Goal: Task Accomplishment & Management: Manage account settings

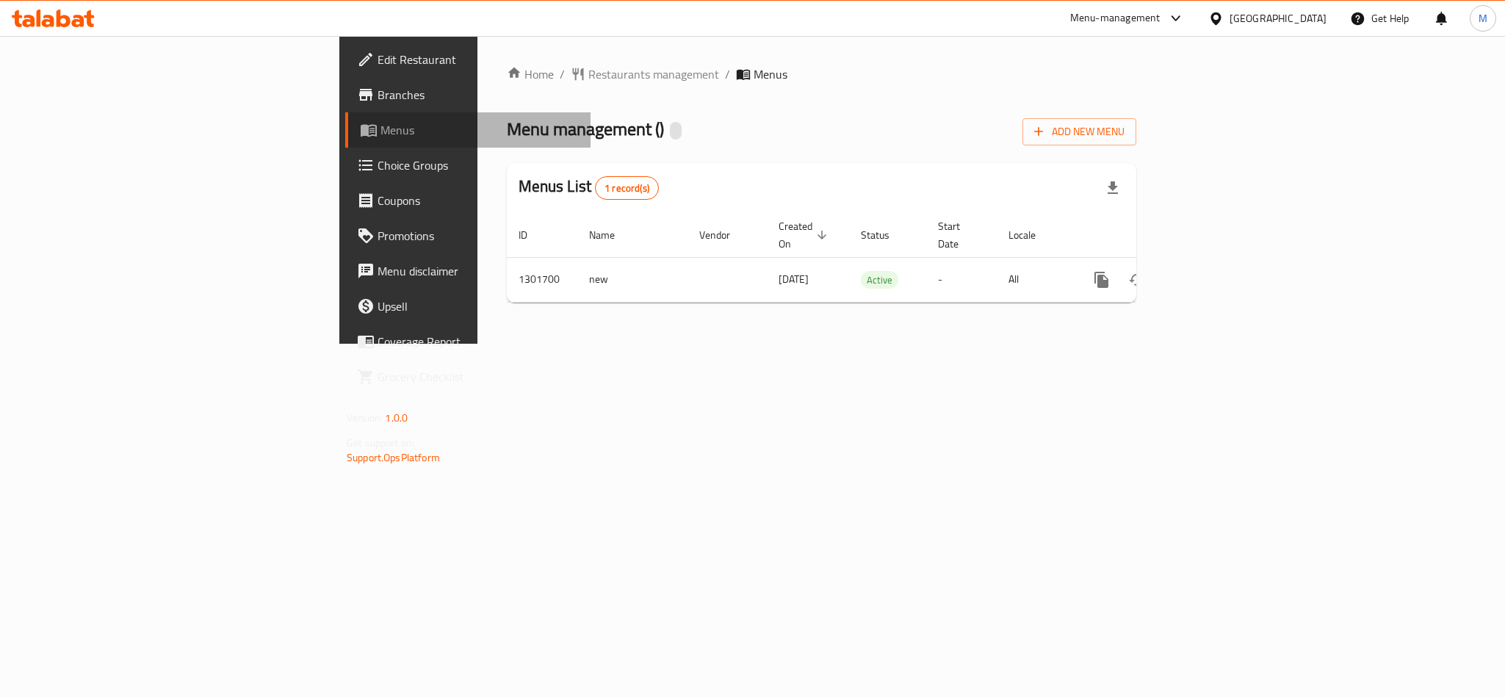
click at [380, 135] on span "Menus" at bounding box center [479, 130] width 198 height 18
click at [378, 97] on span "Branches" at bounding box center [478, 95] width 201 height 18
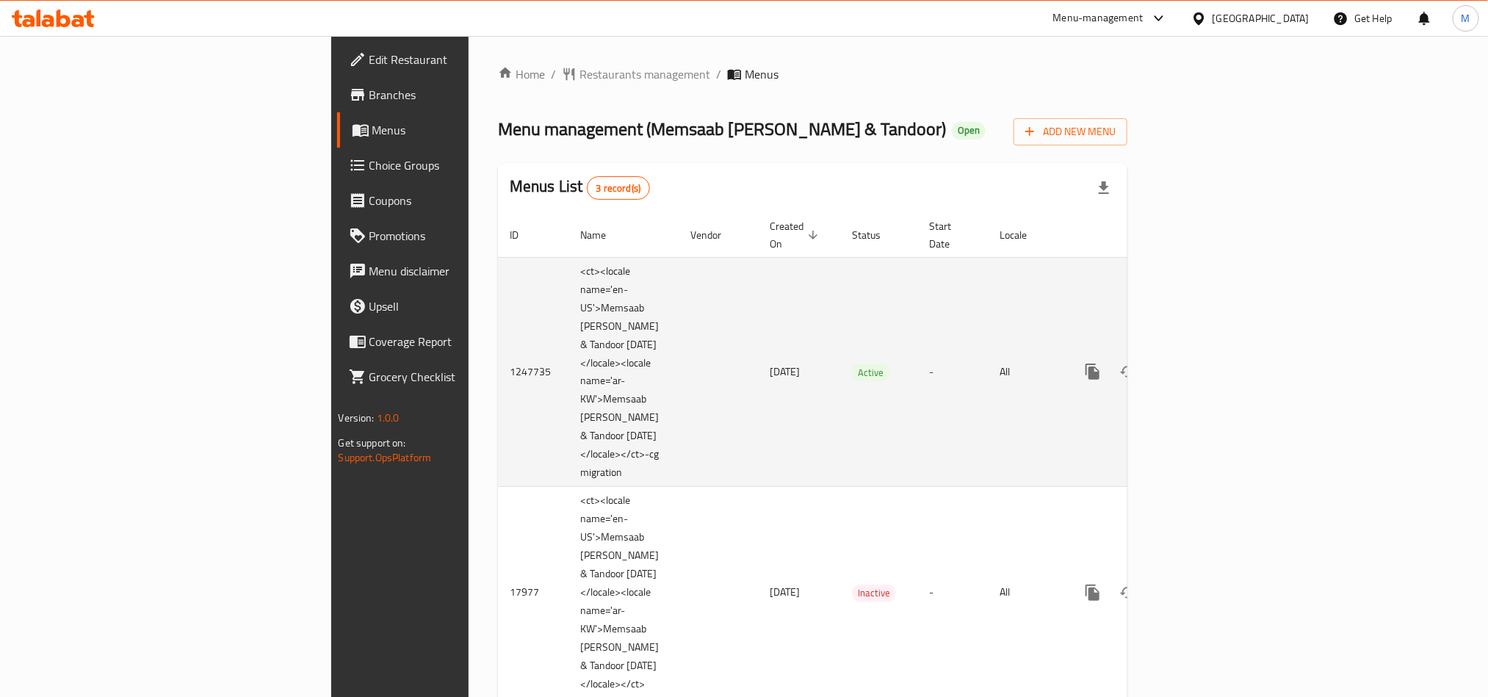
click at [1208, 363] on icon "enhanced table" at bounding box center [1199, 372] width 18 height 18
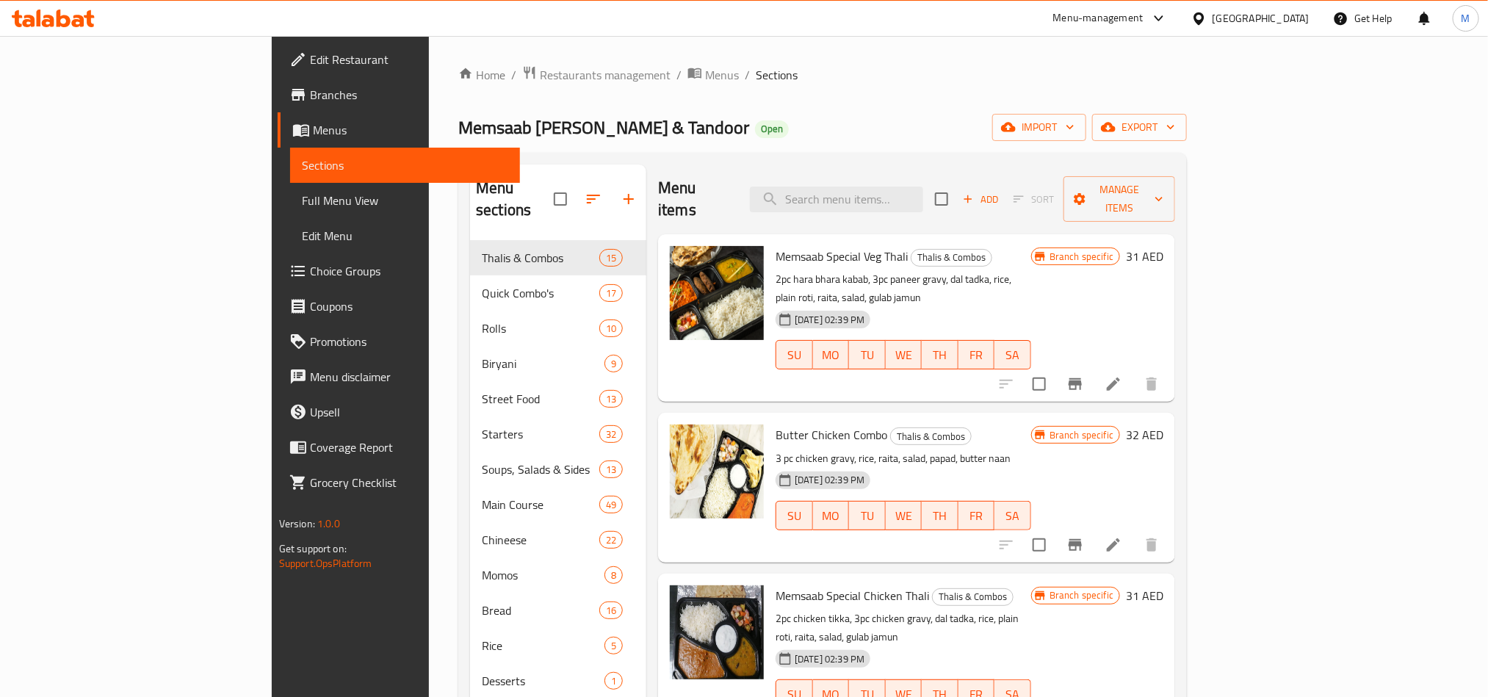
click at [310, 99] on span "Branches" at bounding box center [409, 95] width 198 height 18
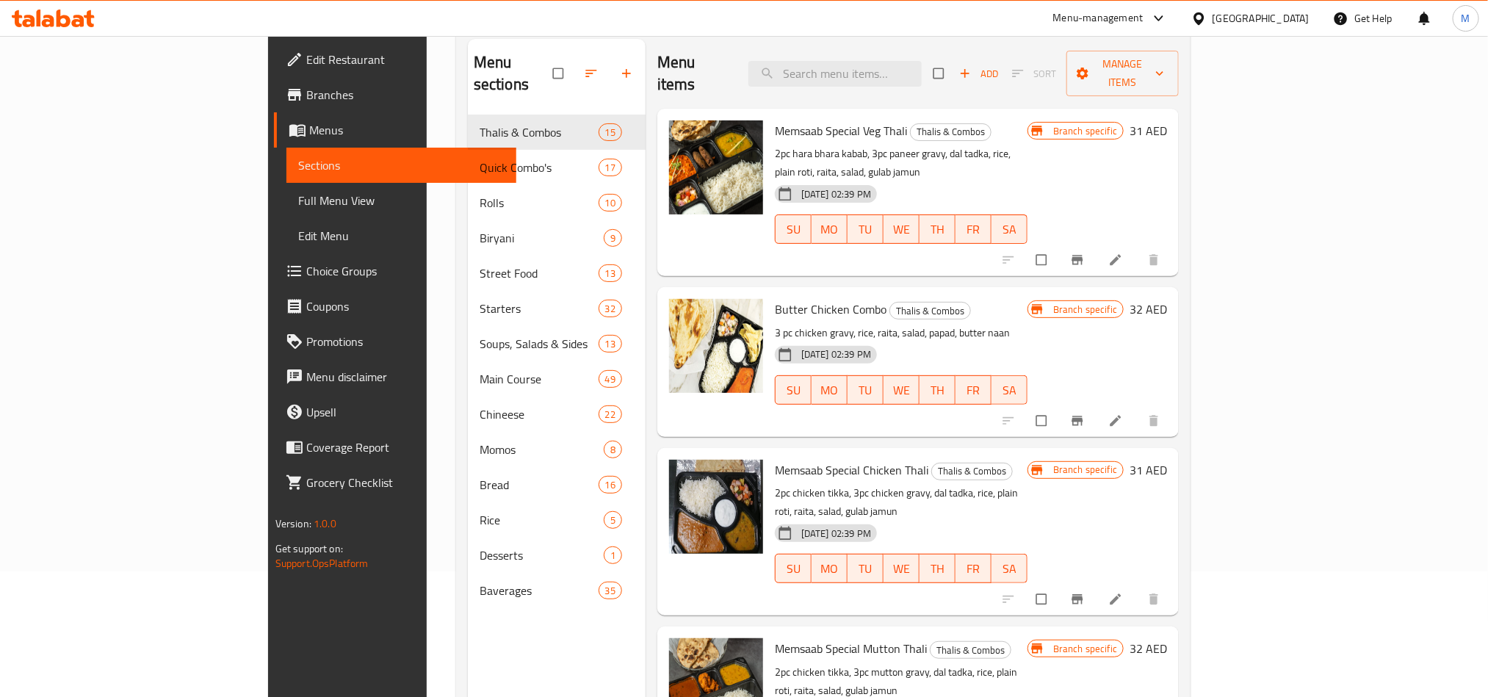
scroll to position [206, 0]
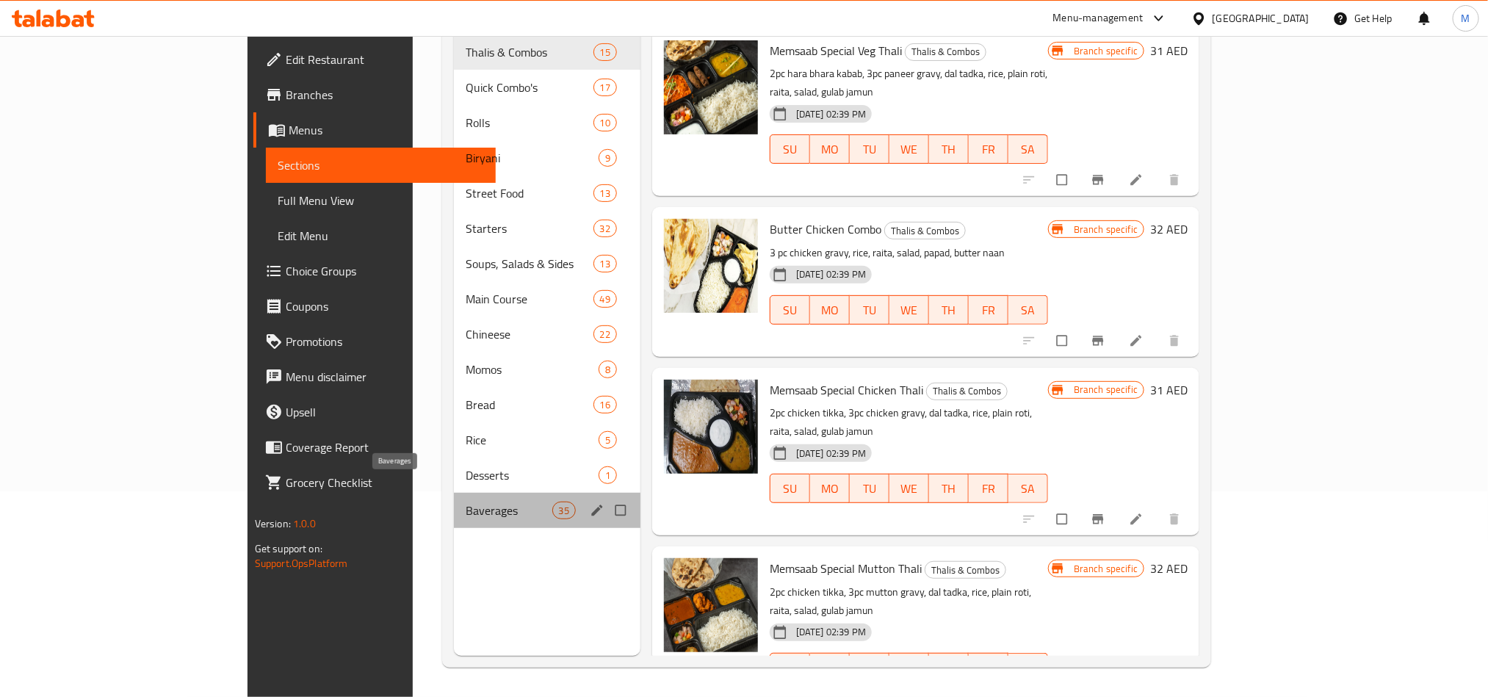
click at [466, 502] on span "Baverages" at bounding box center [509, 511] width 86 height 18
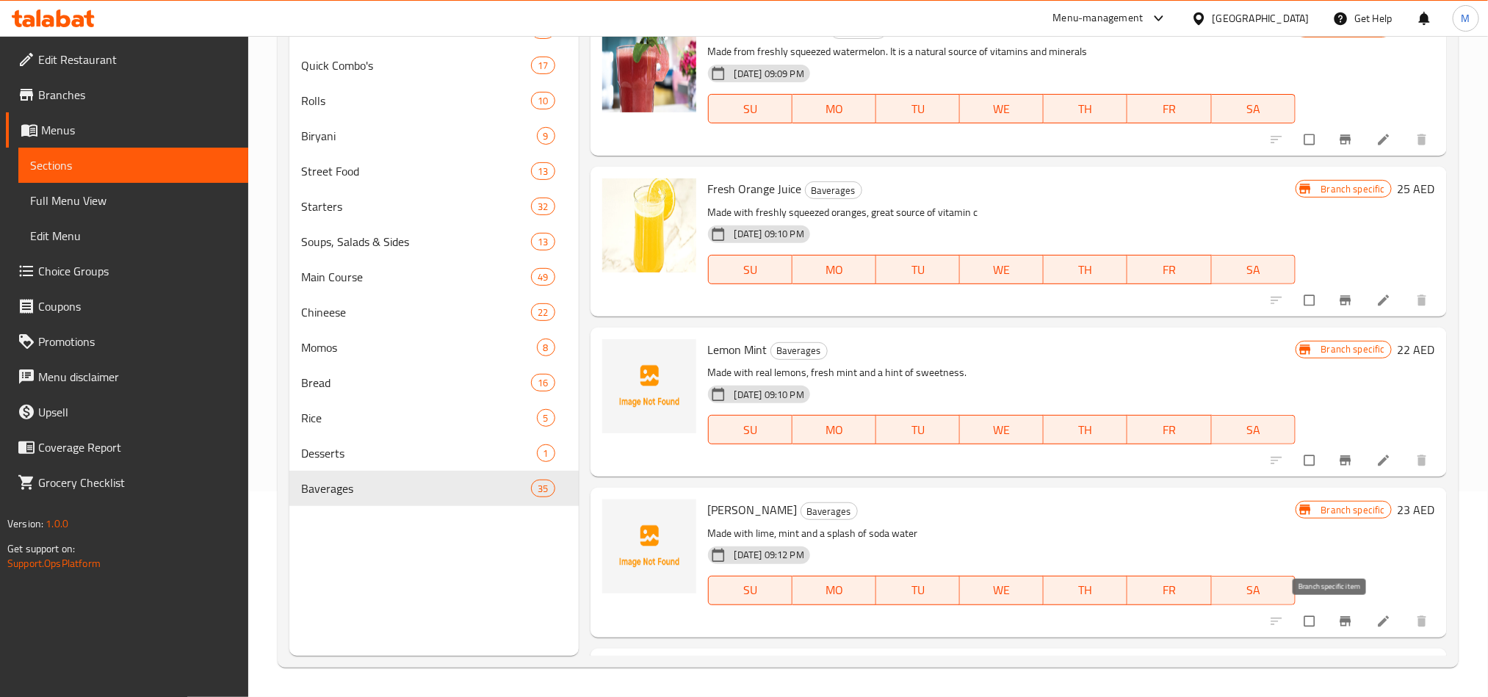
click at [1340, 621] on icon "Branch-specific-item" at bounding box center [1345, 621] width 11 height 10
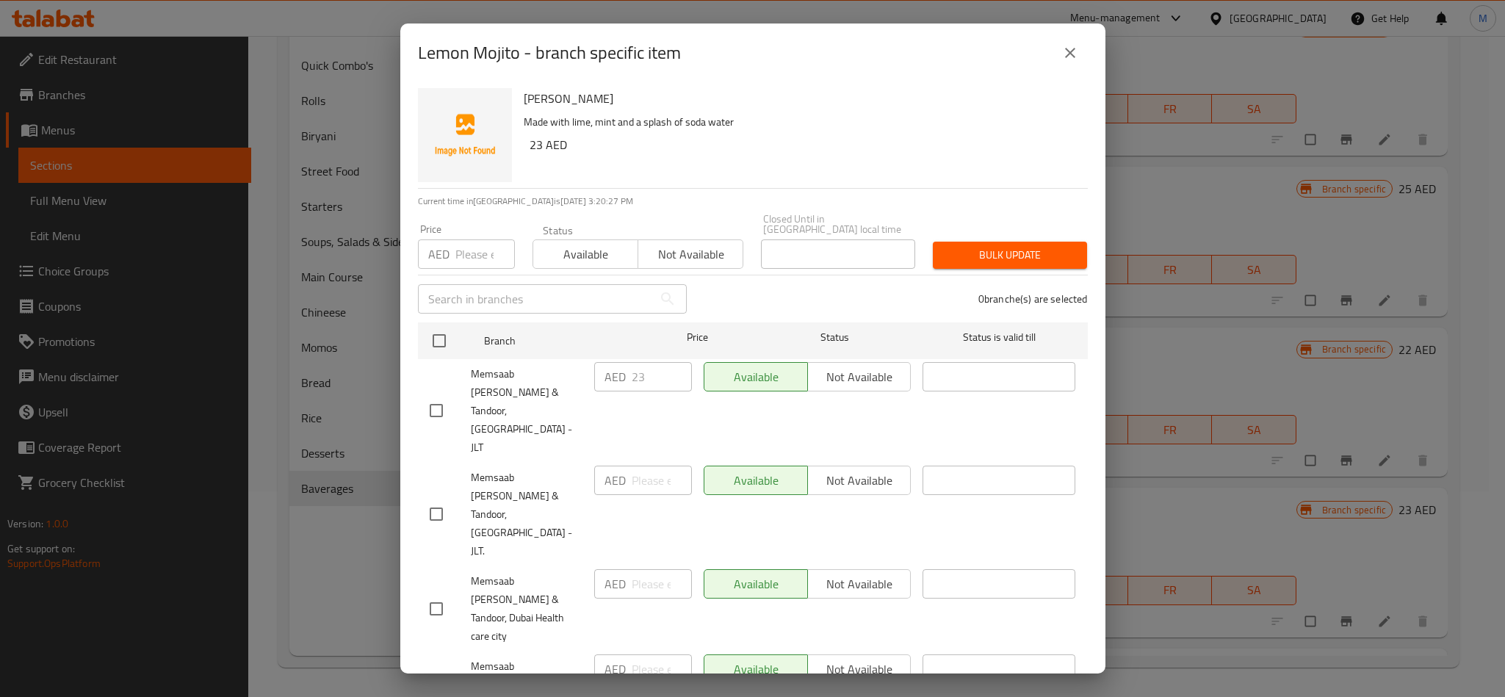
click at [823, 300] on div "0 branche(s) are selected" at bounding box center [896, 299] width 401 height 53
click at [439, 348] on input "checkbox" at bounding box center [439, 340] width 31 height 31
checkbox input "true"
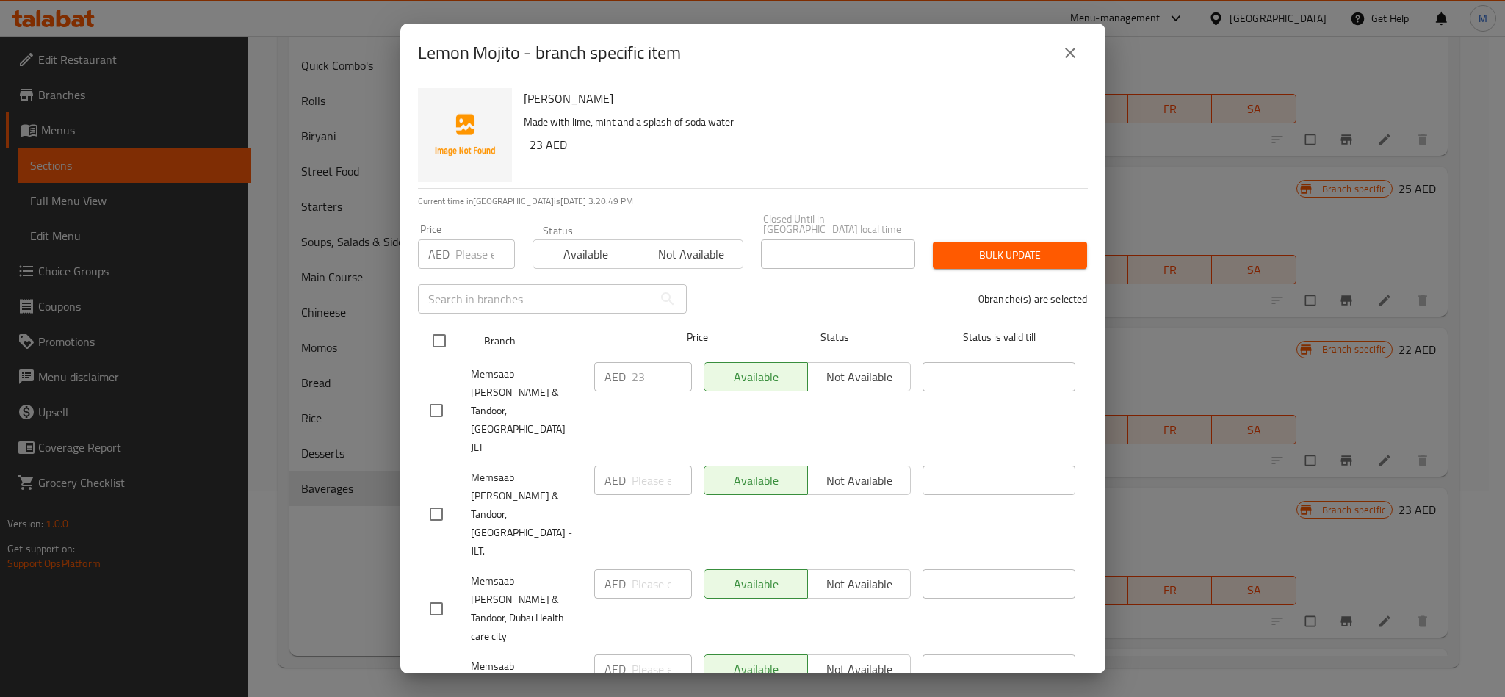
checkbox input "true"
click at [428, 400] on input "checkbox" at bounding box center [436, 410] width 31 height 31
checkbox input "false"
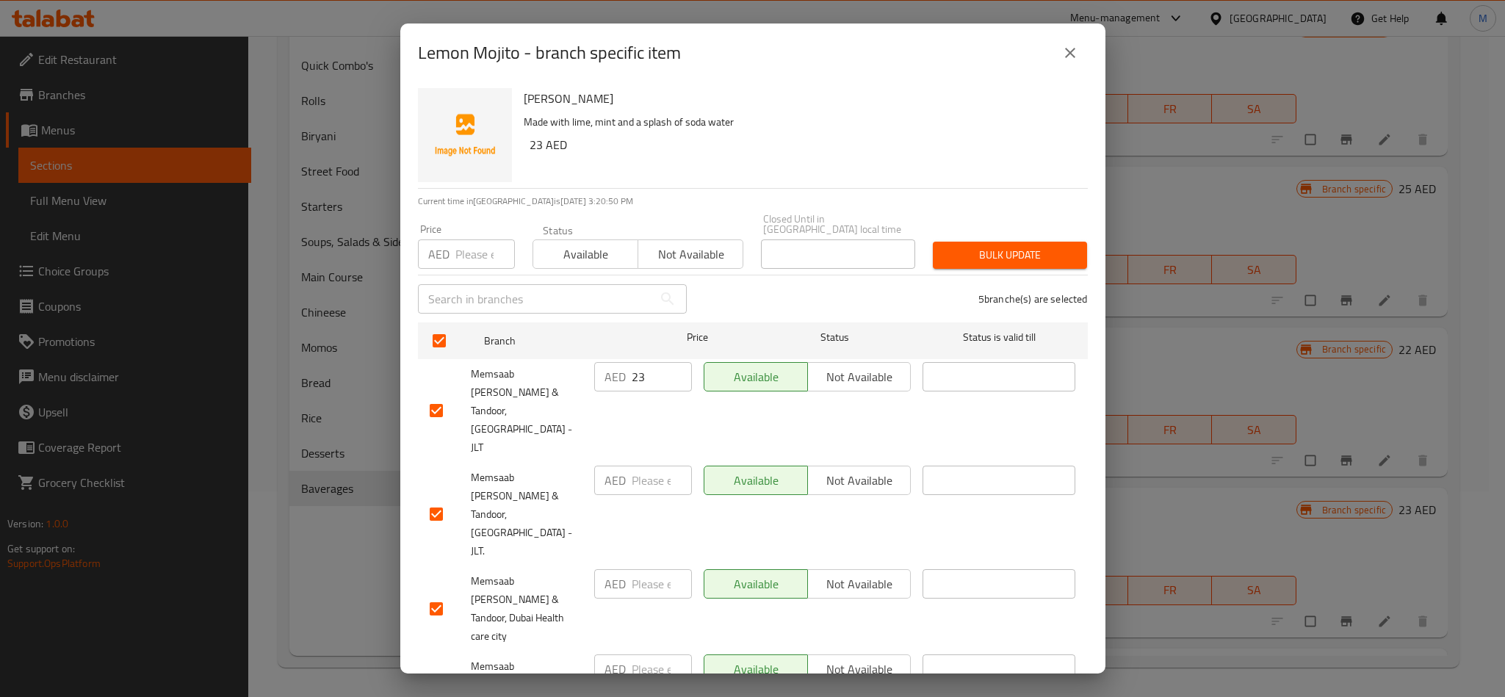
checkbox input "false"
click at [443, 499] on input "checkbox" at bounding box center [436, 514] width 31 height 31
checkbox input "false"
click at [684, 264] on span "Not available" at bounding box center [690, 254] width 93 height 21
click at [1008, 258] on span "Bulk update" at bounding box center [1010, 255] width 131 height 18
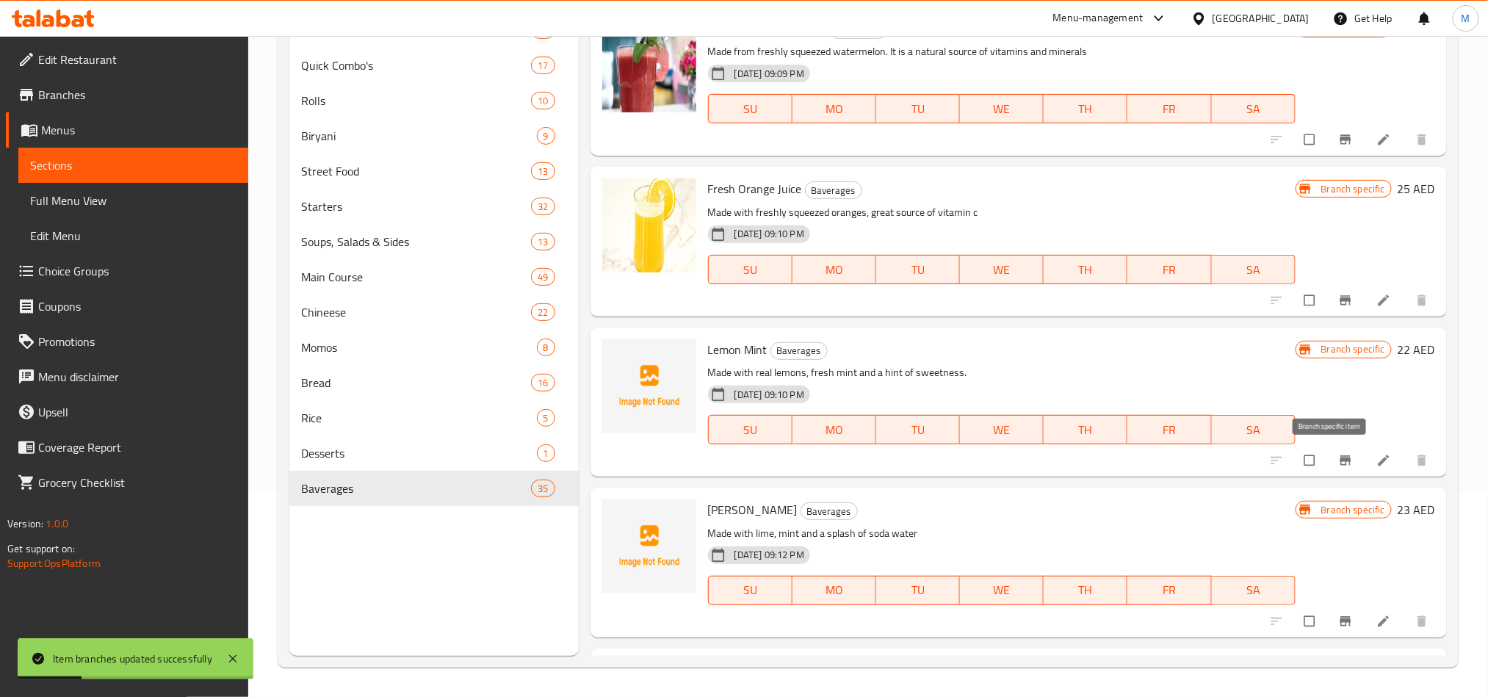
click at [1338, 463] on icon "Branch-specific-item" at bounding box center [1345, 460] width 15 height 15
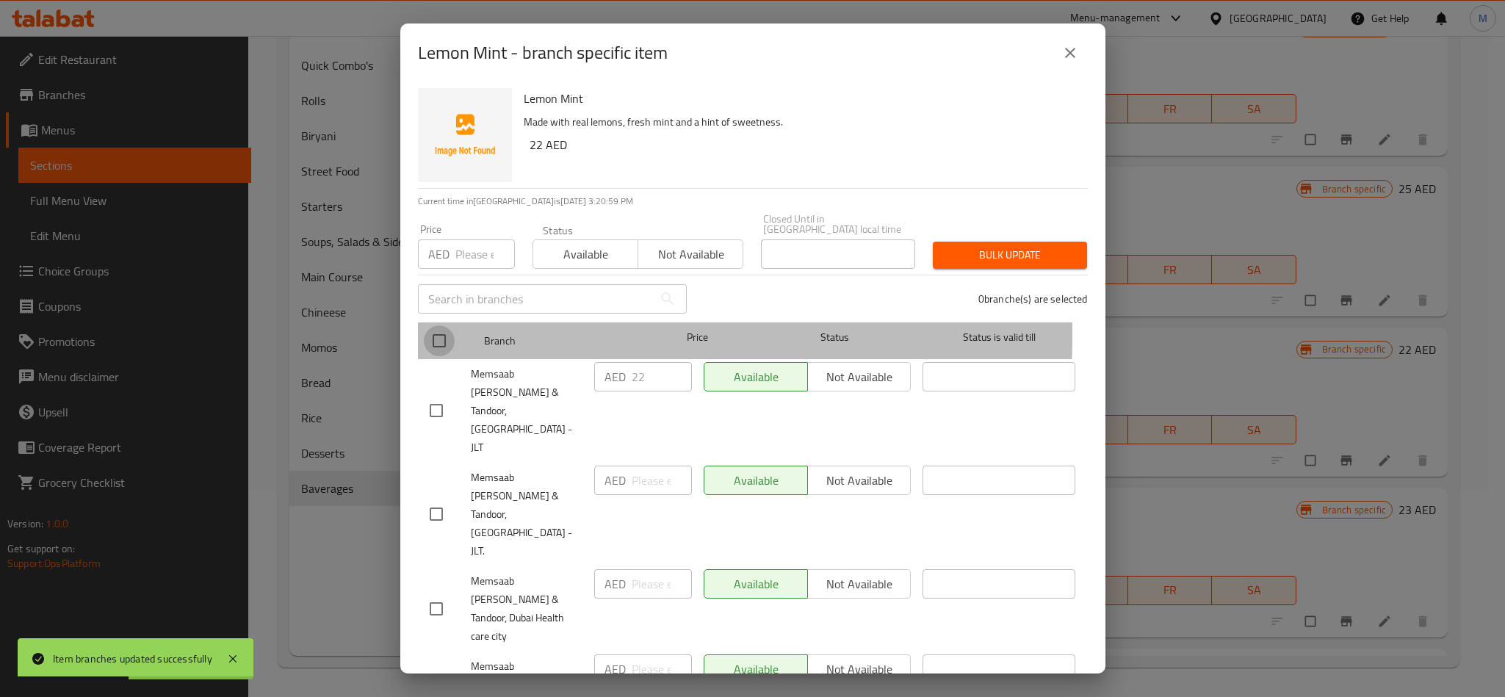
click at [452, 335] on input "checkbox" at bounding box center [439, 340] width 31 height 31
checkbox input "true"
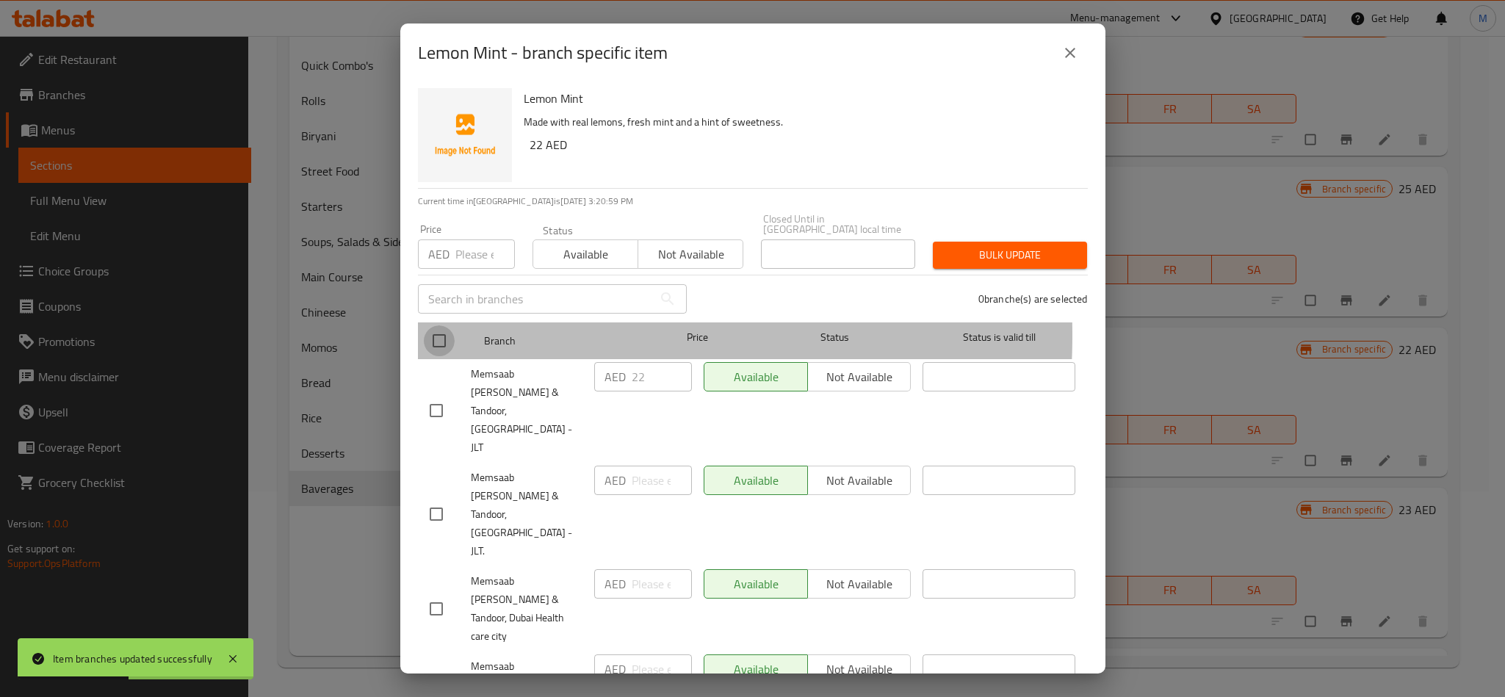
checkbox input "true"
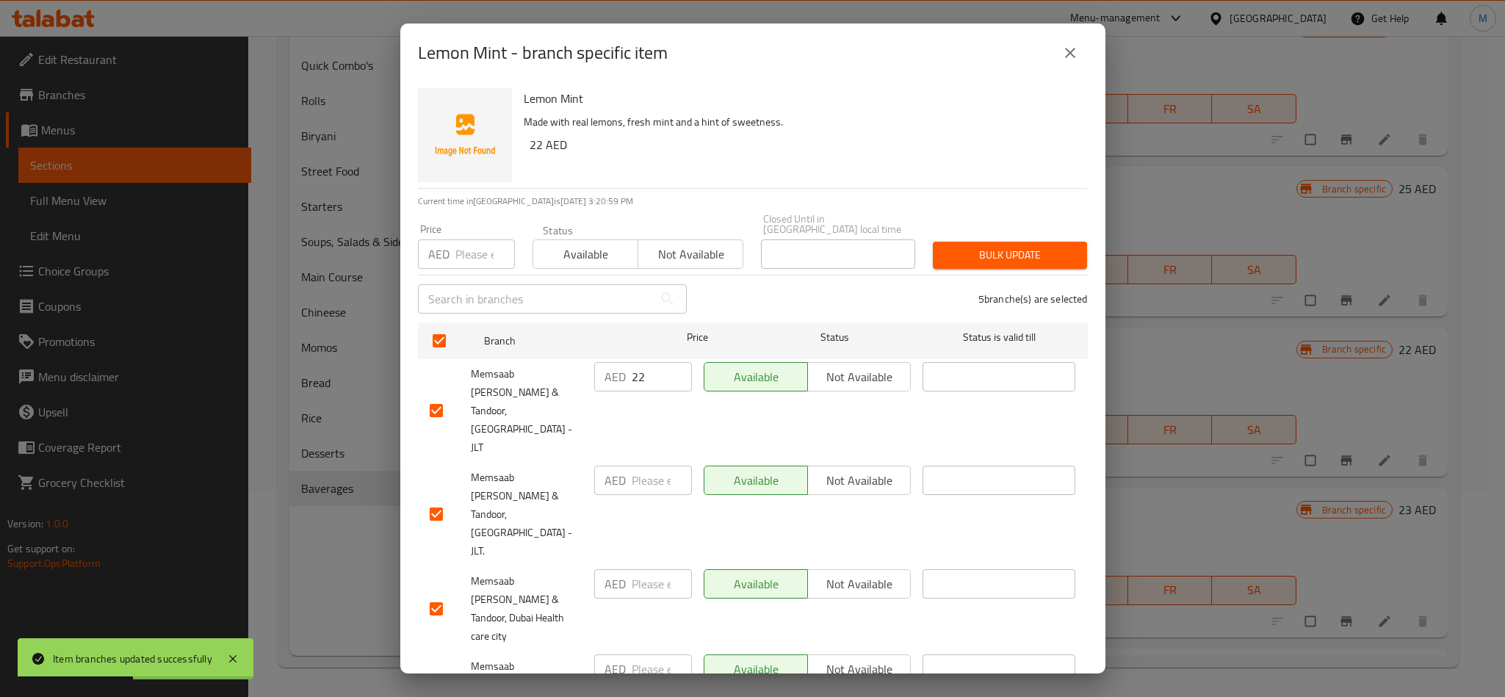
click at [833, 314] on div "5 branche(s) are selected" at bounding box center [896, 299] width 401 height 53
click at [436, 395] on input "checkbox" at bounding box center [436, 410] width 31 height 31
checkbox input "false"
click at [430, 499] on input "checkbox" at bounding box center [436, 514] width 31 height 31
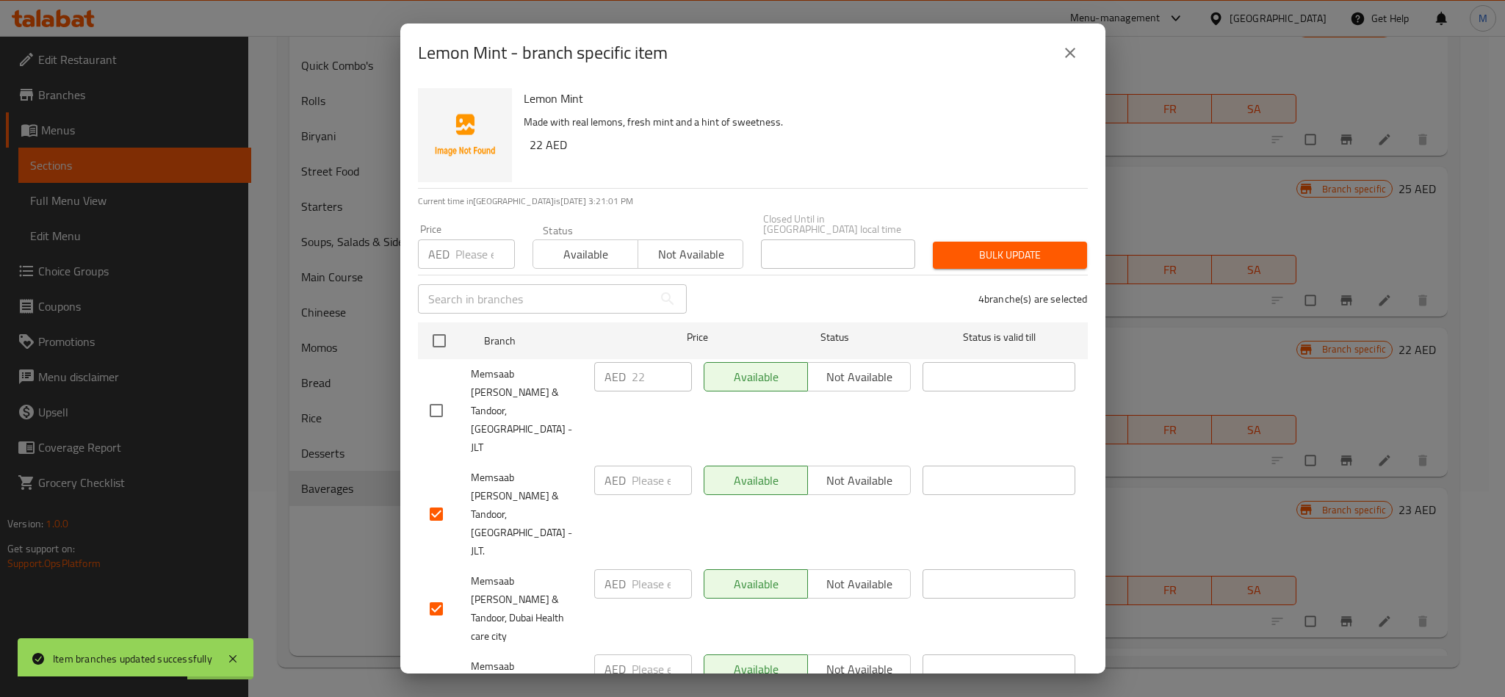
checkbox input "false"
click at [684, 259] on span "Not available" at bounding box center [690, 254] width 93 height 21
click at [983, 254] on span "Bulk update" at bounding box center [1010, 255] width 131 height 18
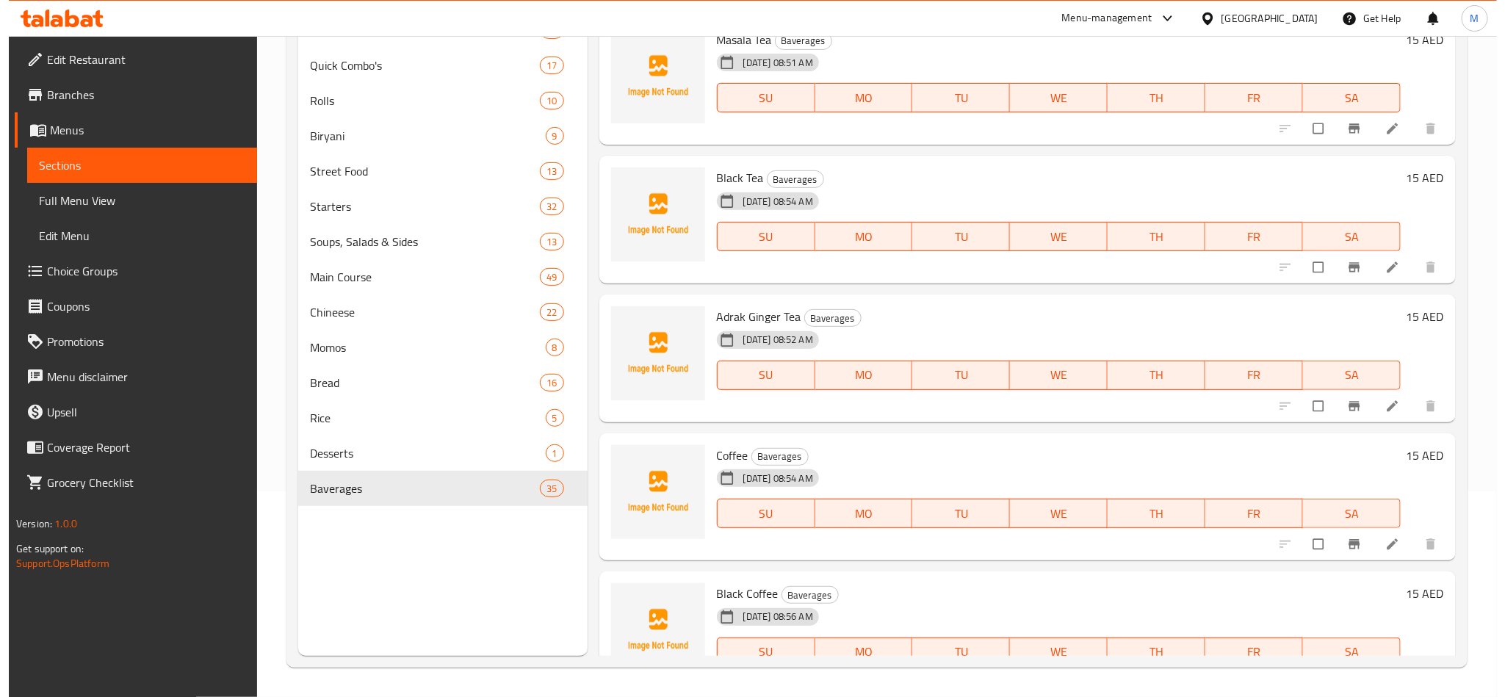
scroll to position [4744, 0]
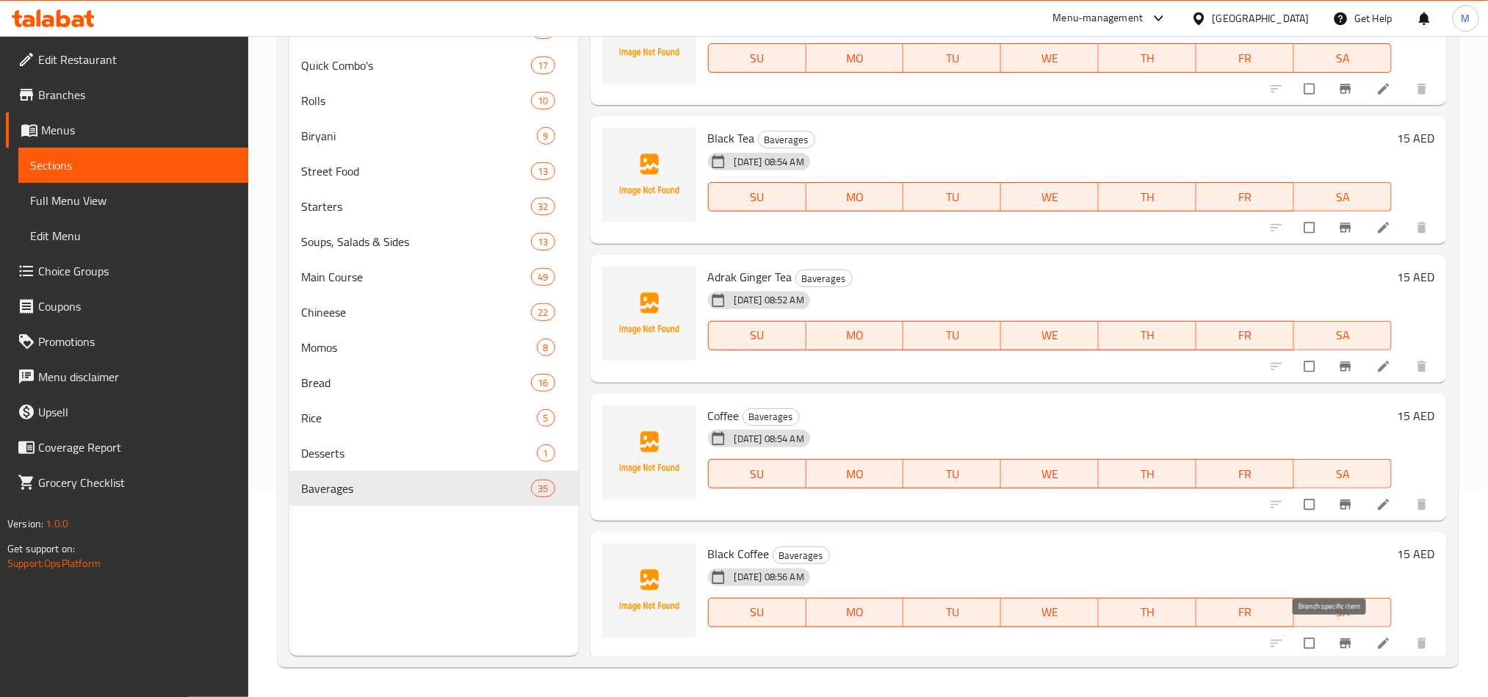
click at [1335, 631] on button "Branch-specific-item" at bounding box center [1346, 643] width 35 height 32
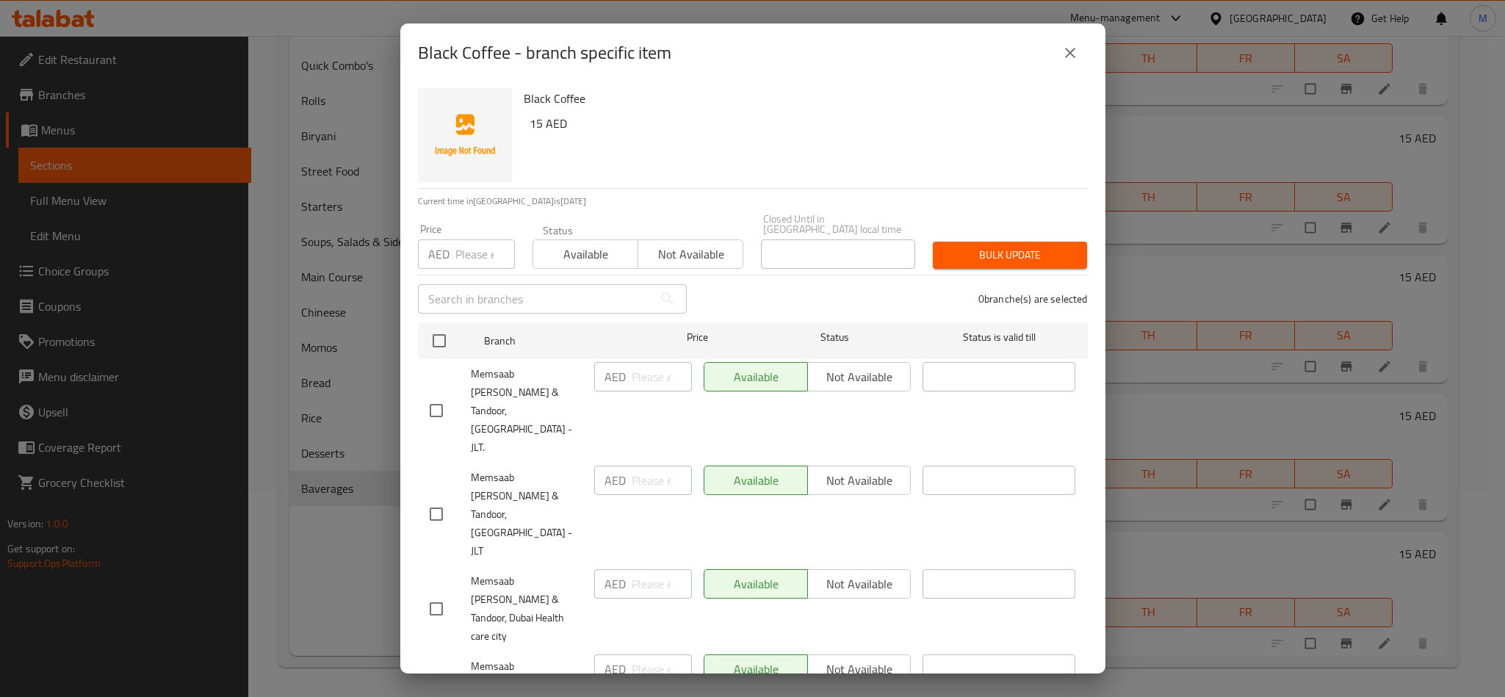
click at [815, 296] on div "0 branche(s) are selected" at bounding box center [896, 299] width 401 height 53
click at [842, 313] on div "0 branche(s) are selected" at bounding box center [896, 299] width 401 height 53
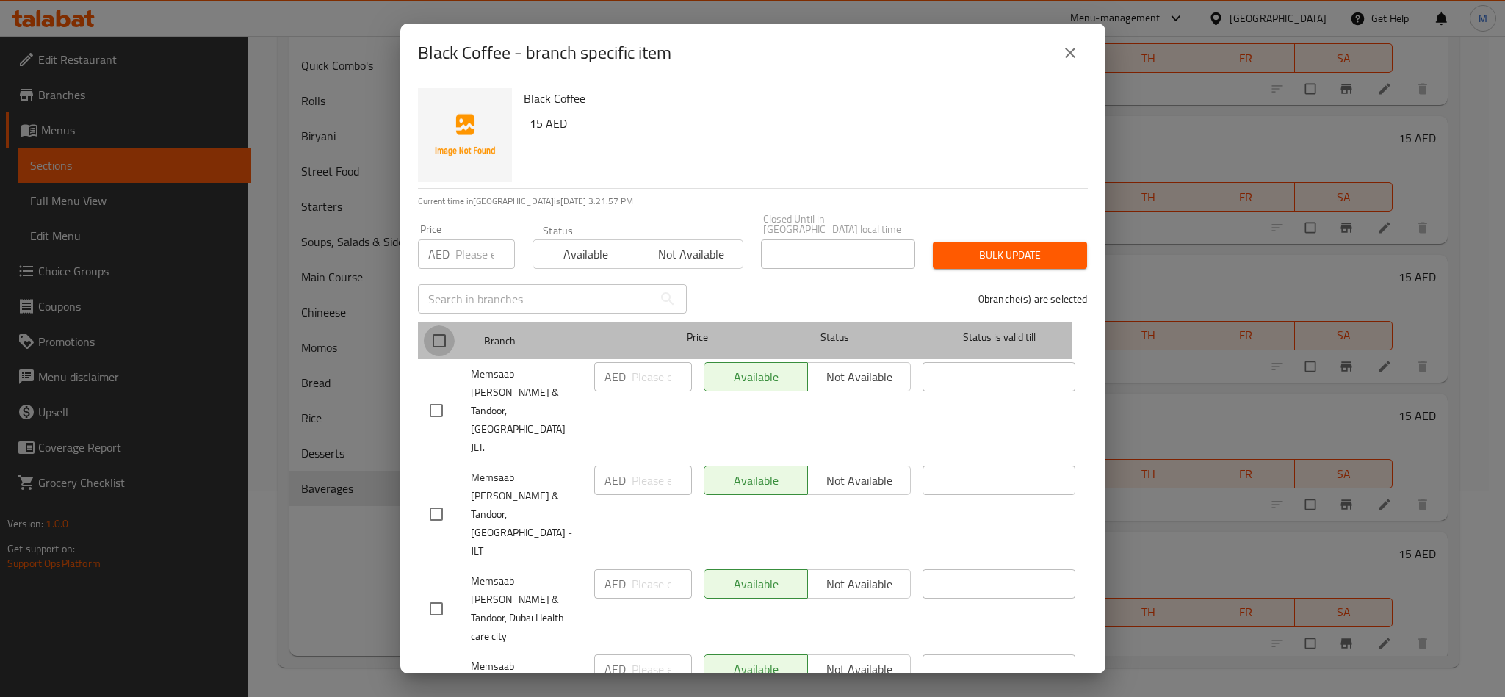
click at [432, 344] on input "checkbox" at bounding box center [439, 340] width 31 height 31
checkbox input "true"
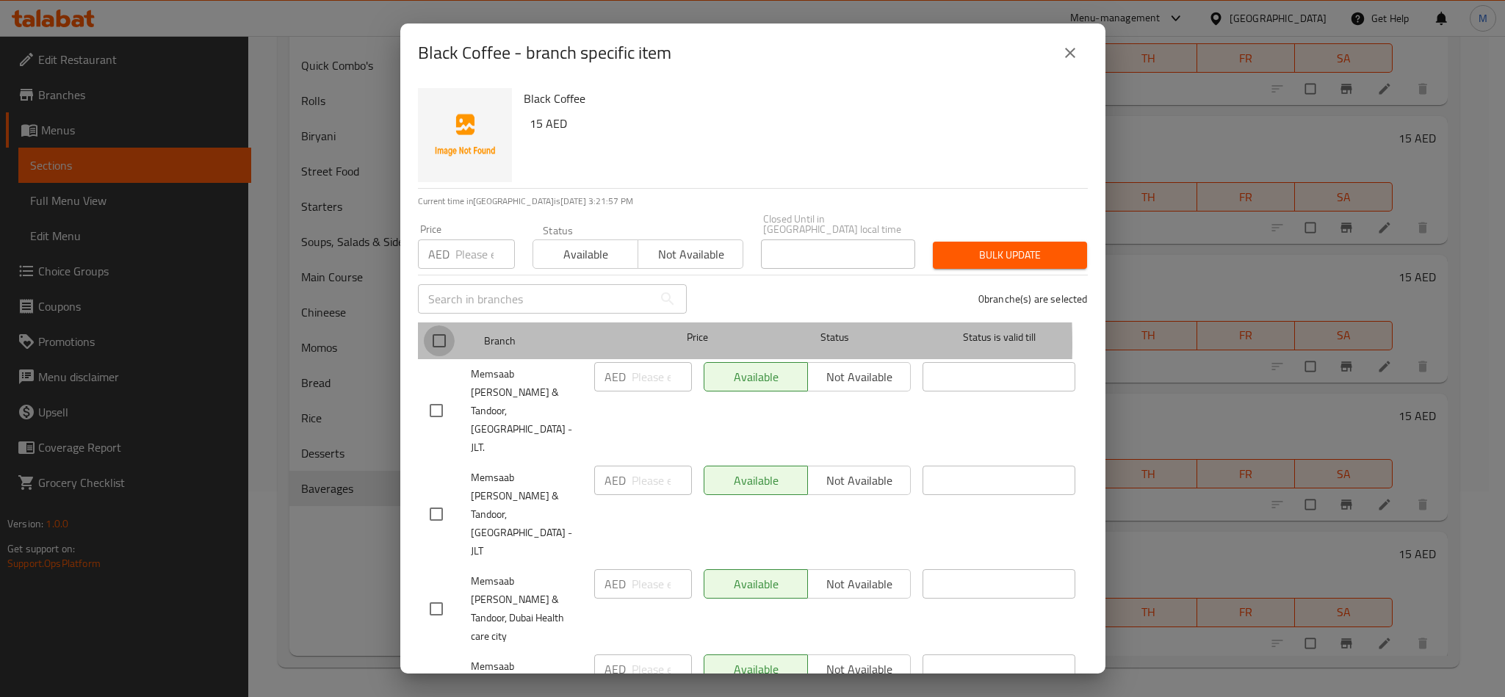
checkbox input "true"
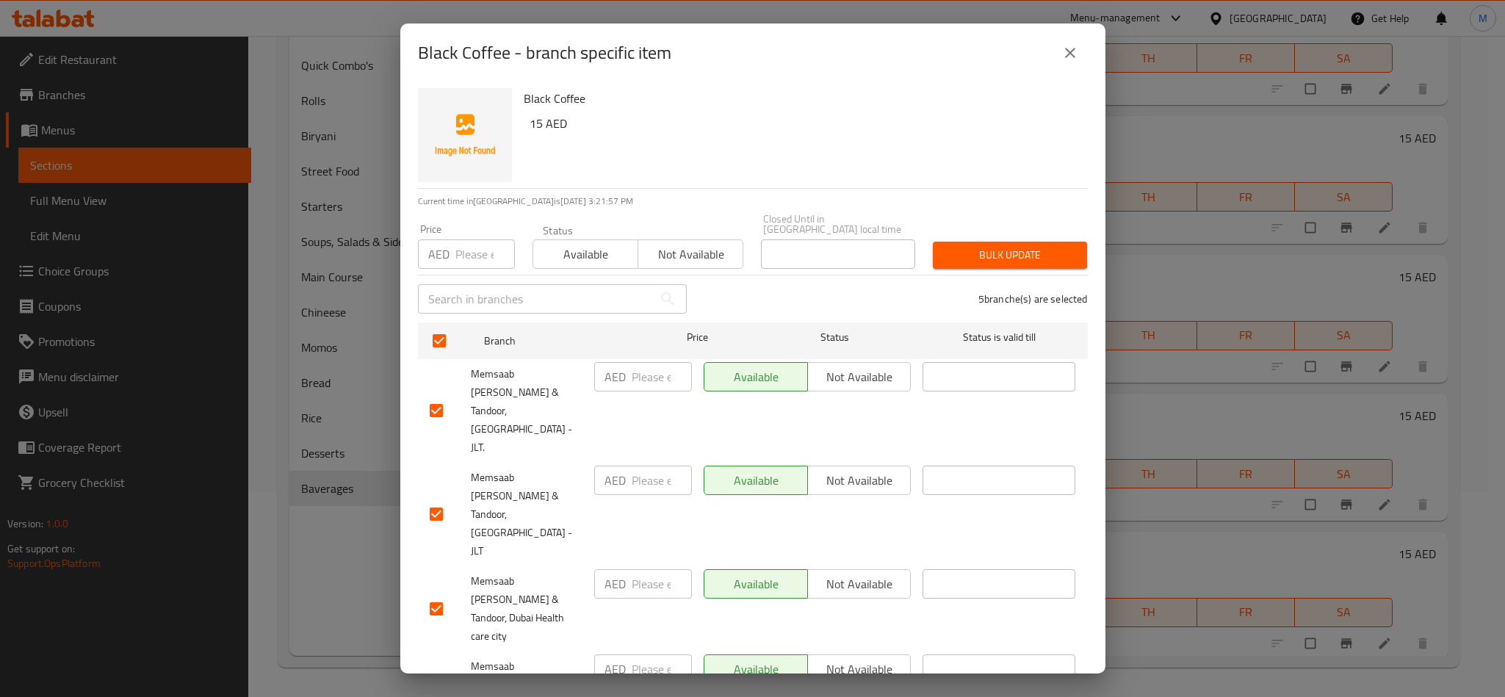
click at [443, 395] on input "checkbox" at bounding box center [436, 410] width 31 height 31
checkbox input "false"
click at [436, 499] on input "checkbox" at bounding box center [436, 514] width 31 height 31
checkbox input "false"
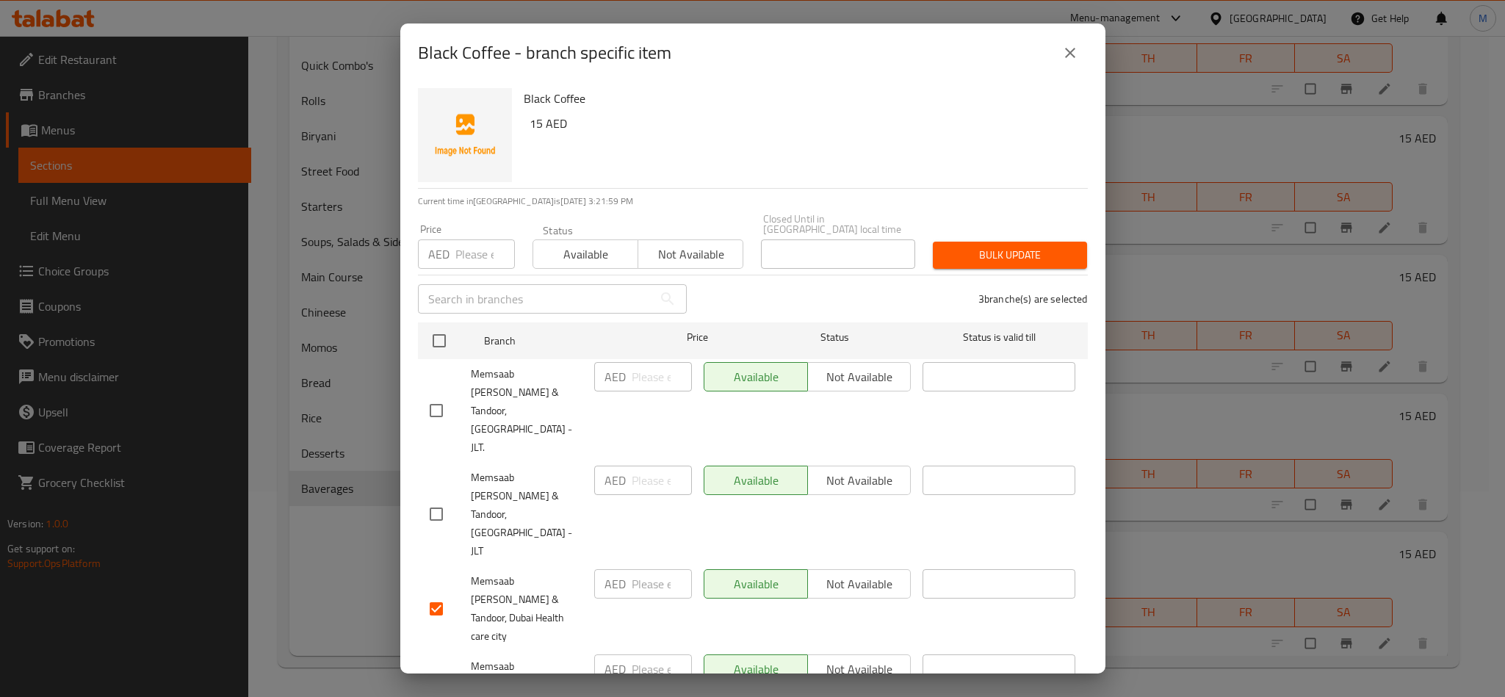
click at [693, 252] on span "Not available" at bounding box center [690, 254] width 93 height 21
click at [945, 259] on span "Bulk update" at bounding box center [1010, 255] width 131 height 18
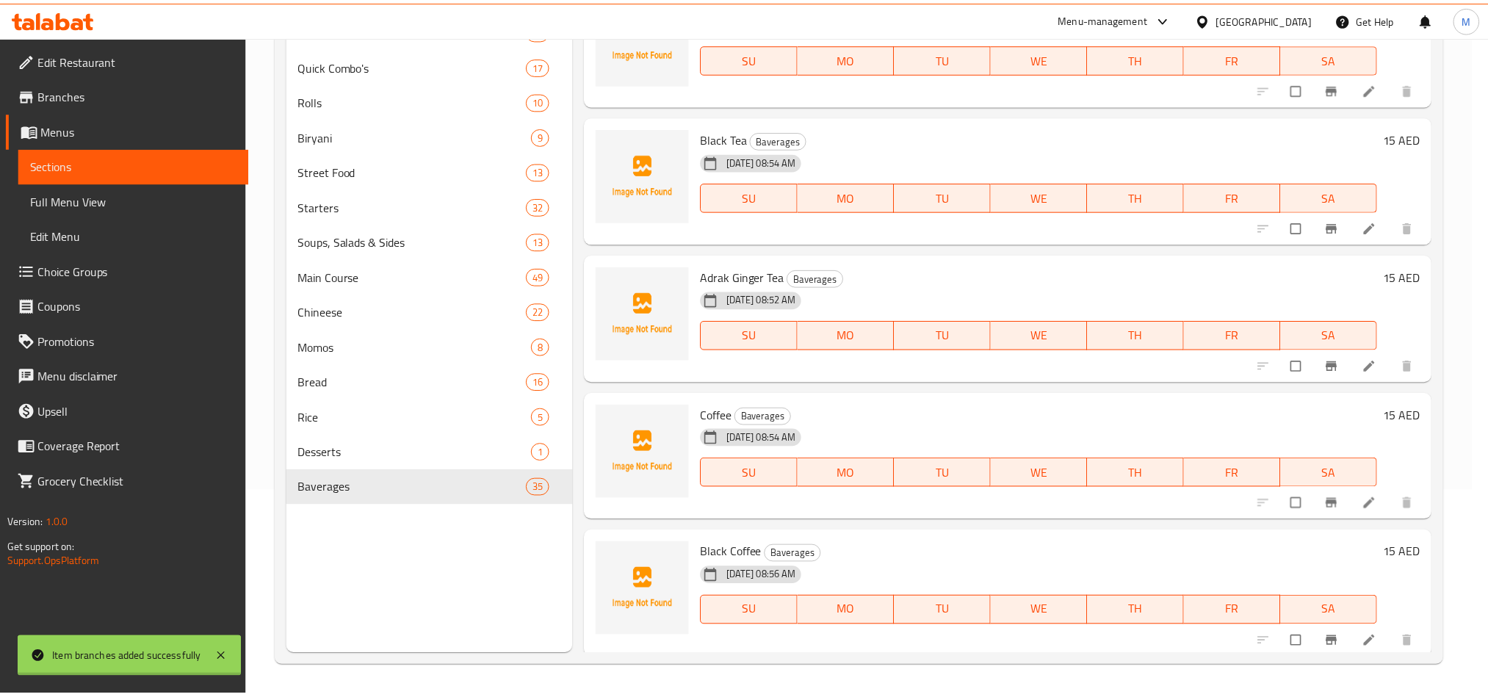
scroll to position [4745, 0]
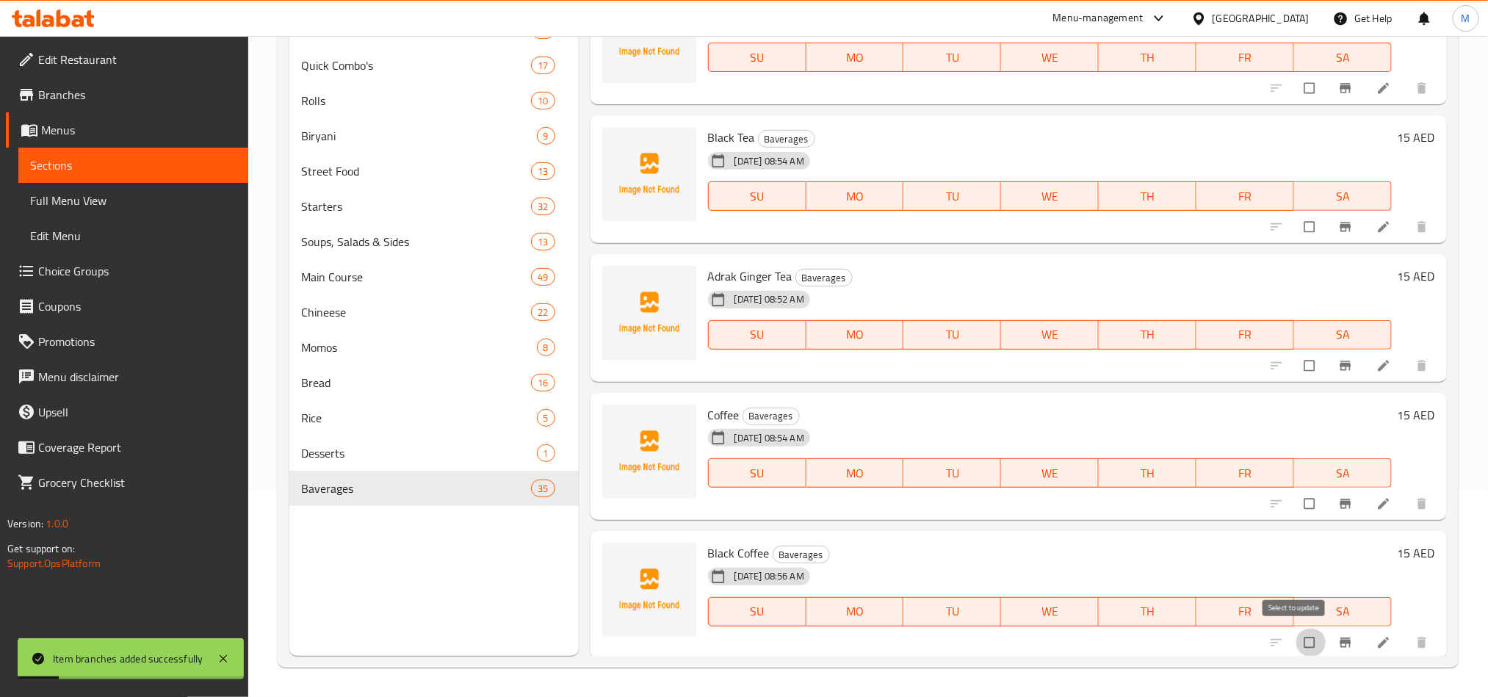
click at [1296, 646] on input "checkbox" at bounding box center [1311, 643] width 31 height 28
checkbox input "true"
click at [1296, 505] on input "checkbox" at bounding box center [1311, 504] width 31 height 28
checkbox input "true"
click at [1296, 362] on input "checkbox" at bounding box center [1311, 366] width 31 height 28
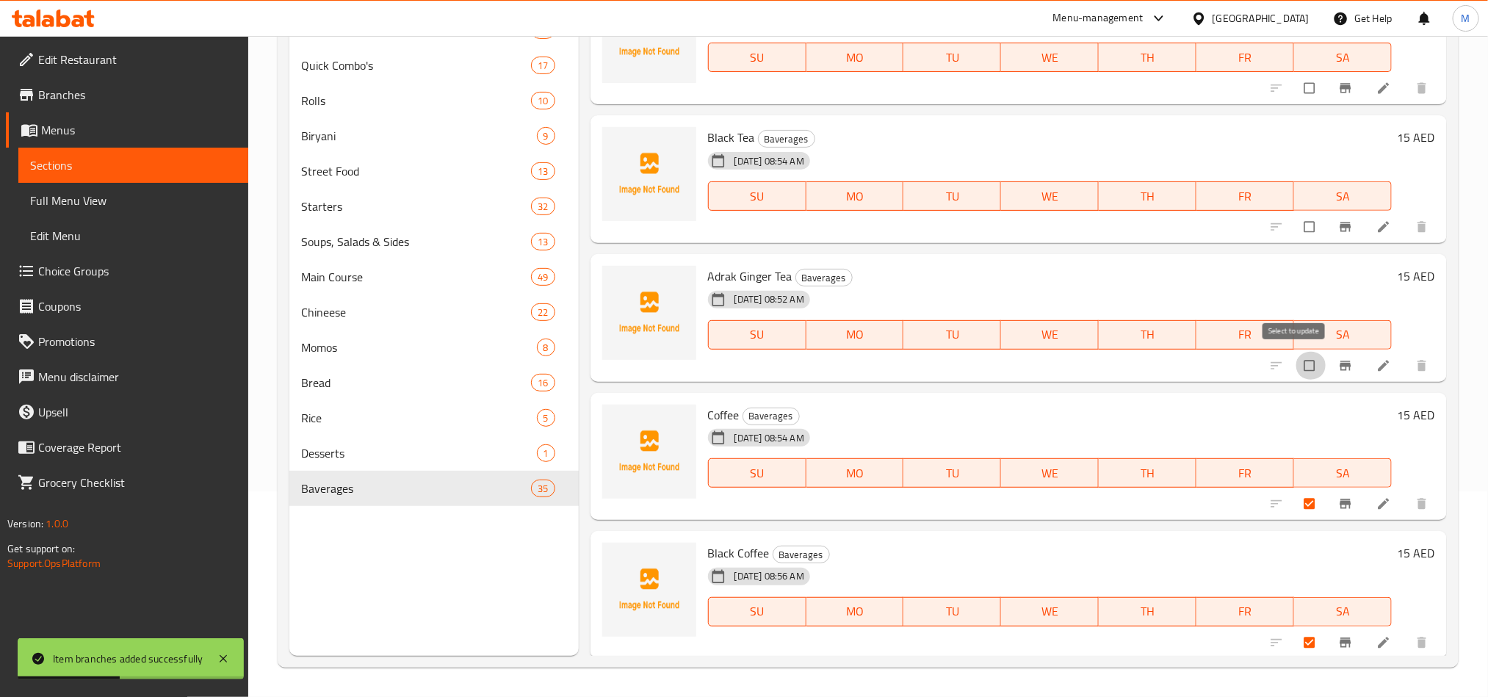
checkbox input "true"
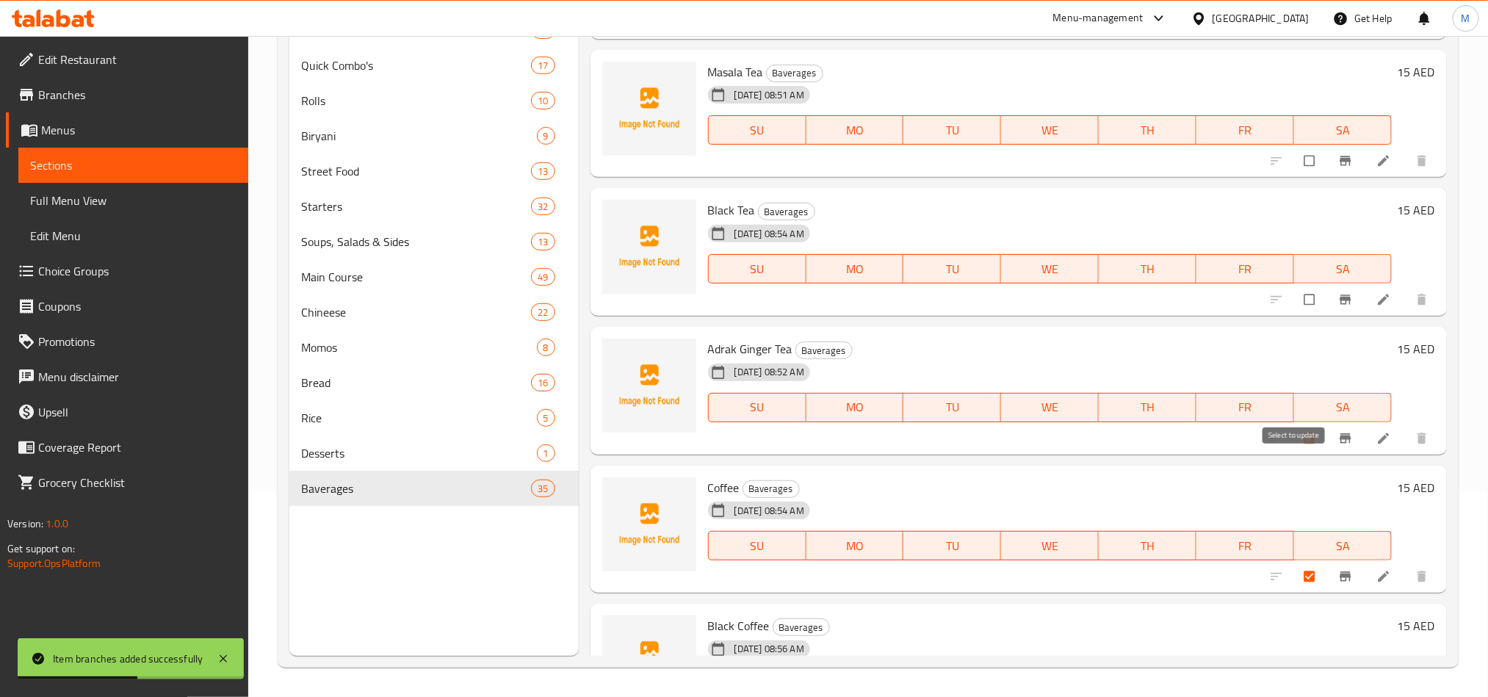
scroll to position [4635, 0]
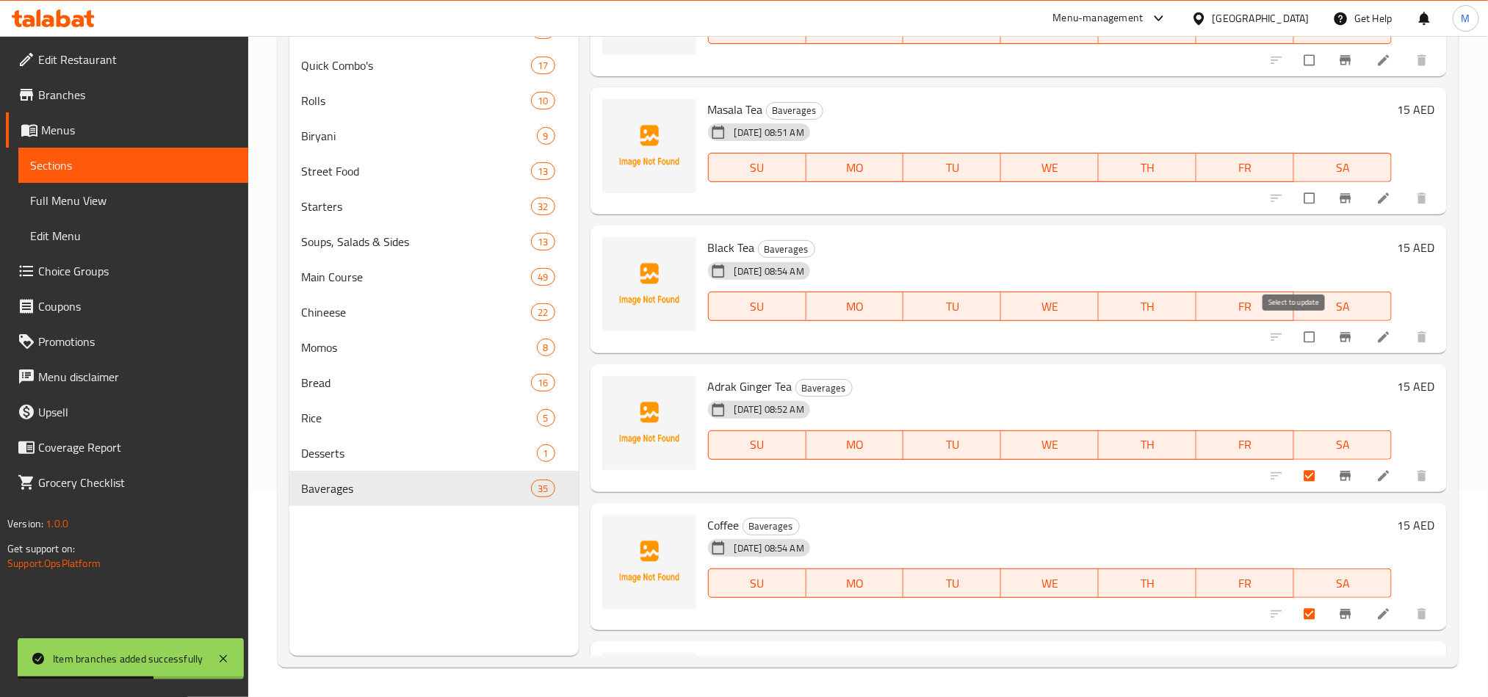
click at [1298, 342] on input "checkbox" at bounding box center [1311, 337] width 31 height 28
checkbox input "true"
click at [1296, 206] on input "checkbox" at bounding box center [1311, 198] width 31 height 28
checkbox input "true"
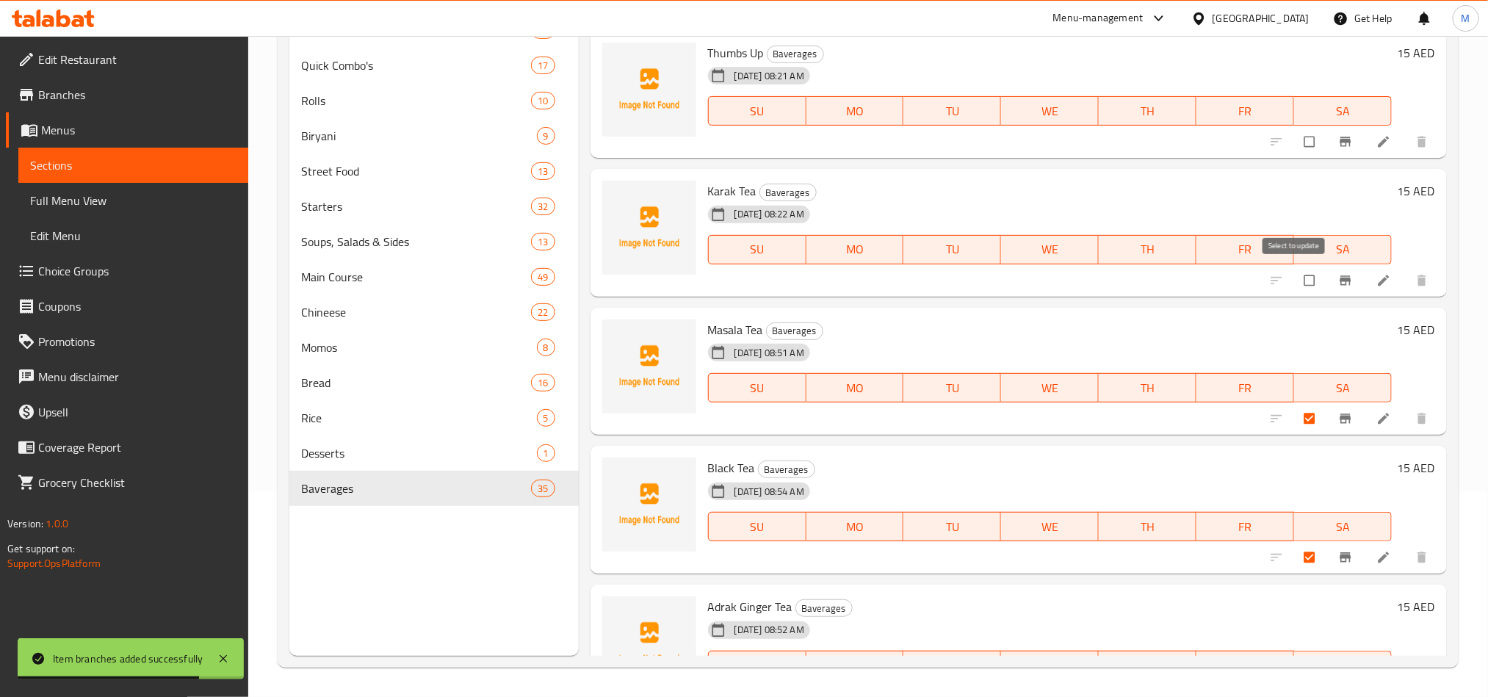
click at [1296, 284] on input "checkbox" at bounding box center [1311, 281] width 31 height 28
checkbox input "true"
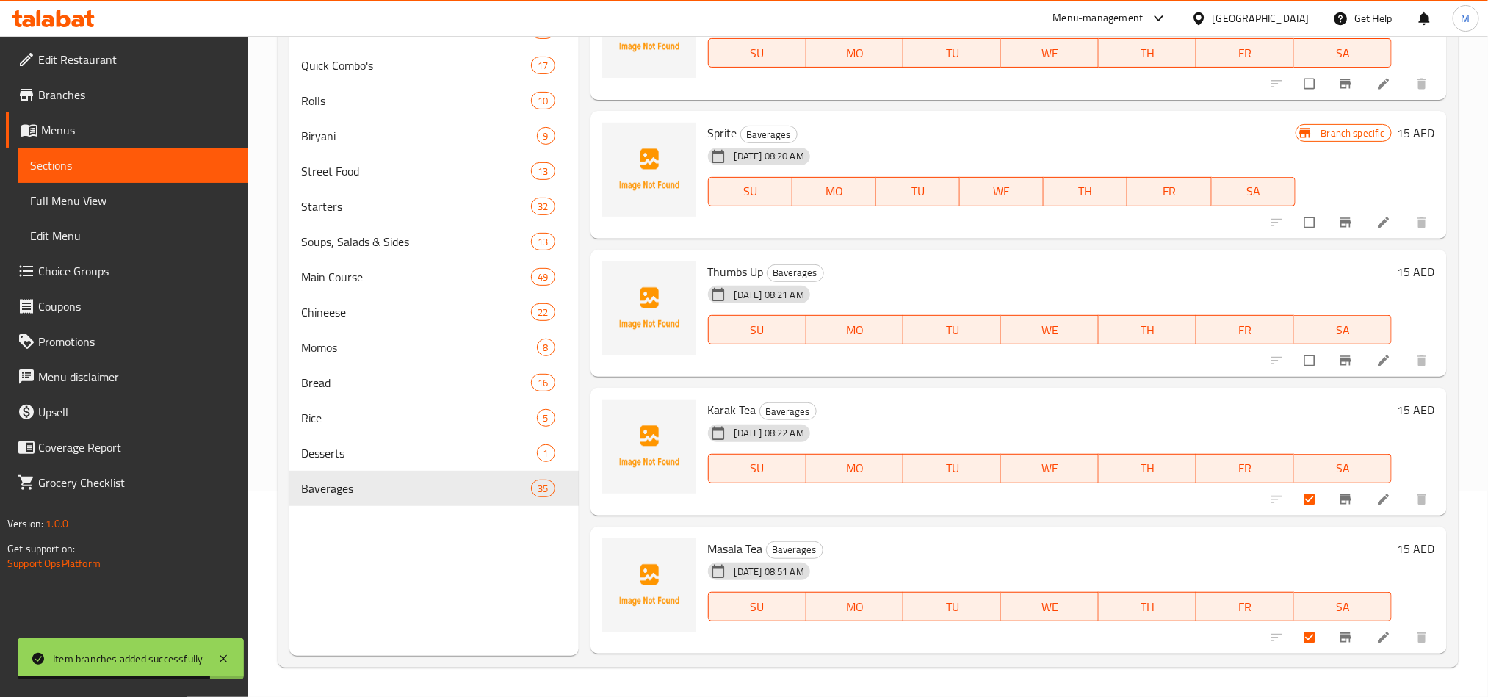
scroll to position [4194, 0]
click at [1296, 353] on input "checkbox" at bounding box center [1311, 362] width 31 height 28
checkbox input "true"
click at [1303, 223] on input "checkbox" at bounding box center [1311, 224] width 31 height 28
checkbox input "true"
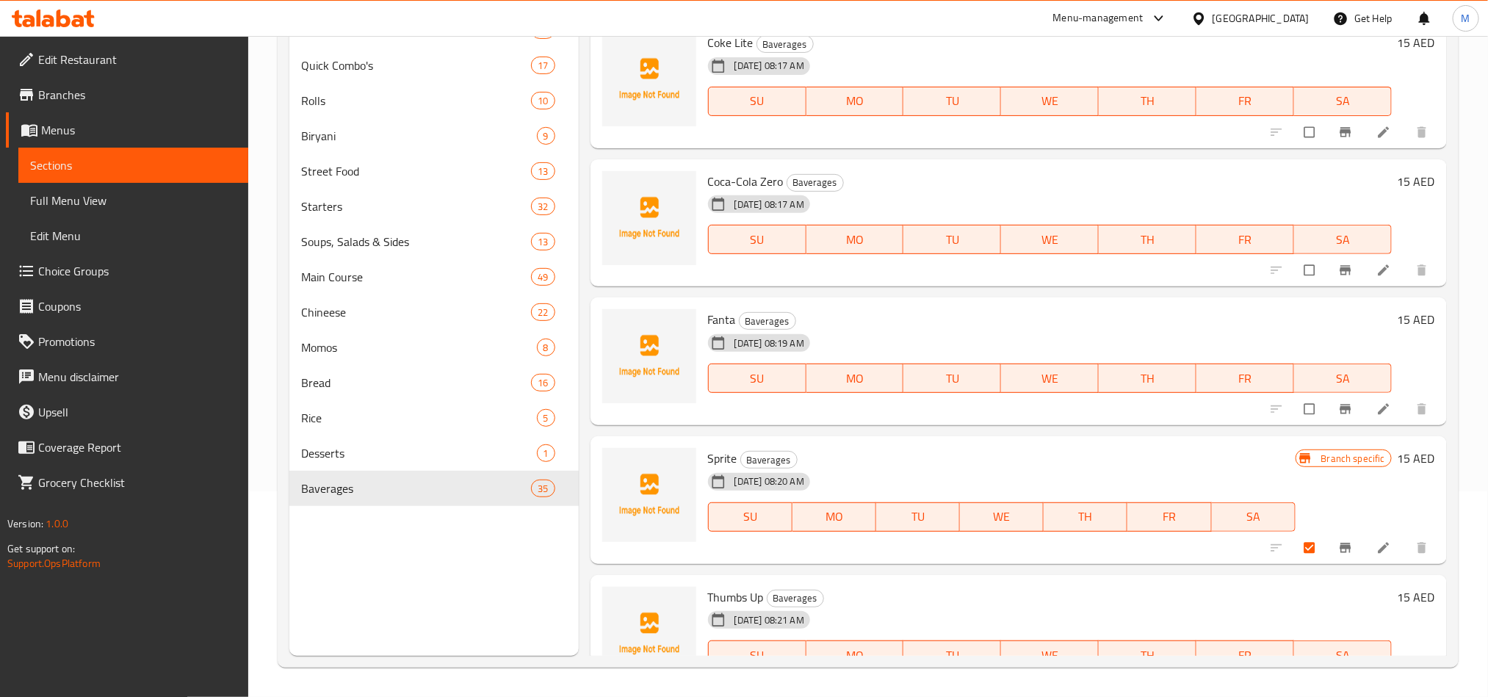
scroll to position [3864, 0]
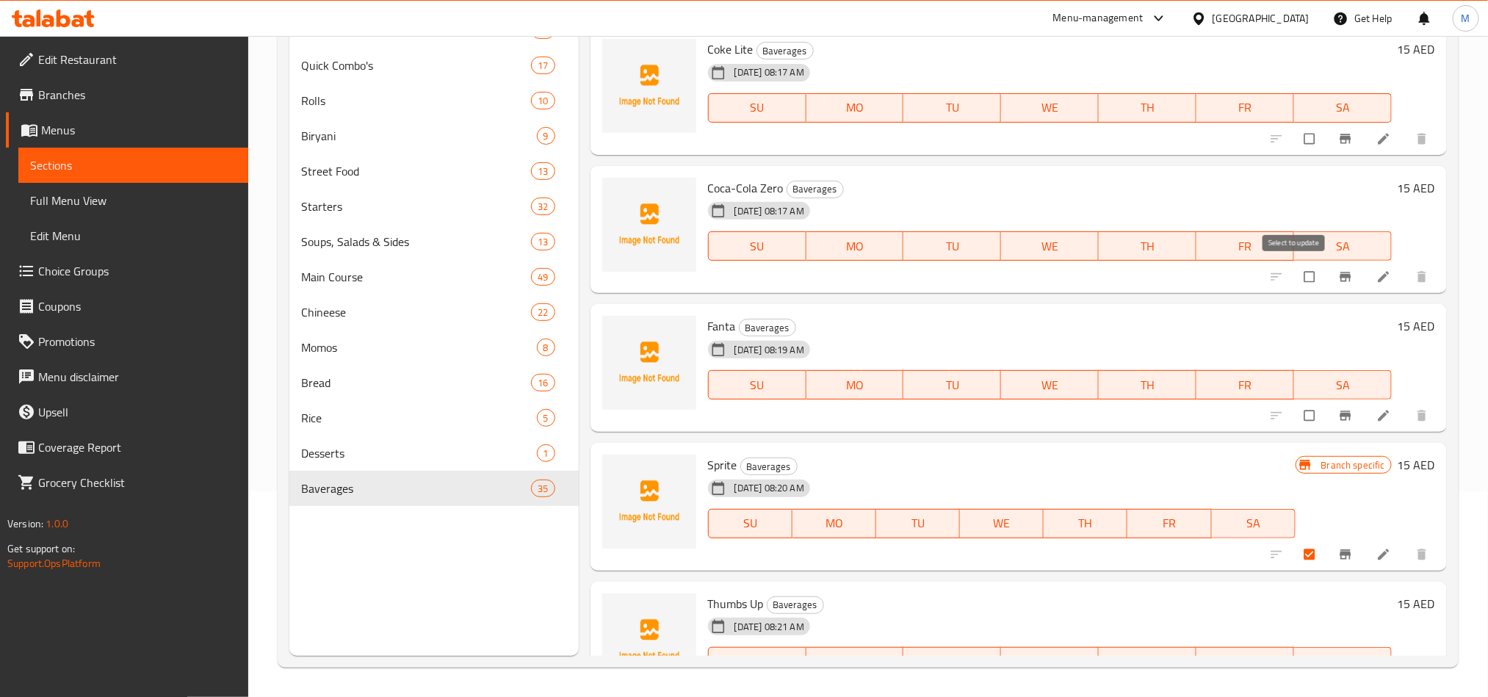
click at [1298, 275] on input "checkbox" at bounding box center [1311, 277] width 31 height 28
checkbox input "true"
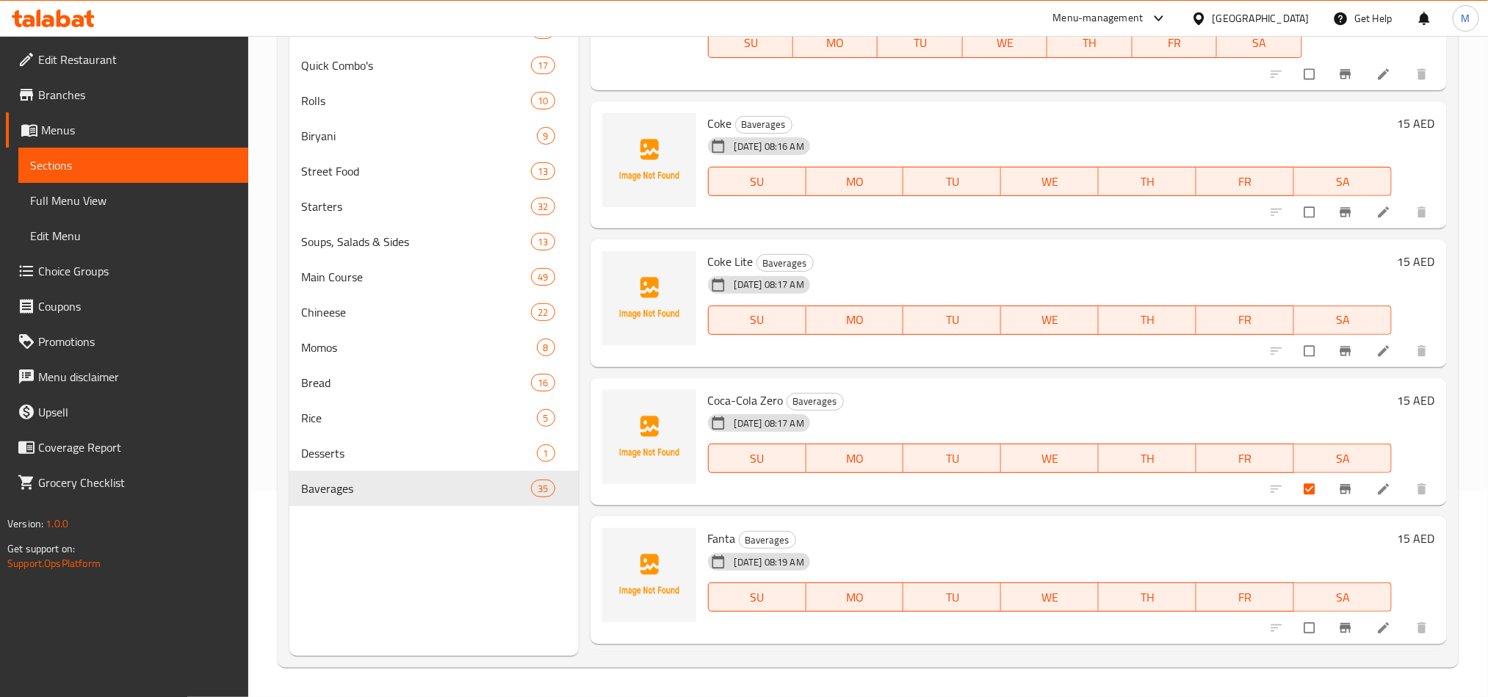
scroll to position [3643, 0]
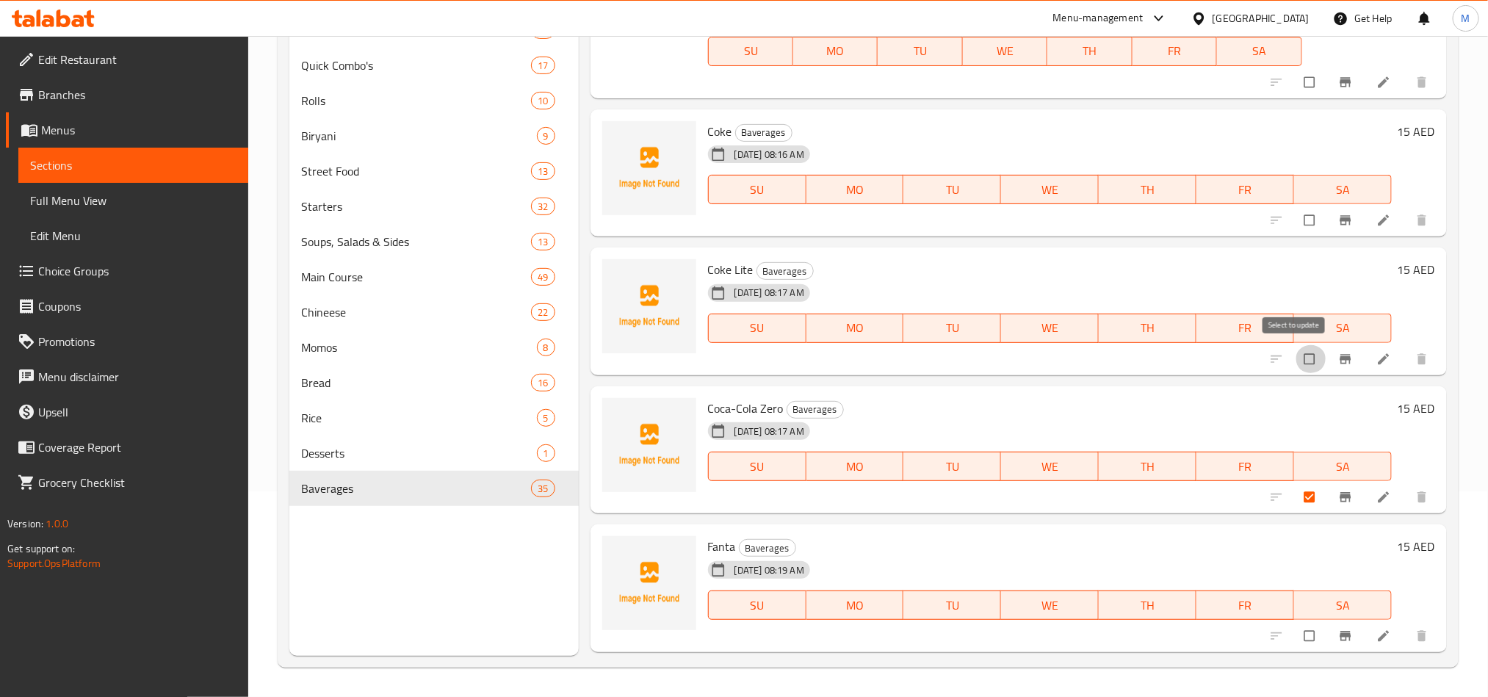
click at [1296, 356] on input "checkbox" at bounding box center [1311, 359] width 31 height 28
checkbox input "true"
click at [1296, 228] on input "checkbox" at bounding box center [1311, 220] width 31 height 28
checkbox input "true"
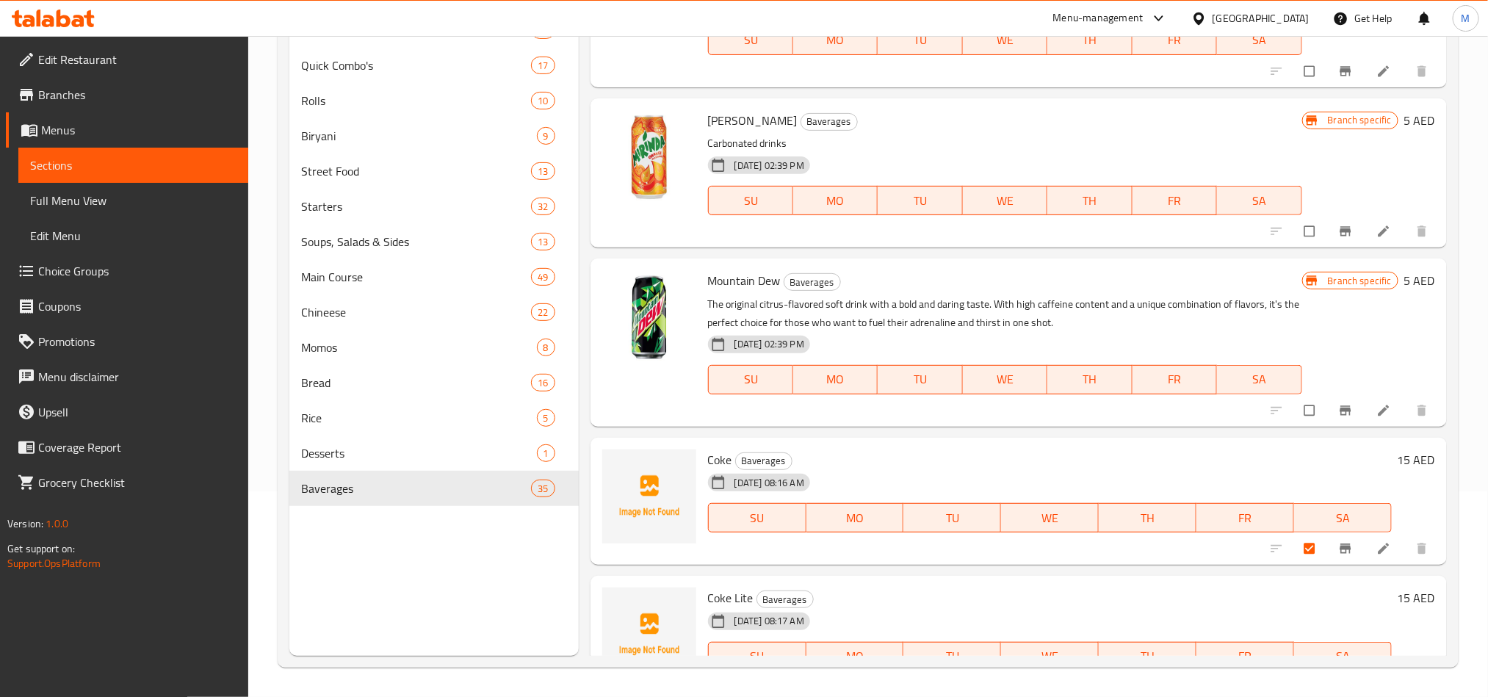
scroll to position [3313, 0]
click at [1296, 415] on input "checkbox" at bounding box center [1311, 413] width 31 height 28
checkbox input "true"
click at [1296, 220] on input "checkbox" at bounding box center [1311, 234] width 31 height 28
checkbox input "true"
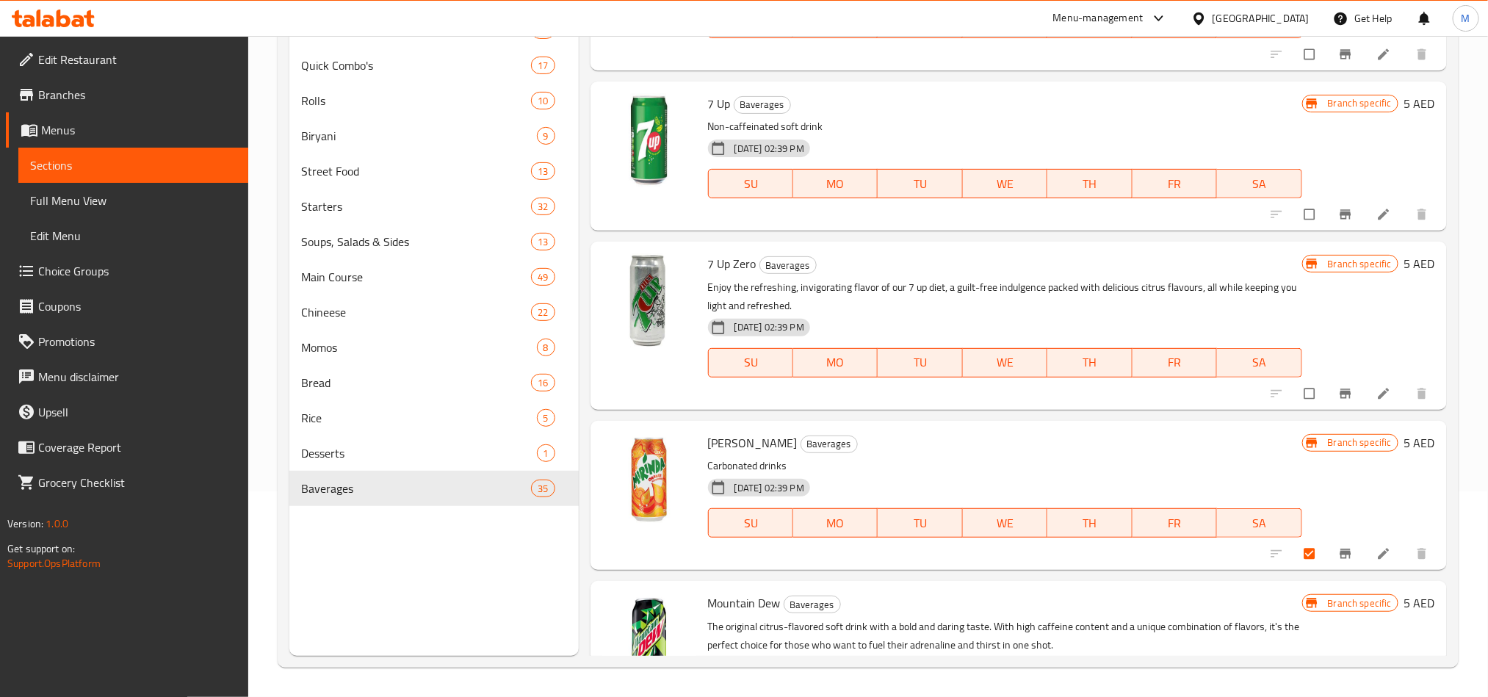
scroll to position [2982, 0]
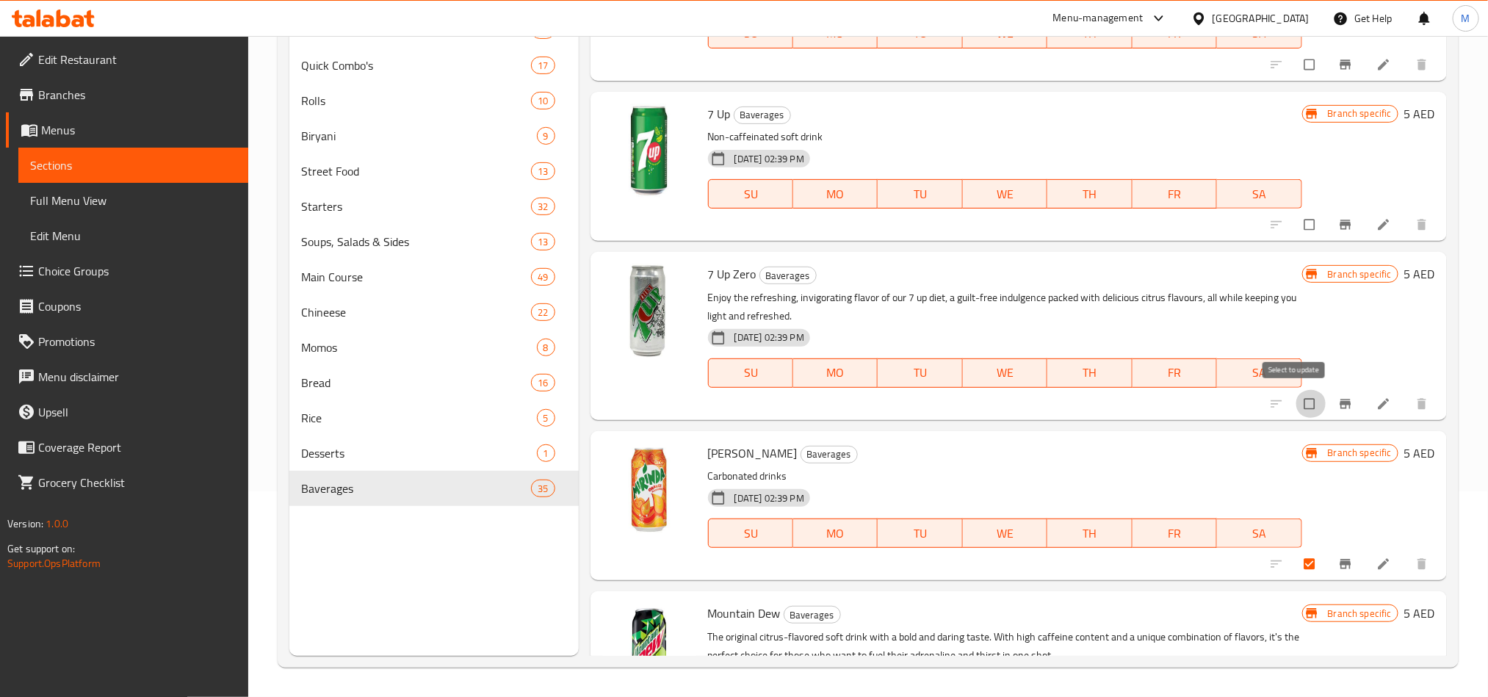
click at [1296, 394] on input "checkbox" at bounding box center [1311, 404] width 31 height 28
checkbox input "true"
click at [1296, 223] on input "checkbox" at bounding box center [1311, 225] width 31 height 28
checkbox input "true"
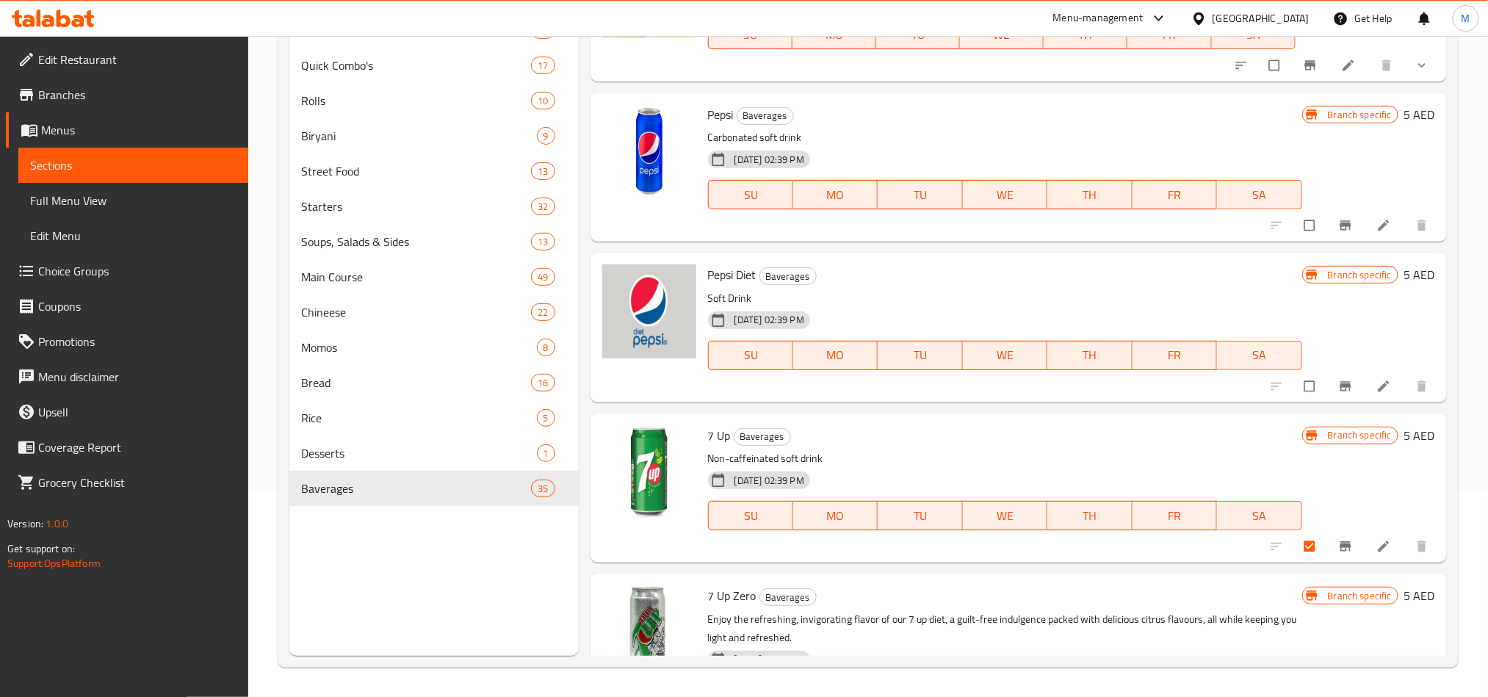
scroll to position [2652, 0]
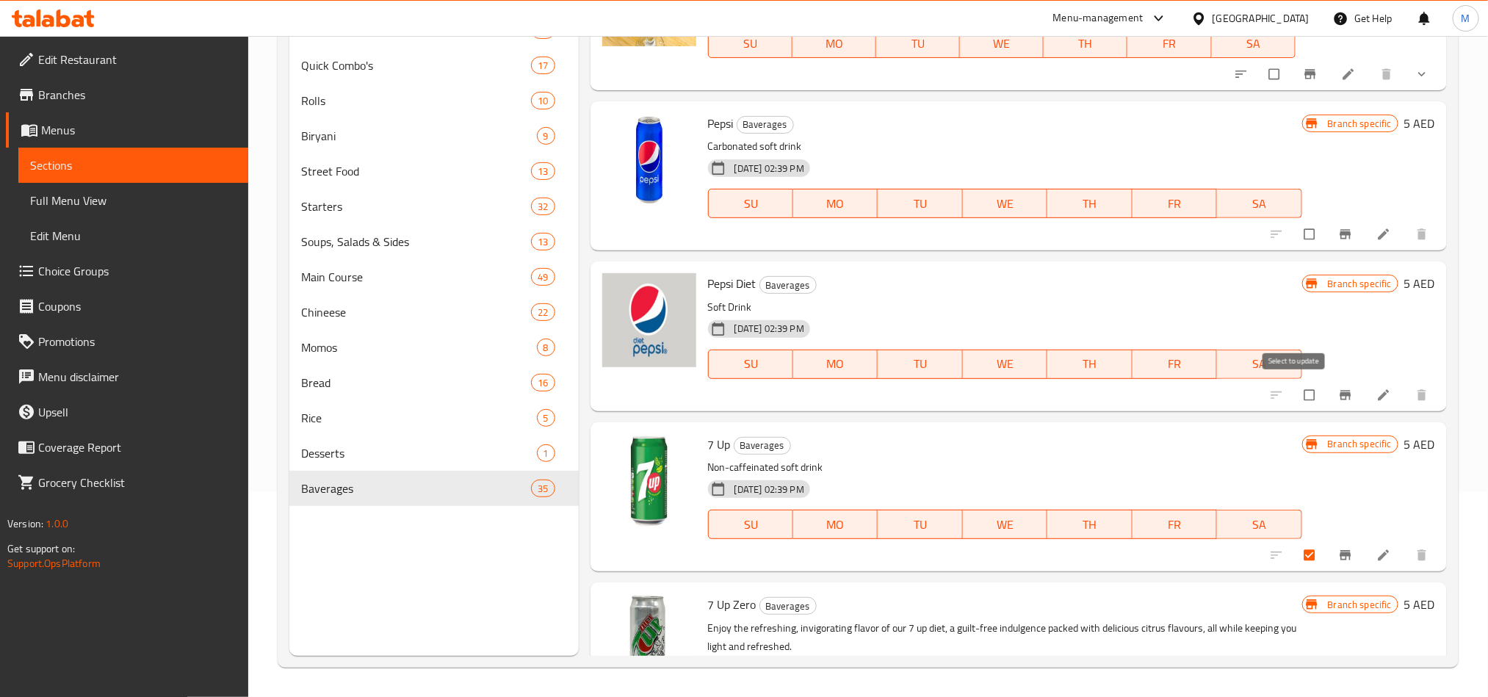
click at [1296, 392] on input "checkbox" at bounding box center [1311, 395] width 31 height 28
checkbox input "true"
click at [1296, 231] on input "checkbox" at bounding box center [1311, 234] width 31 height 28
checkbox input "true"
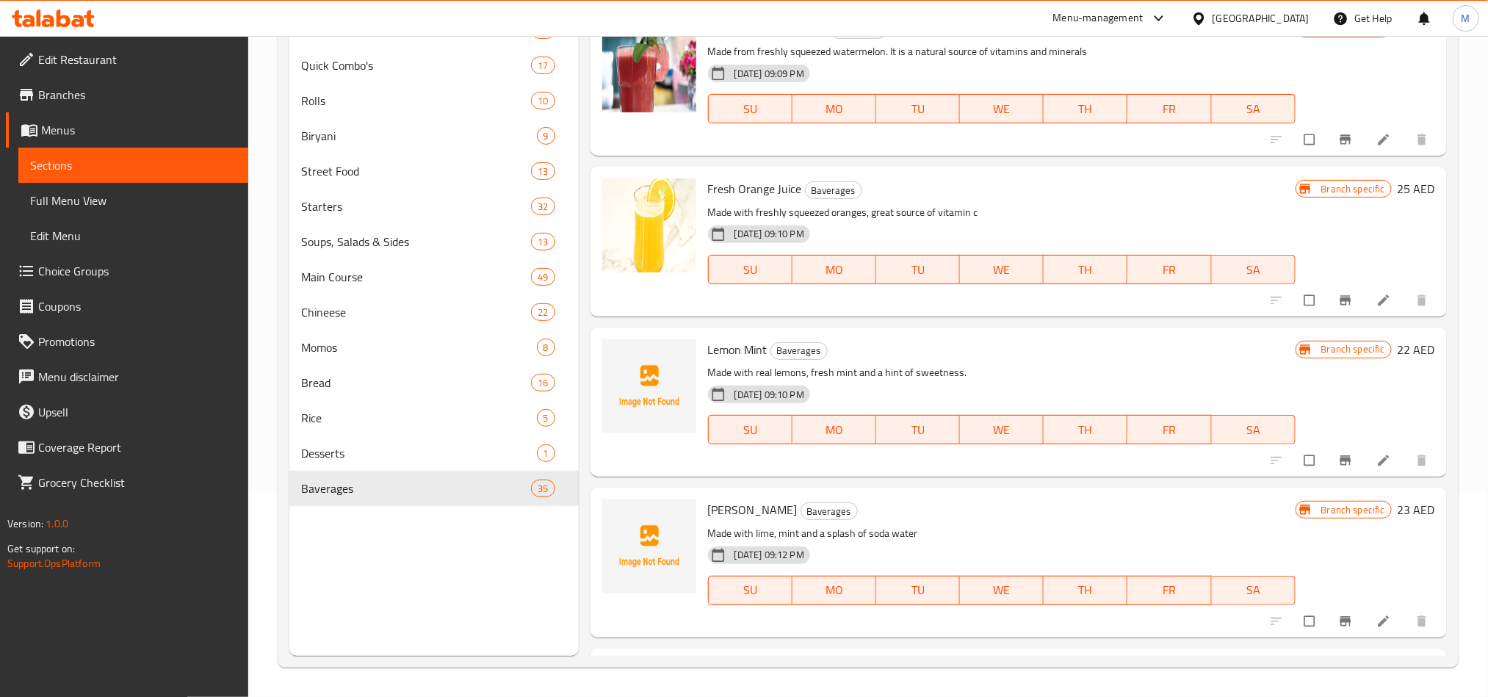
scroll to position [0, 0]
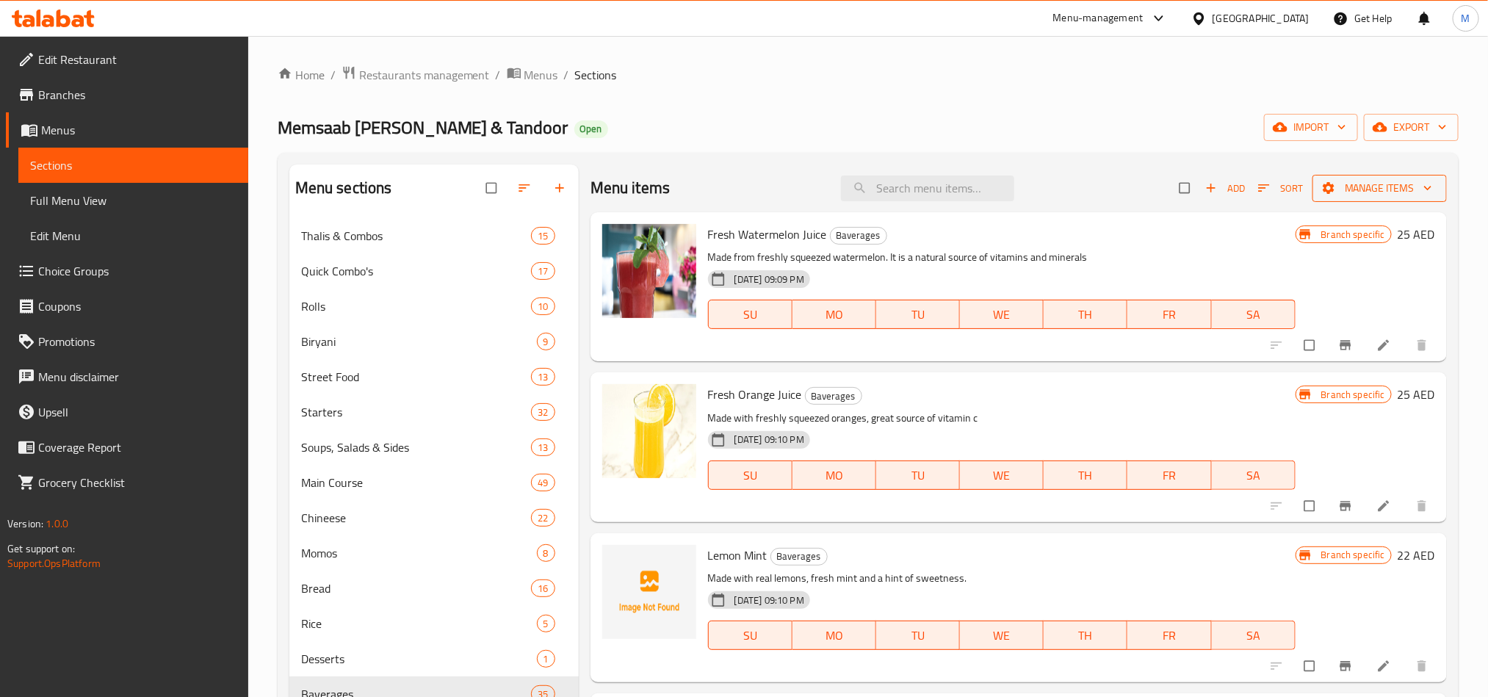
click at [1368, 192] on span "Manage items" at bounding box center [1379, 188] width 111 height 18
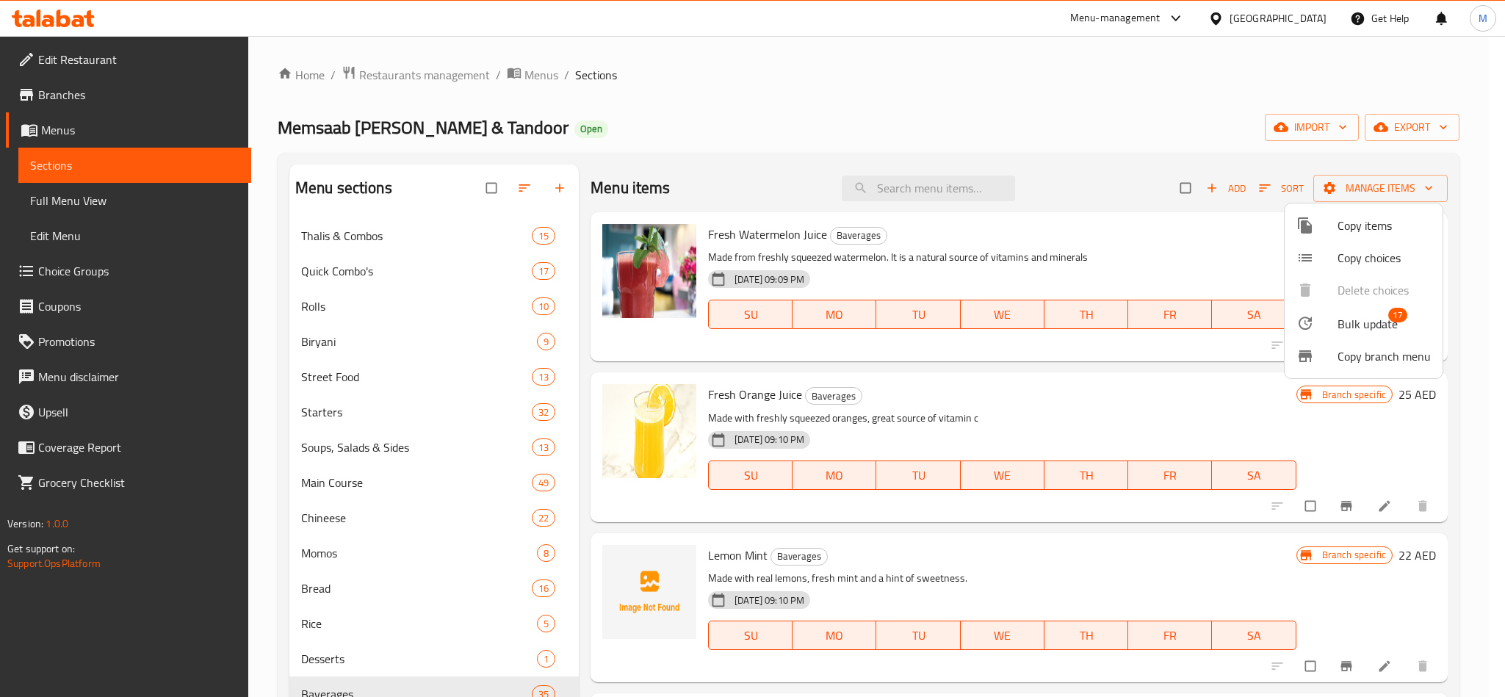
click at [1371, 361] on span "Copy branch menu" at bounding box center [1384, 356] width 93 height 18
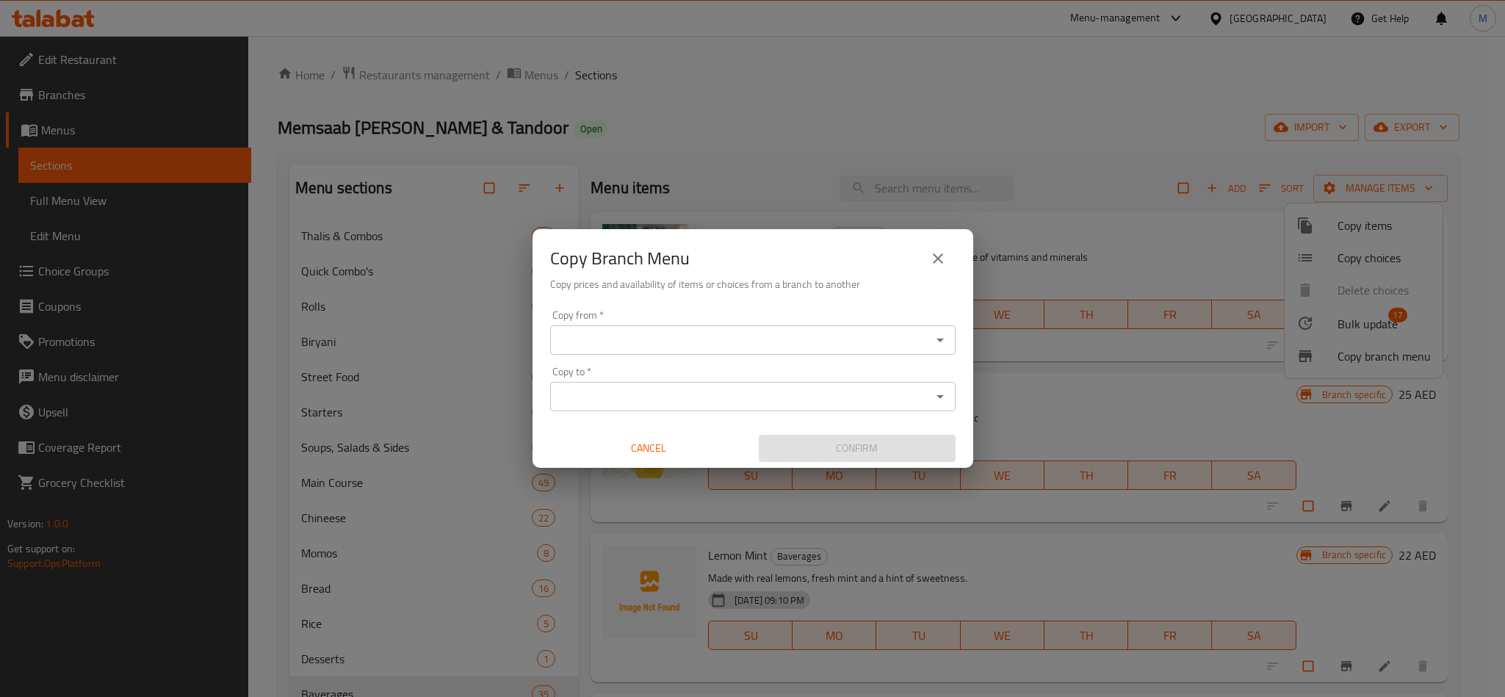
click at [1219, 412] on div "Copy Branch Menu Copy prices and availability of items or choices from a branch…" at bounding box center [752, 348] width 1505 height 697
click at [943, 251] on icon "close" at bounding box center [938, 259] width 18 height 18
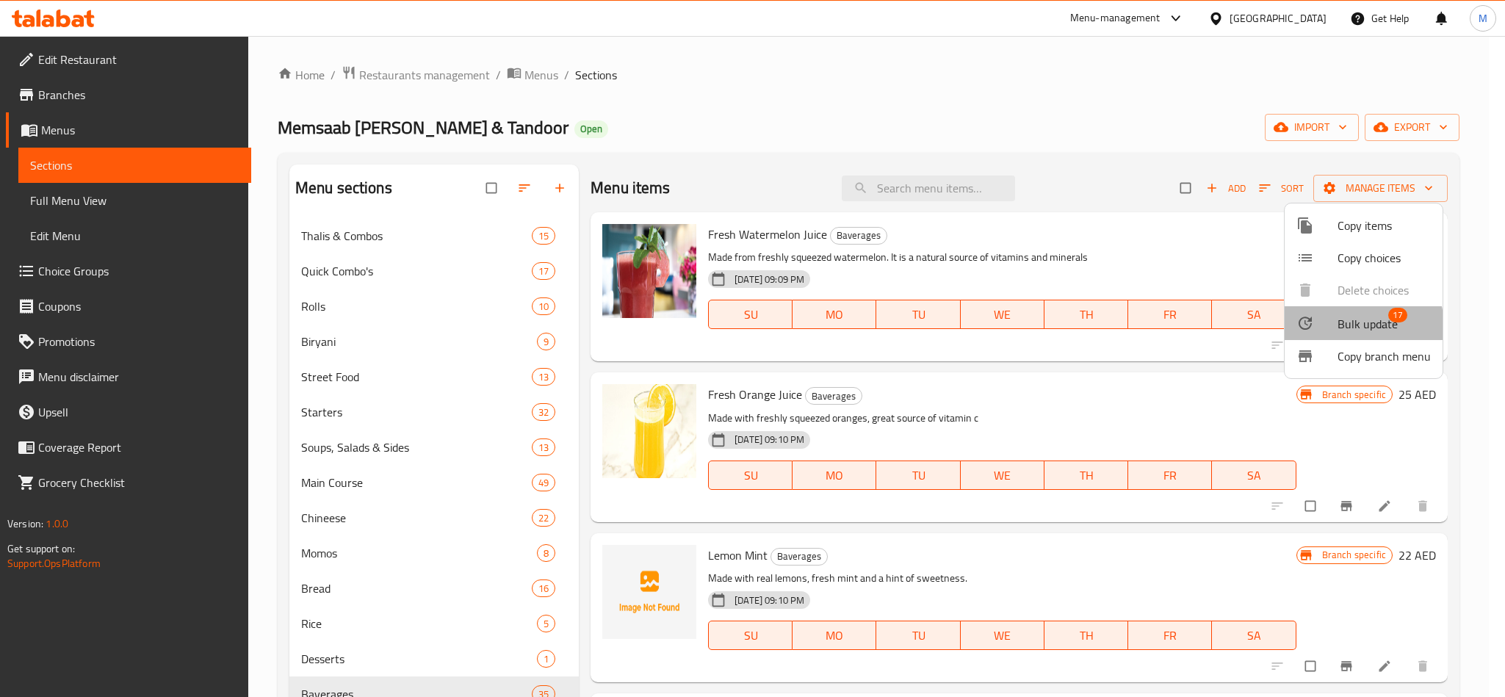
click at [1354, 326] on span "Bulk update" at bounding box center [1368, 324] width 60 height 18
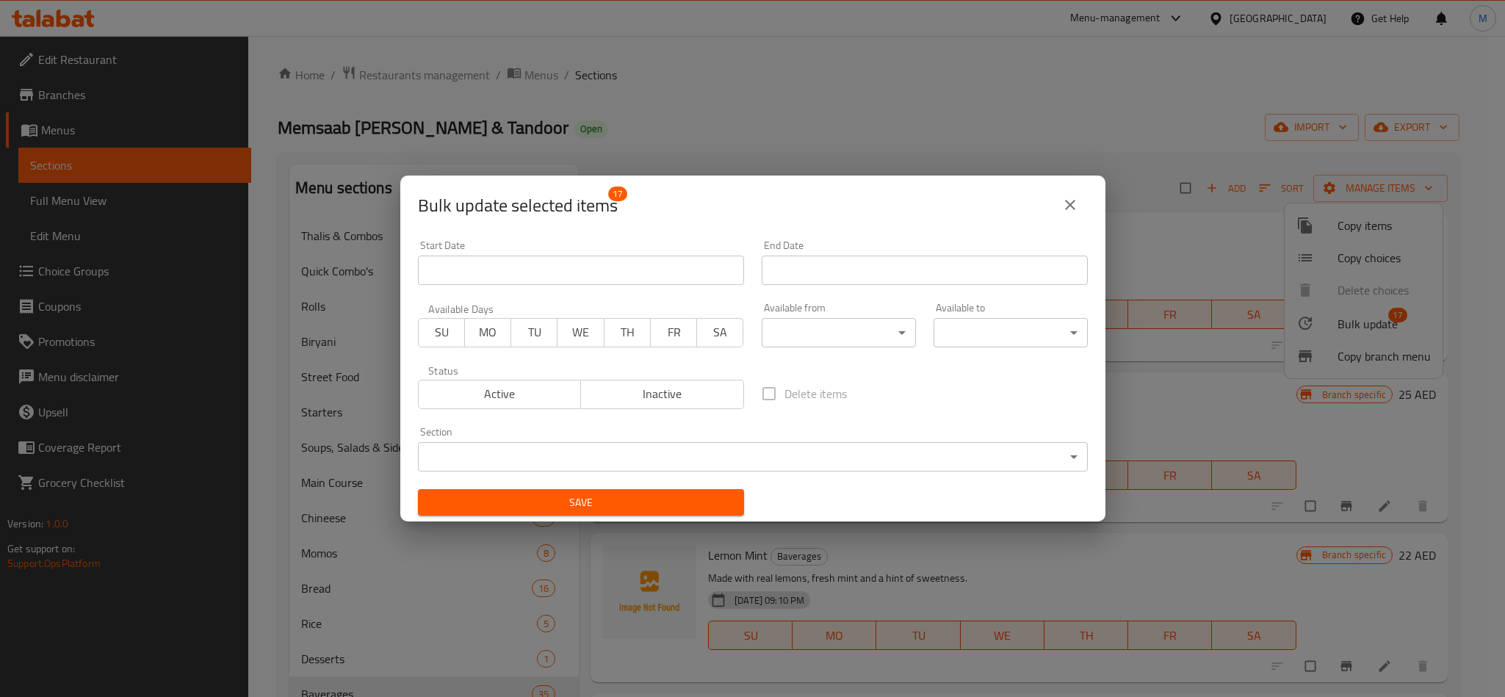
click at [1080, 209] on button "close" at bounding box center [1070, 204] width 35 height 35
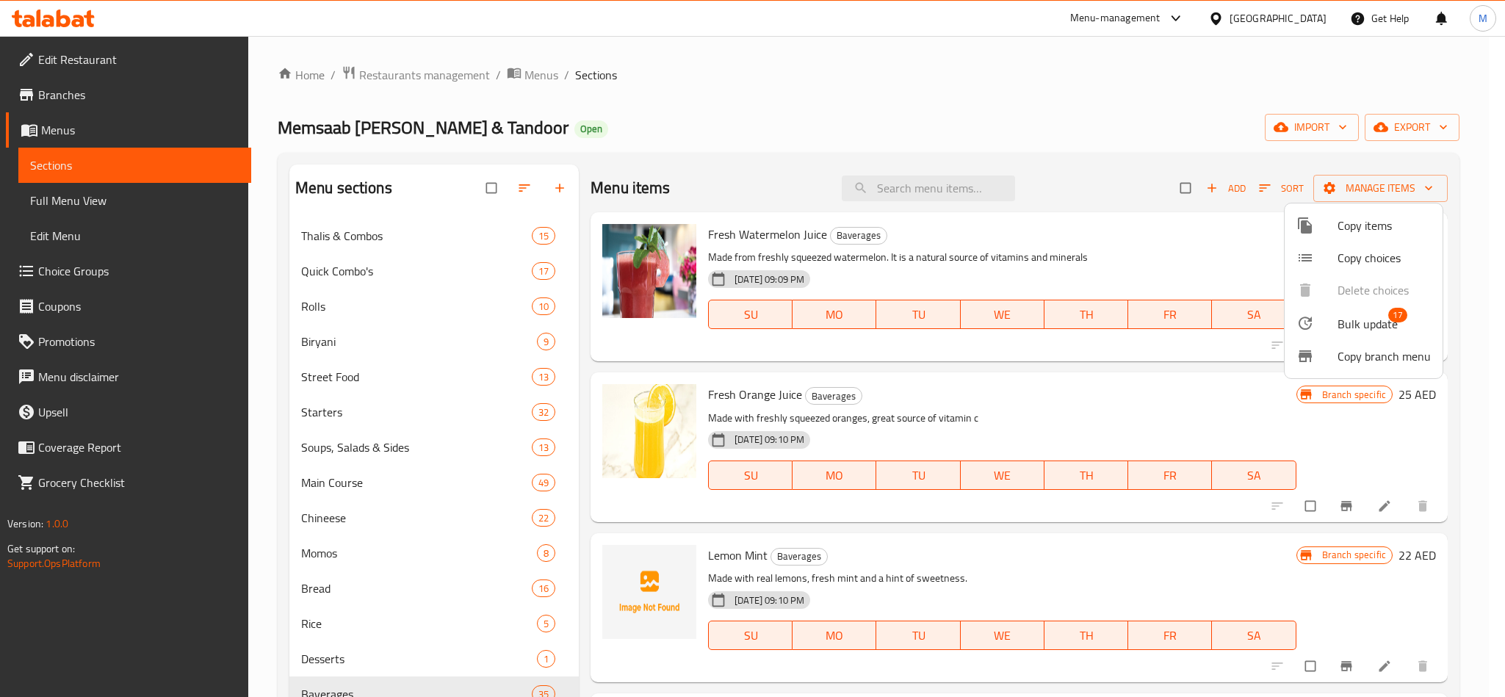
click at [1137, 364] on div at bounding box center [752, 348] width 1505 height 697
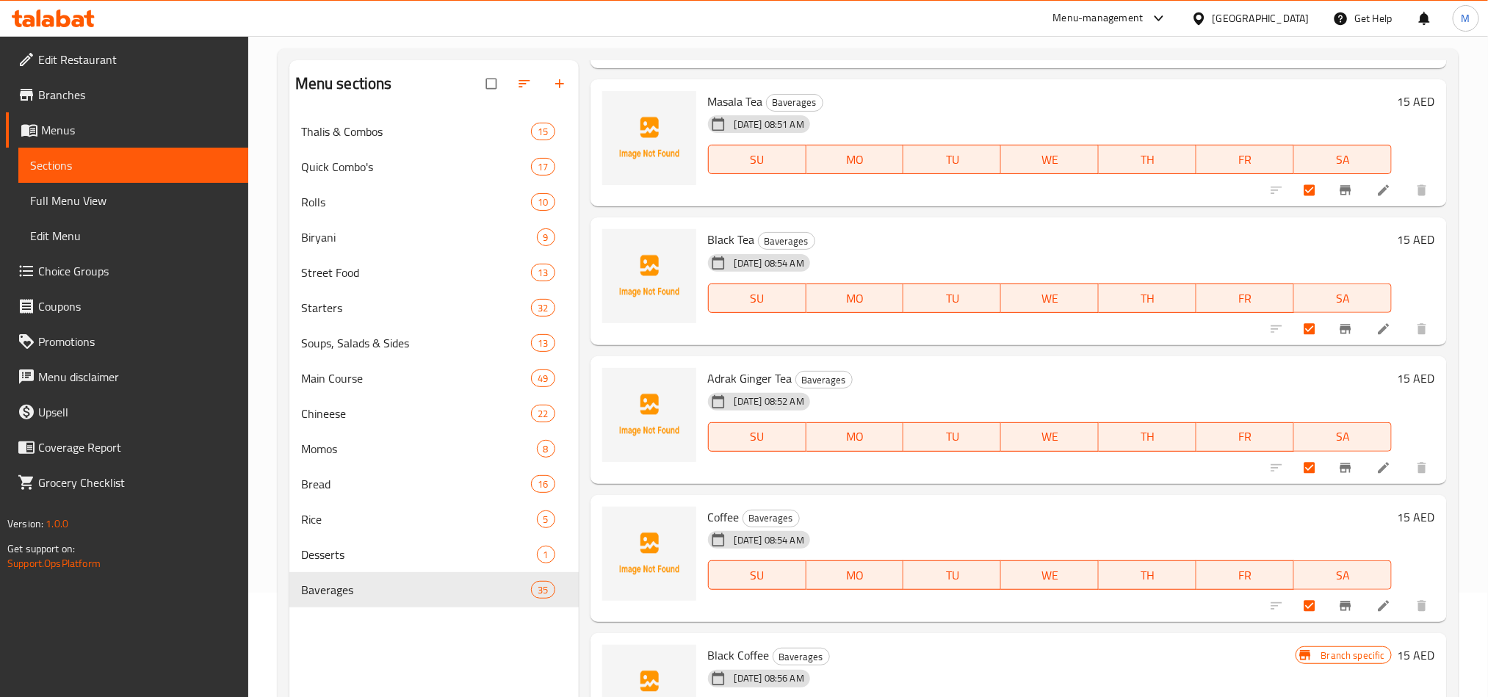
scroll to position [206, 0]
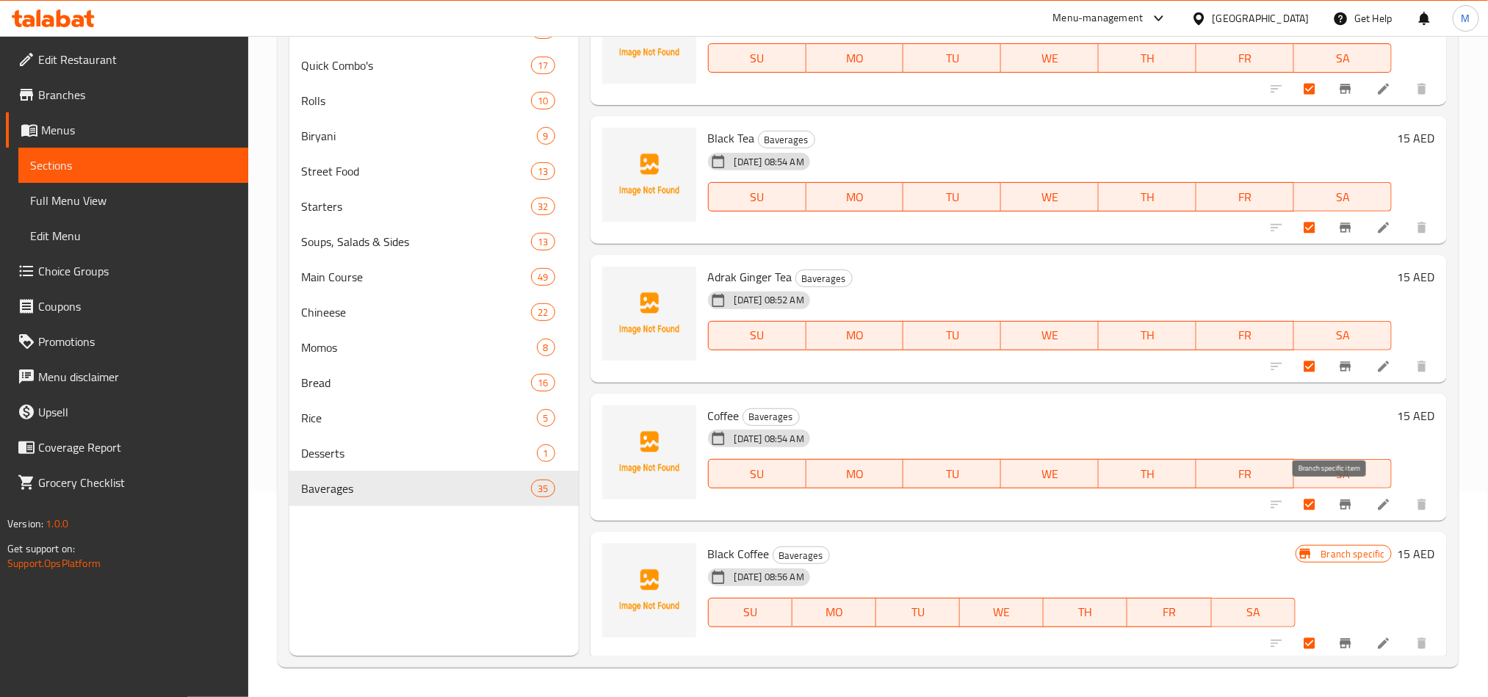
click at [1340, 502] on icon "Branch-specific-item" at bounding box center [1345, 504] width 11 height 10
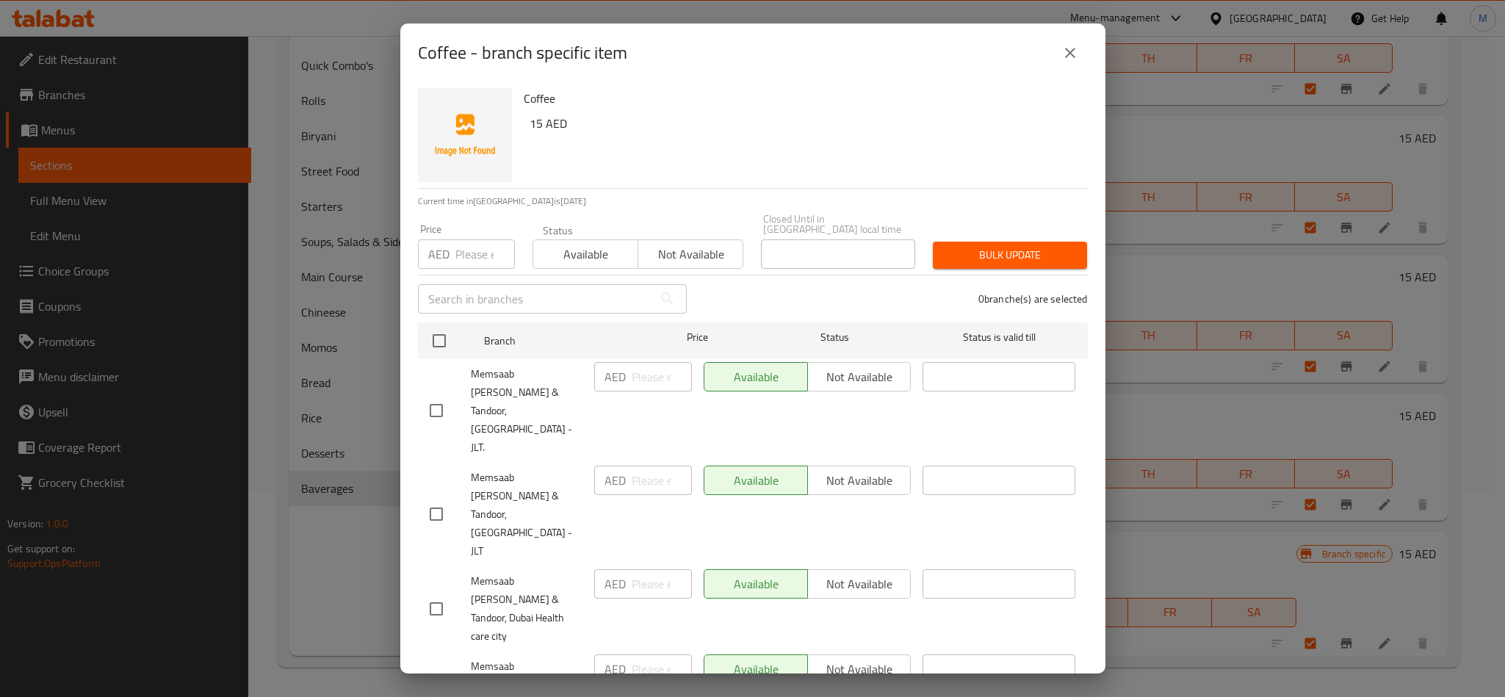
click at [765, 294] on div "0 branche(s) are selected" at bounding box center [896, 299] width 401 height 53
click at [430, 395] on input "checkbox" at bounding box center [436, 410] width 31 height 31
checkbox input "true"
click at [432, 499] on input "checkbox" at bounding box center [436, 514] width 31 height 31
checkbox input "true"
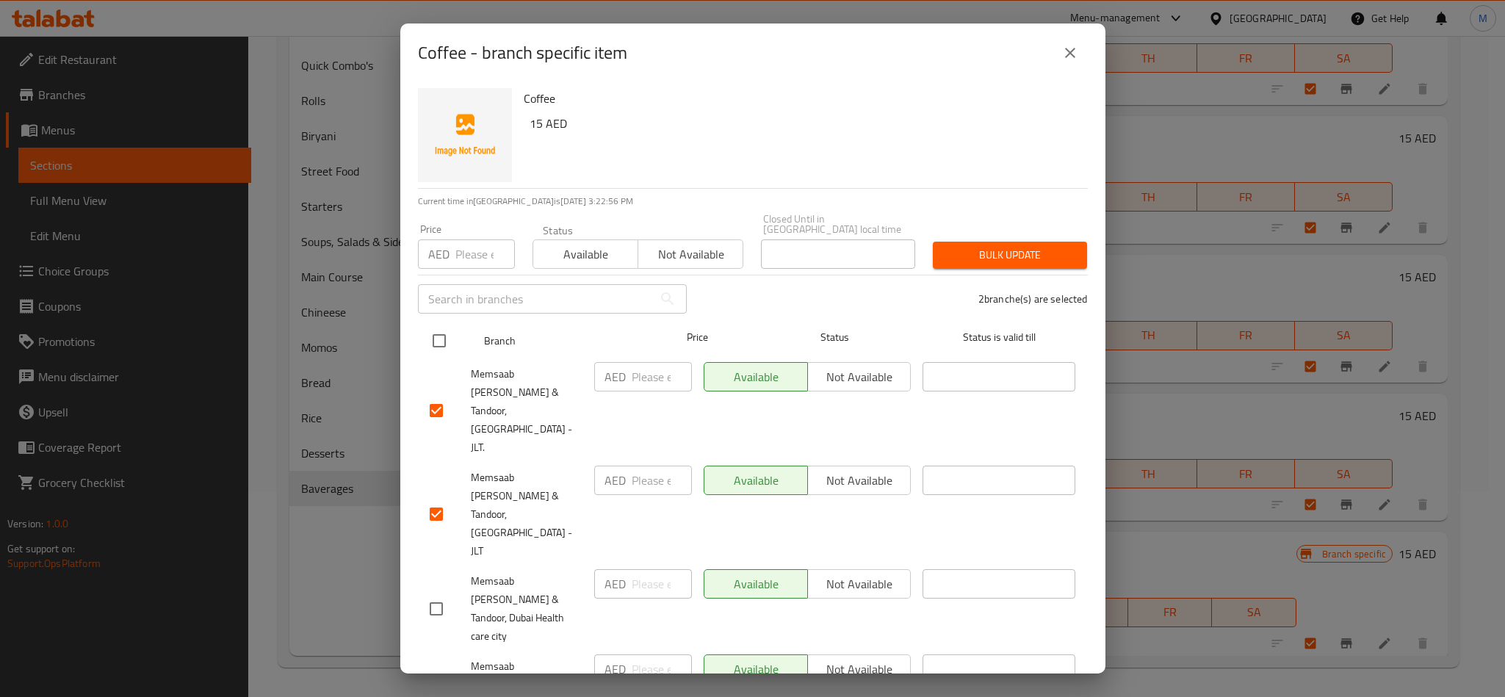
click at [441, 336] on input "checkbox" at bounding box center [439, 340] width 31 height 31
checkbox input "true"
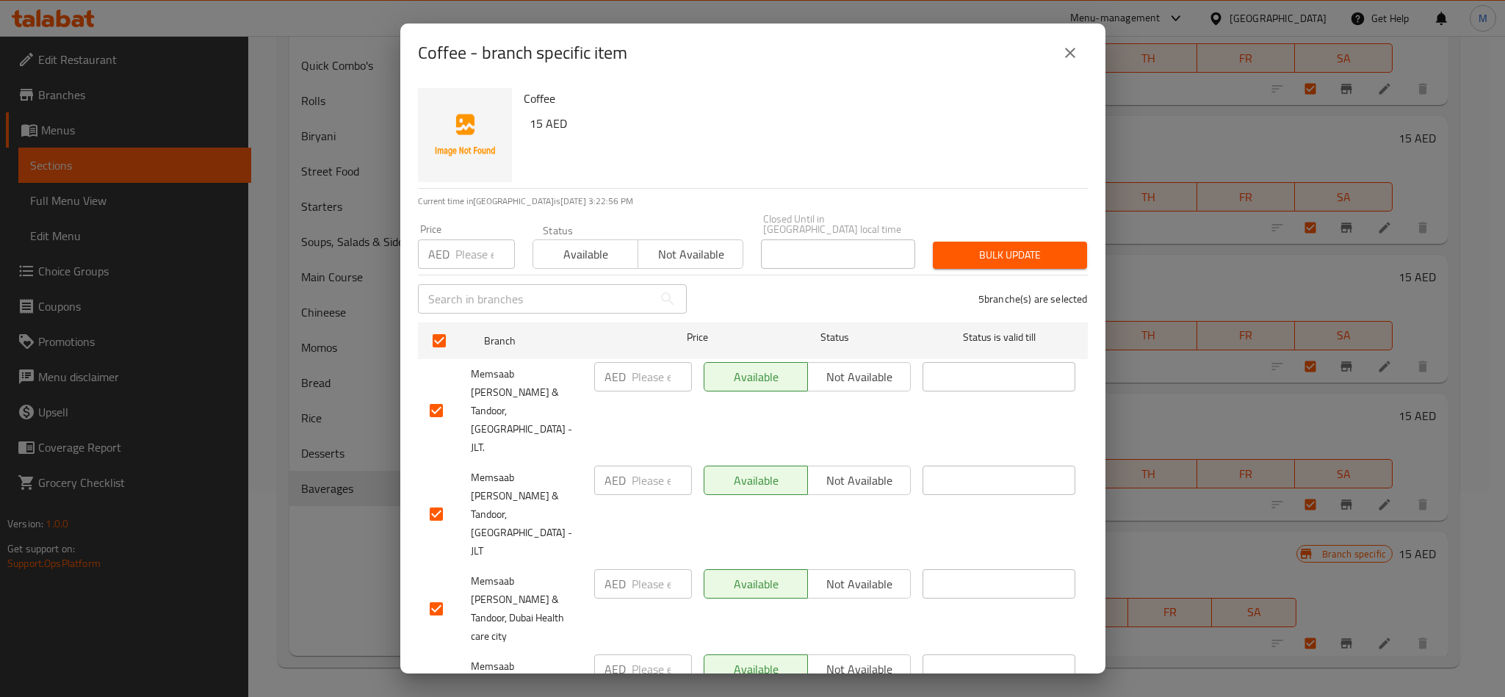
click at [428, 395] on input "checkbox" at bounding box center [436, 410] width 31 height 31
checkbox input "false"
drag, startPoint x: 441, startPoint y: 457, endPoint x: 615, endPoint y: 437, distance: 174.5
click at [441, 499] on input "checkbox" at bounding box center [436, 514] width 31 height 31
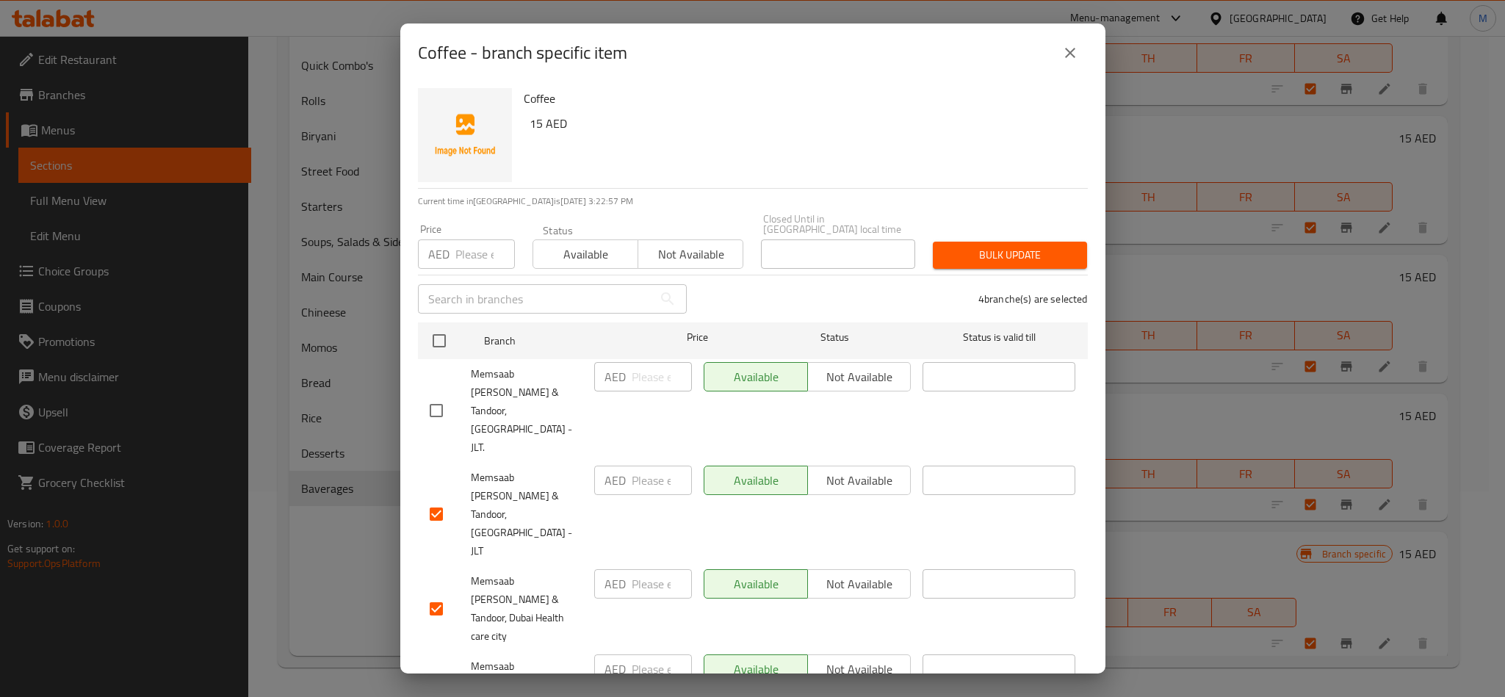
checkbox input "false"
click at [673, 248] on span "Not available" at bounding box center [690, 254] width 93 height 21
click at [1023, 265] on button "Bulk update" at bounding box center [1010, 255] width 154 height 27
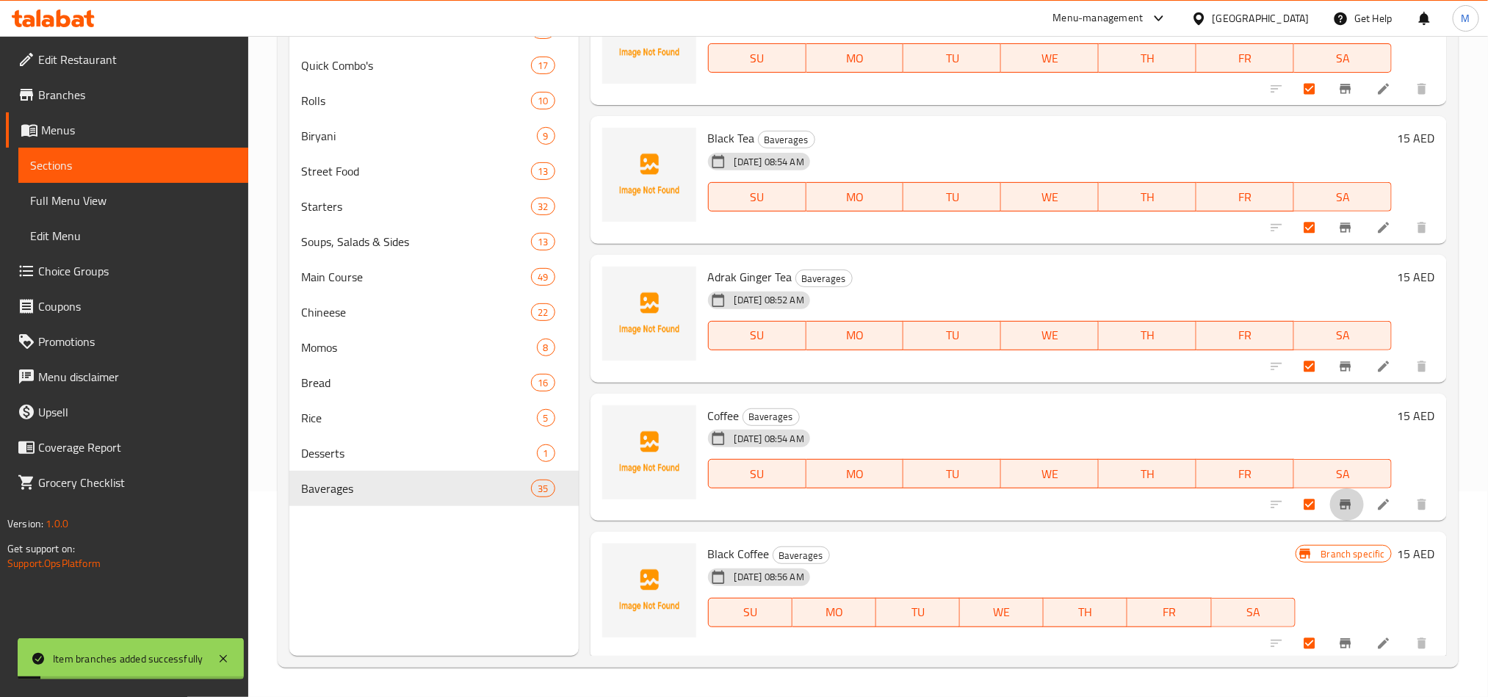
click at [1338, 502] on span "Branch-specific-item" at bounding box center [1347, 504] width 18 height 15
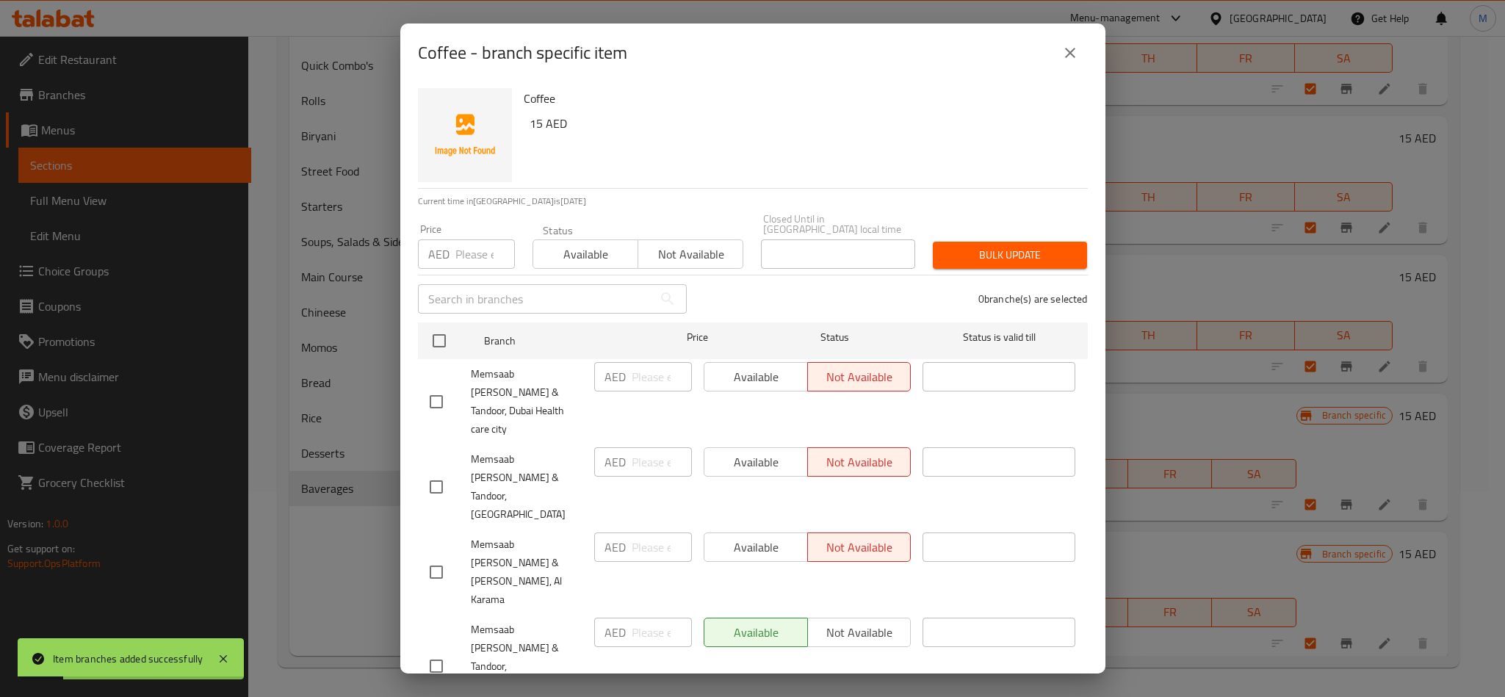
click at [776, 309] on div "0 branche(s) are selected" at bounding box center [896, 299] width 401 height 53
click at [447, 338] on input "checkbox" at bounding box center [439, 340] width 31 height 31
checkbox input "true"
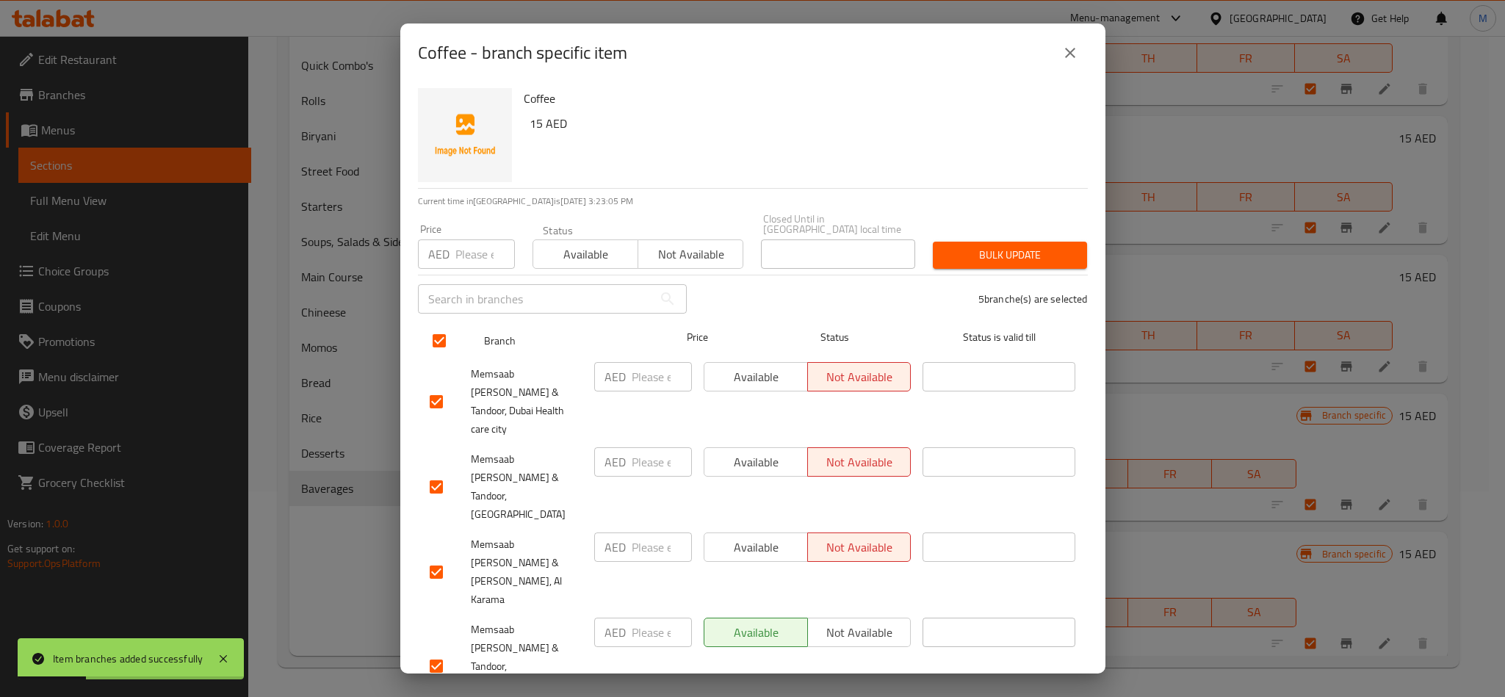
checkbox input "true"
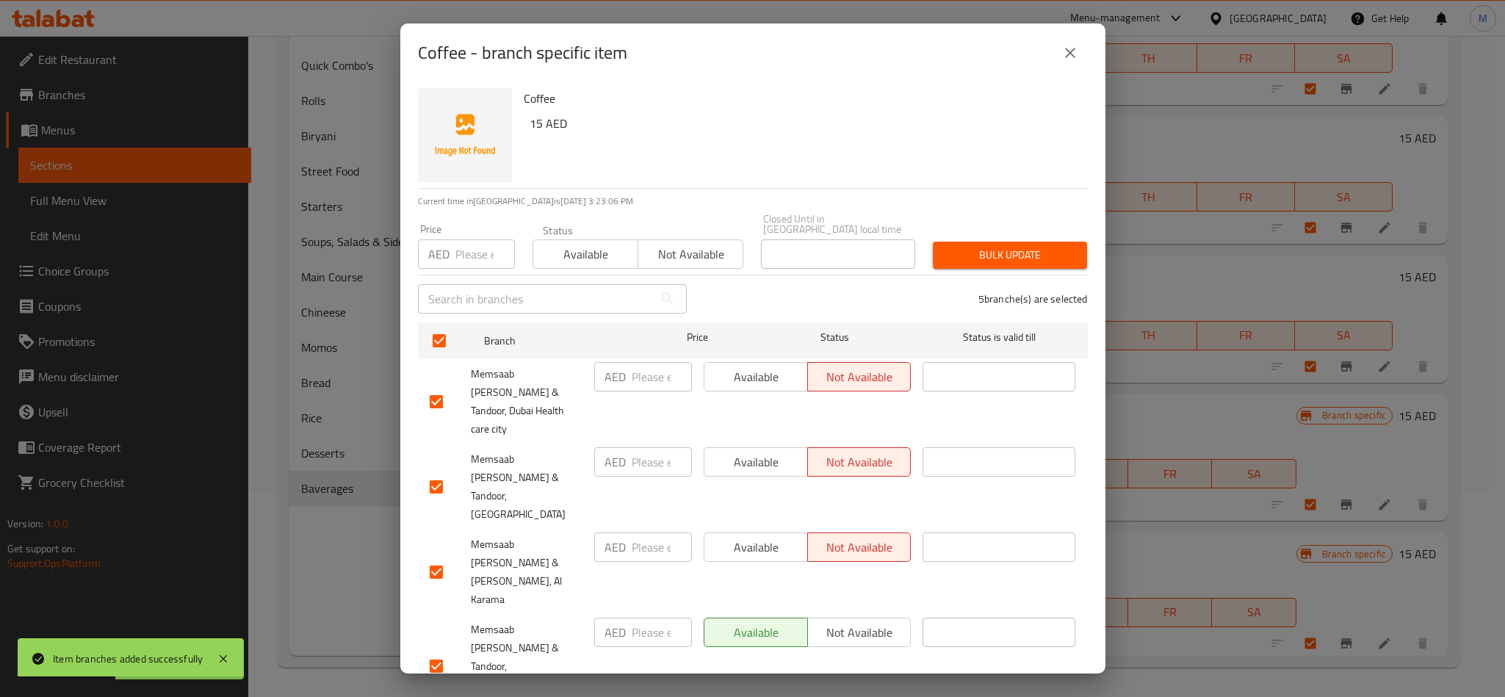
click at [439, 651] on input "checkbox" at bounding box center [436, 666] width 31 height 31
checkbox input "false"
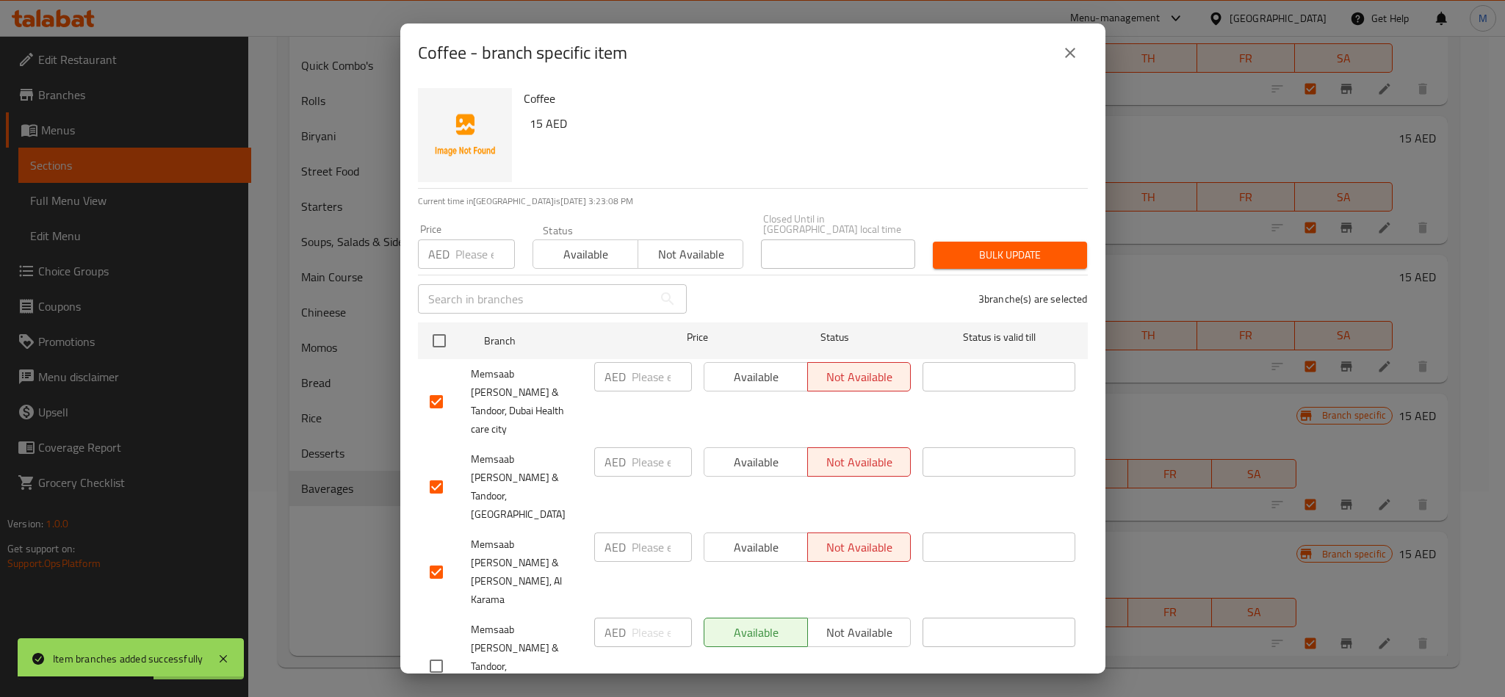
click at [688, 252] on span "Not available" at bounding box center [690, 254] width 93 height 21
click at [988, 242] on button "Bulk update" at bounding box center [1010, 255] width 154 height 27
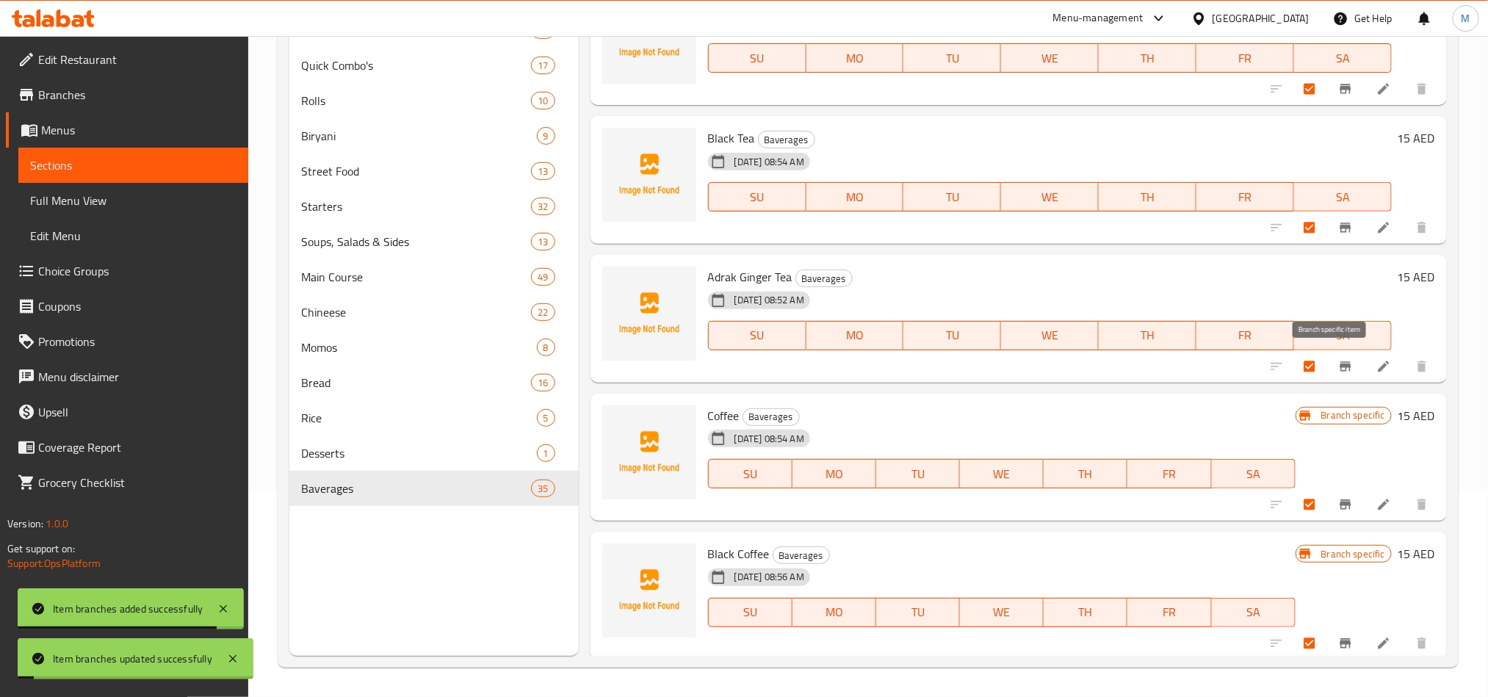
click at [1338, 361] on icon "Branch-specific-item" at bounding box center [1345, 366] width 15 height 15
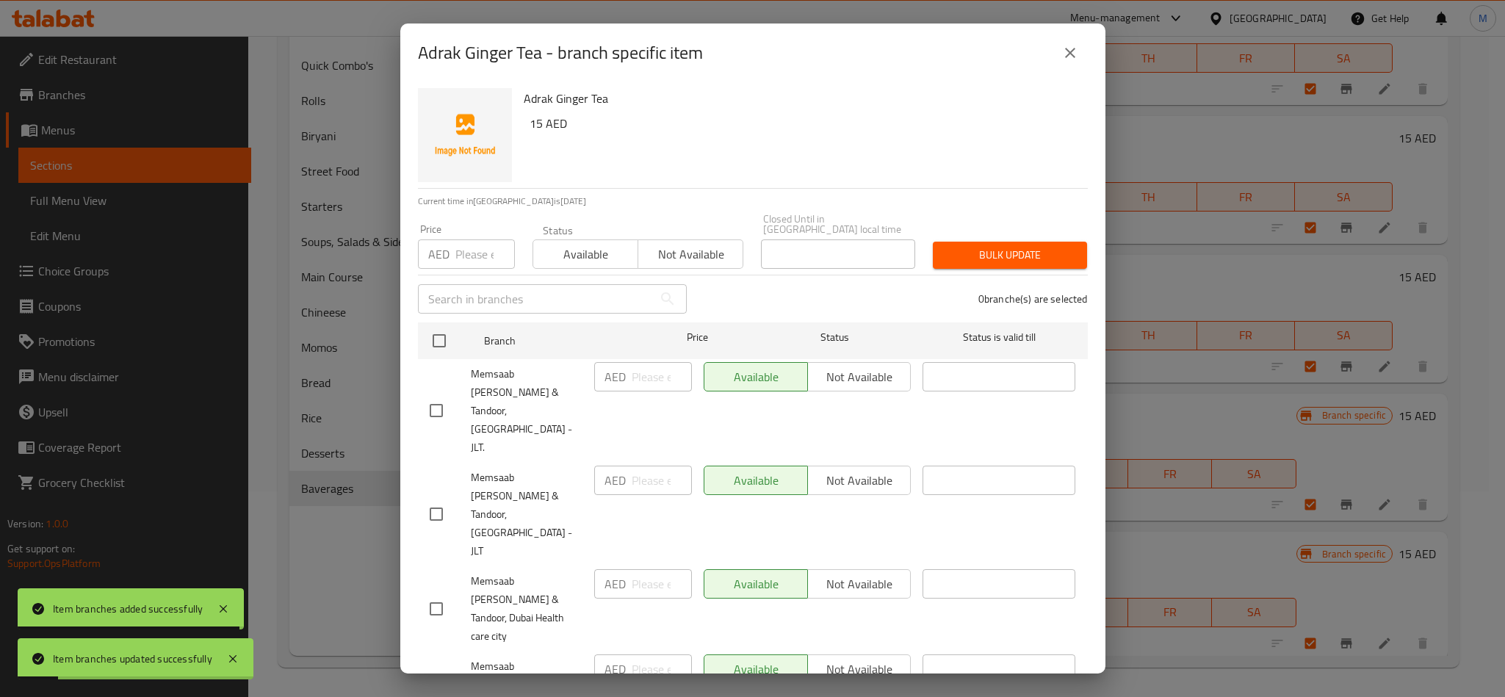
click at [776, 300] on div "0 branche(s) are selected" at bounding box center [896, 299] width 401 height 53
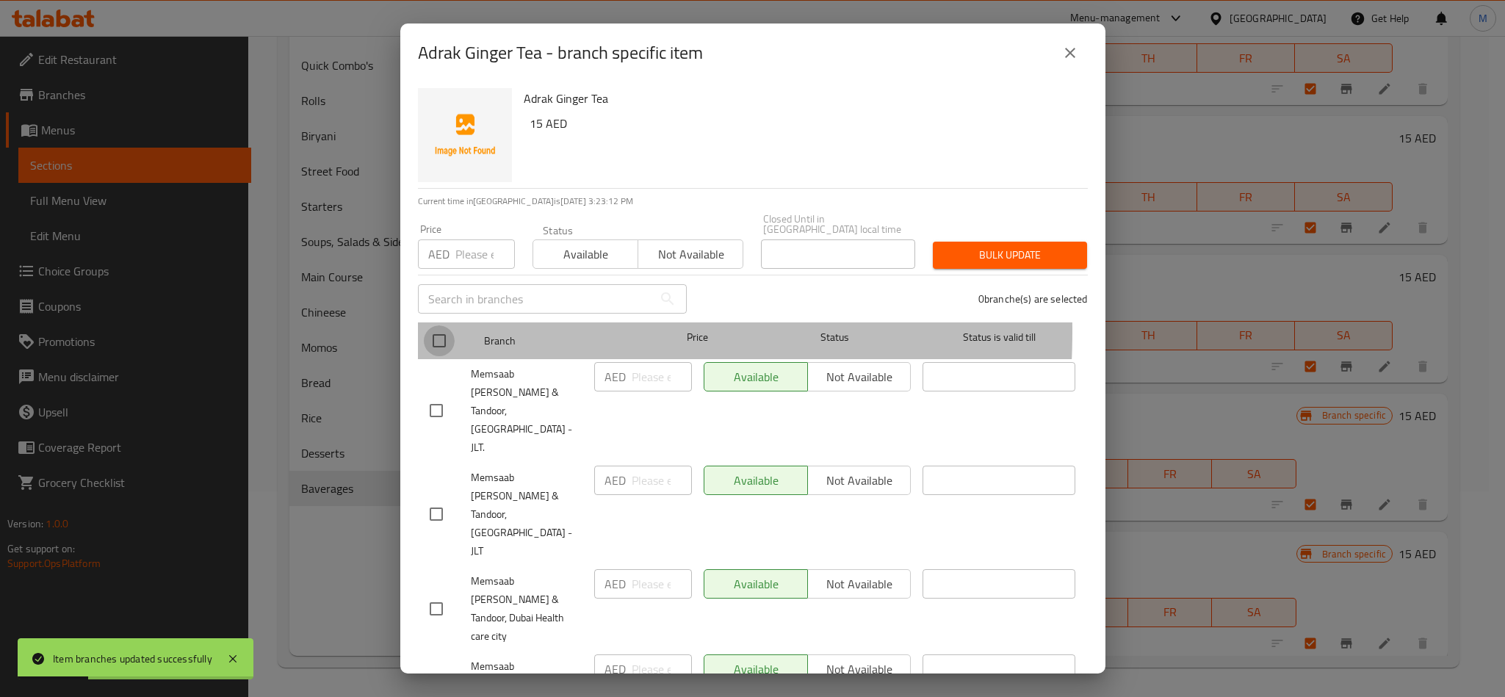
click at [445, 331] on input "checkbox" at bounding box center [439, 340] width 31 height 31
checkbox input "true"
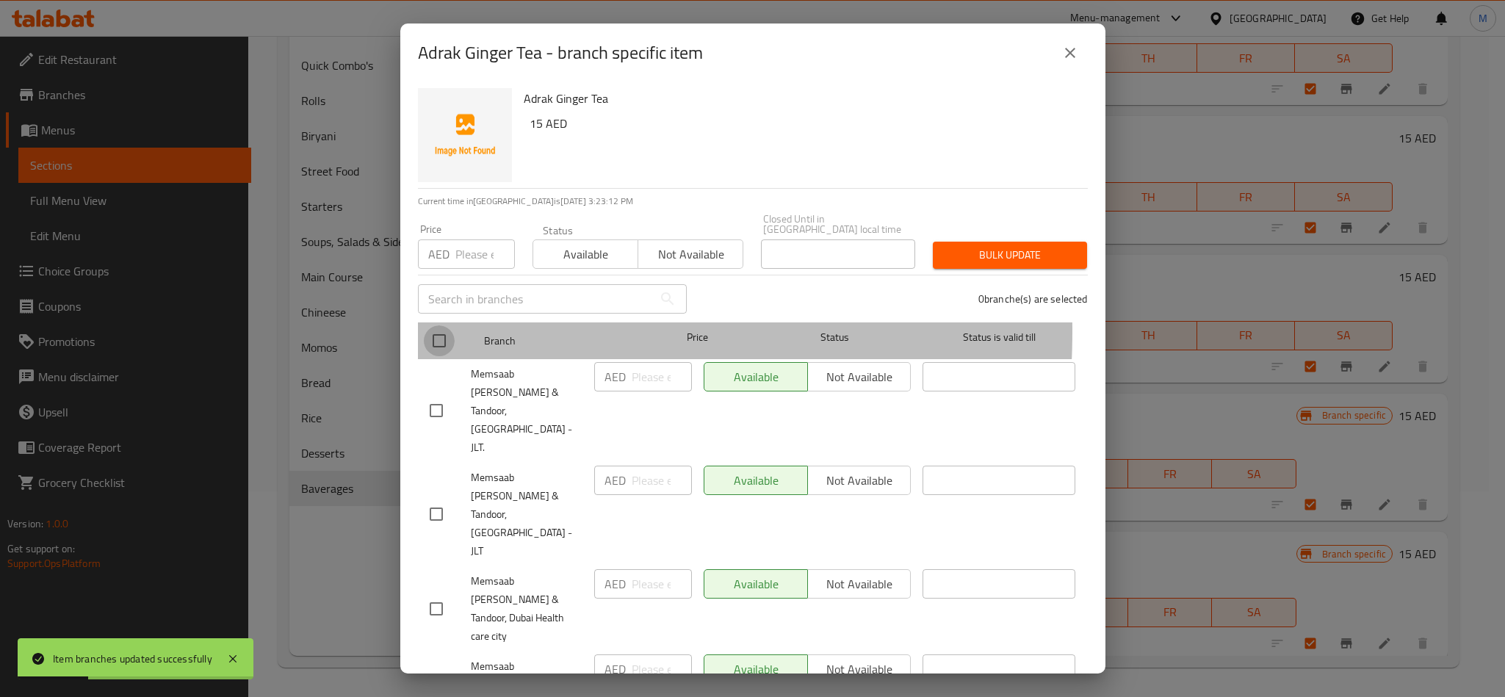
checkbox input "true"
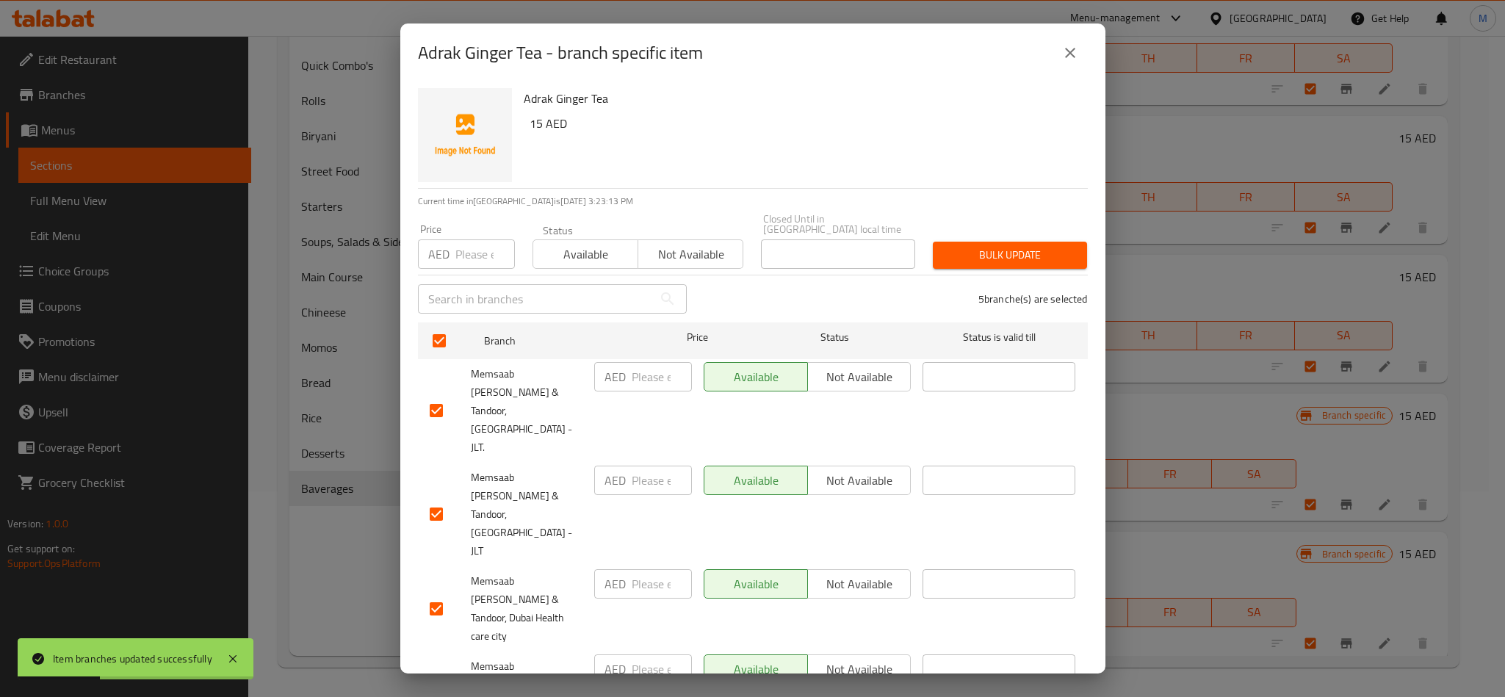
click at [436, 397] on input "checkbox" at bounding box center [436, 410] width 31 height 31
checkbox input "false"
click at [430, 476] on div "Memsaab [PERSON_NAME] & Tandoor, [GEOGRAPHIC_DATA] - JLT" at bounding box center [506, 514] width 165 height 109
click at [443, 499] on input "checkbox" at bounding box center [436, 514] width 31 height 31
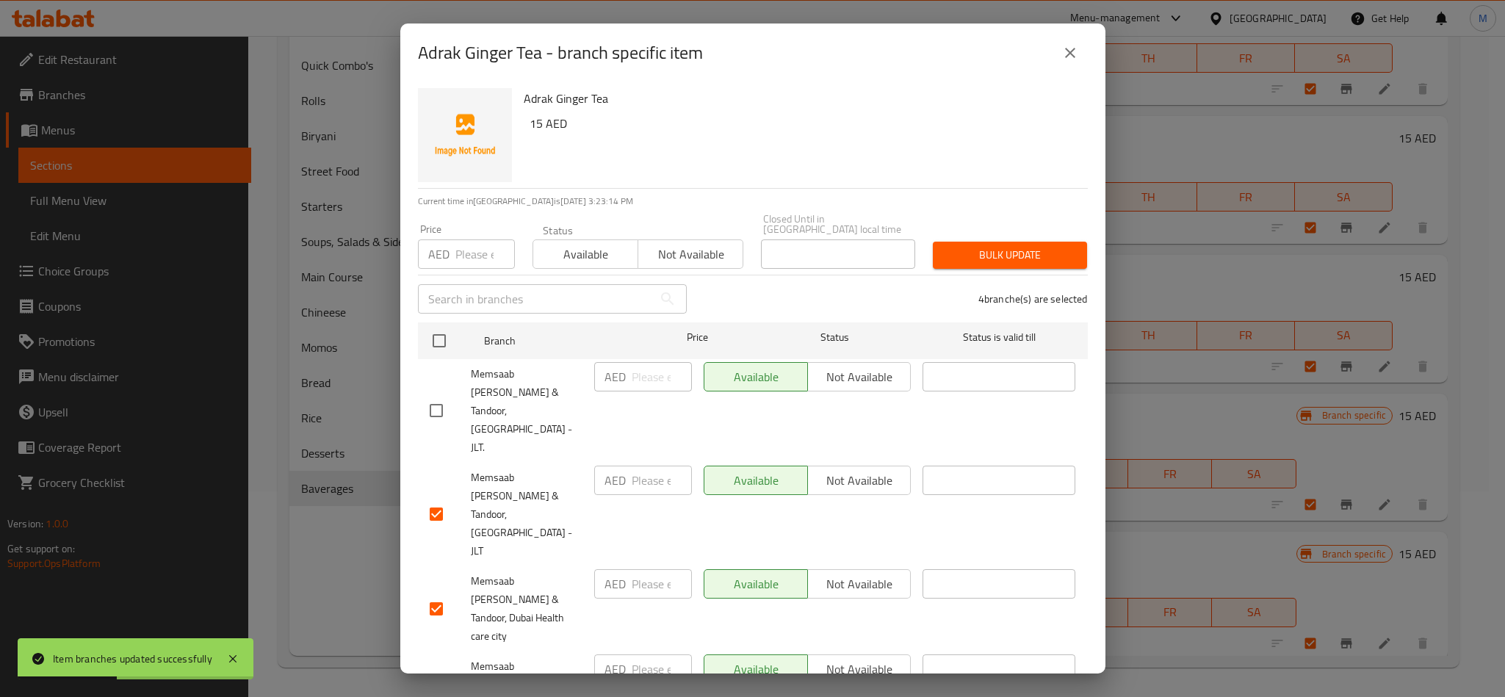
checkbox input "false"
click at [672, 250] on span "Not available" at bounding box center [690, 254] width 93 height 21
click at [1023, 256] on span "Bulk update" at bounding box center [1010, 255] width 131 height 18
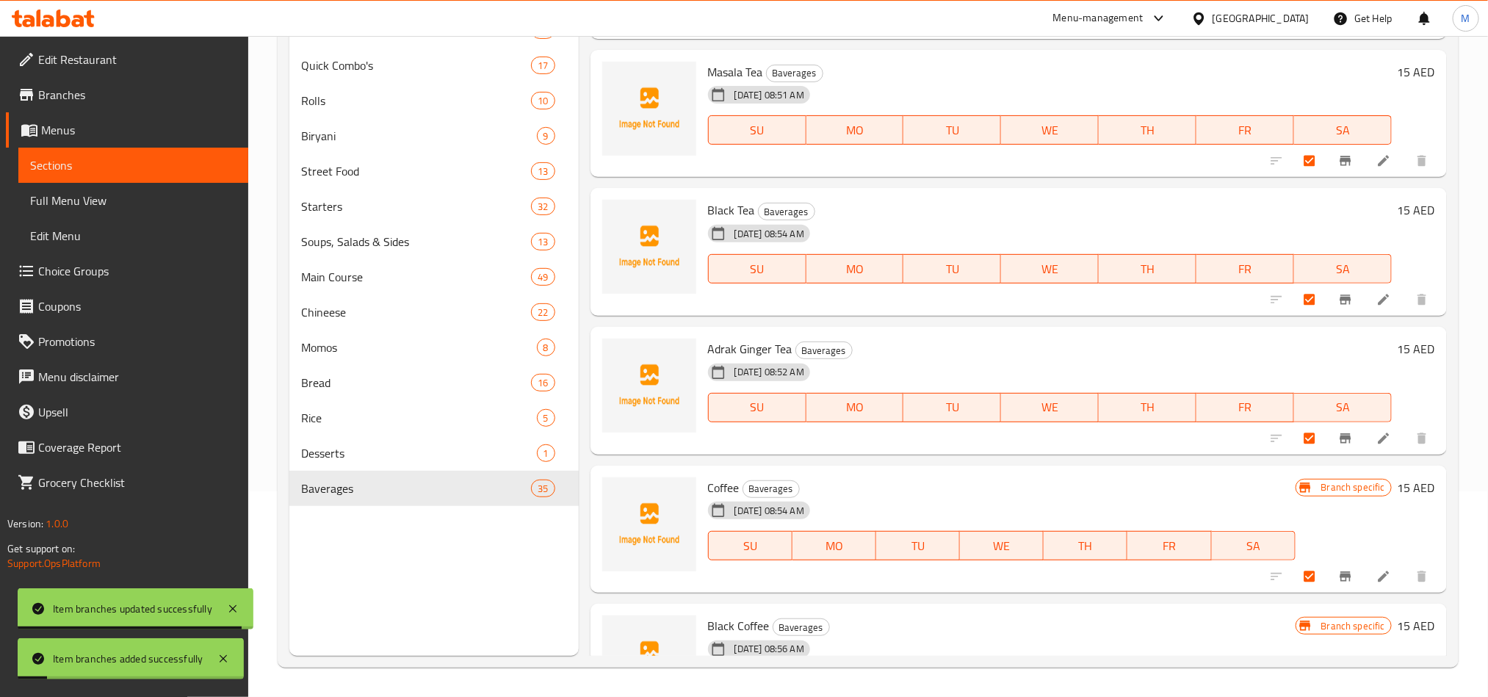
scroll to position [4634, 0]
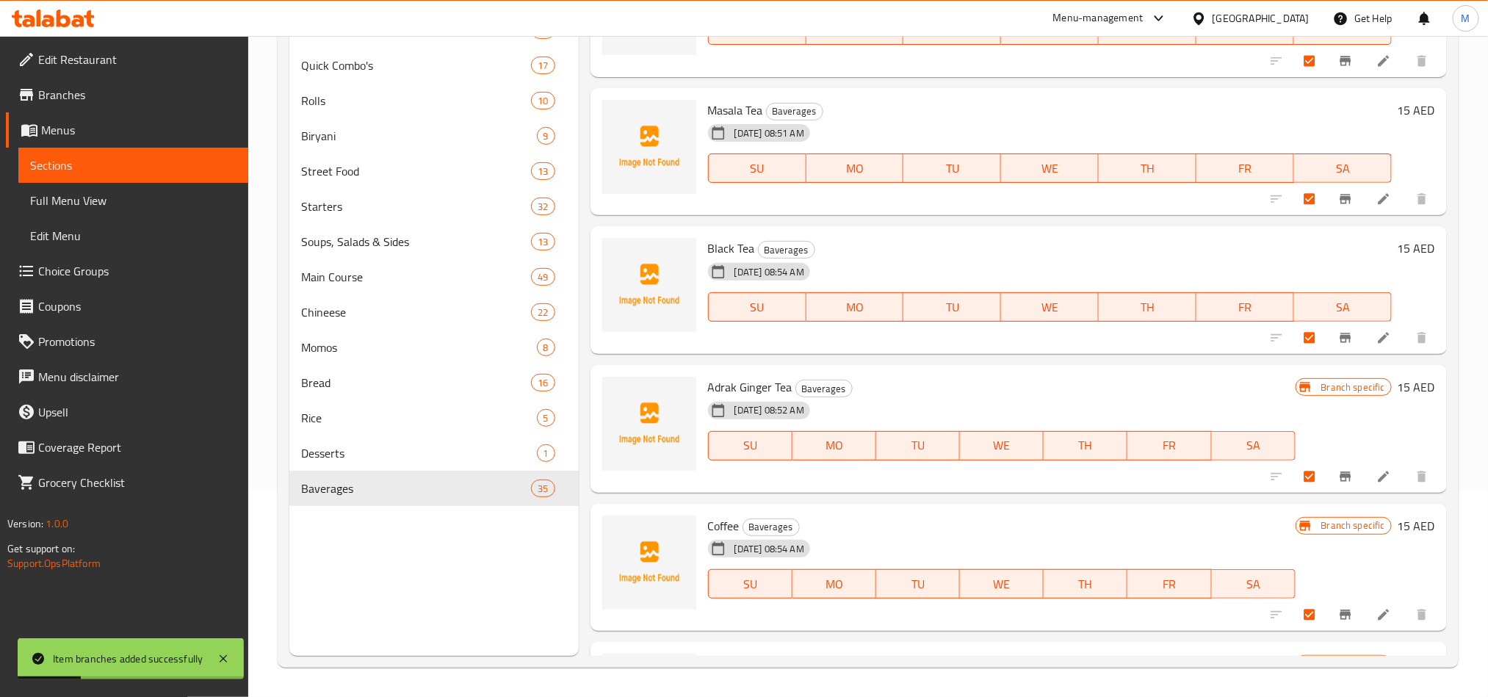
click at [1188, 260] on div "[DATE] 08:54 AM SU MO TU WE TH FR SA" at bounding box center [1050, 296] width 696 height 79
click at [1331, 326] on button "Branch-specific-item" at bounding box center [1346, 338] width 35 height 32
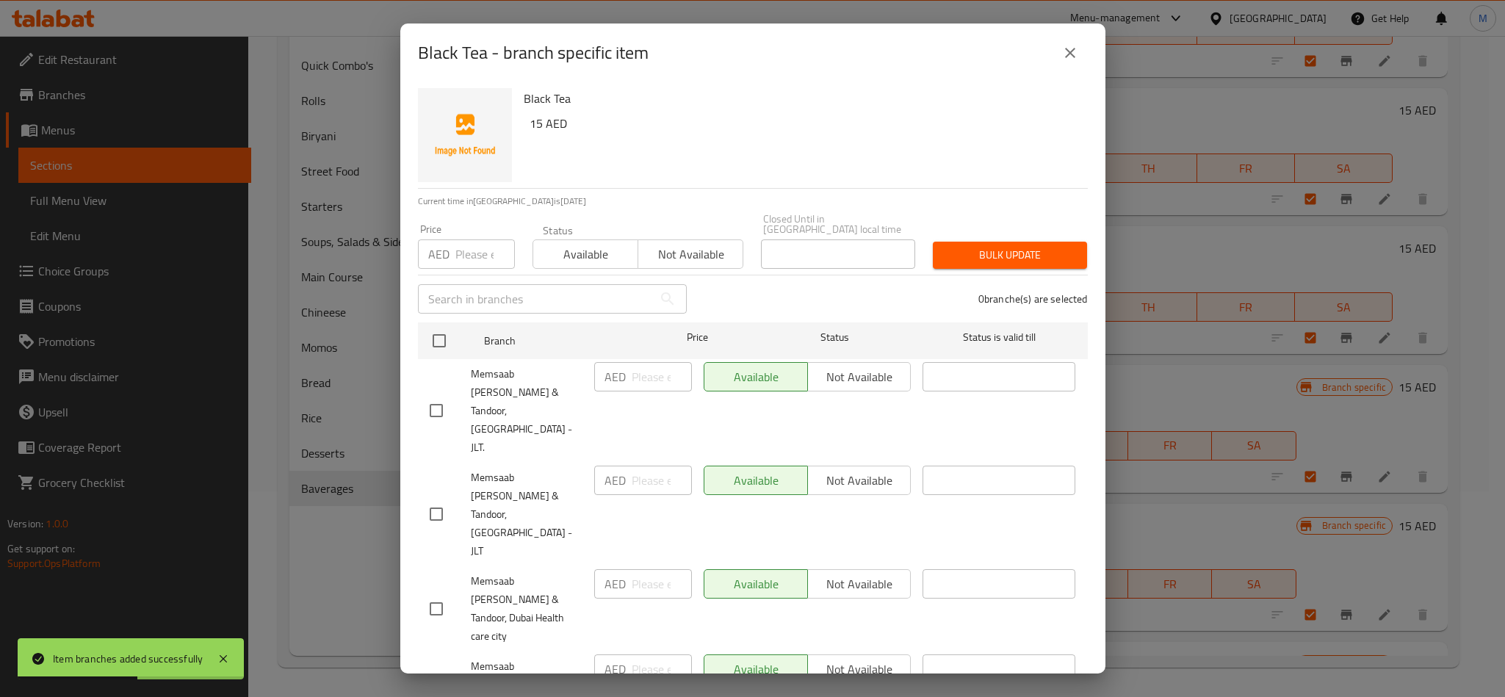
click at [787, 291] on div "0 branche(s) are selected" at bounding box center [896, 299] width 401 height 53
click at [428, 397] on input "checkbox" at bounding box center [436, 410] width 31 height 31
checkbox input "true"
click at [441, 339] on input "checkbox" at bounding box center [439, 340] width 31 height 31
checkbox input "true"
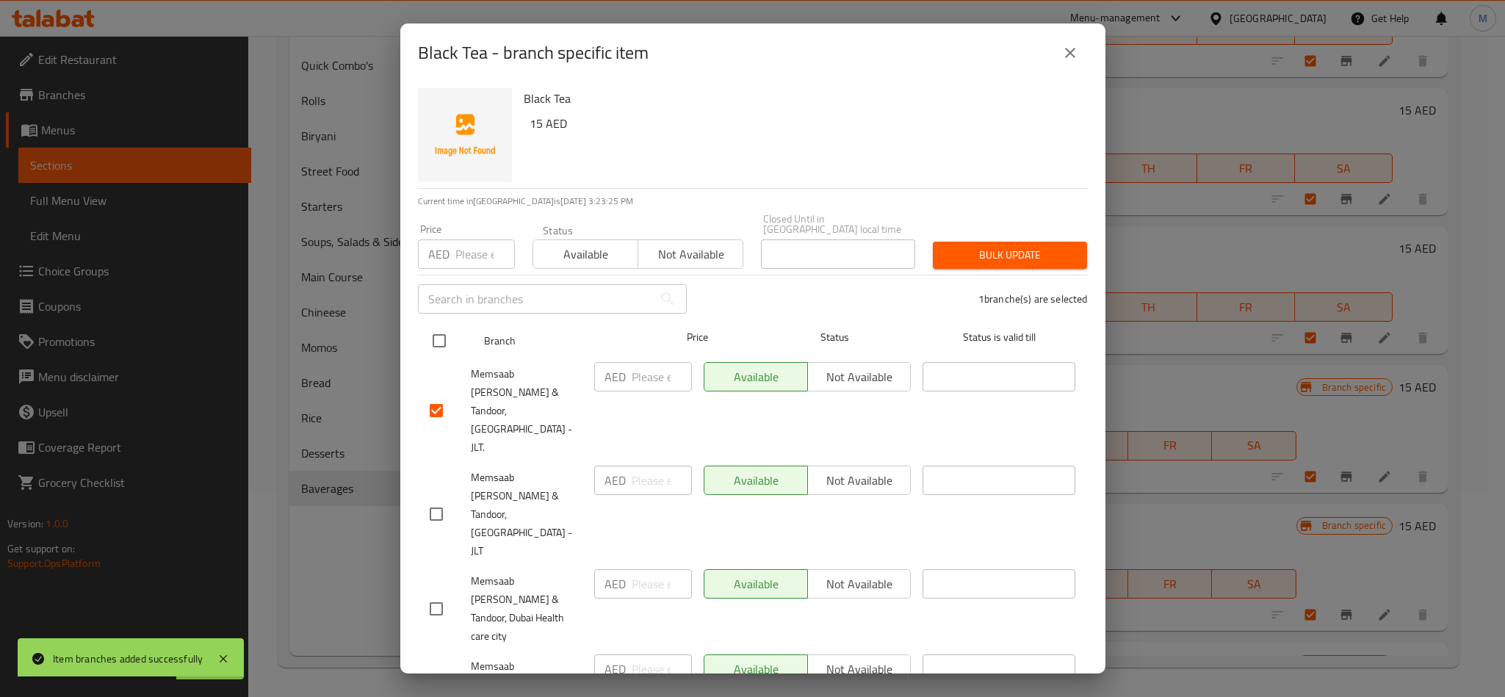
checkbox input "true"
click at [441, 400] on input "checkbox" at bounding box center [436, 410] width 31 height 31
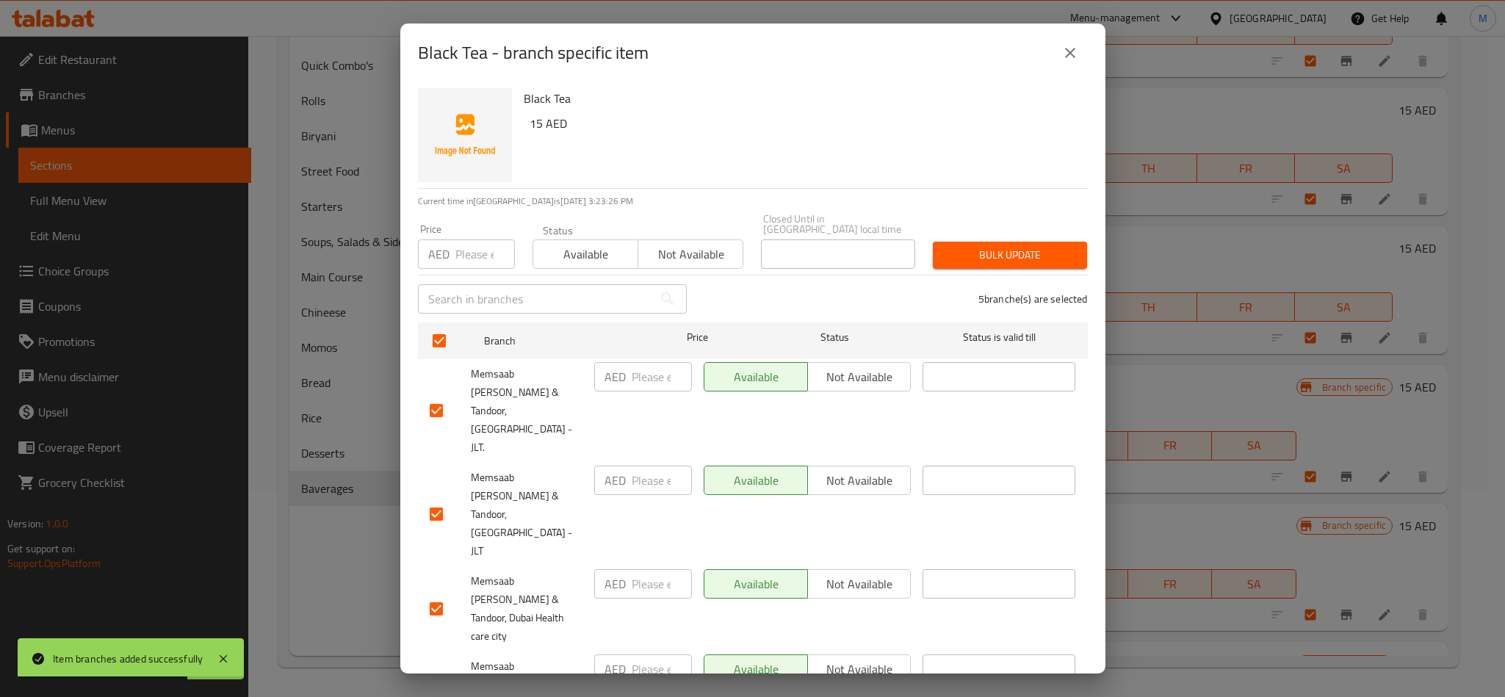
checkbox input "false"
click at [439, 499] on input "checkbox" at bounding box center [436, 514] width 31 height 31
checkbox input "false"
click at [690, 260] on span "Not available" at bounding box center [690, 254] width 93 height 21
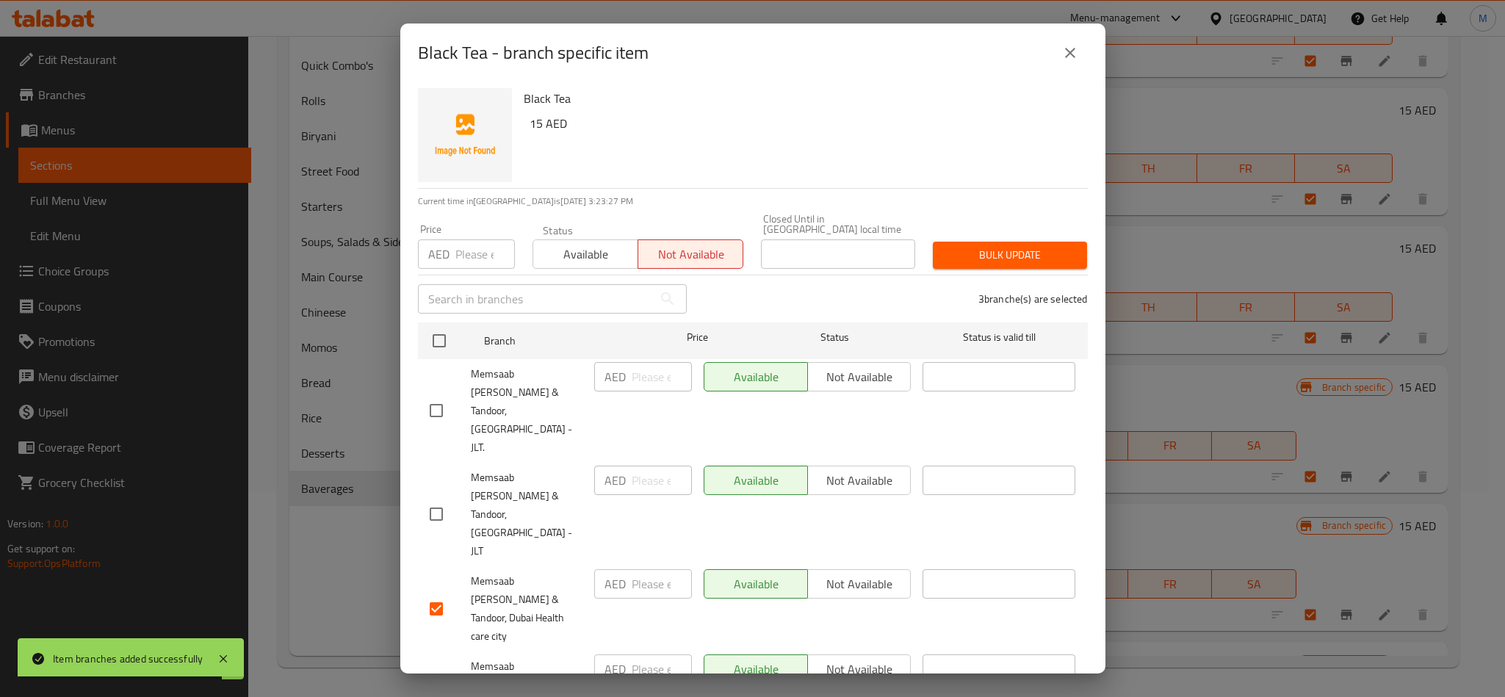
click at [989, 240] on div "Bulk update" at bounding box center [1010, 255] width 172 height 45
click at [1011, 243] on button "Bulk update" at bounding box center [1010, 255] width 154 height 27
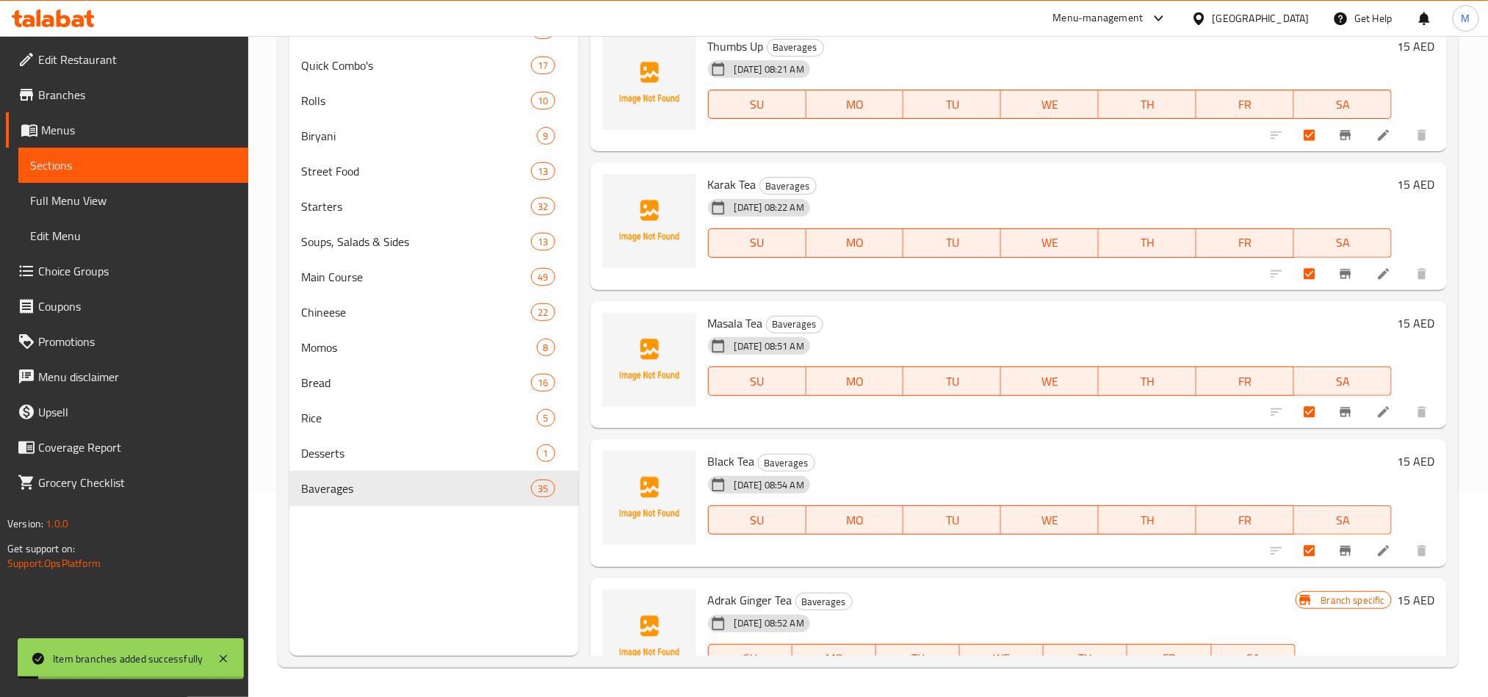
scroll to position [4414, 0]
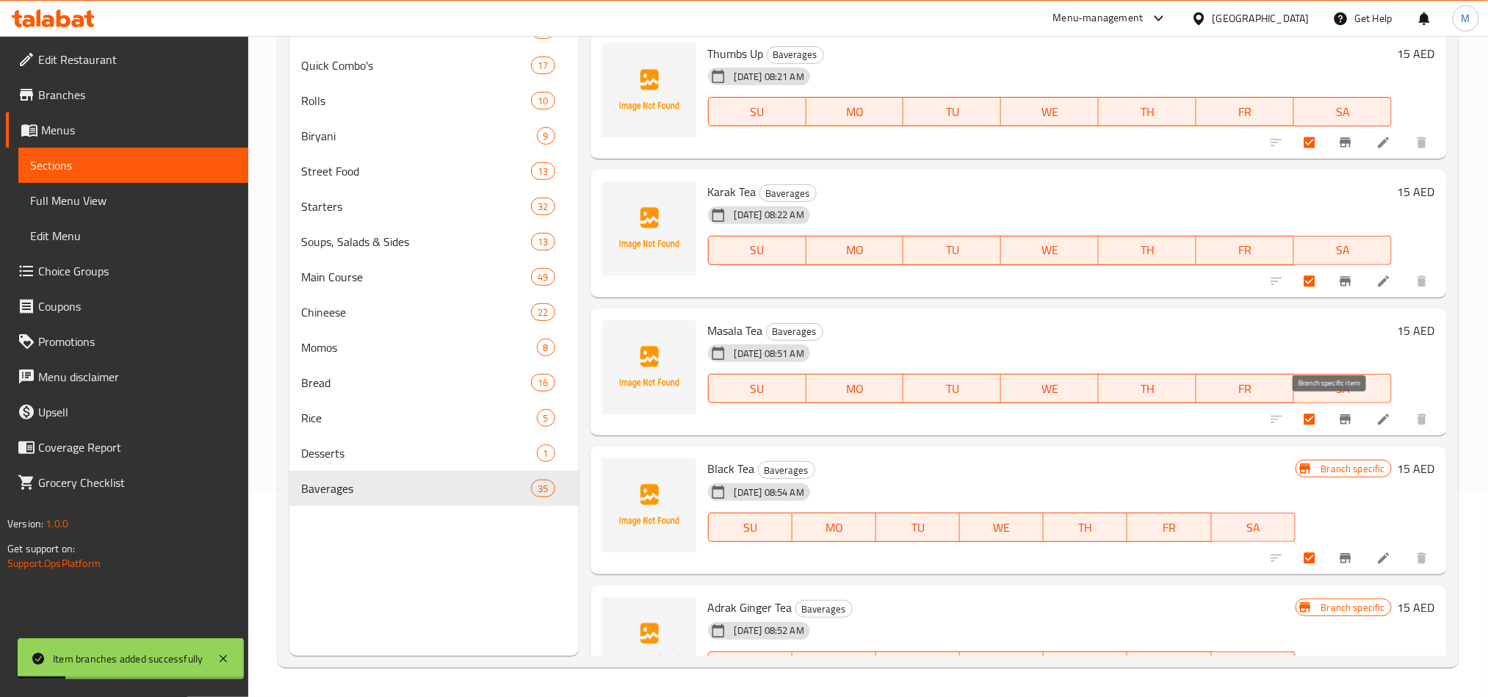
click at [1338, 421] on icon "Branch-specific-item" at bounding box center [1345, 419] width 15 height 15
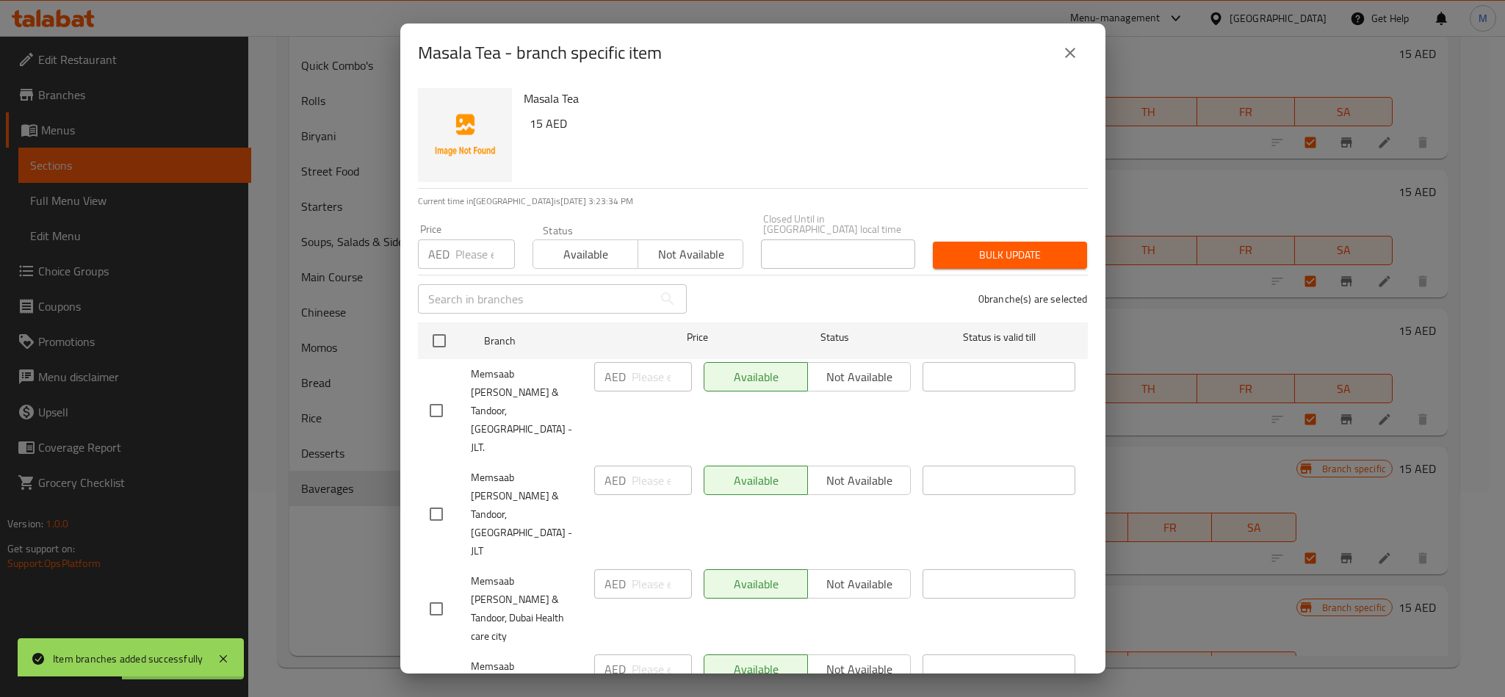
click at [750, 302] on div "0 branche(s) are selected" at bounding box center [896, 299] width 401 height 53
click at [445, 357] on div "Memsaab [PERSON_NAME] & Tandoor, [GEOGRAPHIC_DATA] - JLT." at bounding box center [506, 410] width 165 height 109
click at [445, 348] on input "checkbox" at bounding box center [439, 340] width 31 height 31
checkbox input "true"
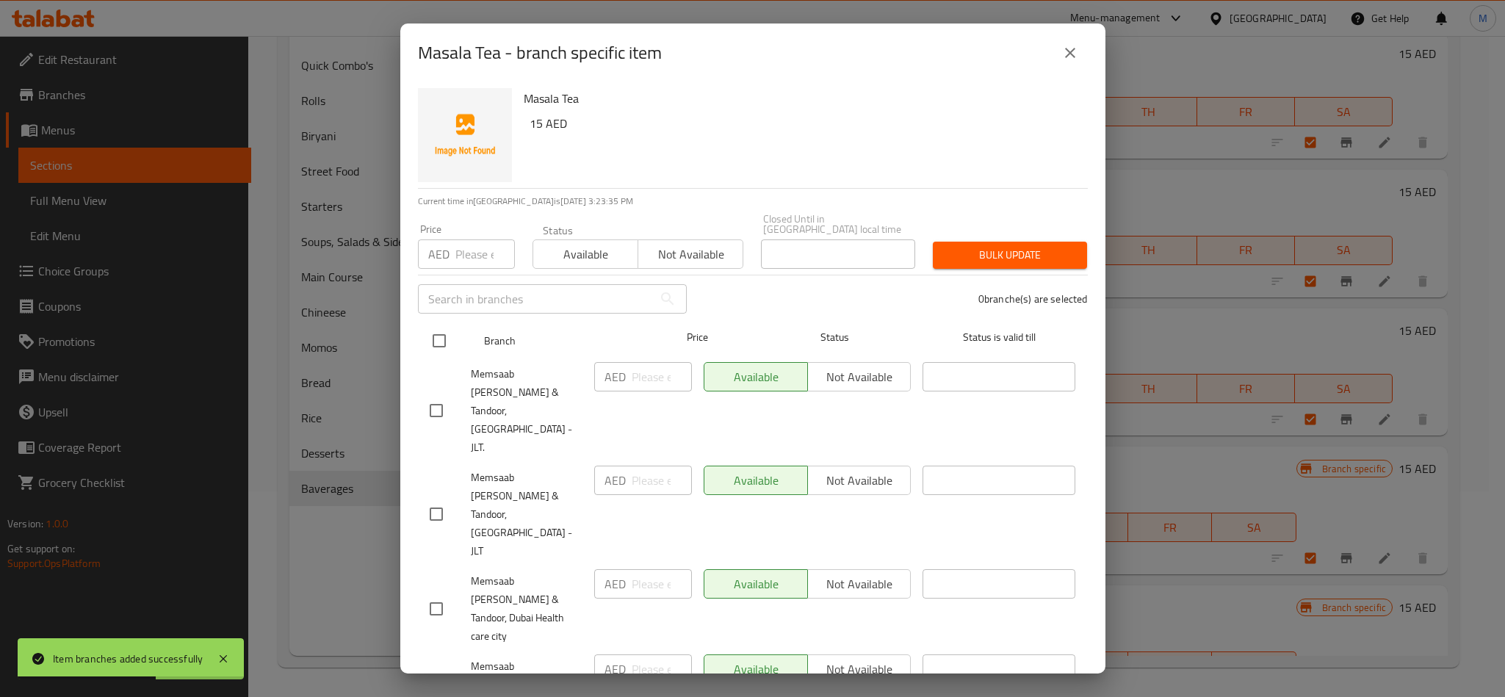
checkbox input "true"
click at [439, 395] on input "checkbox" at bounding box center [436, 410] width 31 height 31
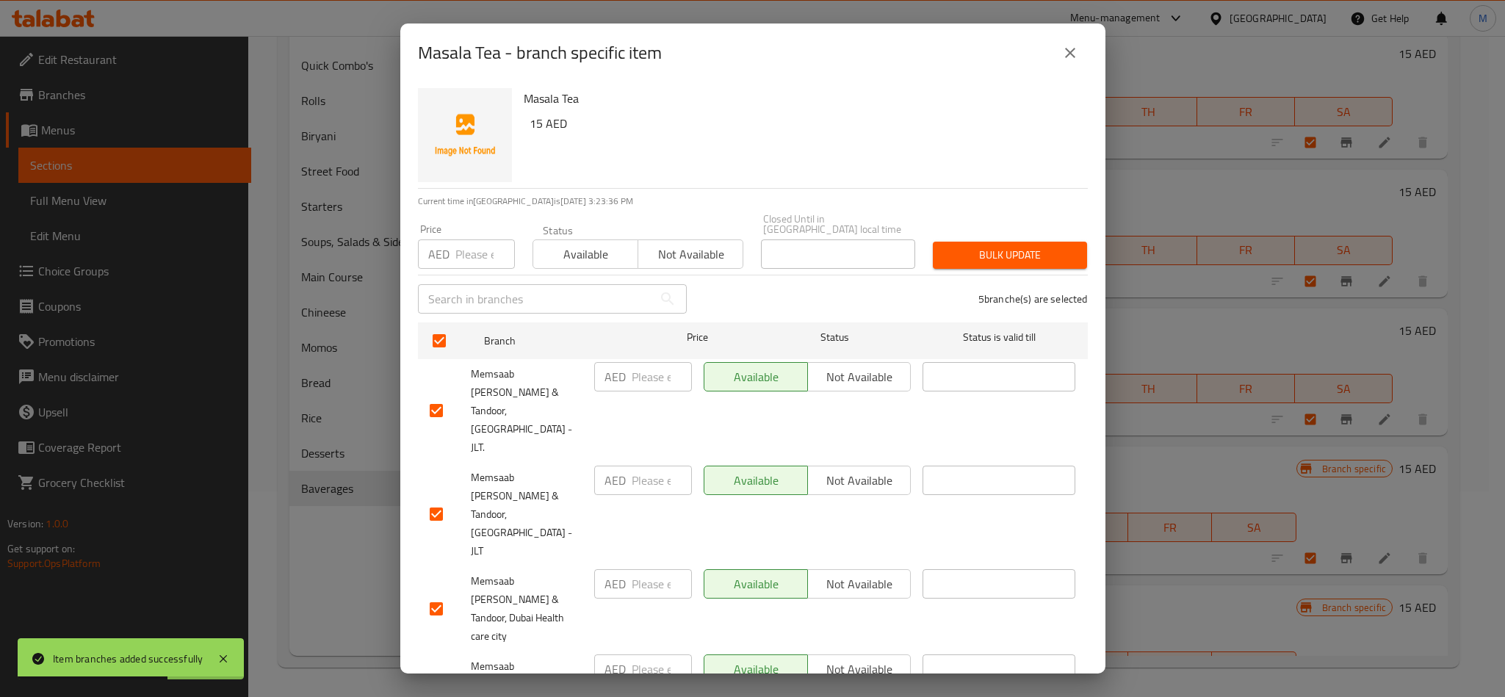
checkbox input "false"
click at [437, 499] on input "checkbox" at bounding box center [436, 514] width 31 height 31
checkbox input "false"
click at [684, 253] on span "Not available" at bounding box center [690, 254] width 93 height 21
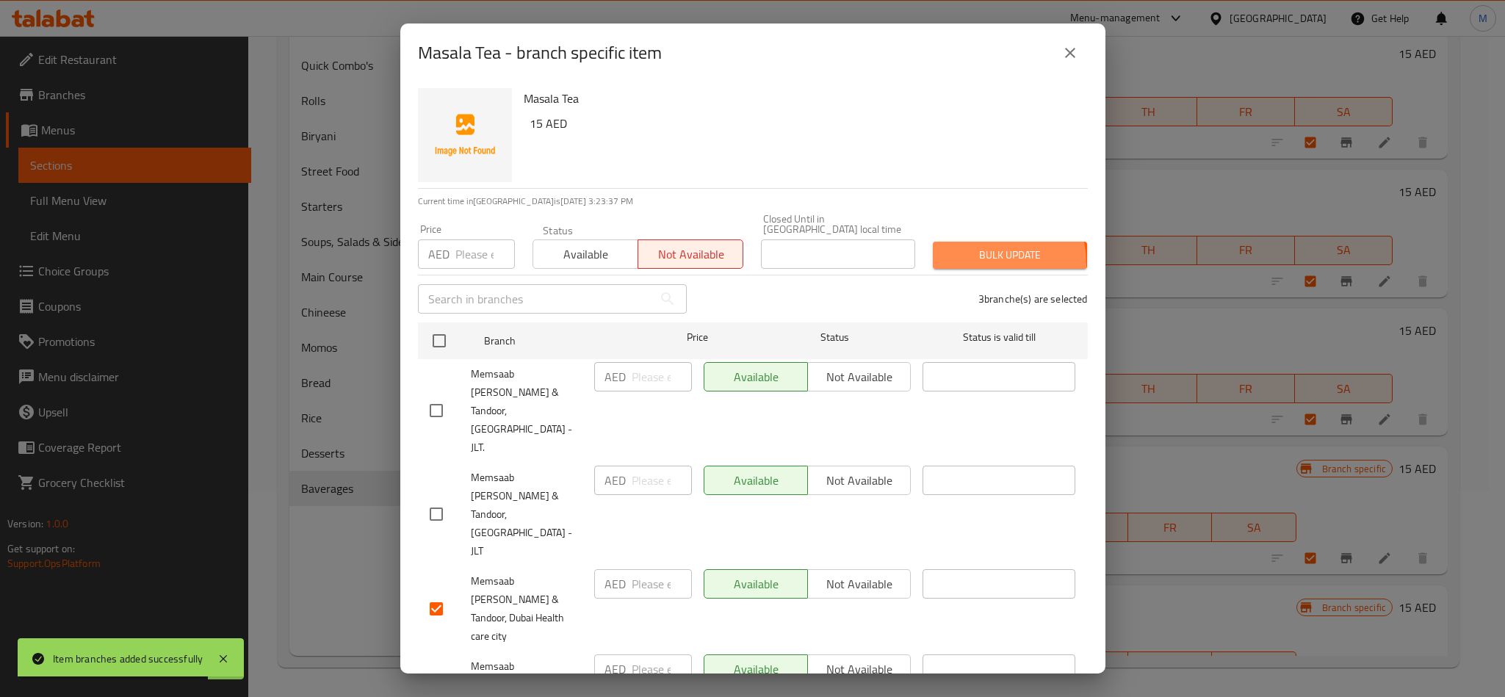
click at [954, 264] on button "Bulk update" at bounding box center [1010, 255] width 154 height 27
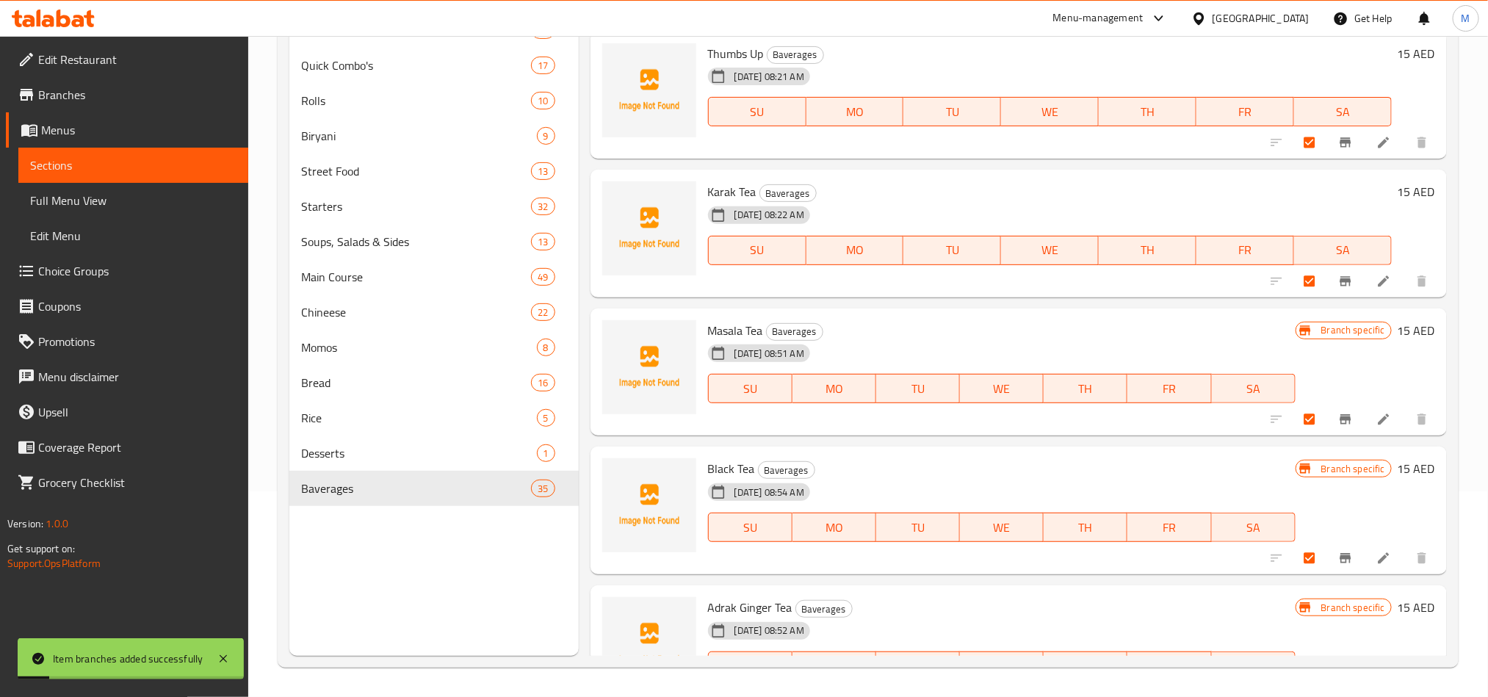
scroll to position [4304, 0]
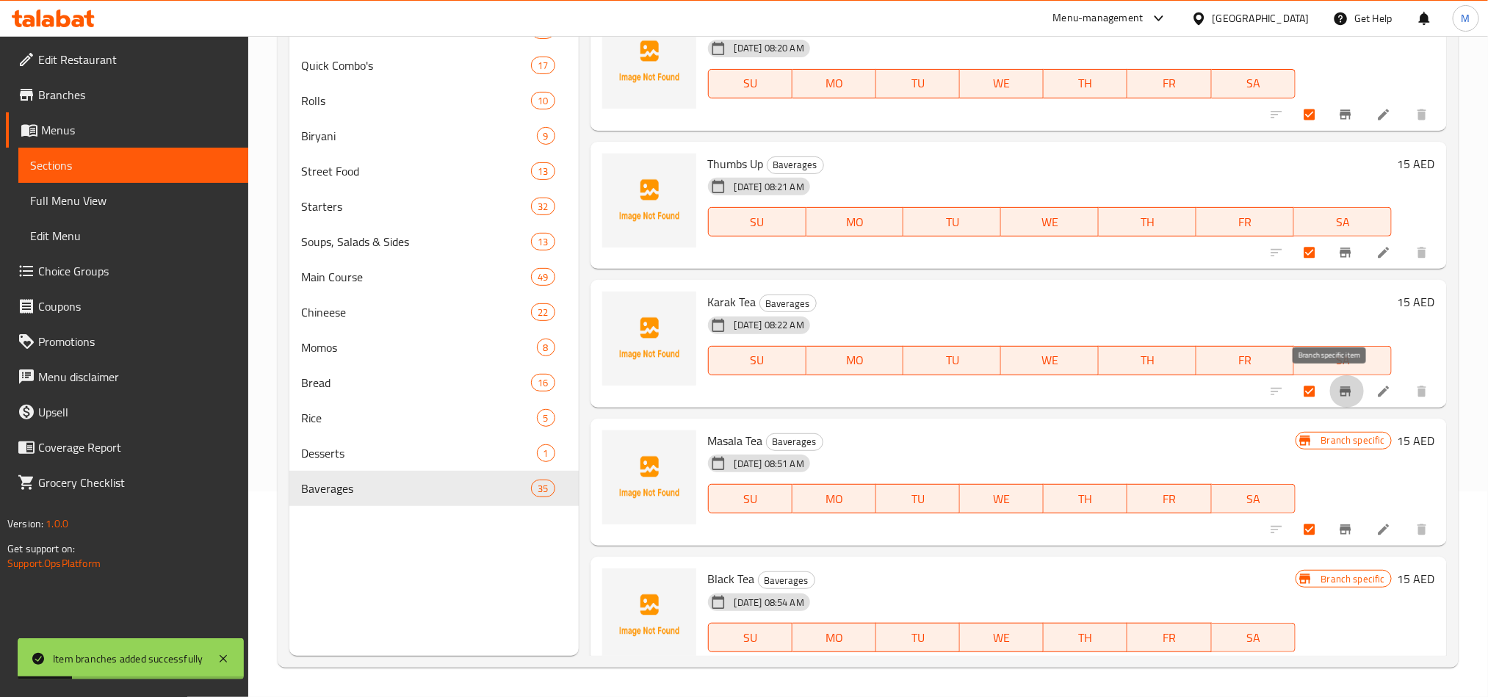
click at [1329, 375] on button "Branch-specific-item" at bounding box center [1346, 391] width 35 height 32
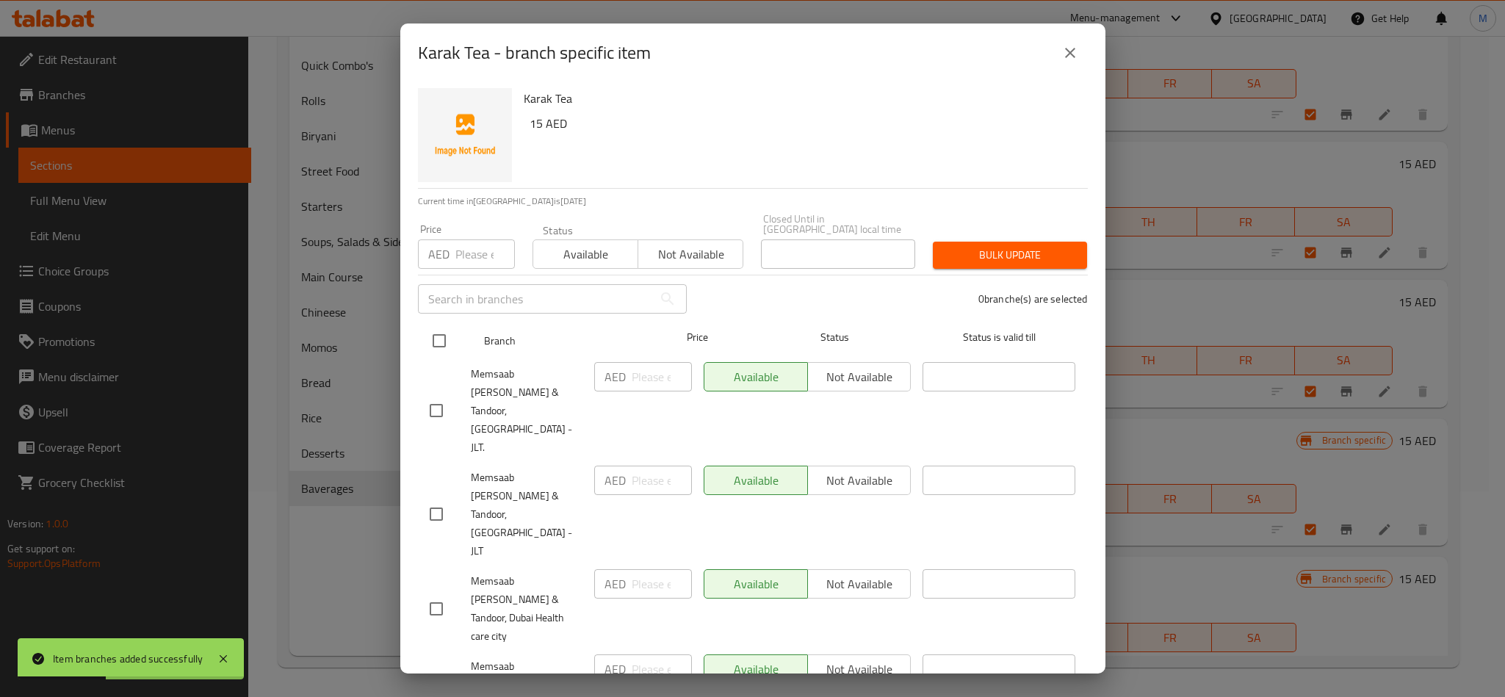
click at [450, 339] on input "checkbox" at bounding box center [439, 340] width 31 height 31
checkbox input "true"
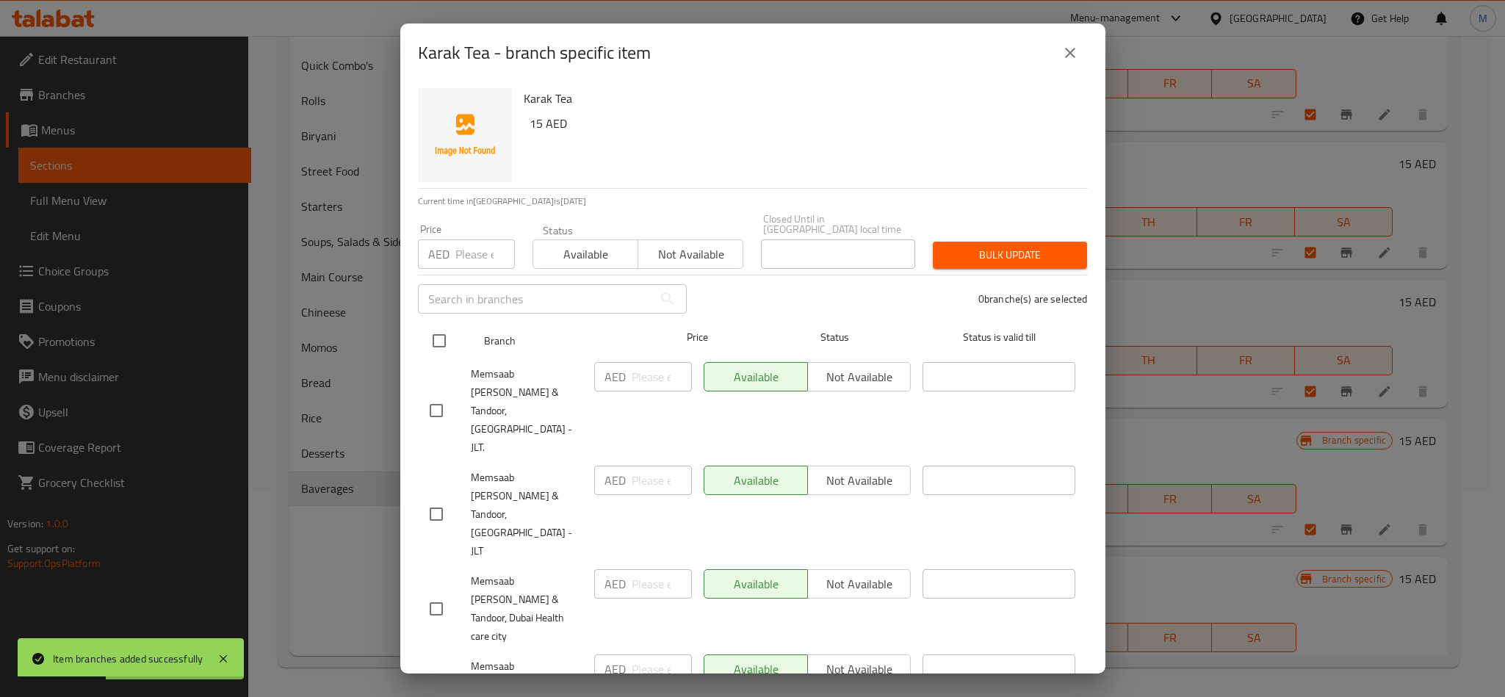
checkbox input "true"
click at [780, 284] on div "5 branche(s) are selected" at bounding box center [896, 299] width 401 height 53
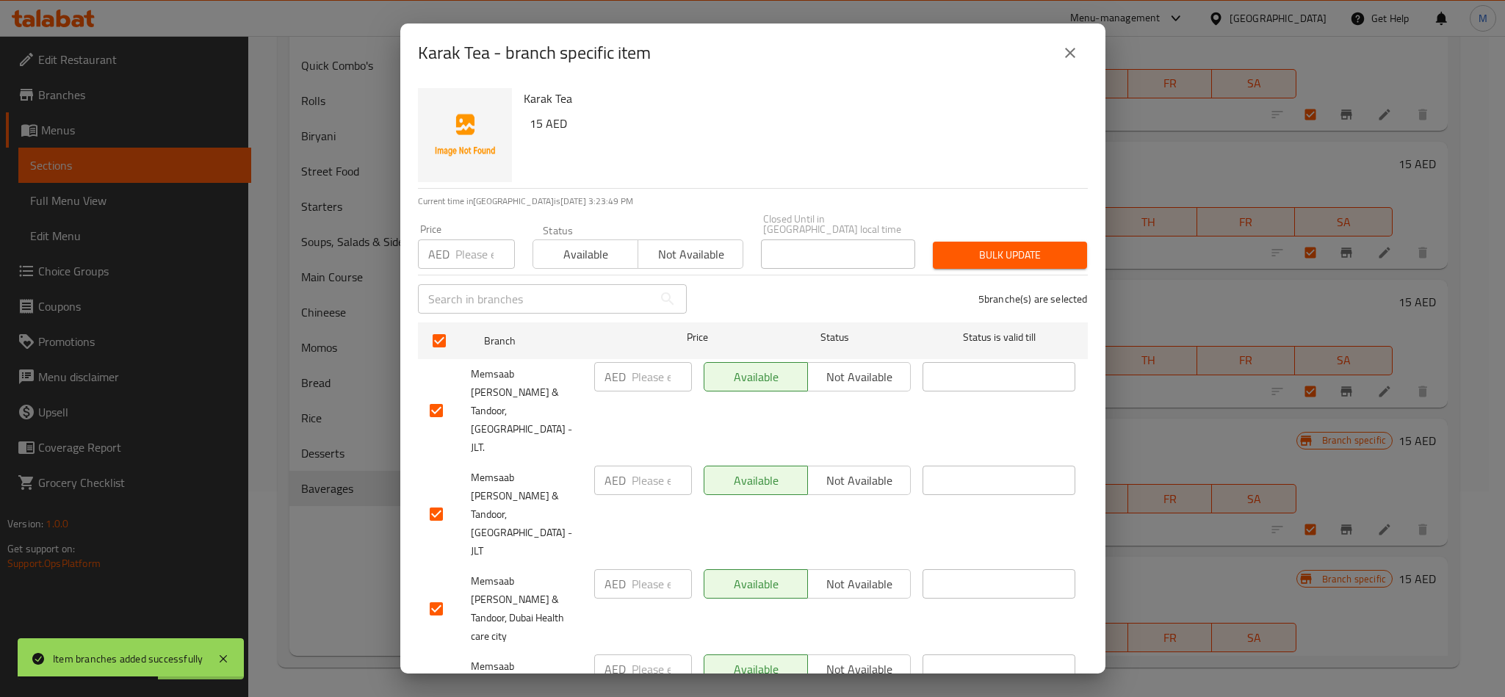
click at [430, 395] on input "checkbox" at bounding box center [436, 410] width 31 height 31
checkbox input "false"
click at [430, 499] on input "checkbox" at bounding box center [436, 514] width 31 height 31
checkbox input "false"
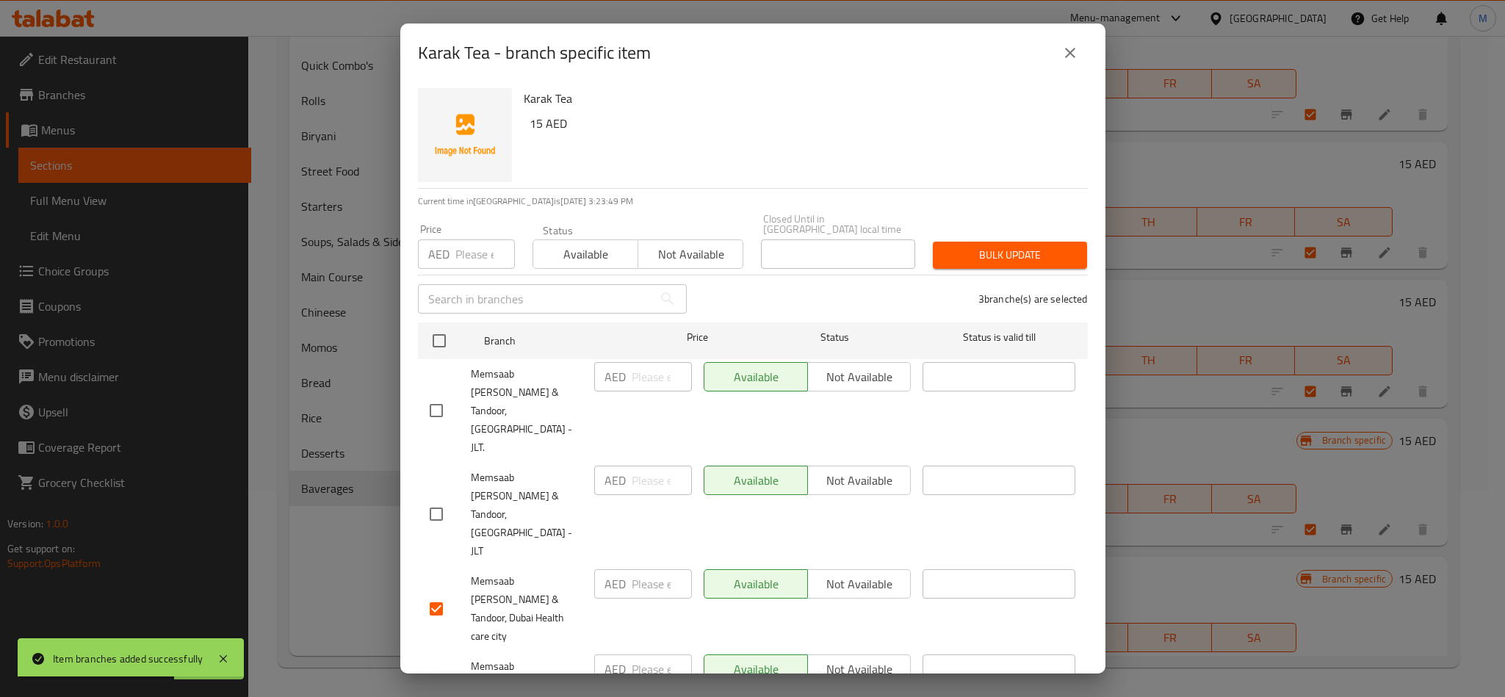
click at [677, 264] on span "Not available" at bounding box center [690, 254] width 93 height 21
click at [924, 256] on div "Bulk update" at bounding box center [1010, 255] width 172 height 45
click at [948, 251] on span "Bulk update" at bounding box center [1010, 255] width 131 height 18
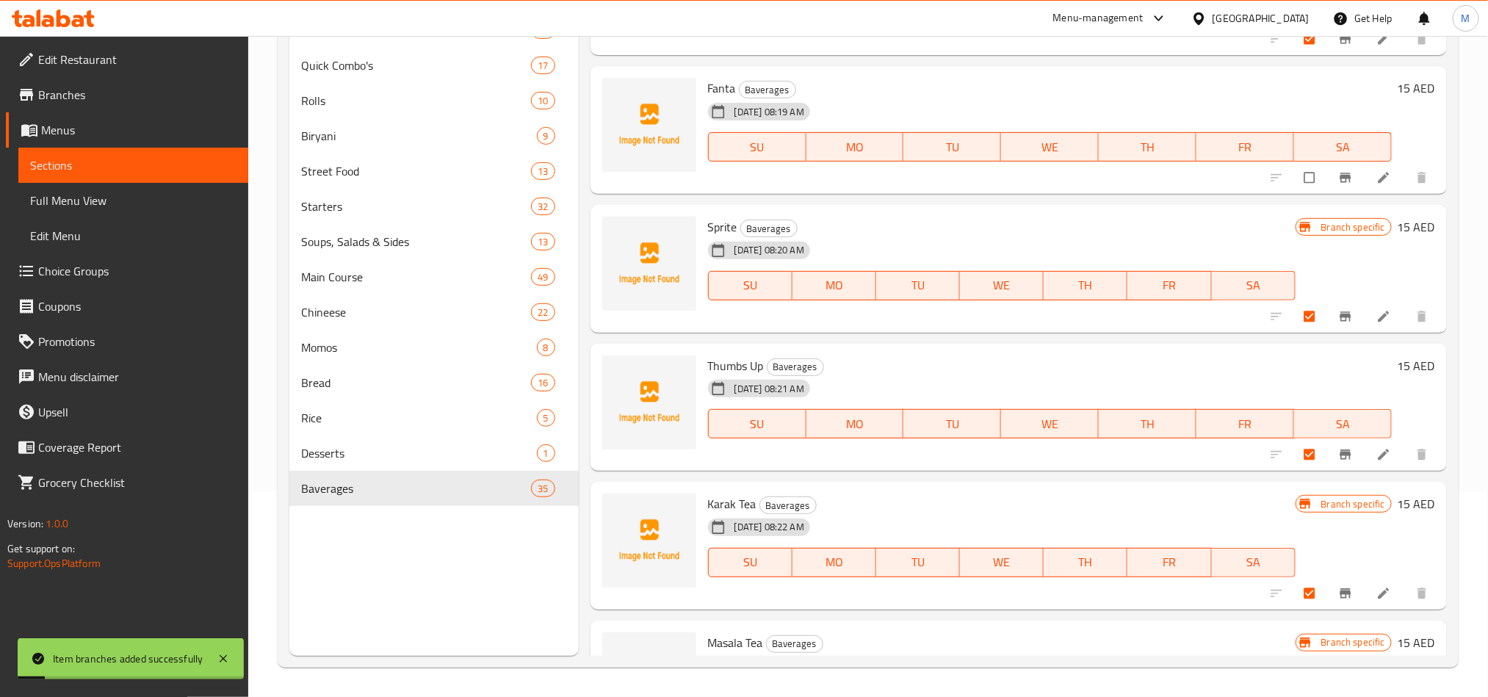
scroll to position [4083, 0]
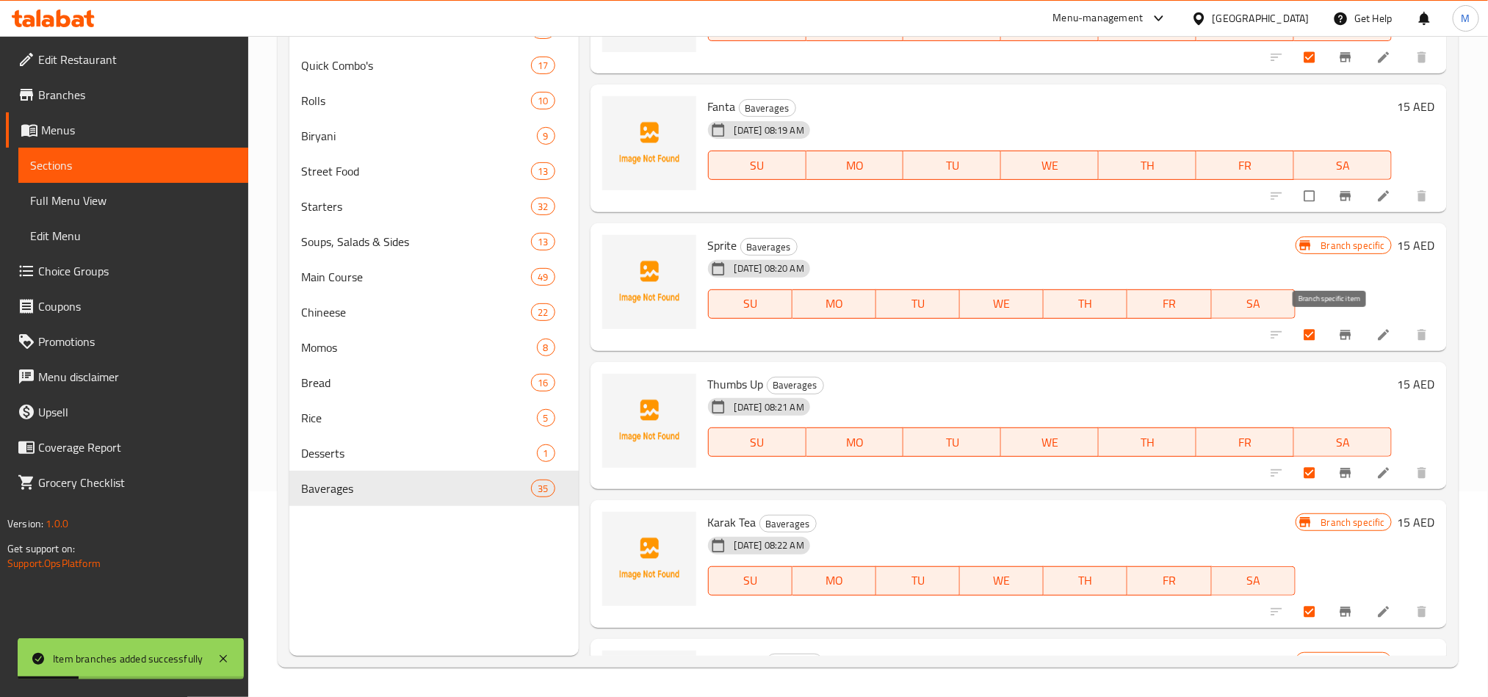
click at [1338, 339] on icon "Branch-specific-item" at bounding box center [1345, 335] width 15 height 15
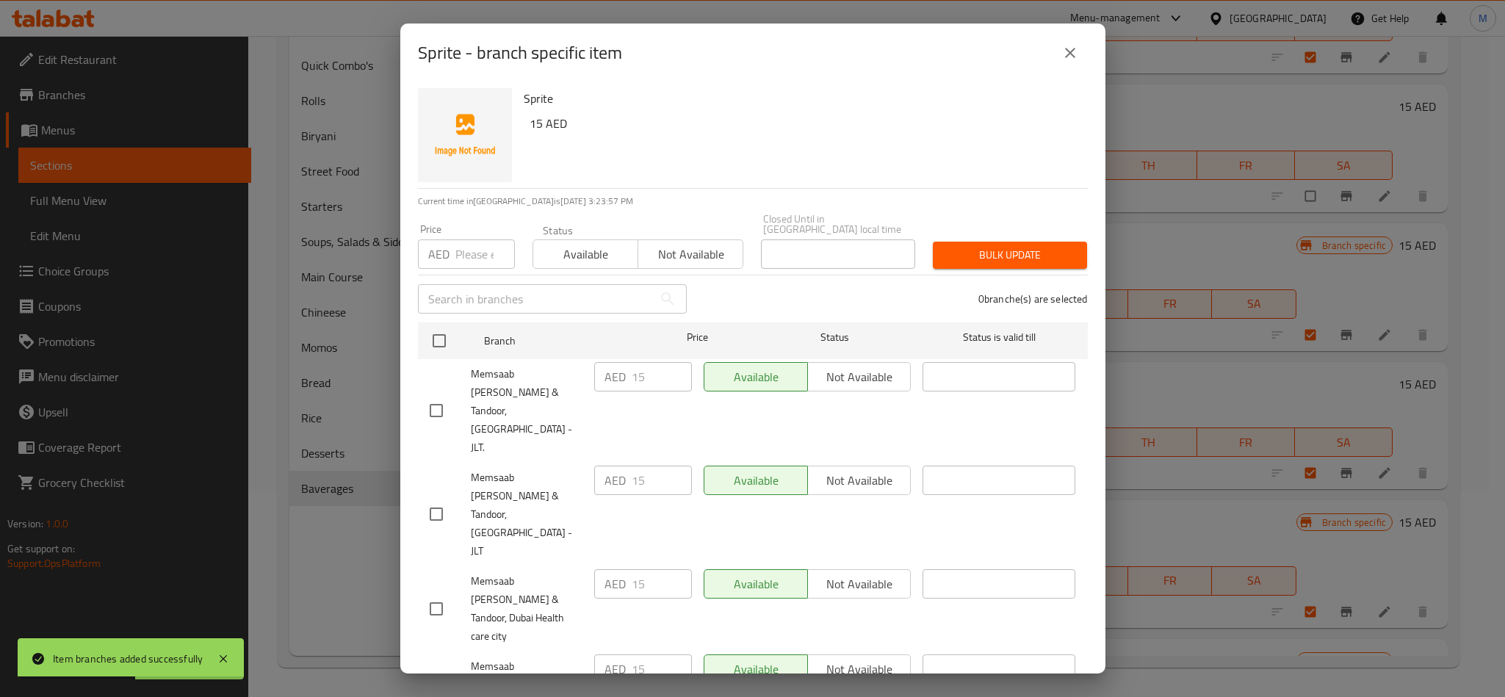
click at [745, 173] on div "Sprite 15 AED" at bounding box center [800, 135] width 564 height 106
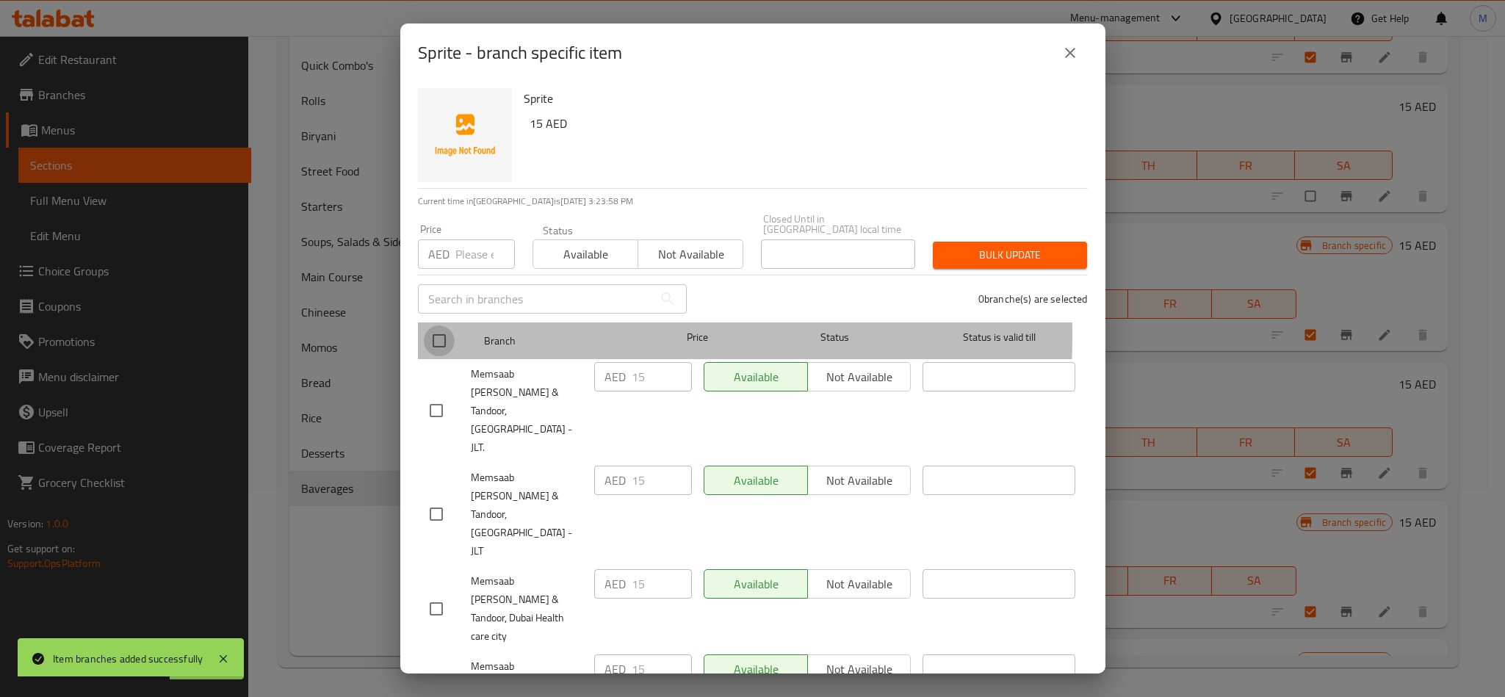
click at [446, 336] on input "checkbox" at bounding box center [439, 340] width 31 height 31
checkbox input "true"
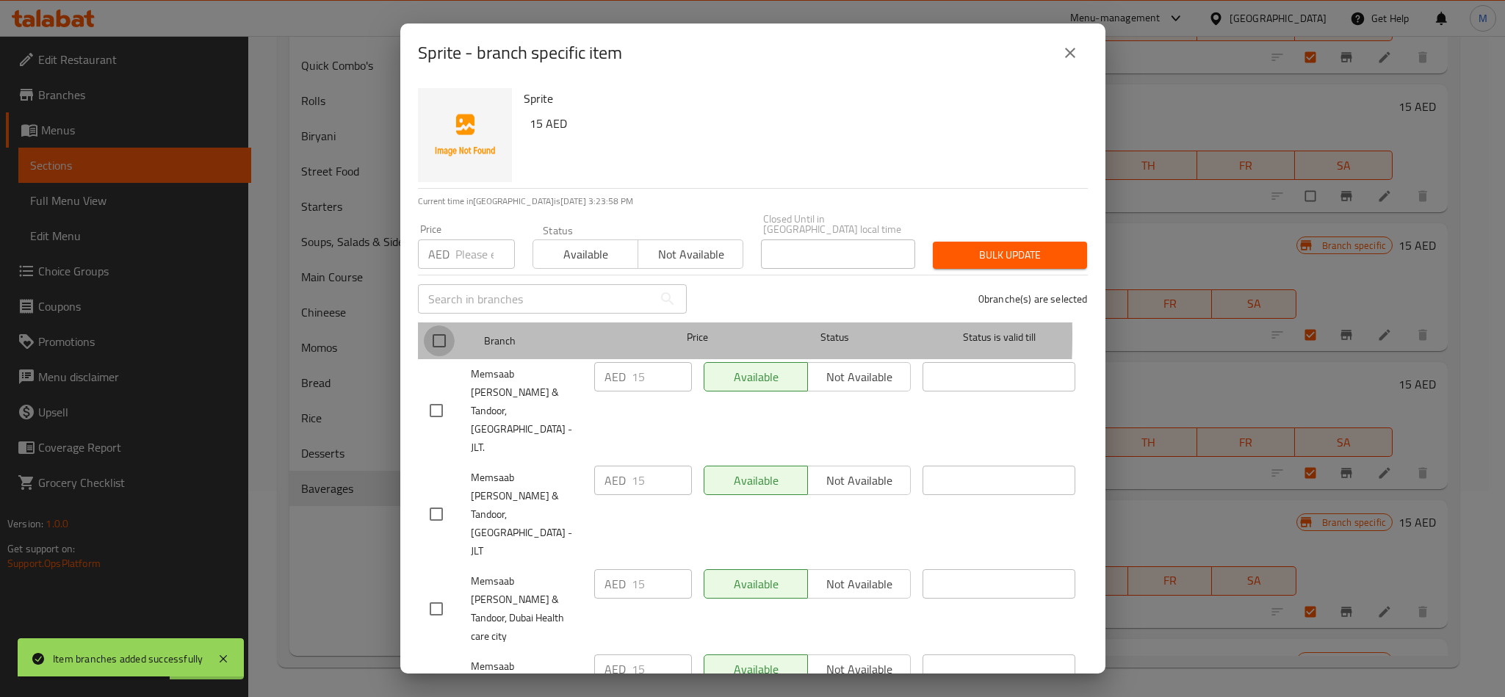
checkbox input "true"
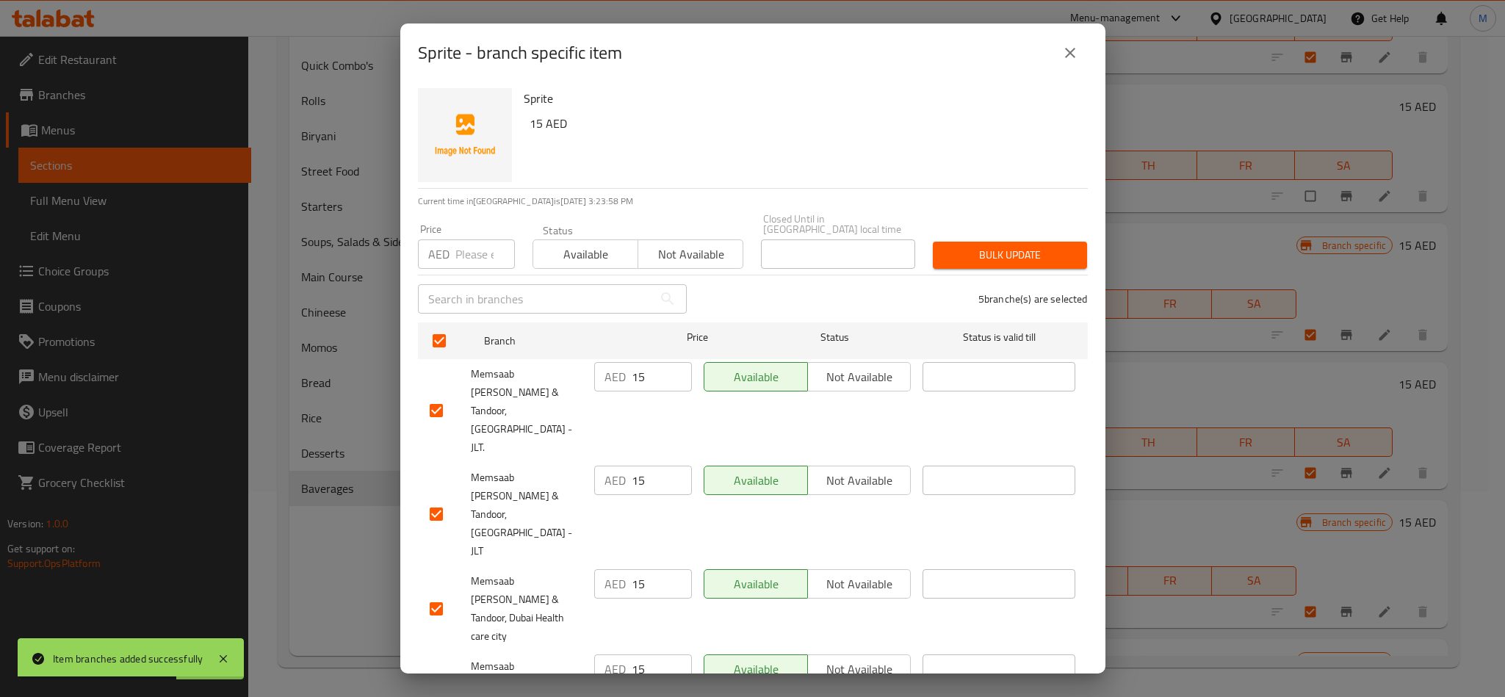
click at [437, 397] on input "checkbox" at bounding box center [436, 410] width 31 height 31
checkbox input "false"
click at [427, 499] on input "checkbox" at bounding box center [436, 514] width 31 height 31
checkbox input "false"
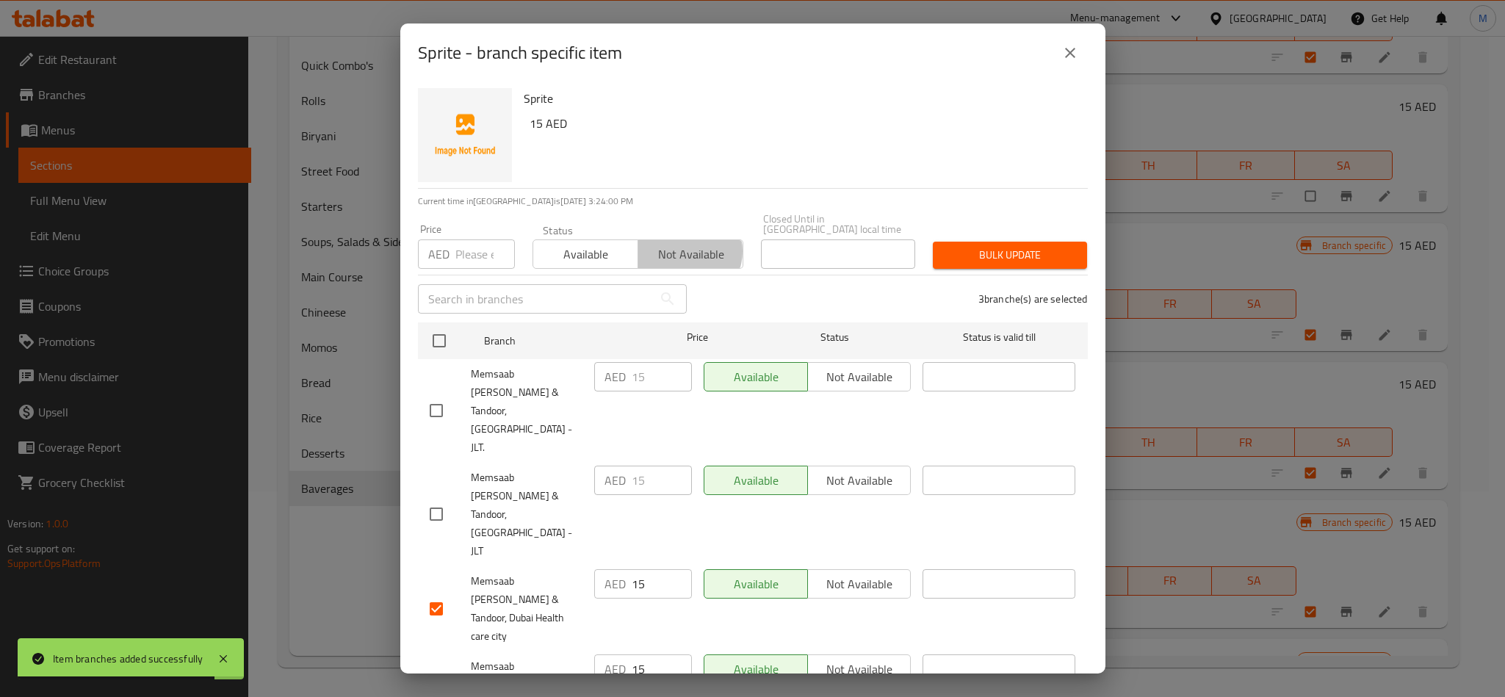
click at [679, 251] on span "Not available" at bounding box center [690, 254] width 93 height 21
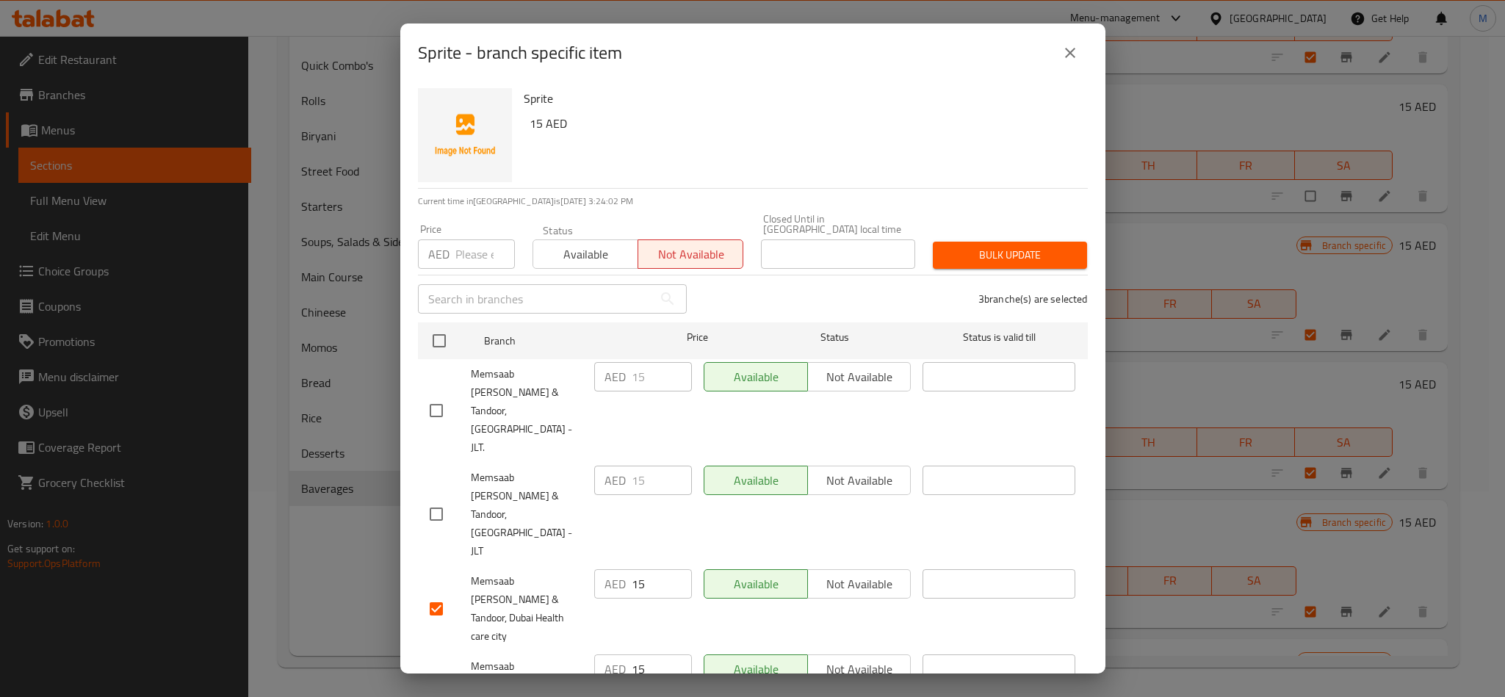
click at [977, 256] on span "Bulk update" at bounding box center [1010, 255] width 131 height 18
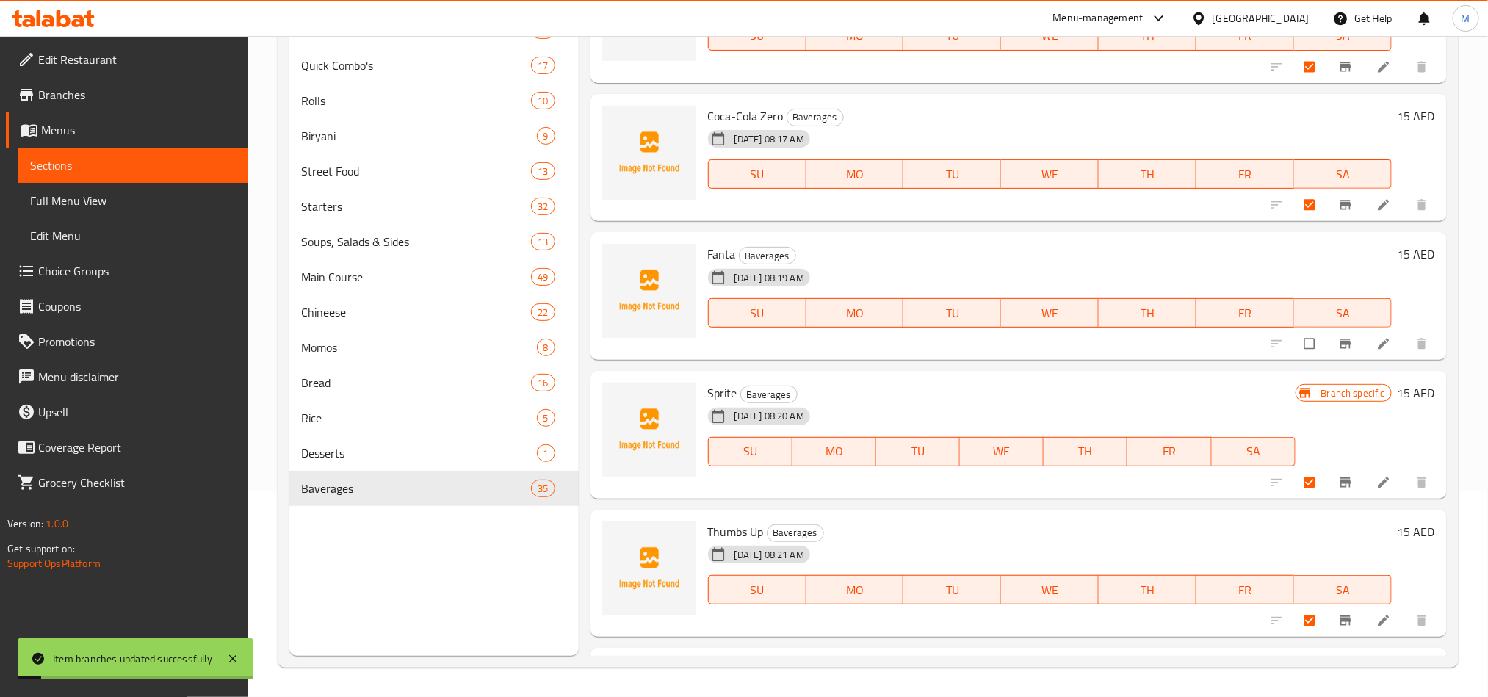
scroll to position [3863, 0]
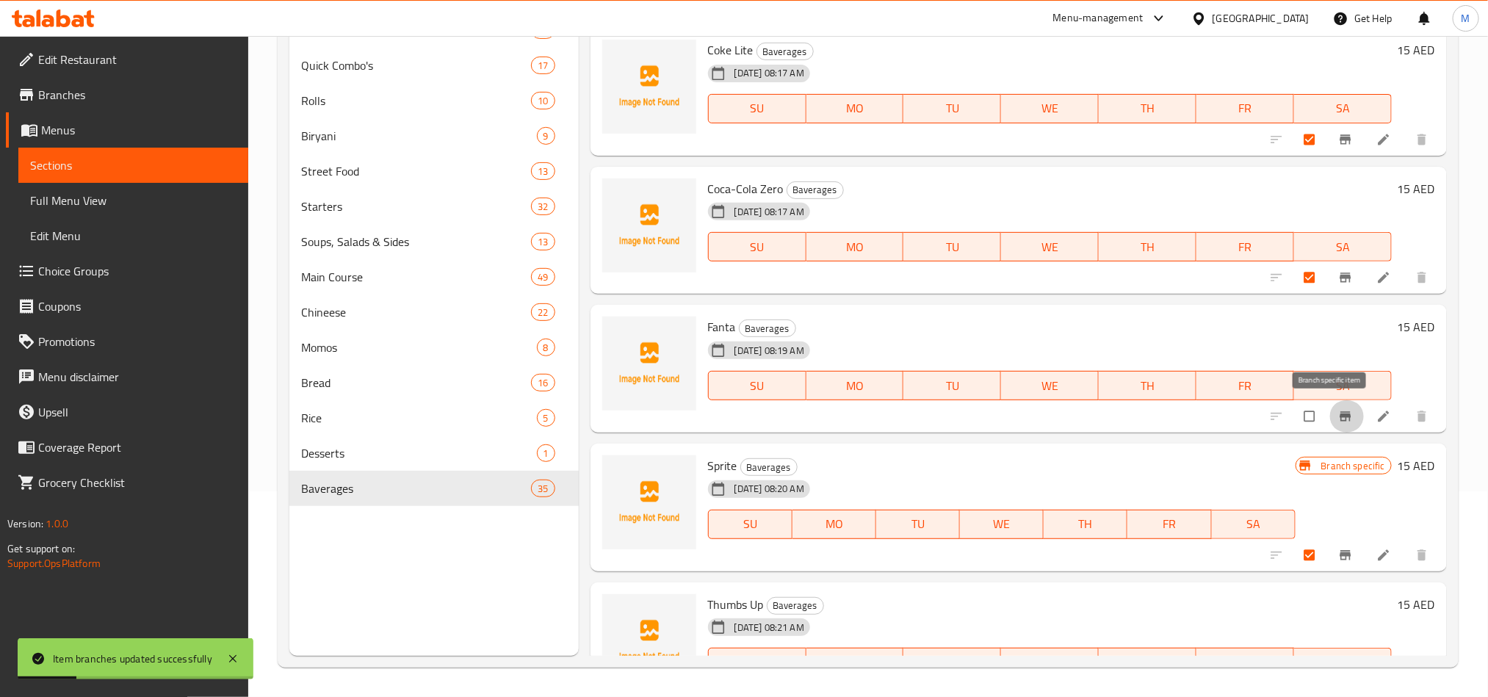
click at [1338, 419] on span "Branch-specific-item" at bounding box center [1347, 416] width 18 height 15
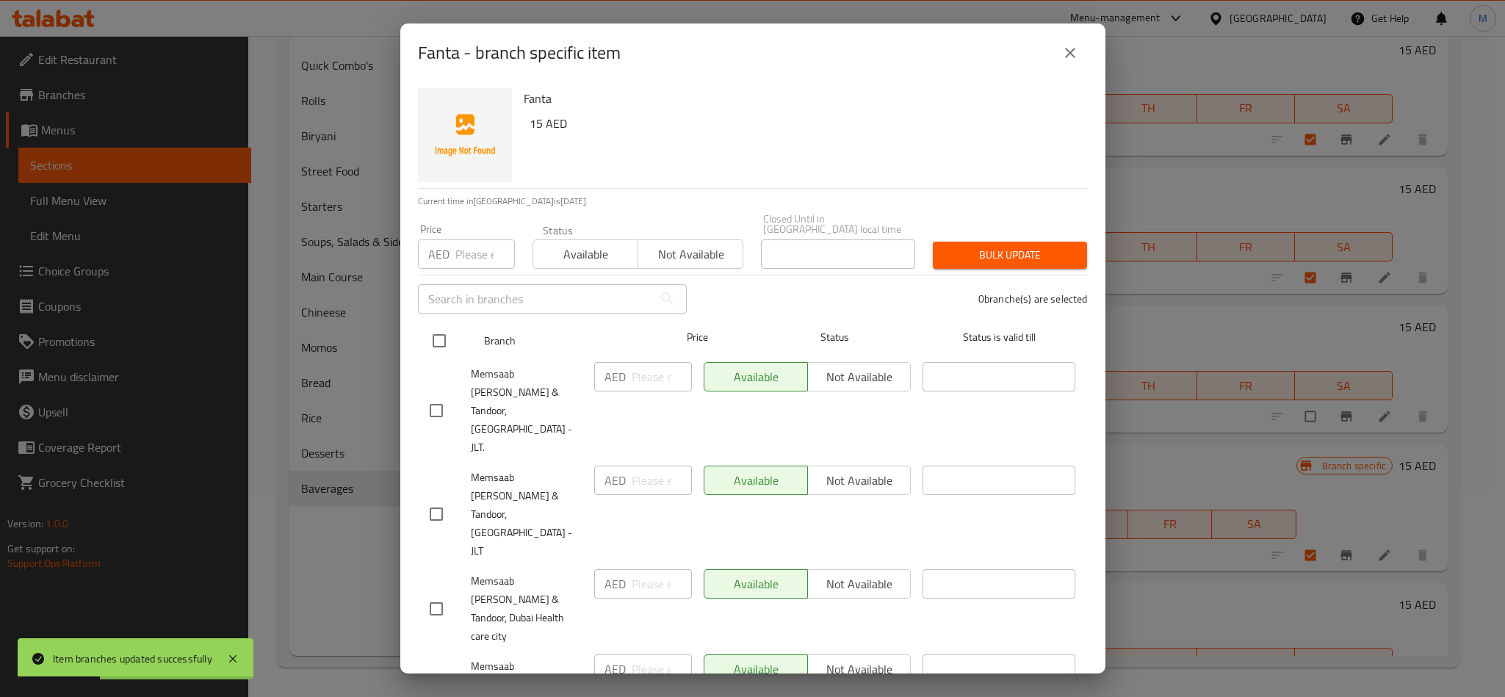
click at [447, 340] on input "checkbox" at bounding box center [439, 340] width 31 height 31
checkbox input "true"
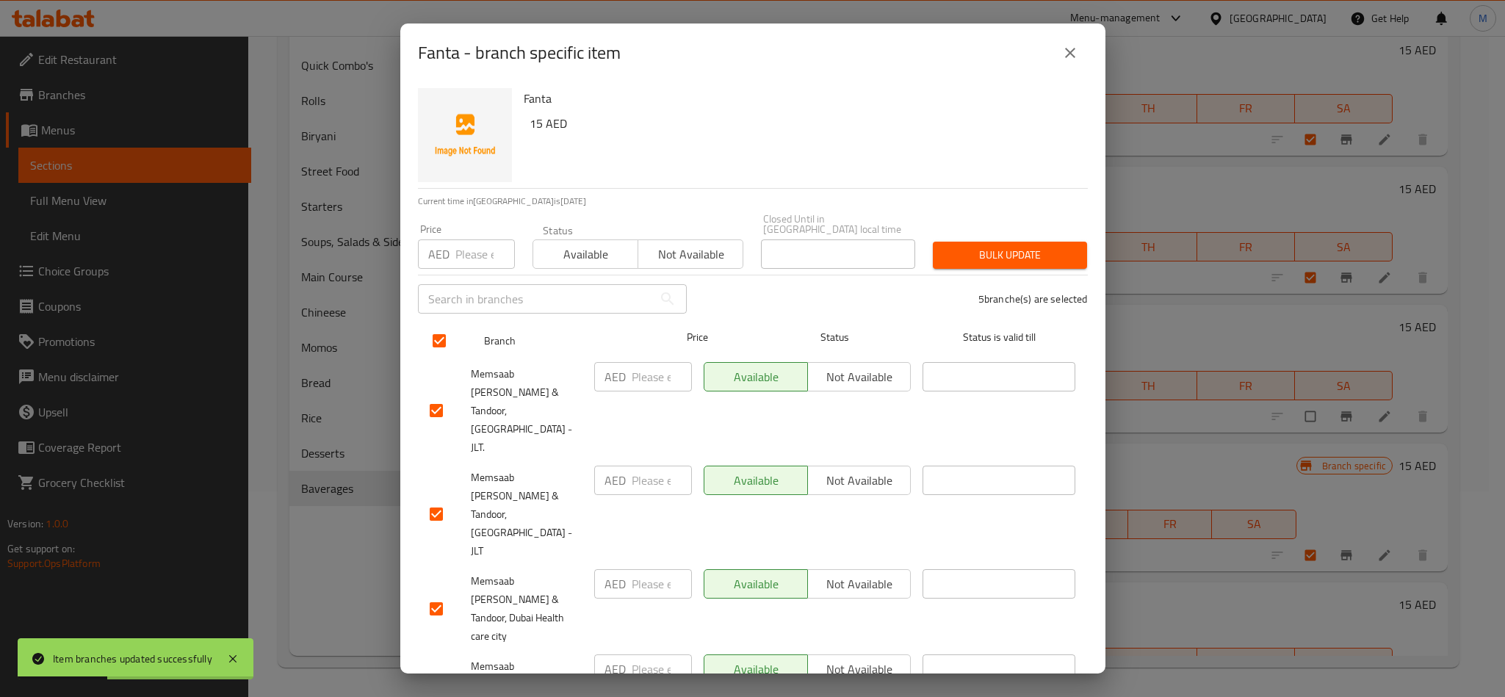
checkbox input "true"
click at [736, 164] on div "Fanta 15 AED" at bounding box center [800, 135] width 564 height 106
click at [441, 397] on input "checkbox" at bounding box center [436, 410] width 31 height 31
checkbox input "false"
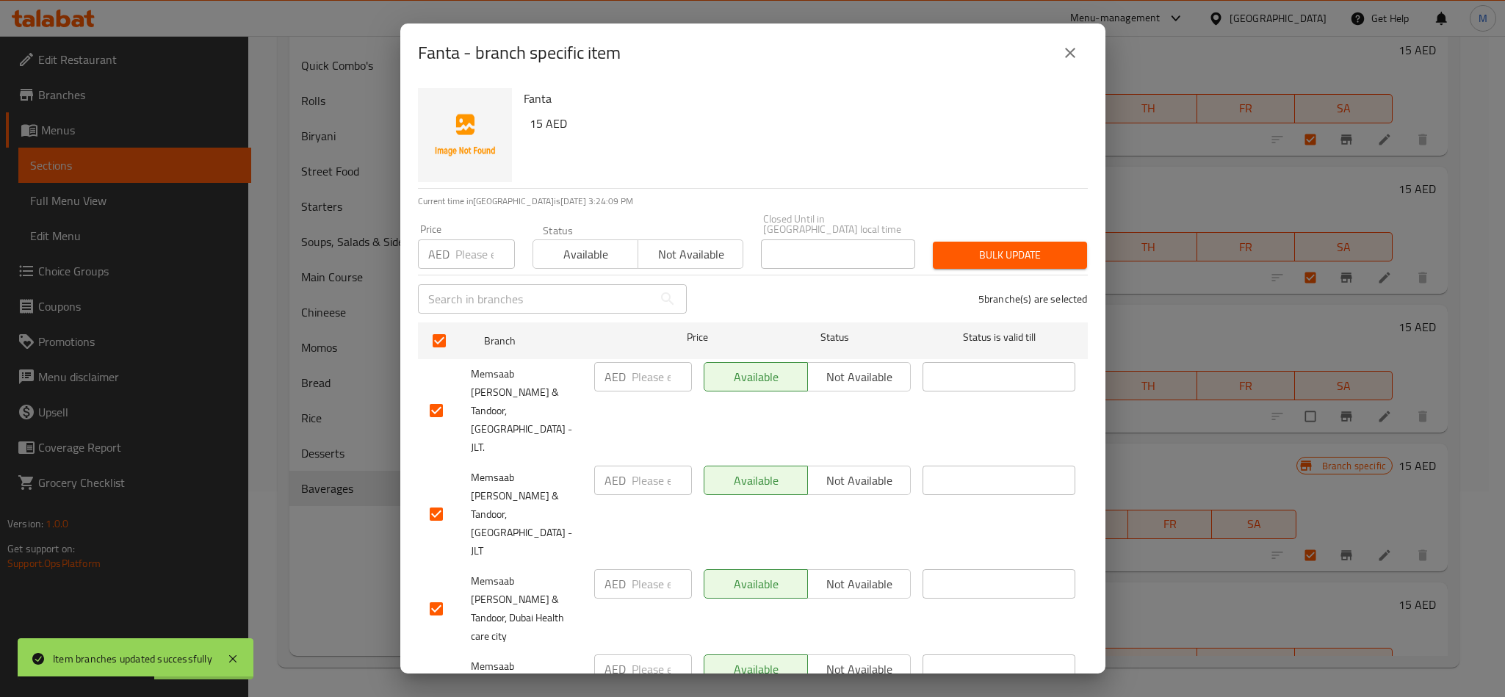
checkbox input "false"
click at [434, 499] on input "checkbox" at bounding box center [436, 514] width 31 height 31
checkbox input "false"
click at [690, 263] on span "Not available" at bounding box center [690, 254] width 93 height 21
click at [970, 264] on button "Bulk update" at bounding box center [1010, 255] width 154 height 27
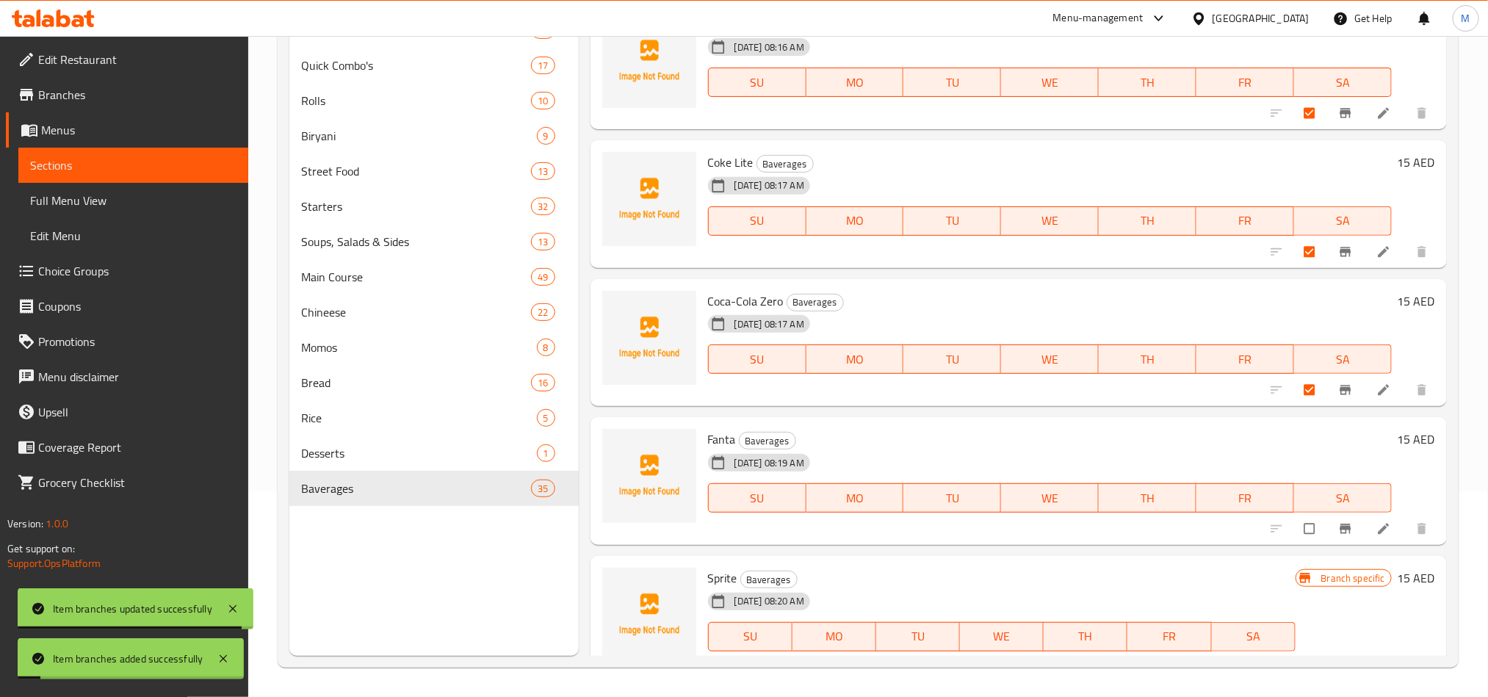
scroll to position [3643, 0]
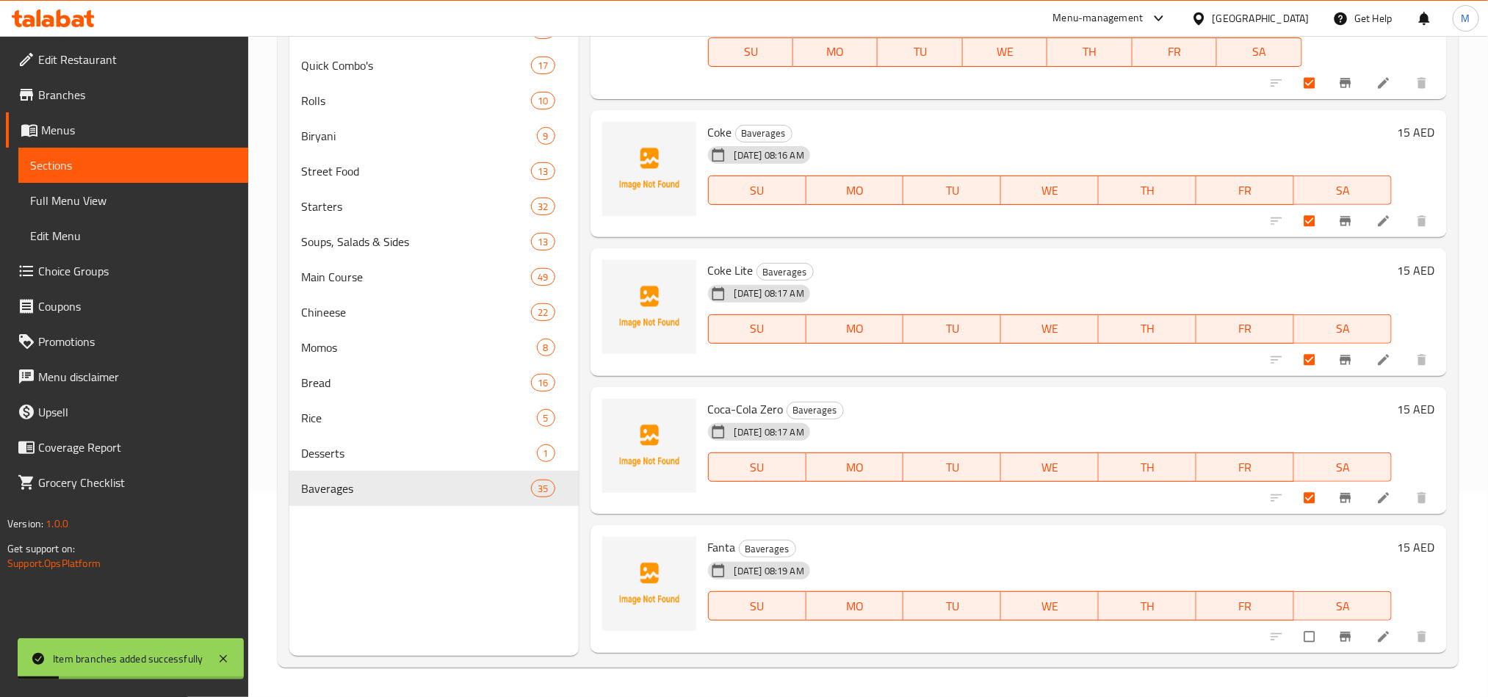
click at [1150, 414] on h6 "Coca-Cola Zero Baverages" at bounding box center [1050, 409] width 684 height 21
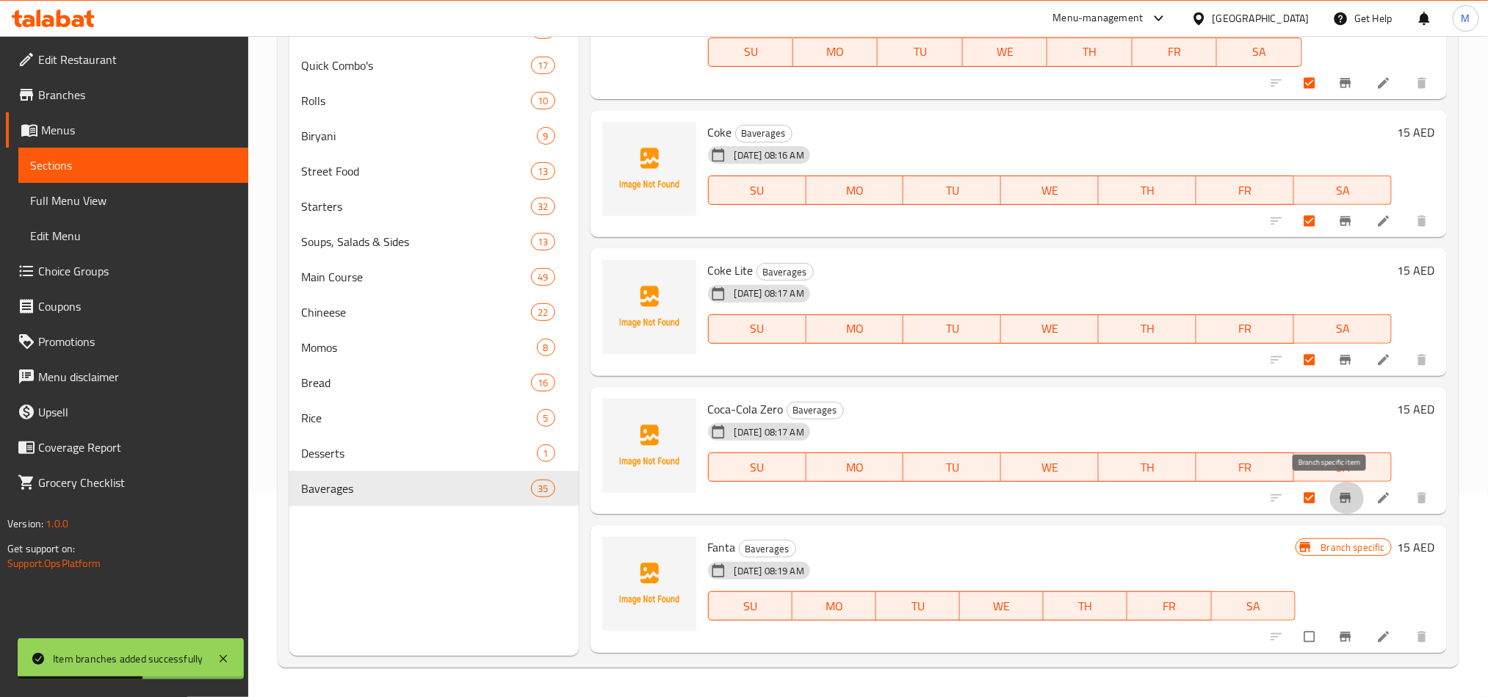
click at [1338, 502] on icon "Branch-specific-item" at bounding box center [1345, 498] width 15 height 15
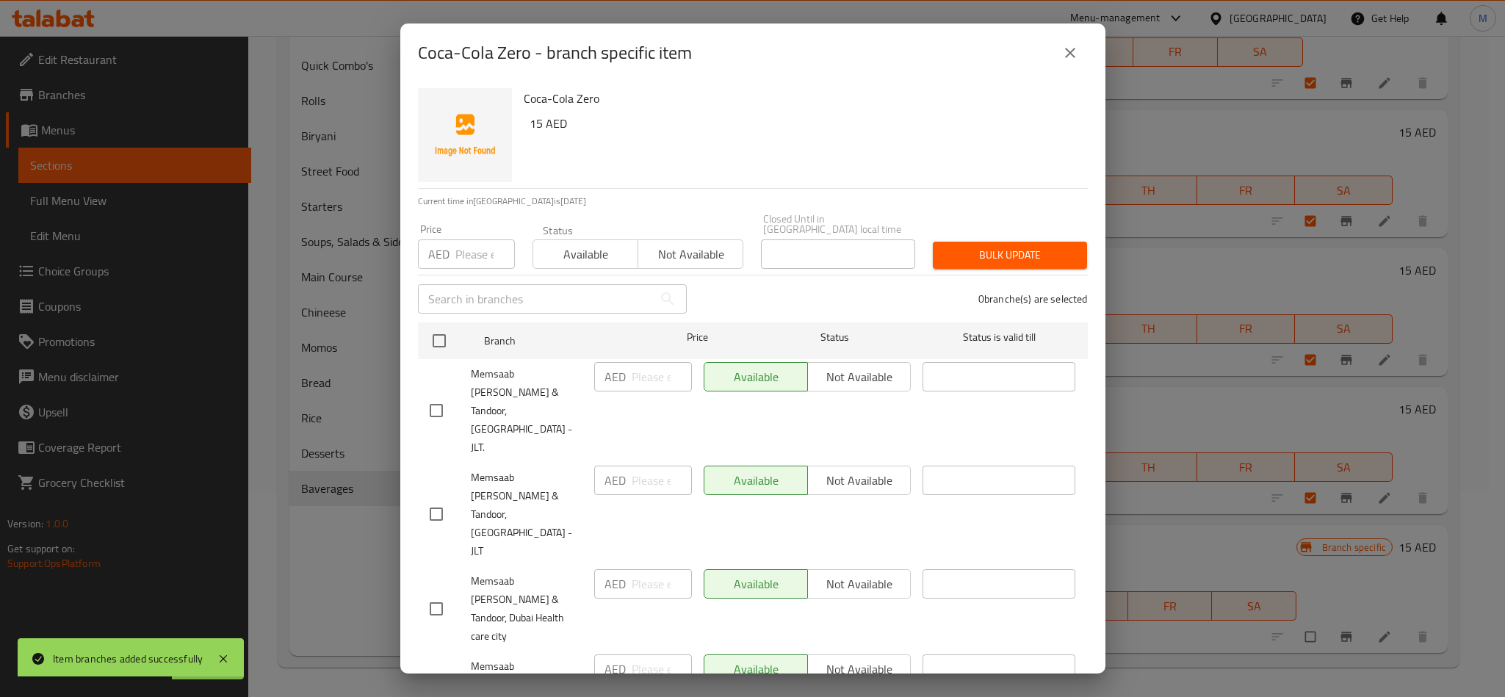
click at [824, 284] on div "0 branche(s) are selected" at bounding box center [896, 299] width 401 height 53
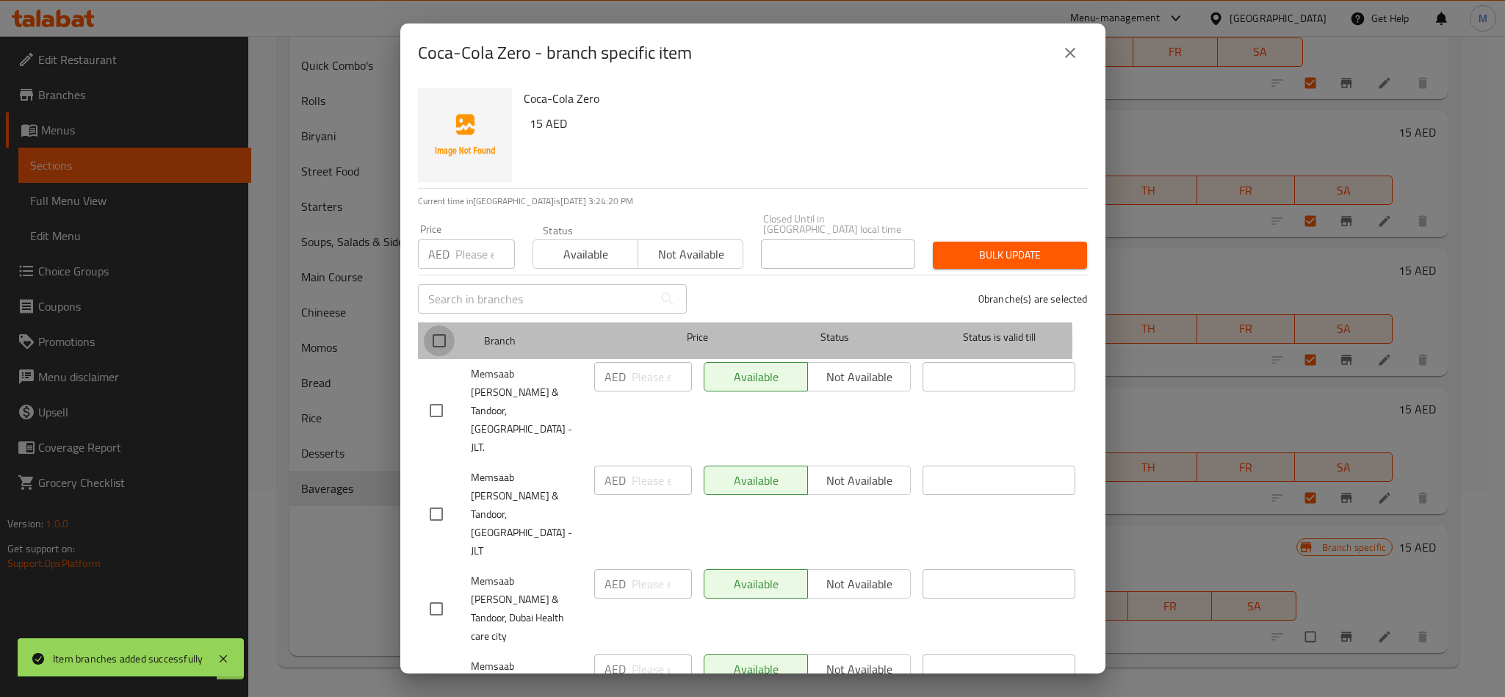
click at [430, 342] on input "checkbox" at bounding box center [439, 340] width 31 height 31
checkbox input "true"
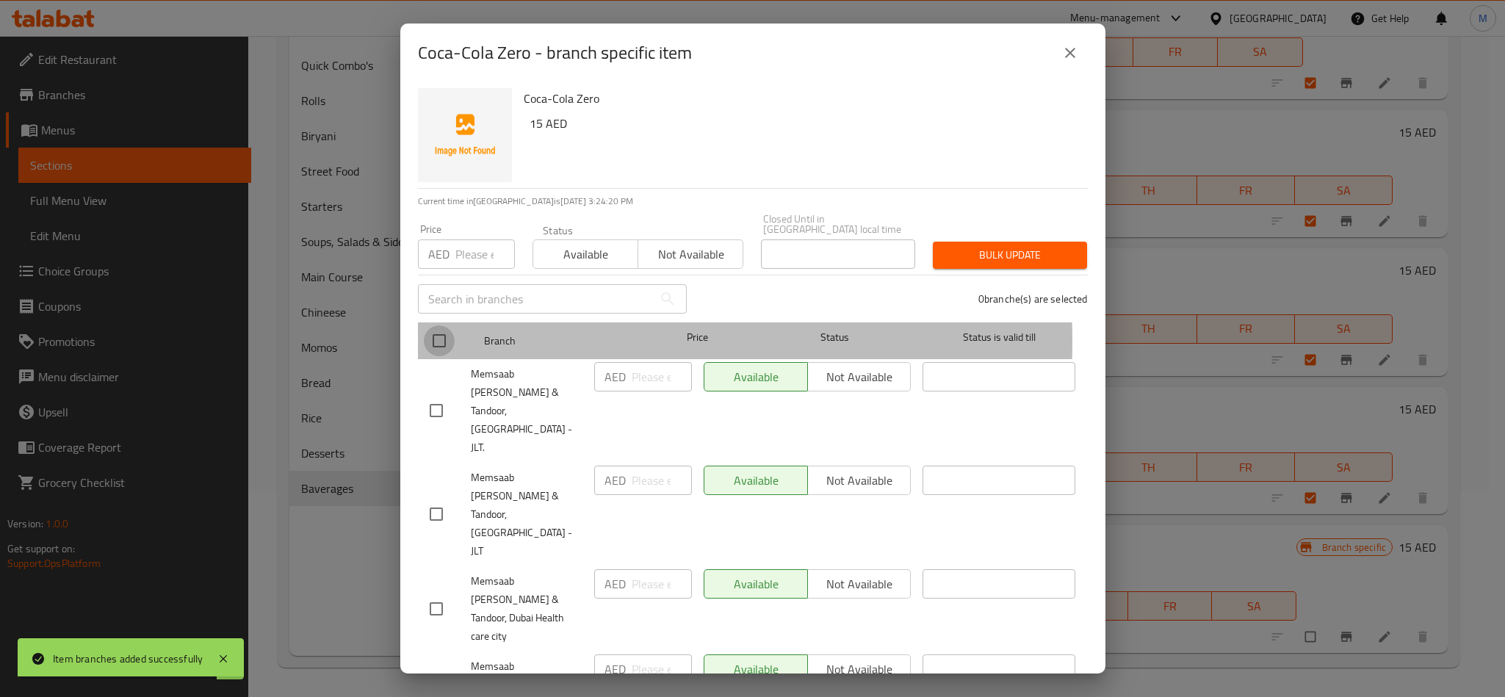
checkbox input "true"
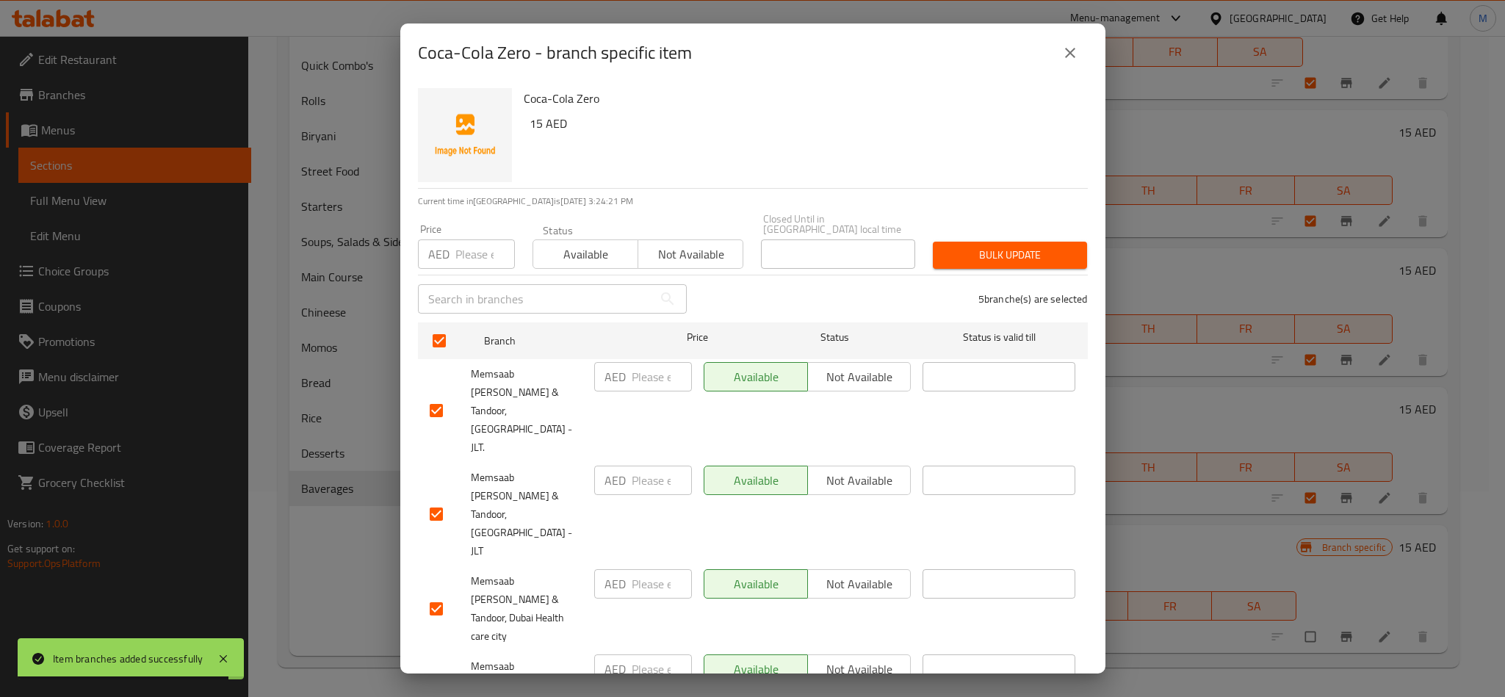
click at [439, 400] on input "checkbox" at bounding box center [436, 410] width 31 height 31
checkbox input "false"
click at [432, 499] on input "checkbox" at bounding box center [436, 514] width 31 height 31
checkbox input "false"
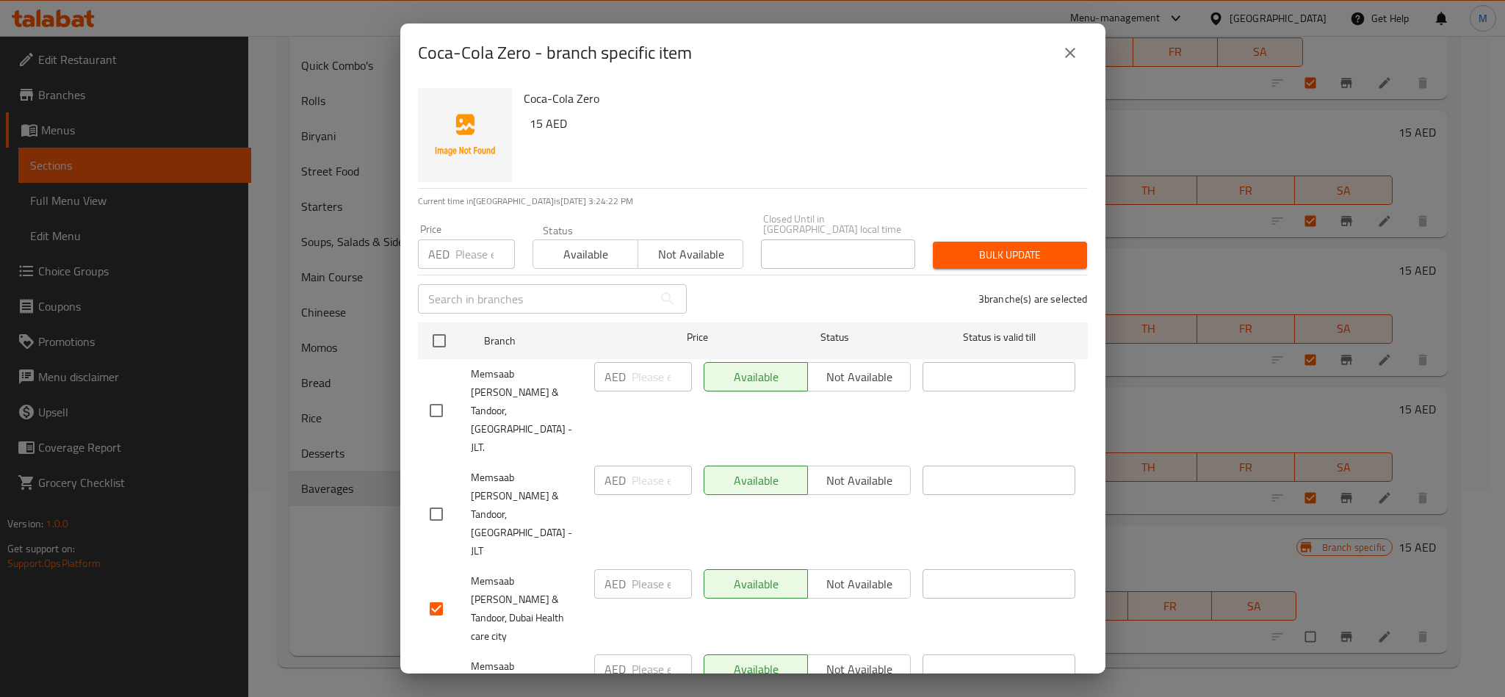
click at [684, 262] on span "Not available" at bounding box center [690, 254] width 93 height 21
click at [985, 264] on button "Bulk update" at bounding box center [1010, 255] width 154 height 27
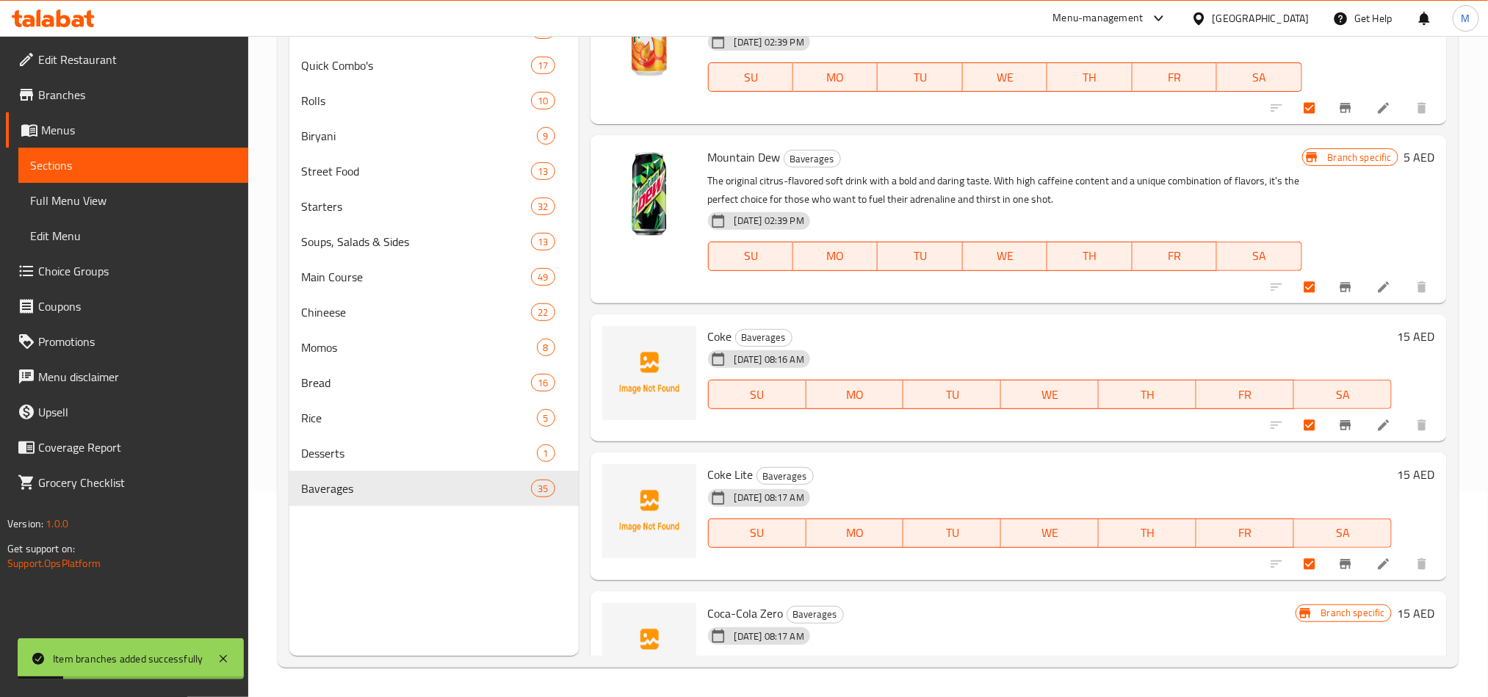
scroll to position [3422, 0]
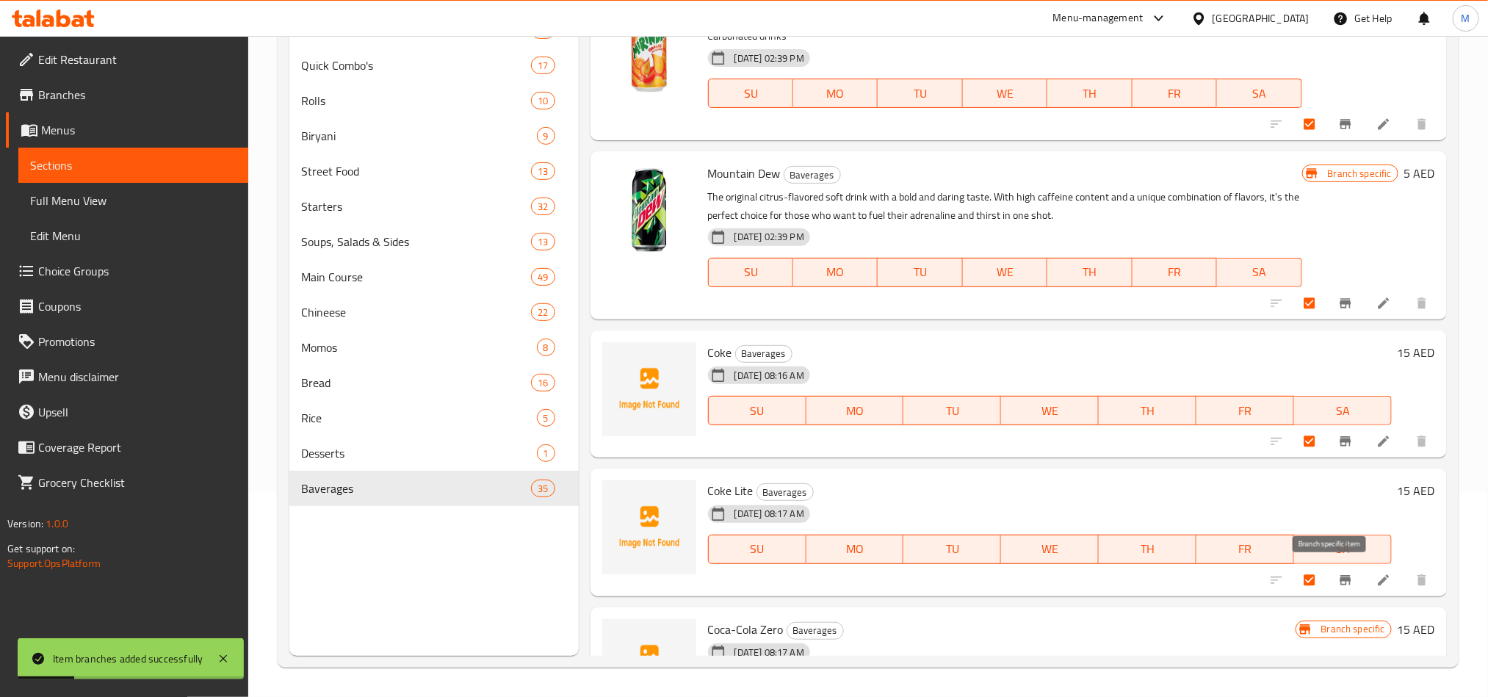
click at [1338, 577] on icon "Branch-specific-item" at bounding box center [1345, 580] width 15 height 15
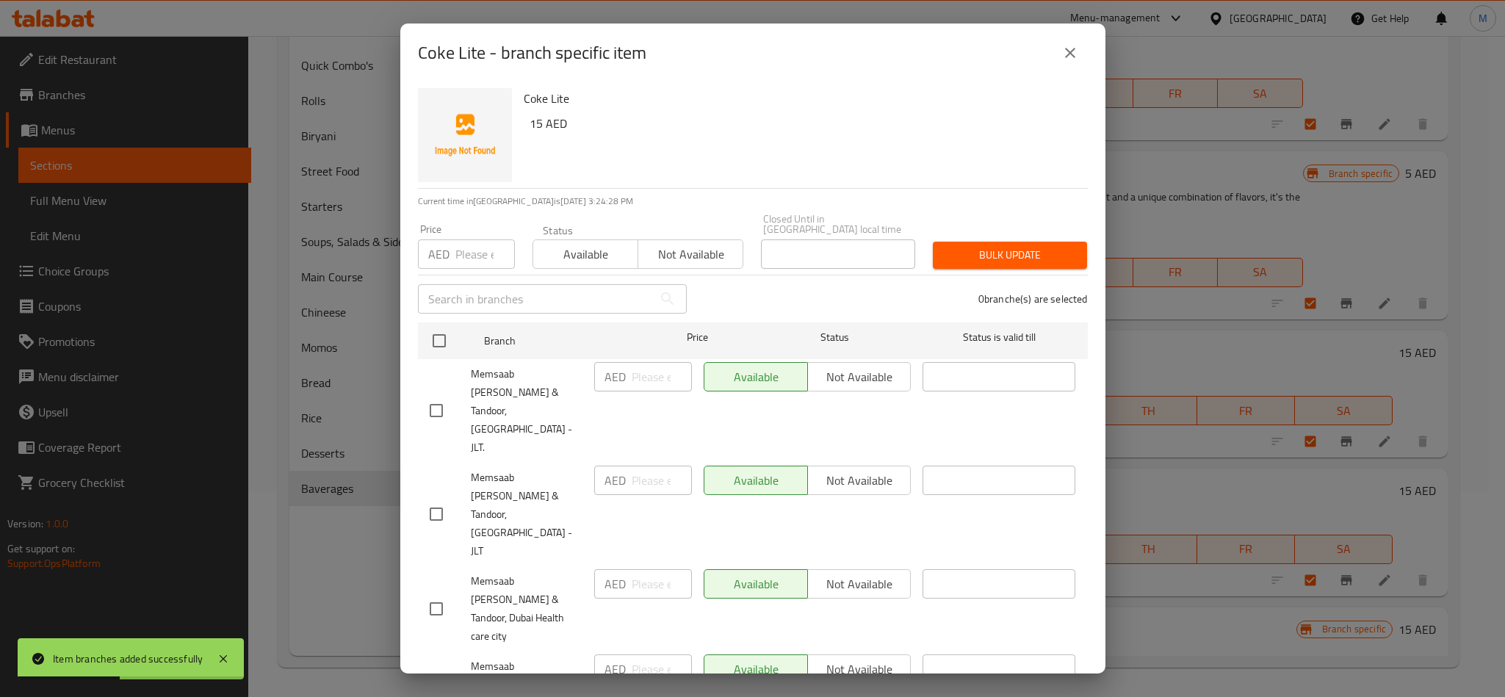
click at [754, 142] on div "Coke Lite 15 AED" at bounding box center [800, 135] width 564 height 106
click at [443, 335] on input "checkbox" at bounding box center [439, 340] width 31 height 31
checkbox input "true"
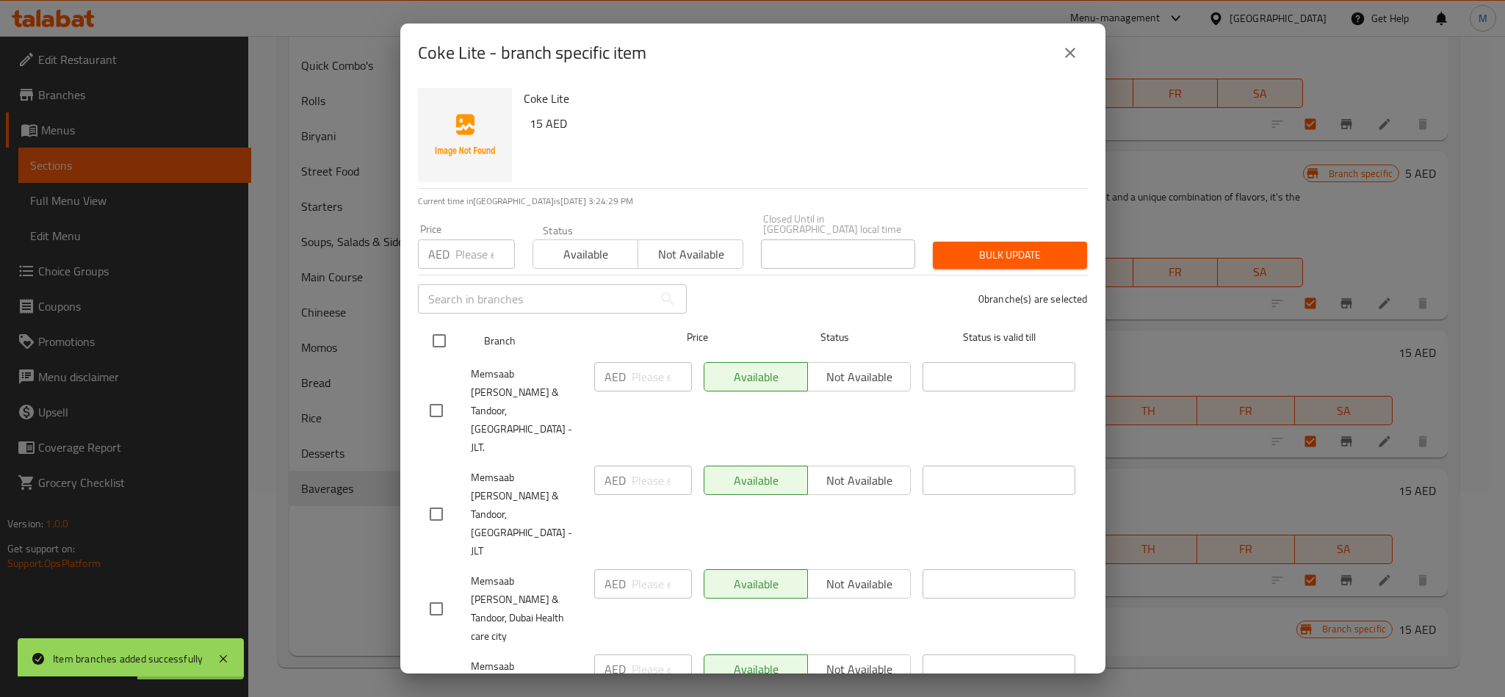
checkbox input "true"
click at [433, 395] on input "checkbox" at bounding box center [436, 410] width 31 height 31
checkbox input "false"
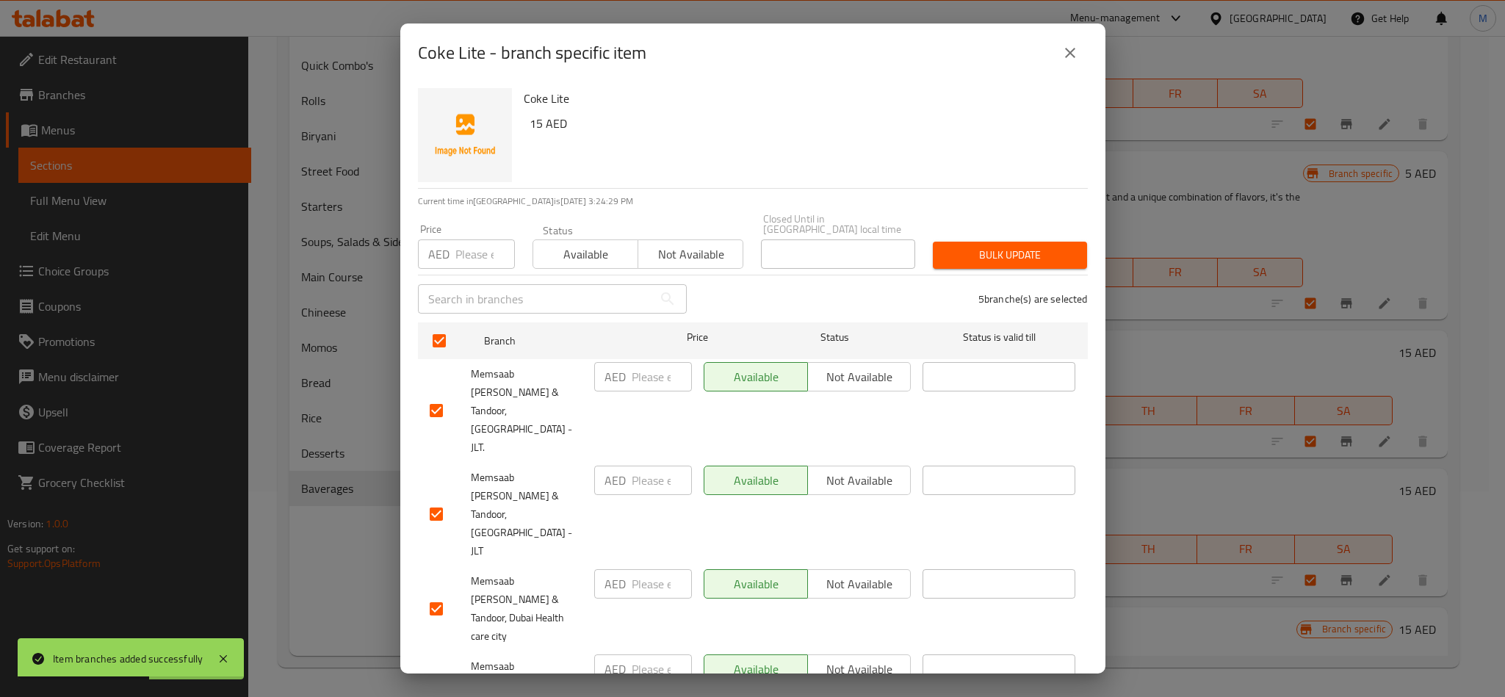
checkbox input "false"
drag, startPoint x: 443, startPoint y: 456, endPoint x: 558, endPoint y: 402, distance: 126.8
click at [441, 499] on input "checkbox" at bounding box center [436, 514] width 31 height 31
checkbox input "false"
click at [649, 251] on span "Not available" at bounding box center [690, 254] width 93 height 21
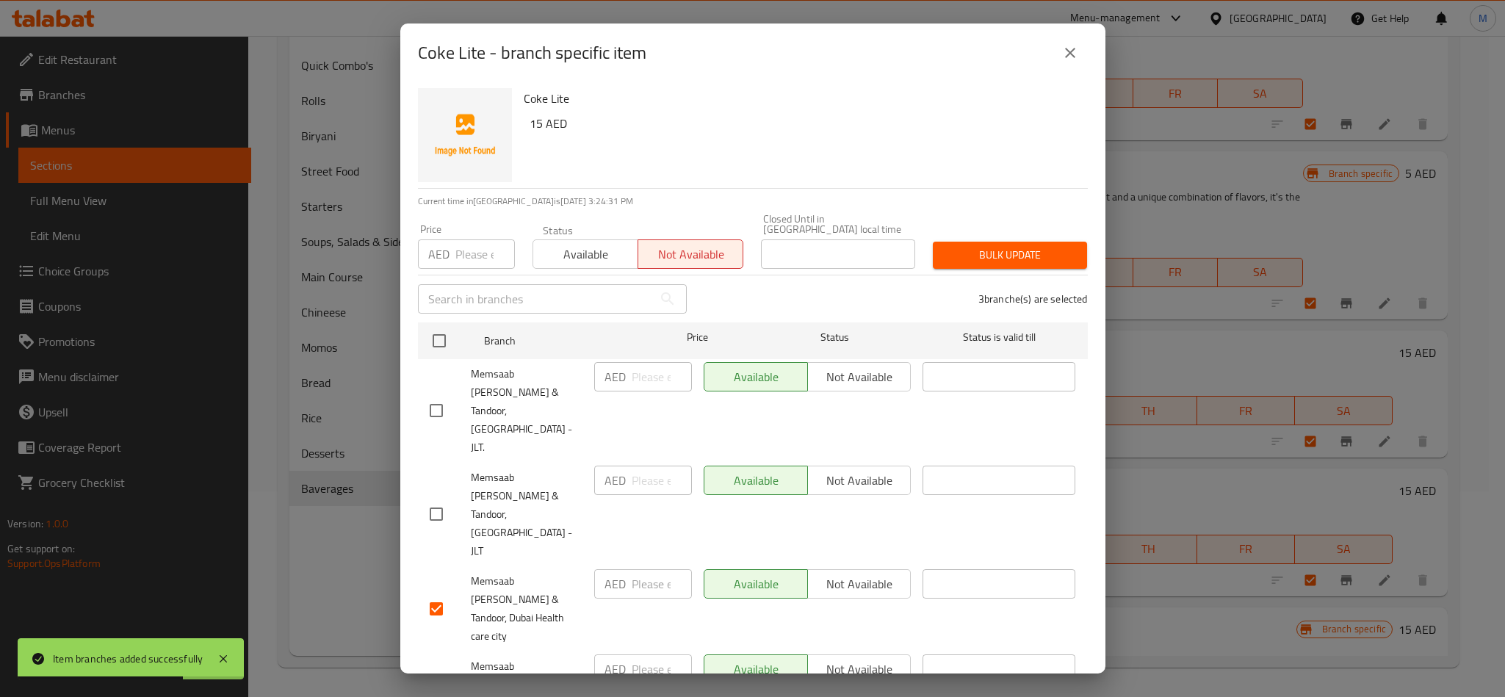
click at [1008, 263] on span "Bulk update" at bounding box center [1010, 255] width 131 height 18
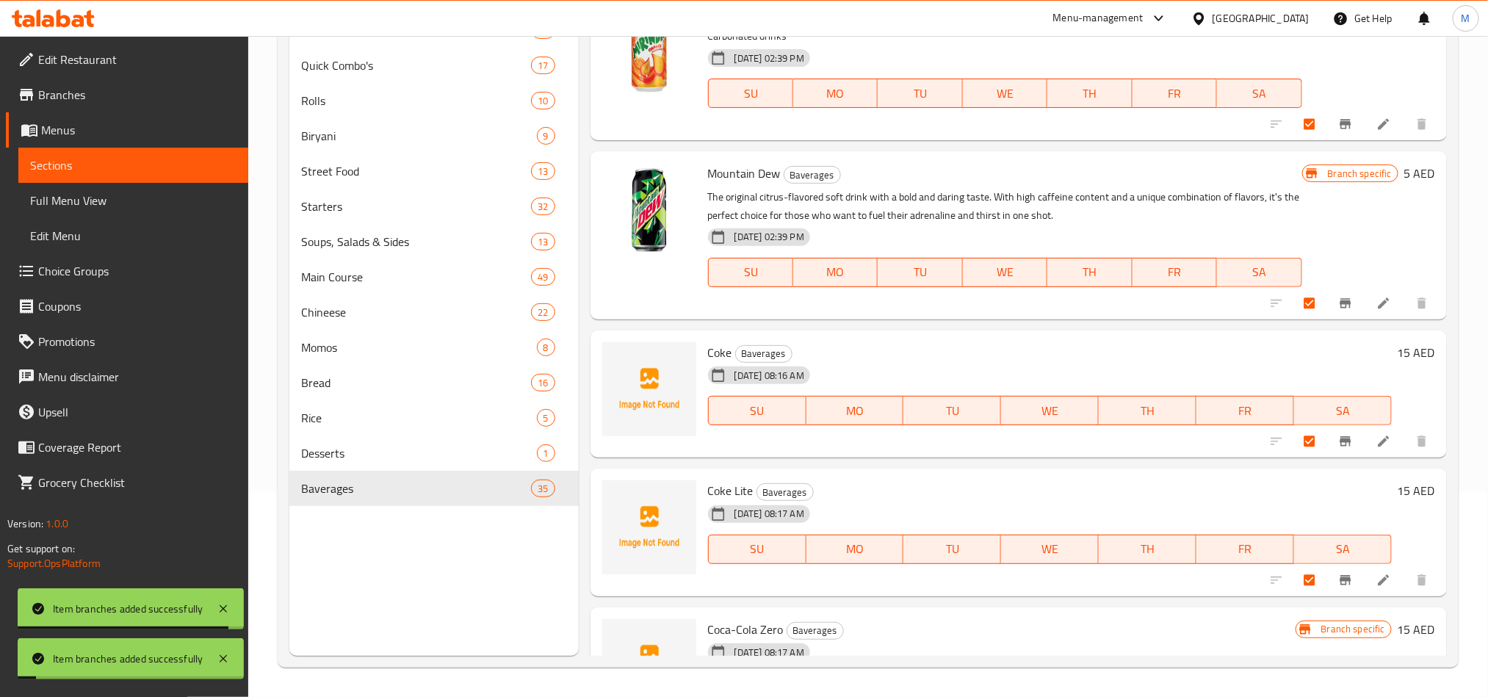
scroll to position [3312, 0]
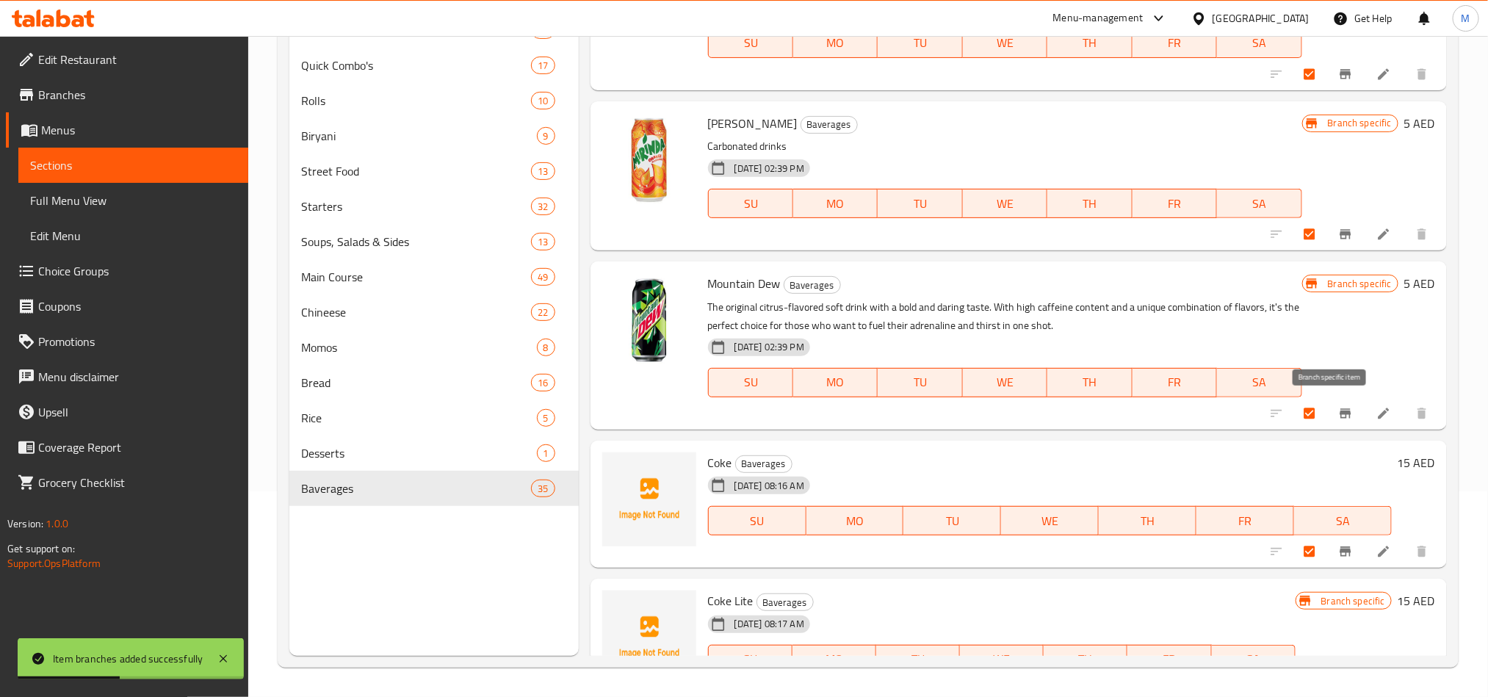
click at [1340, 412] on icon "Branch-specific-item" at bounding box center [1345, 413] width 11 height 10
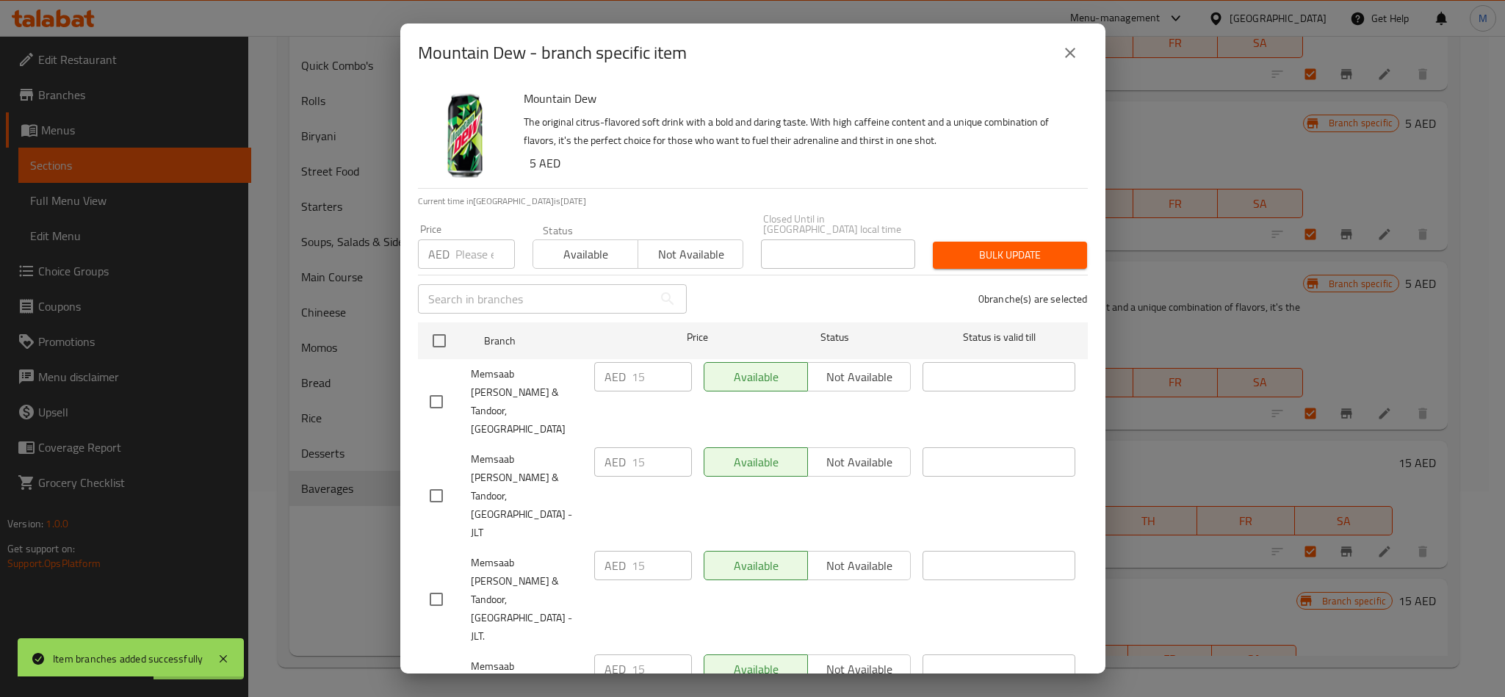
click at [824, 190] on div "Mountain Dew The original citrus-flavored soft drink with a bold and daring tas…" at bounding box center [752, 377] width 705 height 591
click at [441, 335] on input "checkbox" at bounding box center [439, 340] width 31 height 31
checkbox input "true"
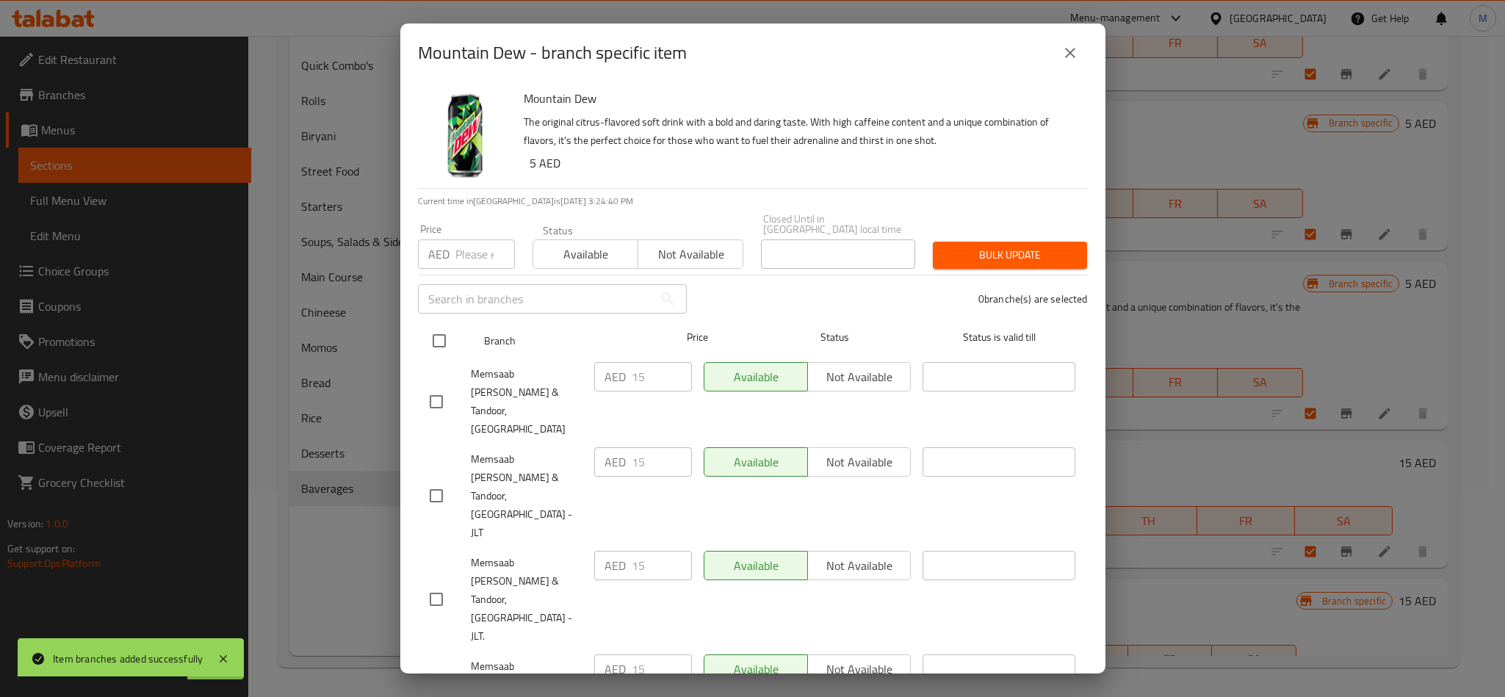
checkbox input "true"
click at [439, 480] on input "checkbox" at bounding box center [436, 495] width 31 height 31
checkbox input "false"
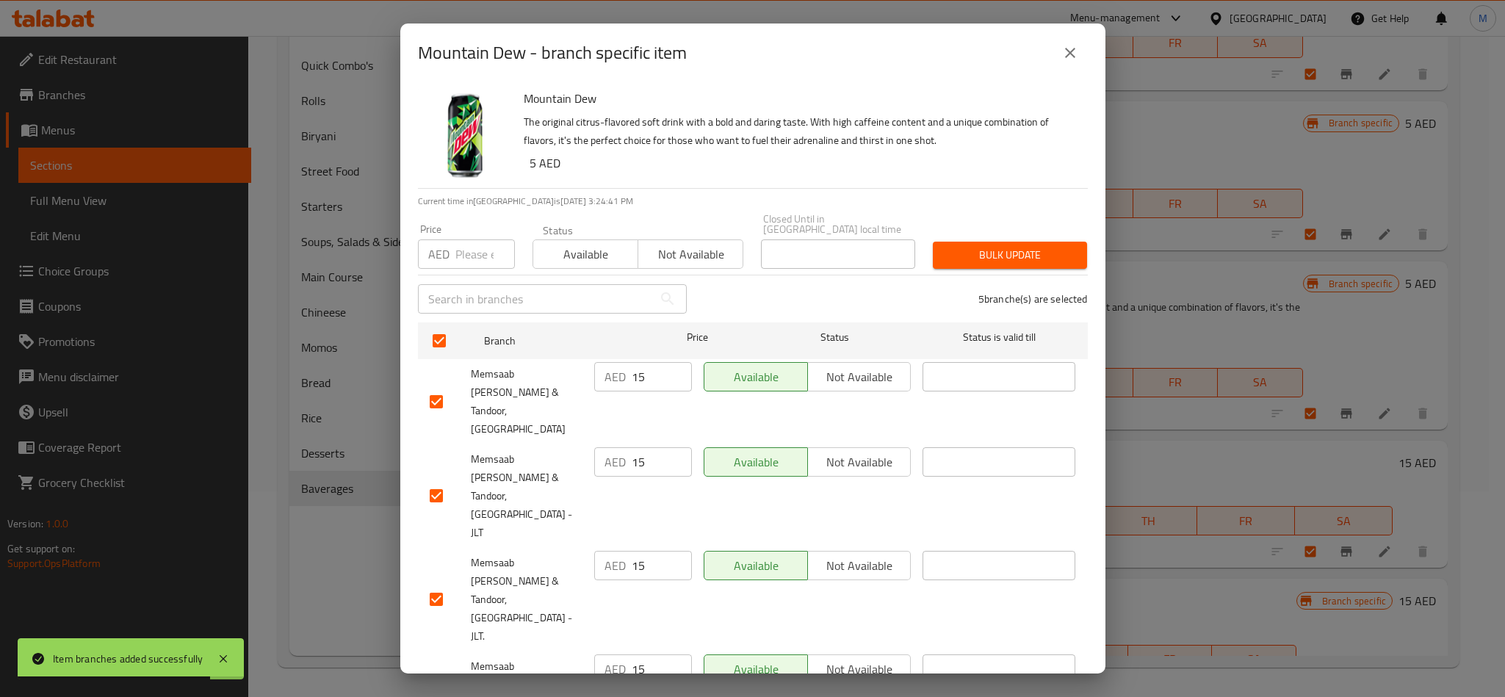
checkbox input "false"
click at [434, 584] on input "checkbox" at bounding box center [436, 599] width 31 height 31
checkbox input "false"
click at [694, 244] on span "Not available" at bounding box center [690, 254] width 93 height 21
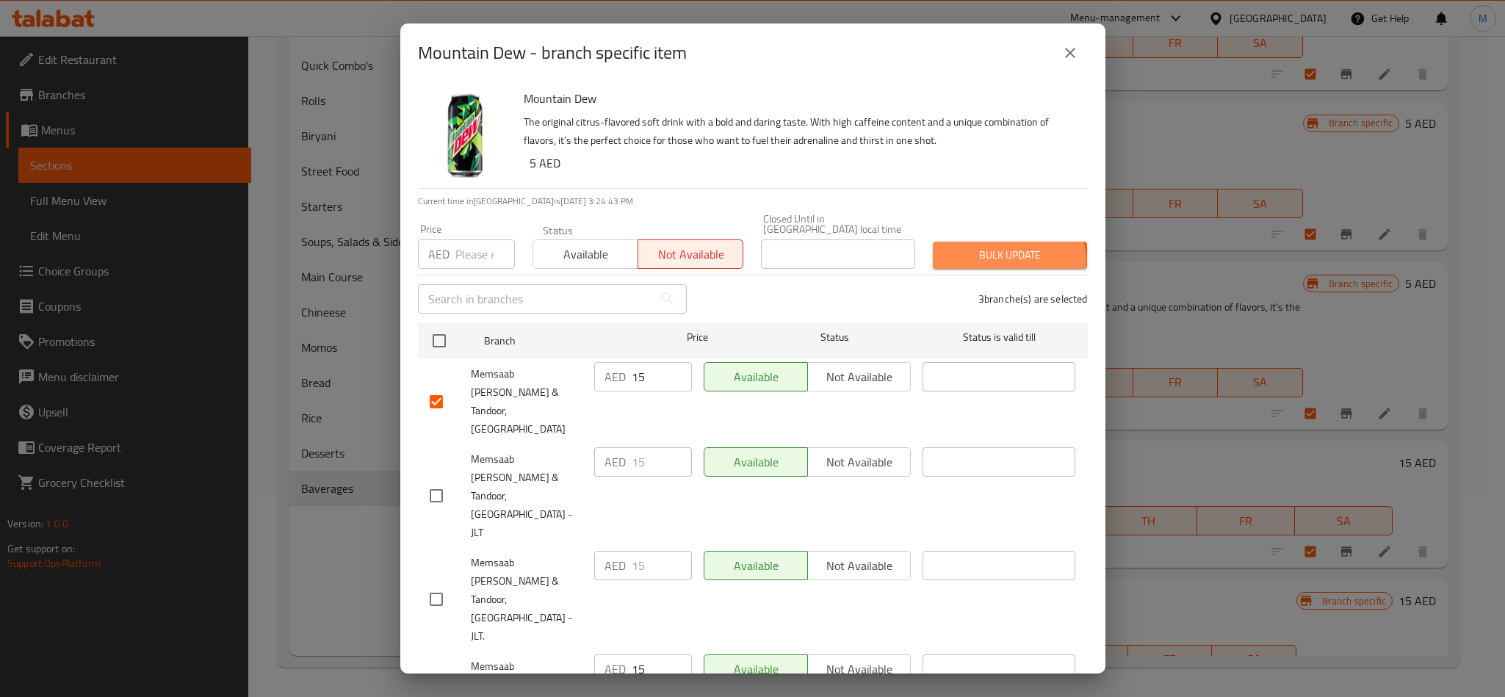
click at [988, 263] on span "Bulk update" at bounding box center [1010, 255] width 131 height 18
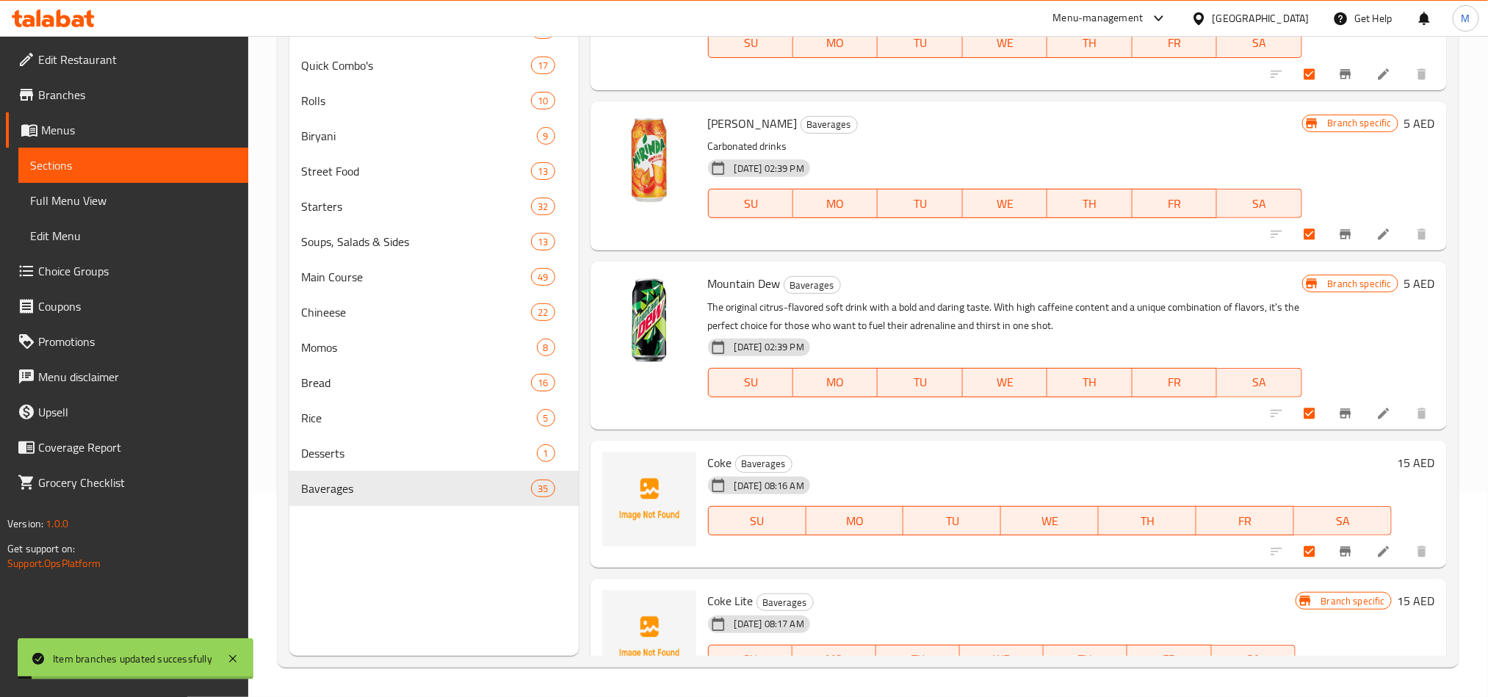
scroll to position [3202, 0]
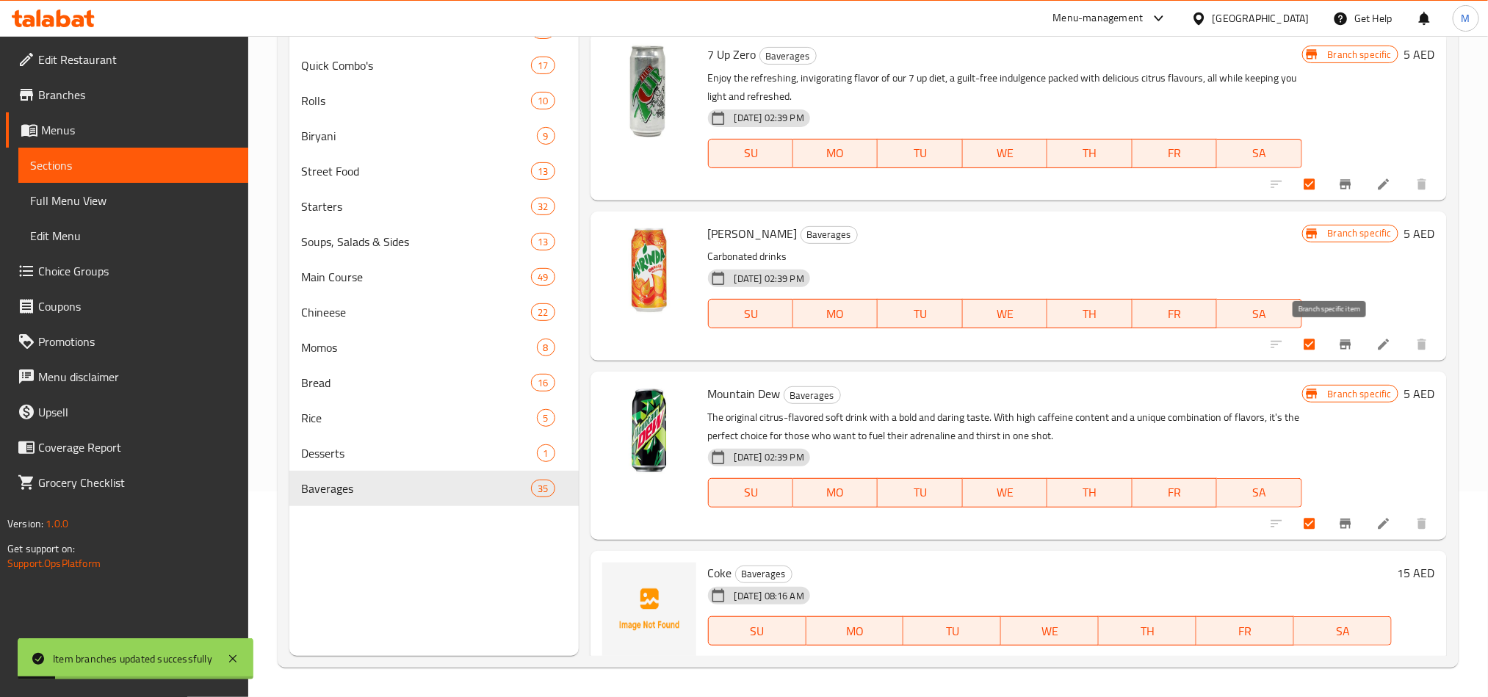
click at [1340, 342] on icon "Branch-specific-item" at bounding box center [1345, 344] width 11 height 10
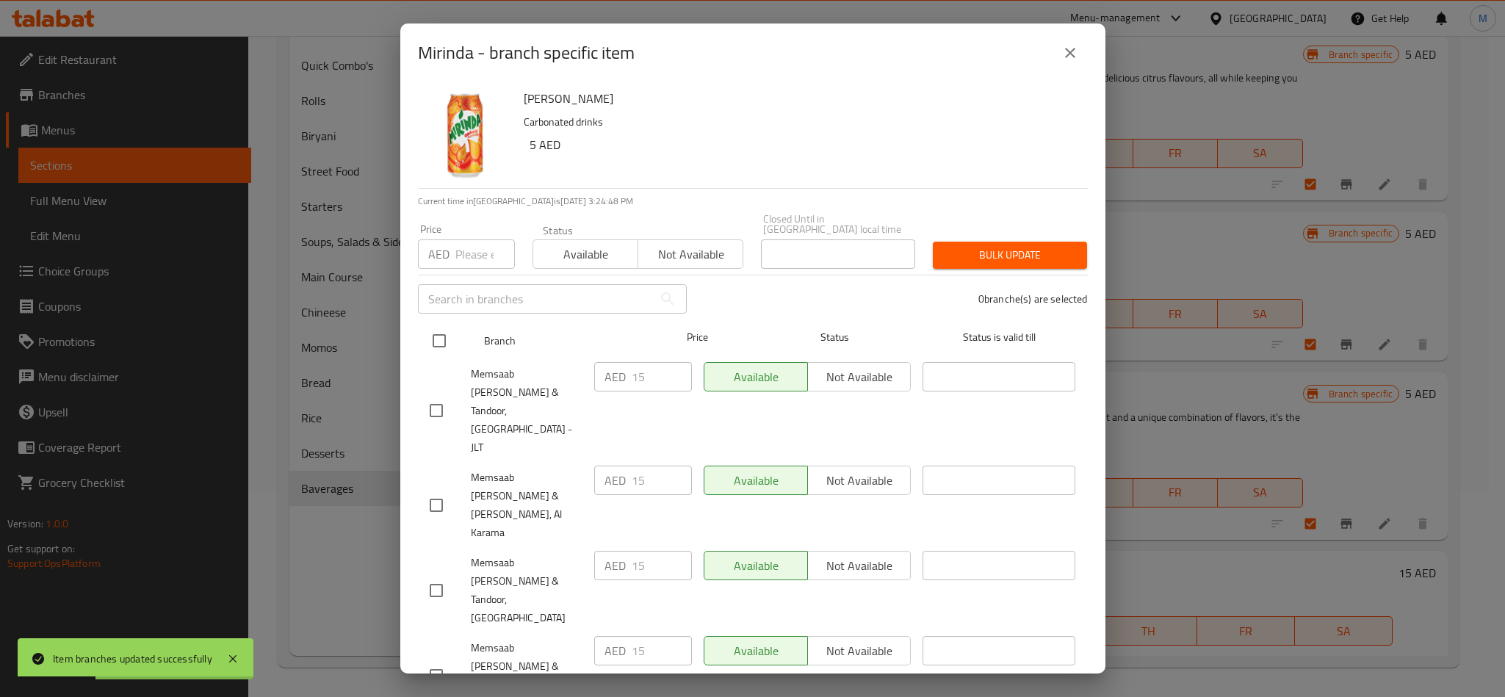
click at [441, 339] on input "checkbox" at bounding box center [439, 340] width 31 height 31
checkbox input "true"
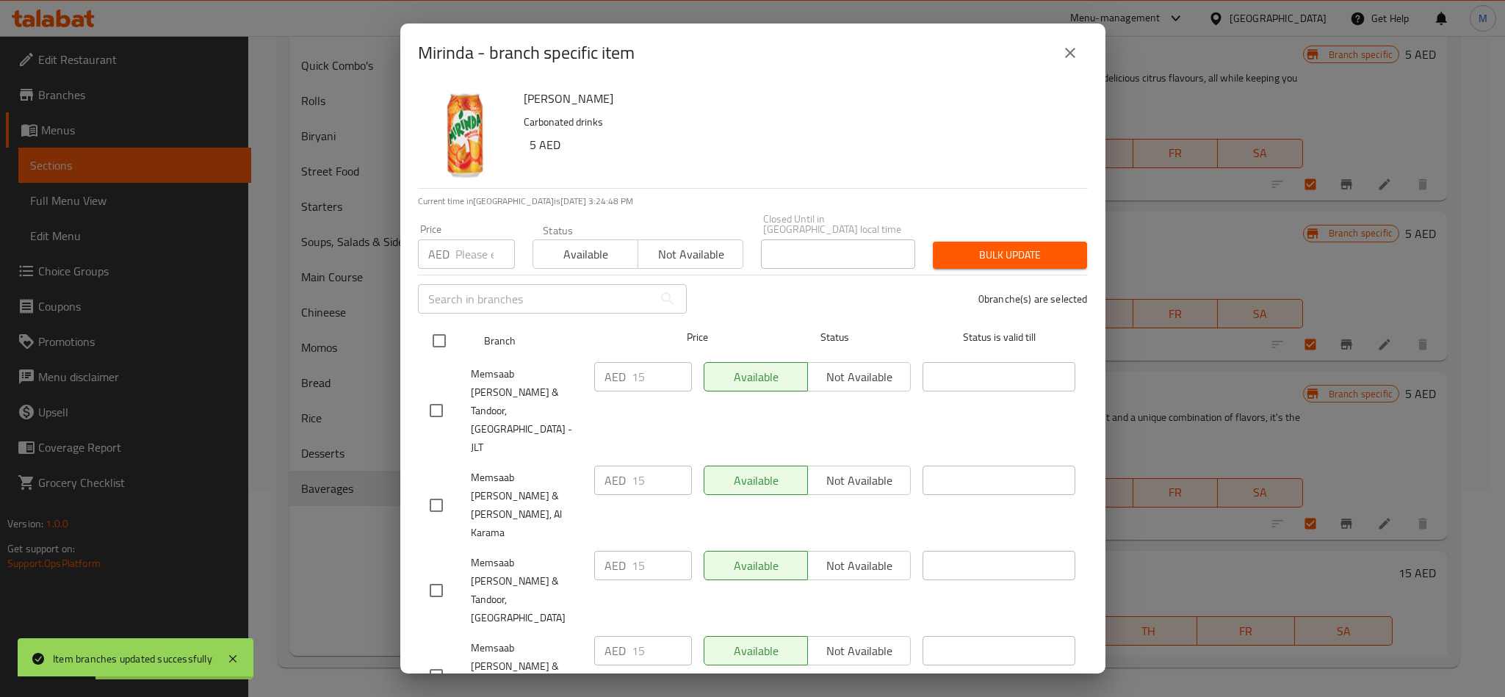
checkbox input "true"
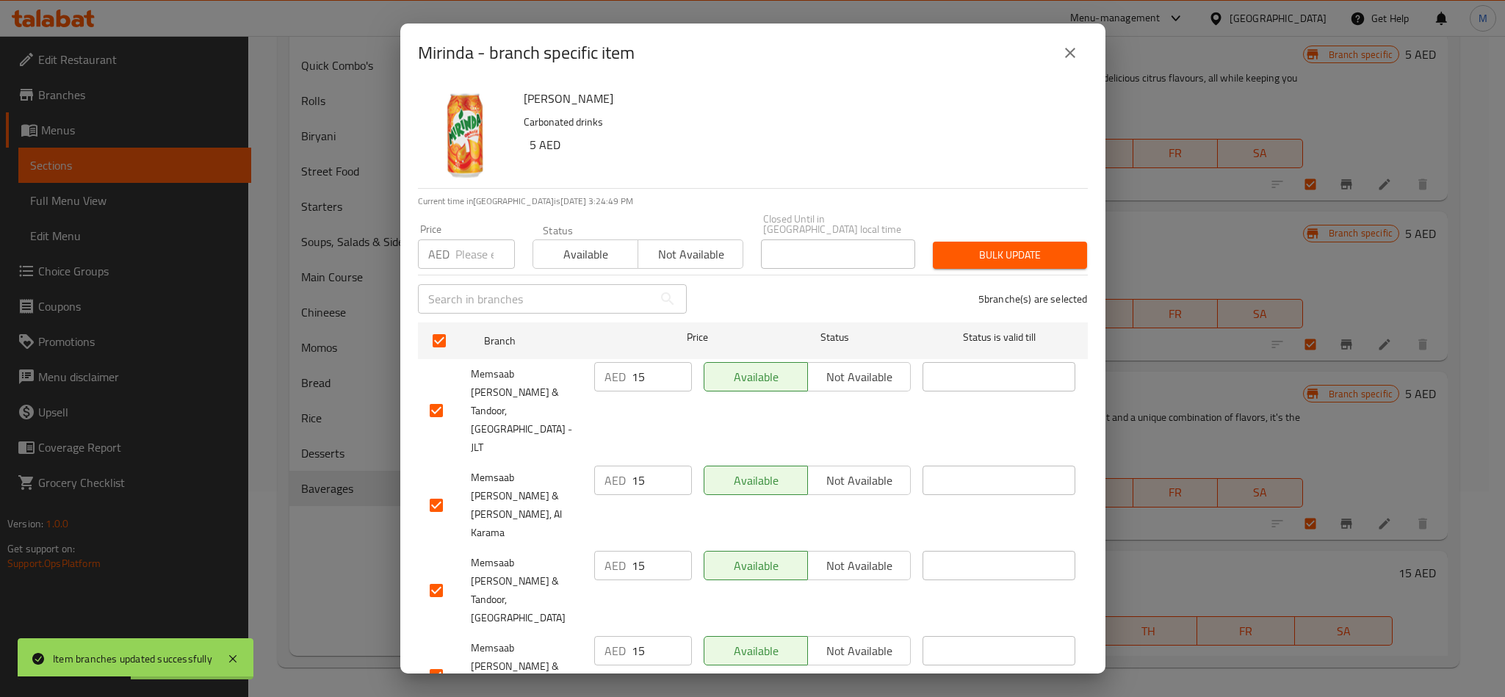
click at [842, 132] on div "[PERSON_NAME] Carbonated drinks 5 AED" at bounding box center [800, 135] width 564 height 106
drag, startPoint x: 436, startPoint y: 383, endPoint x: 439, endPoint y: 423, distance: 39.7
click at [436, 397] on input "checkbox" at bounding box center [436, 410] width 31 height 31
checkbox input "false"
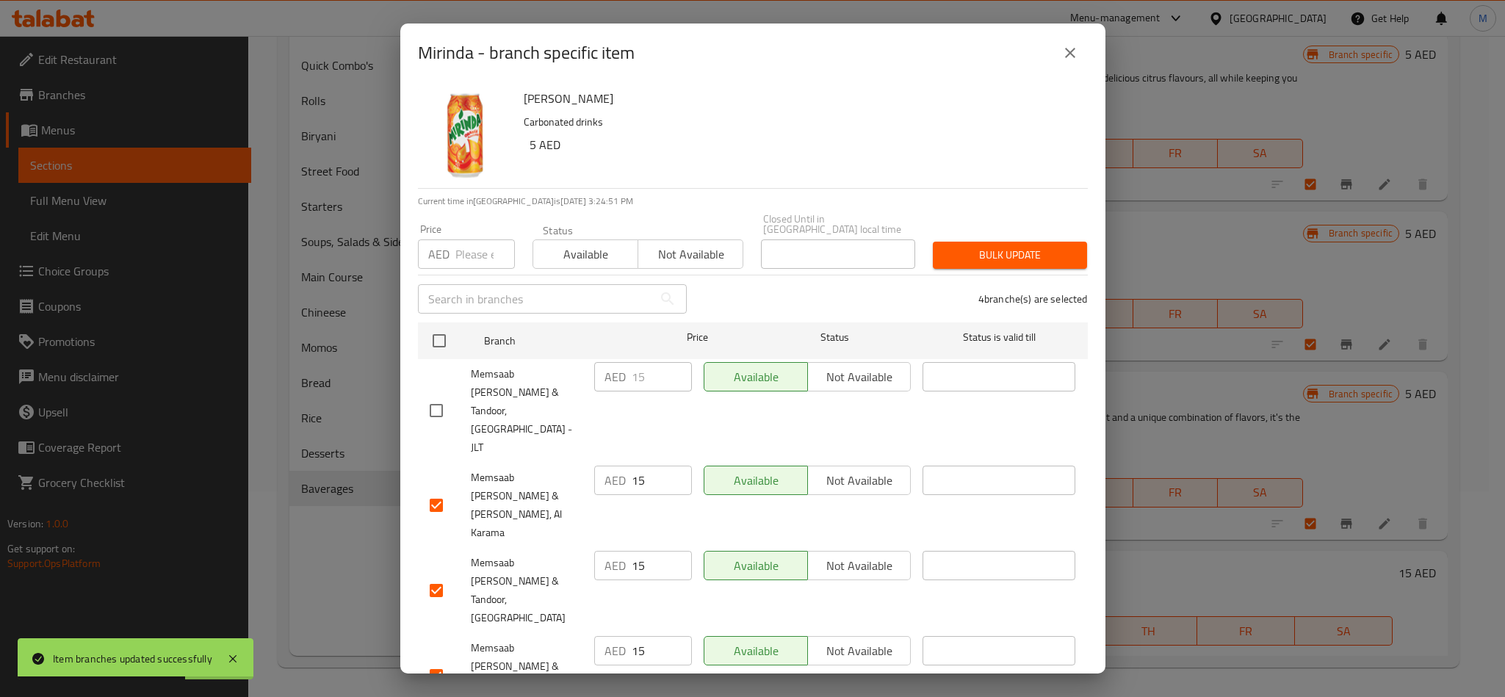
checkbox input "false"
click at [708, 238] on div "Available Not available" at bounding box center [639, 247] width 212 height 44
click at [708, 237] on div "Available Not available" at bounding box center [639, 247] width 212 height 44
click at [721, 247] on span "Not available" at bounding box center [690, 254] width 93 height 21
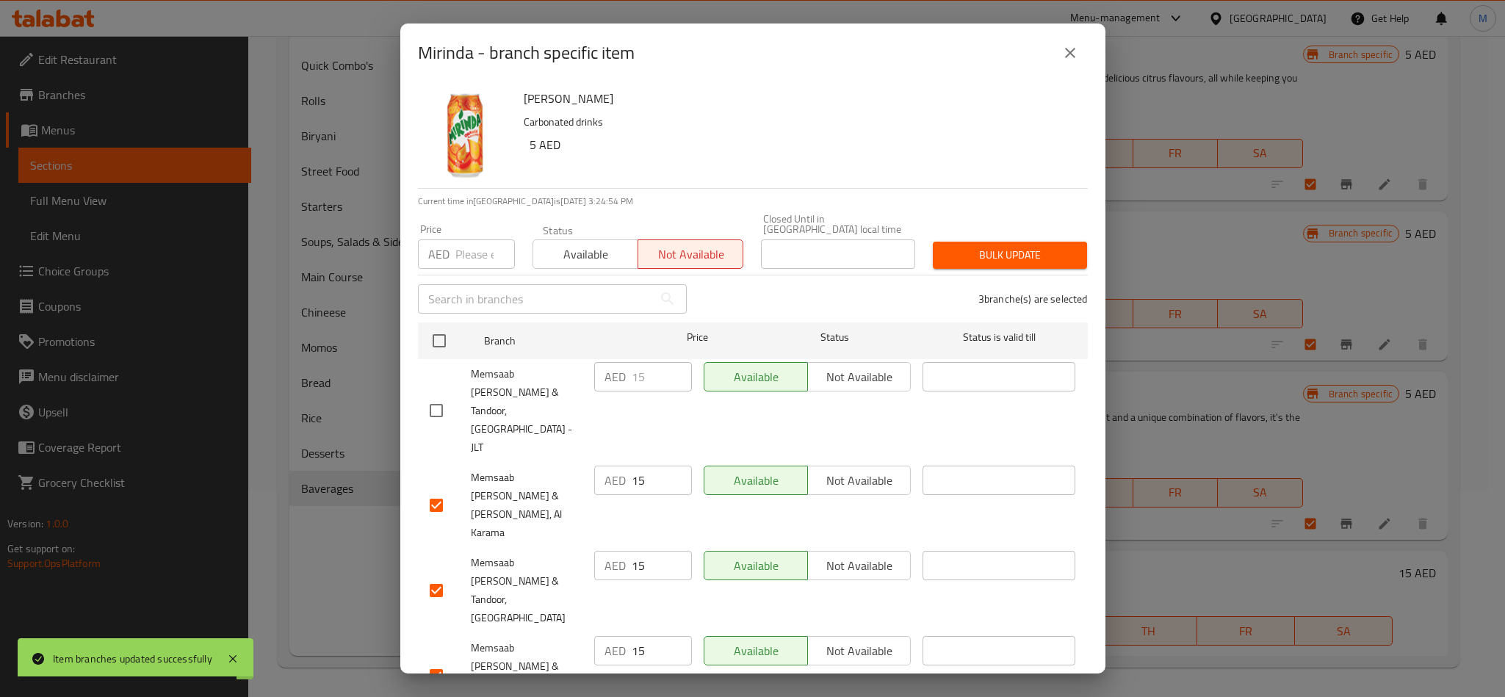
click at [986, 249] on span "Bulk update" at bounding box center [1010, 255] width 131 height 18
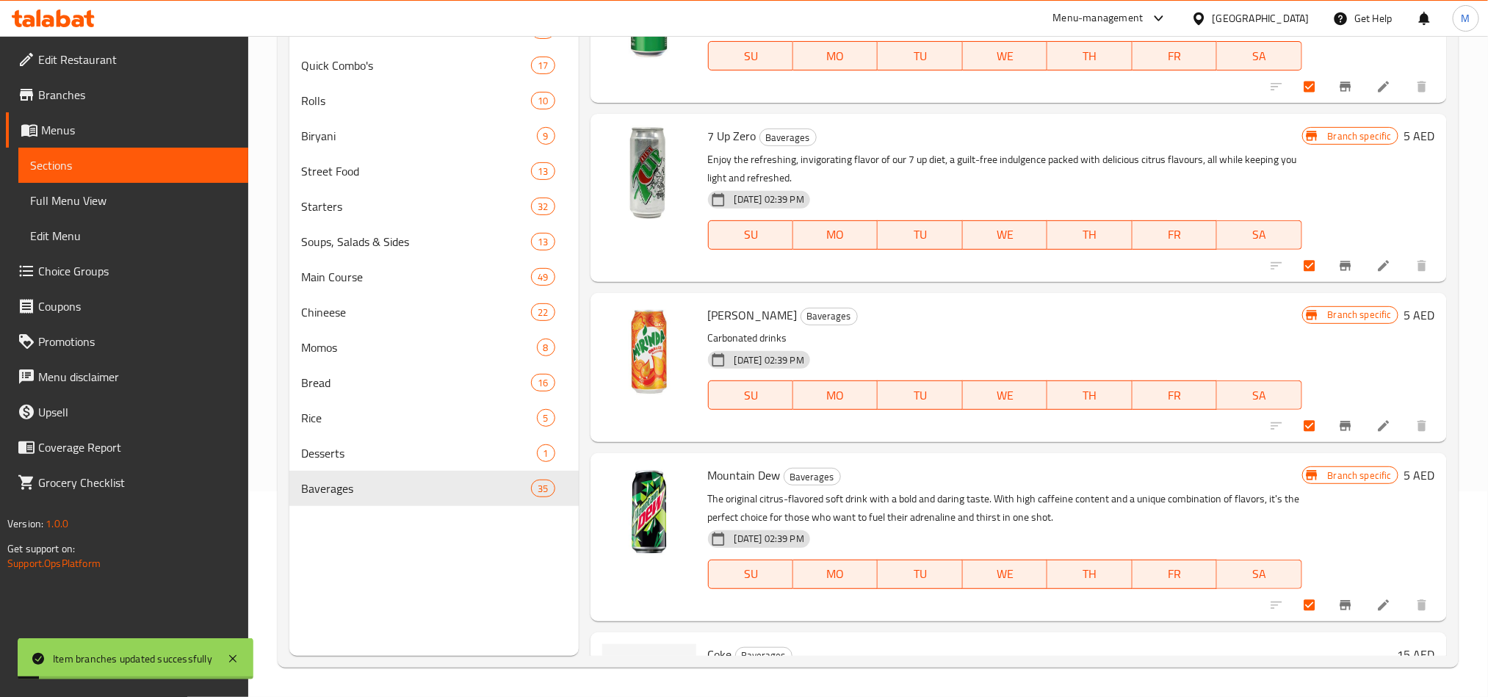
scroll to position [2981, 0]
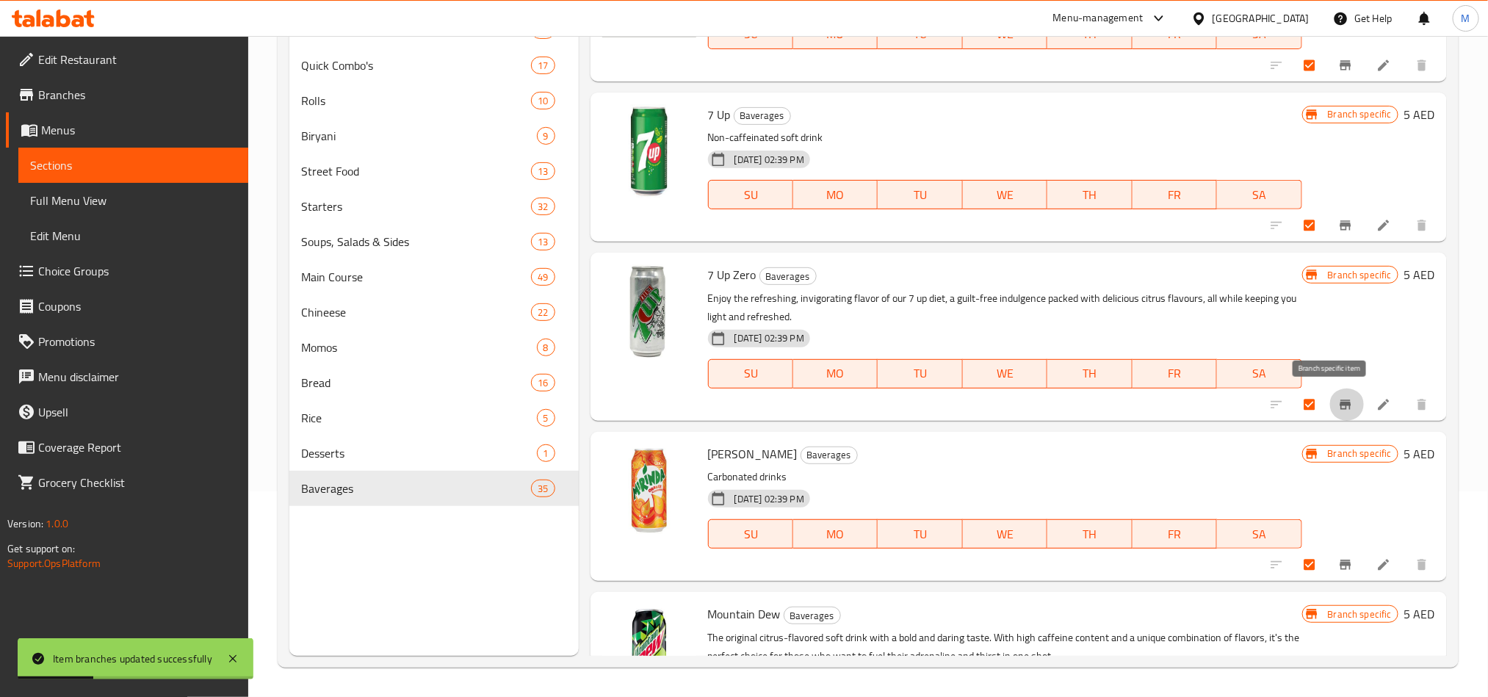
click at [1338, 403] on icon "Branch-specific-item" at bounding box center [1345, 404] width 15 height 15
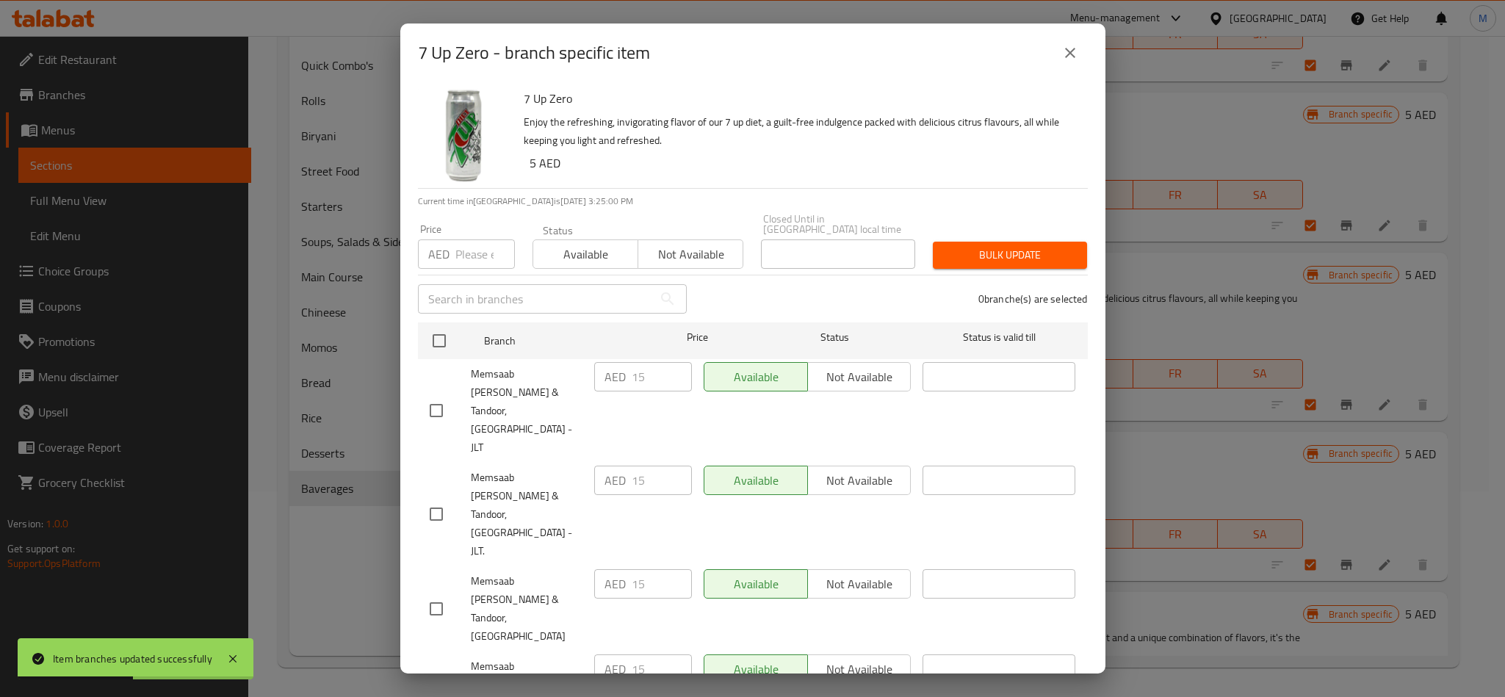
click at [831, 291] on div "0 branche(s) are selected" at bounding box center [896, 299] width 401 height 53
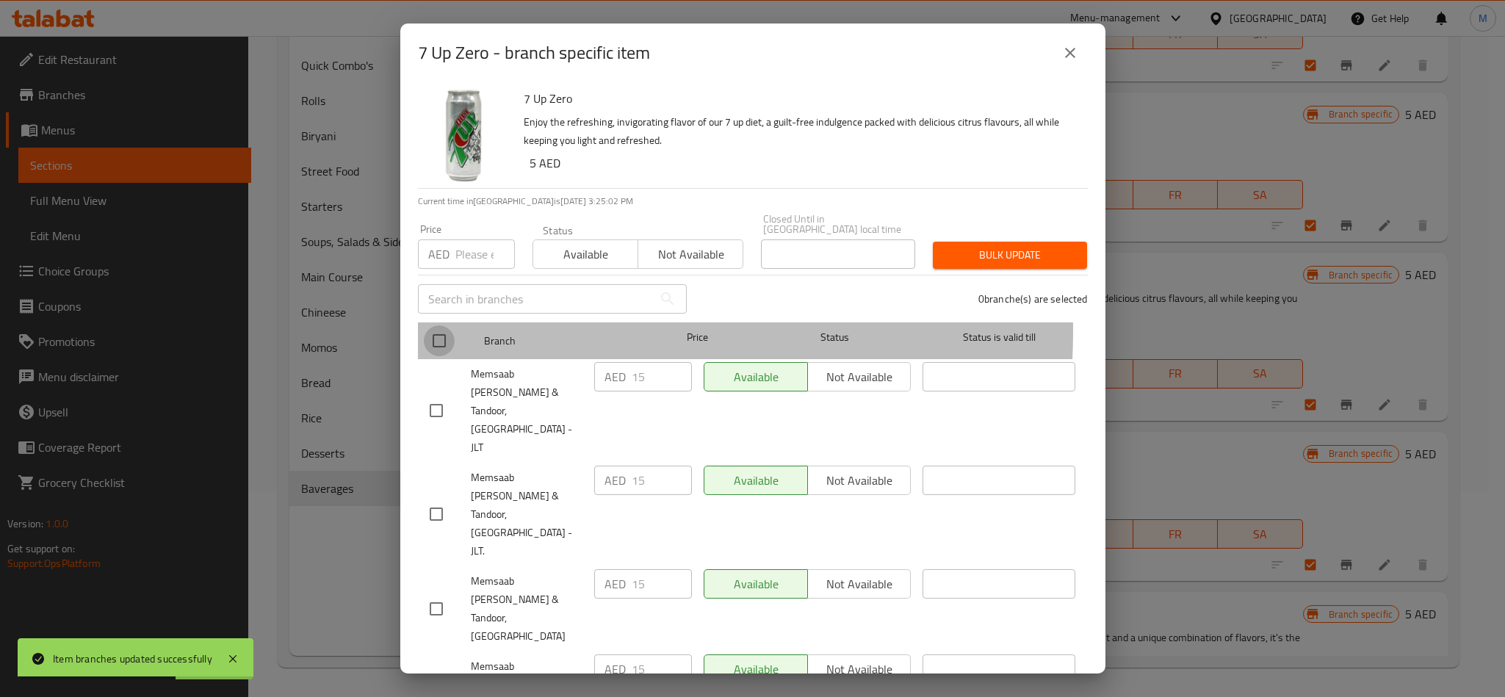
click at [430, 329] on input "checkbox" at bounding box center [439, 340] width 31 height 31
checkbox input "true"
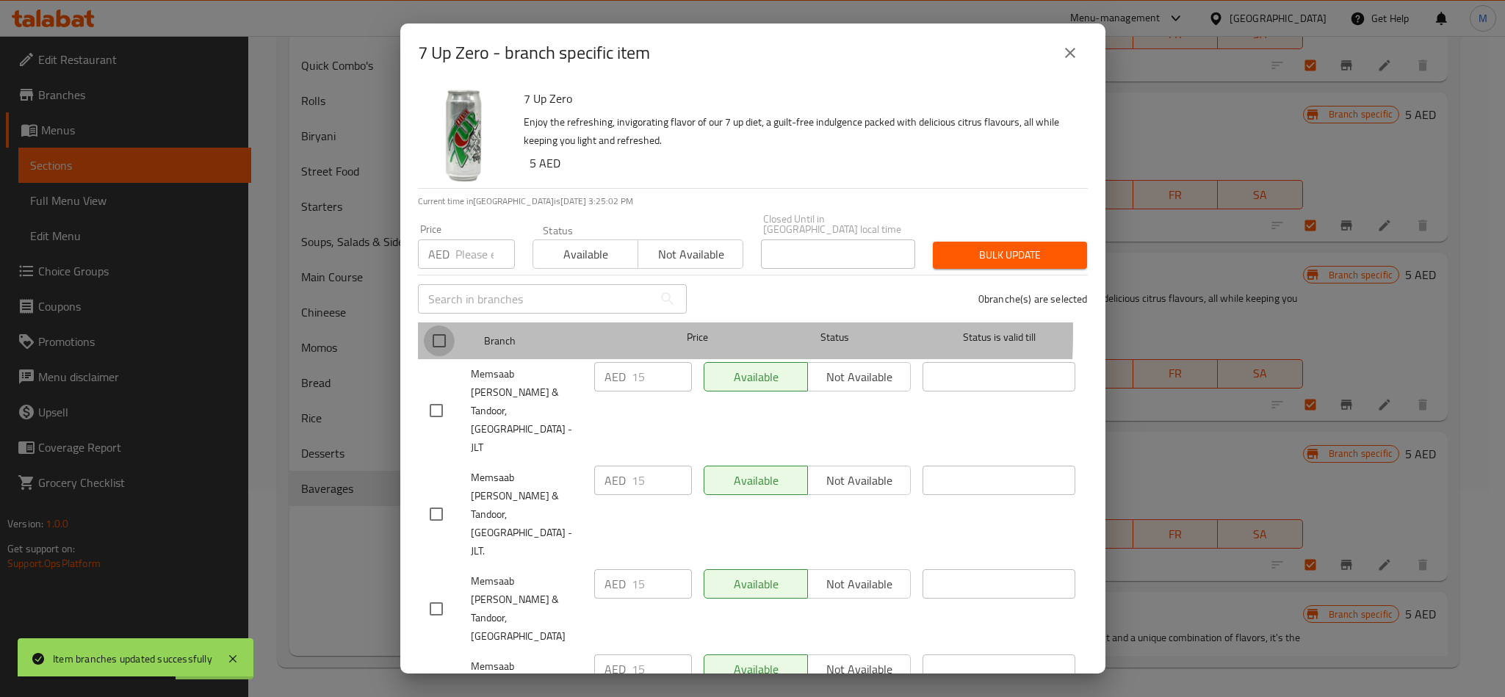
checkbox input "true"
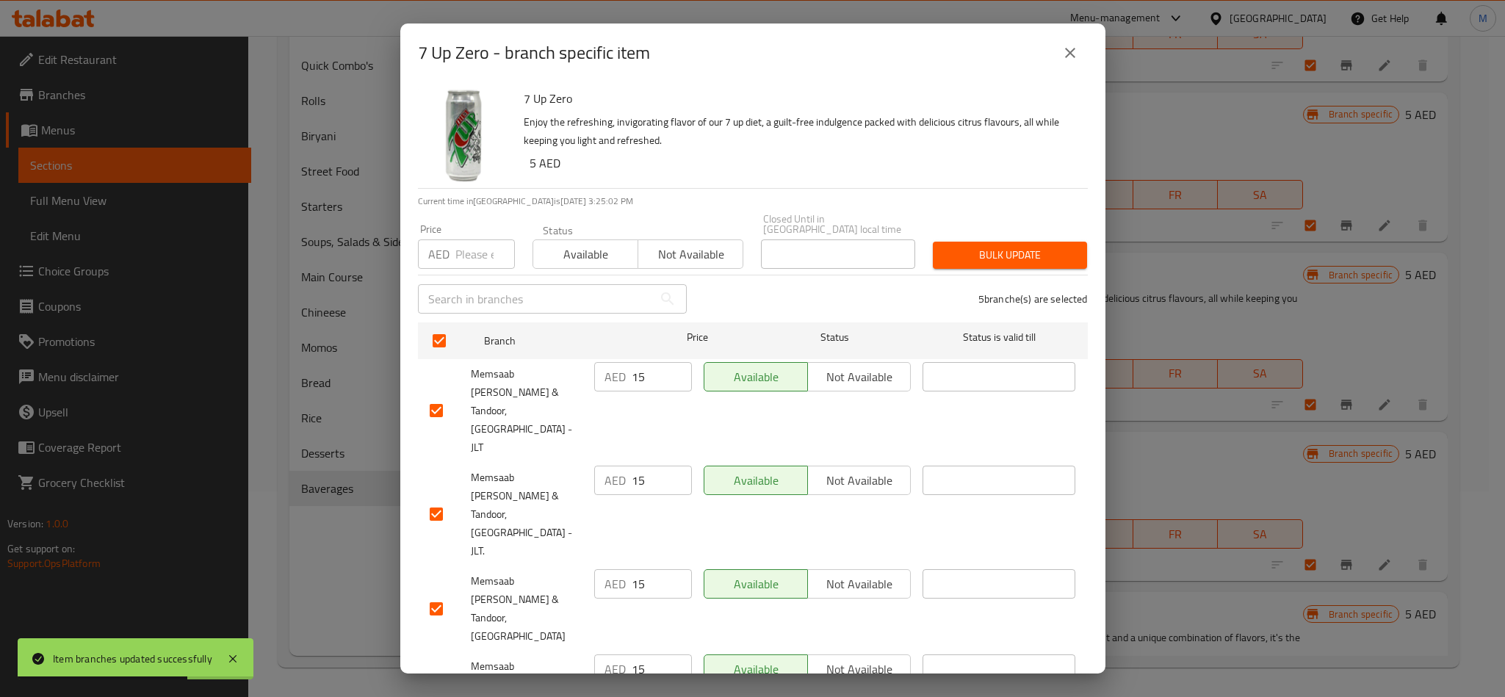
click at [439, 397] on input "checkbox" at bounding box center [436, 410] width 31 height 31
checkbox input "false"
click at [435, 499] on input "checkbox" at bounding box center [436, 514] width 31 height 31
checkbox input "false"
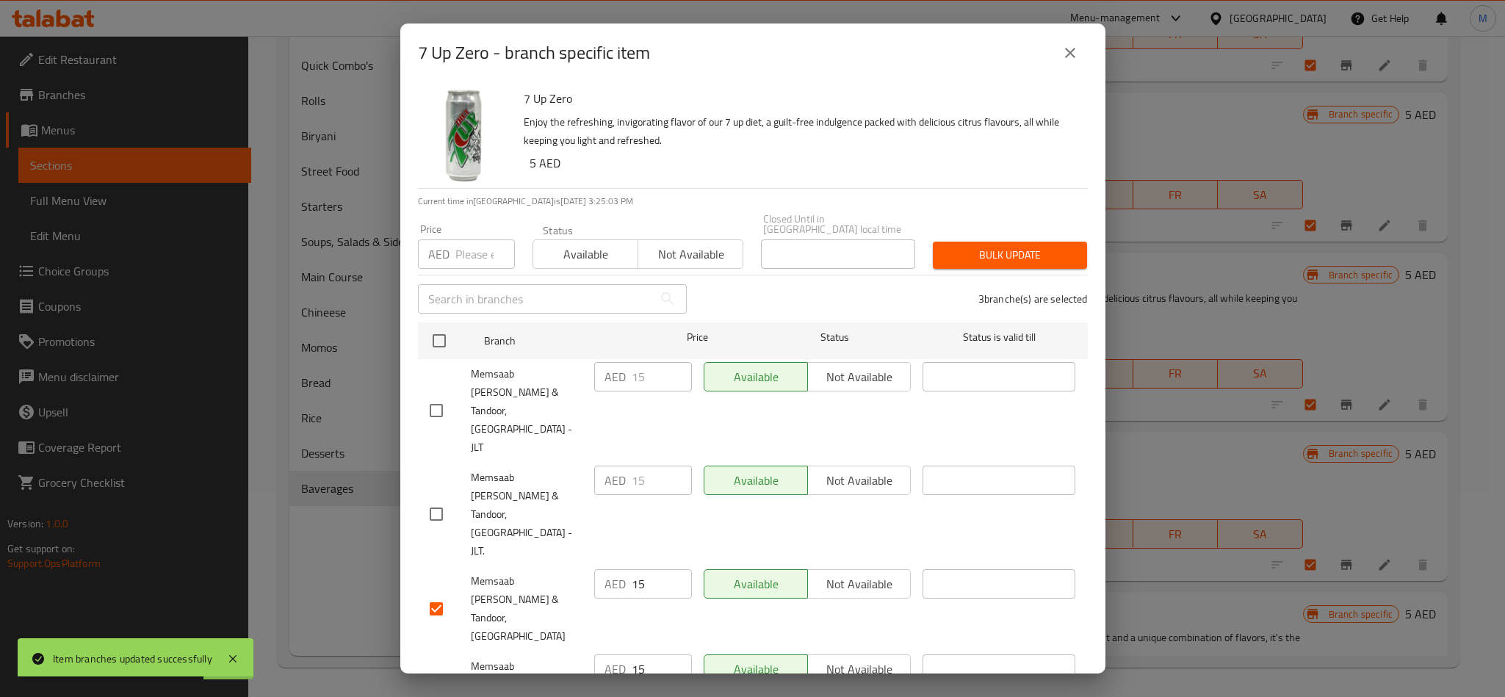
click at [723, 258] on span "Not available" at bounding box center [690, 254] width 93 height 21
click at [939, 269] on div "Bulk update" at bounding box center [1010, 255] width 172 height 45
click at [957, 256] on span "Bulk update" at bounding box center [1010, 255] width 131 height 18
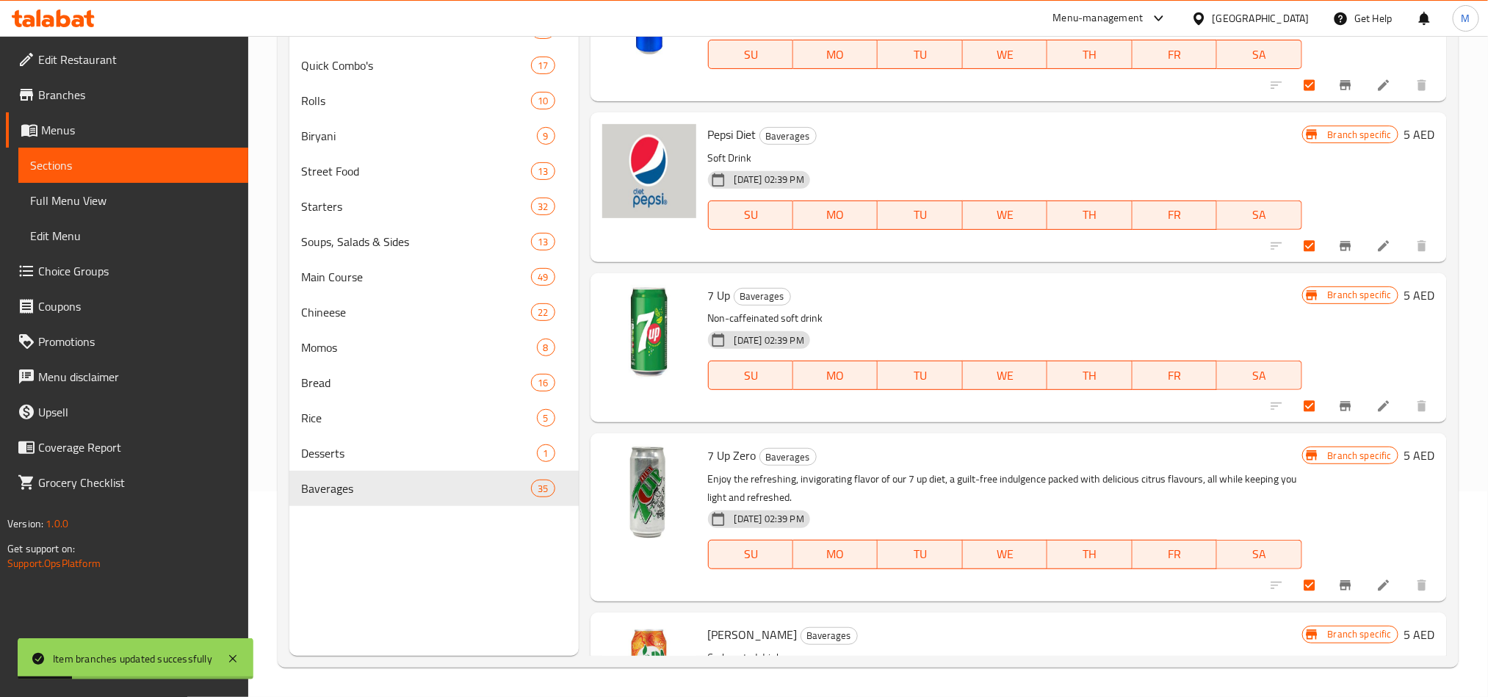
scroll to position [2761, 0]
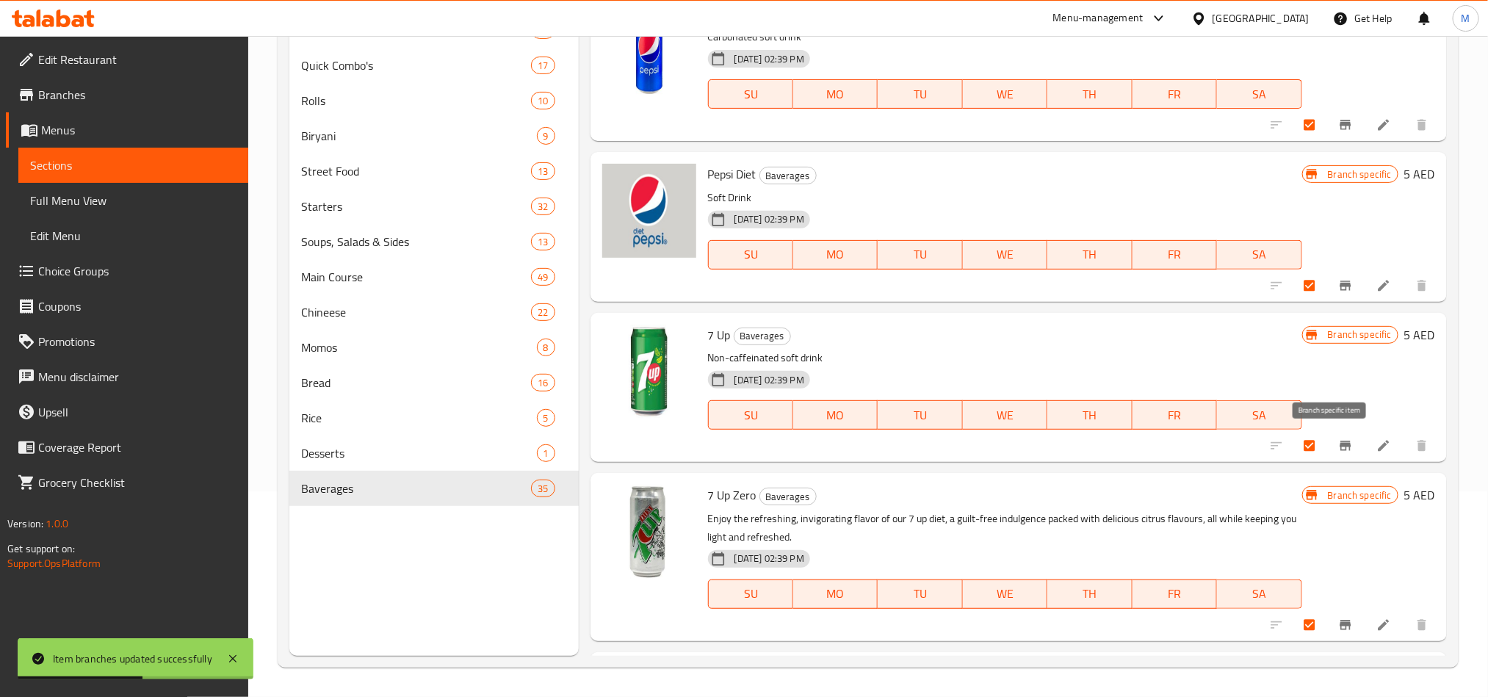
click at [1329, 439] on button "Branch-specific-item" at bounding box center [1346, 446] width 35 height 32
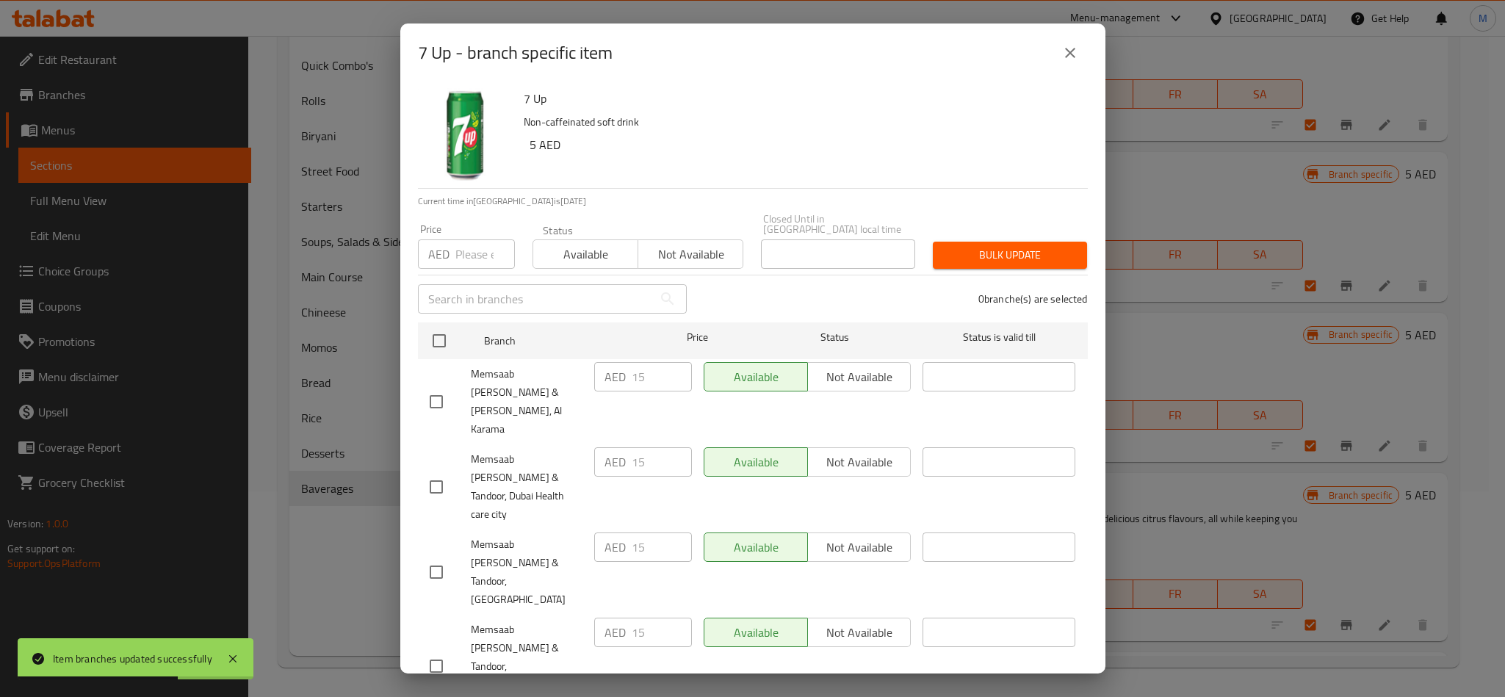
click at [891, 190] on div "7 Up Non-caffeinated soft drink 5 AED Current time in [GEOGRAPHIC_DATA] is [DAT…" at bounding box center [752, 377] width 705 height 591
click at [435, 340] on input "checkbox" at bounding box center [439, 340] width 31 height 31
checkbox input "true"
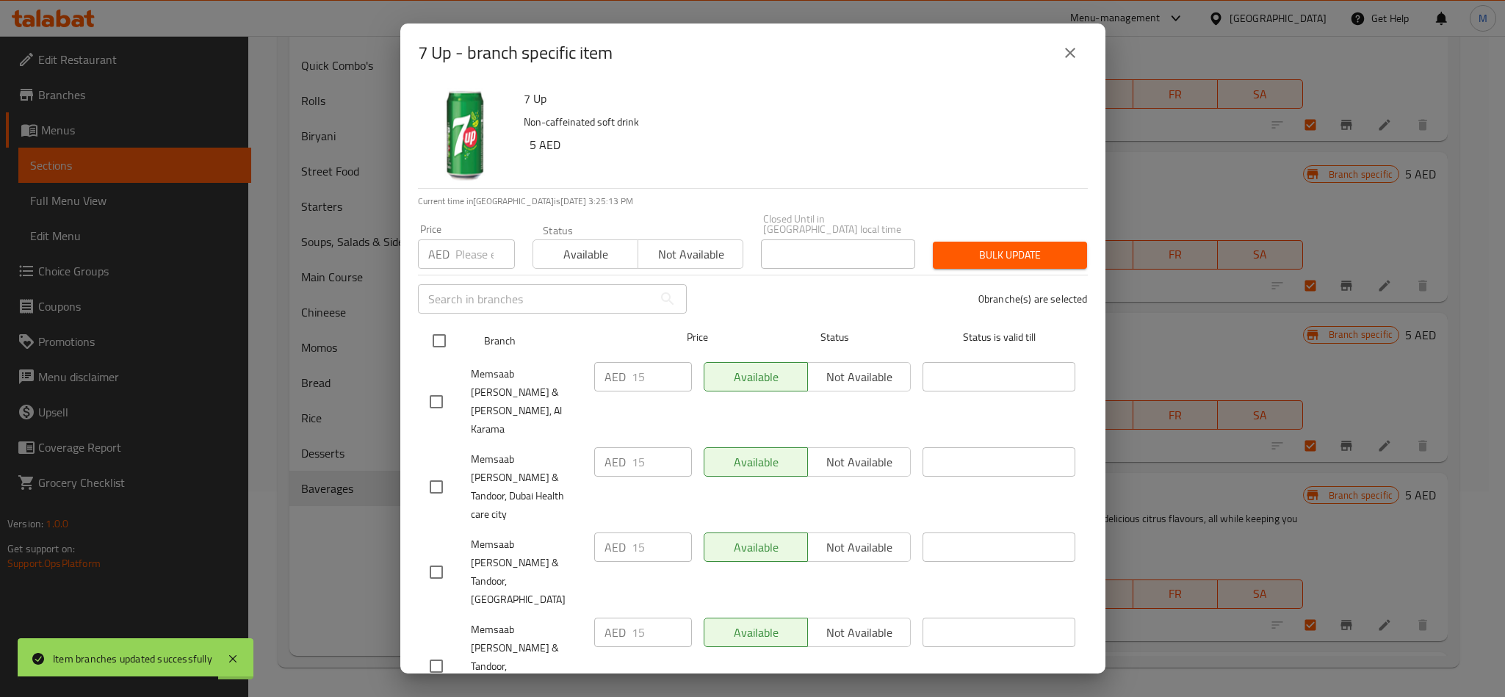
checkbox input "true"
click at [434, 651] on input "checkbox" at bounding box center [436, 666] width 31 height 31
checkbox input "false"
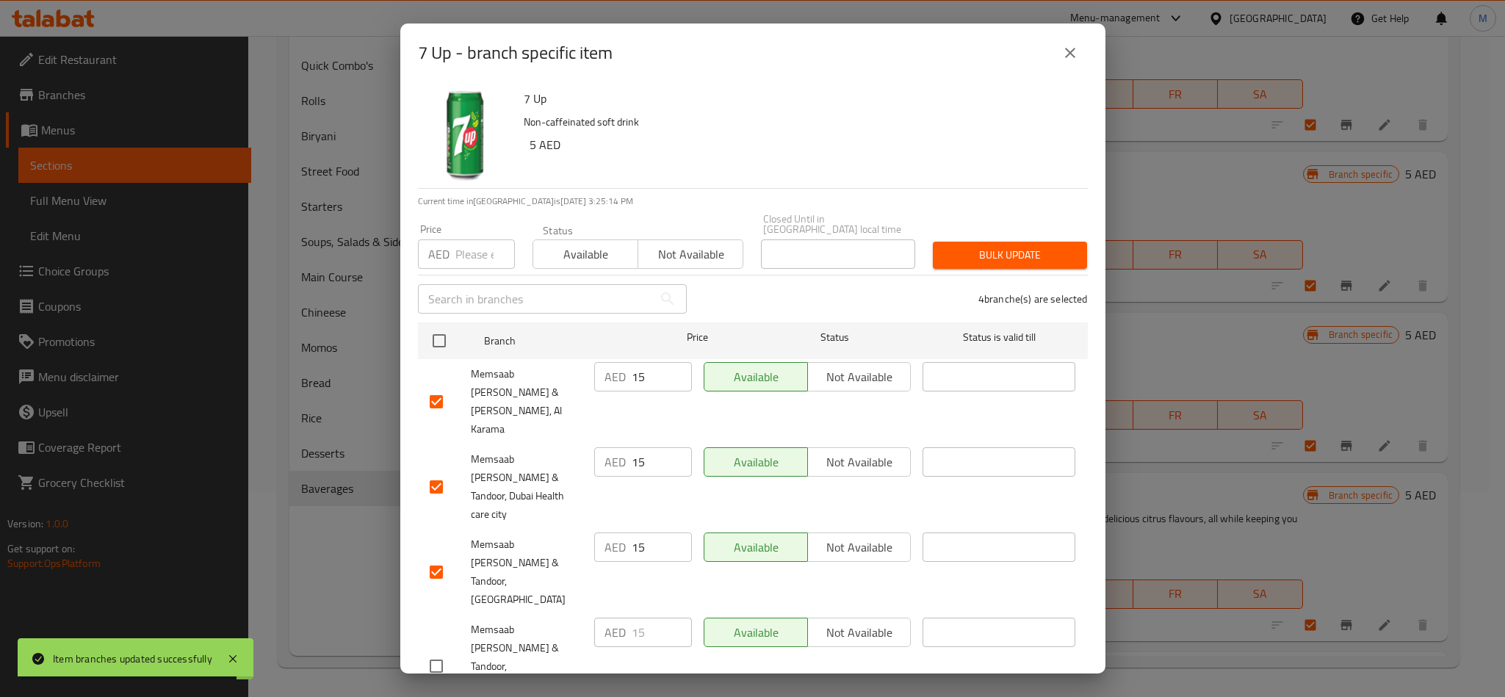
checkbox input "false"
drag, startPoint x: 439, startPoint y: 646, endPoint x: 643, endPoint y: 328, distance: 377.3
checkbox input "false"
click at [684, 256] on span "Not available" at bounding box center [690, 254] width 93 height 21
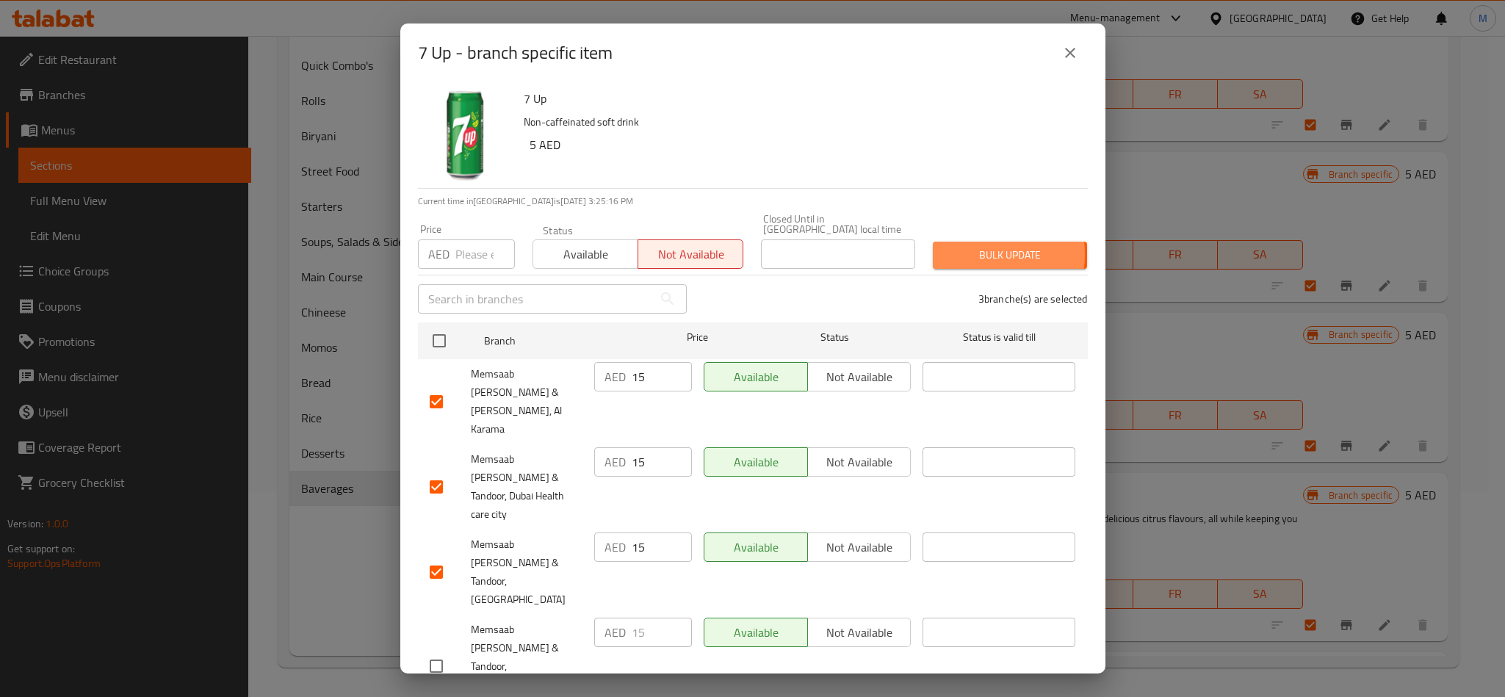
click at [961, 254] on span "Bulk update" at bounding box center [1010, 255] width 131 height 18
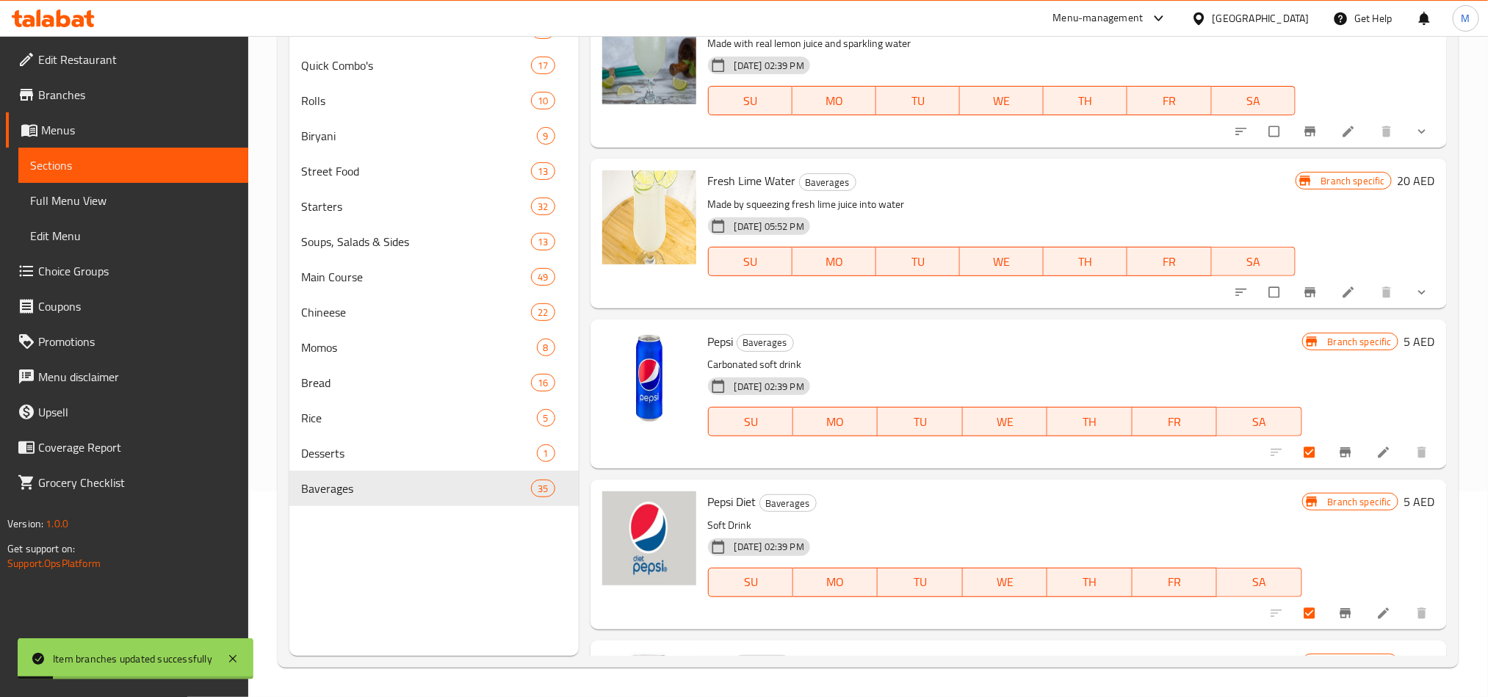
scroll to position [2431, 0]
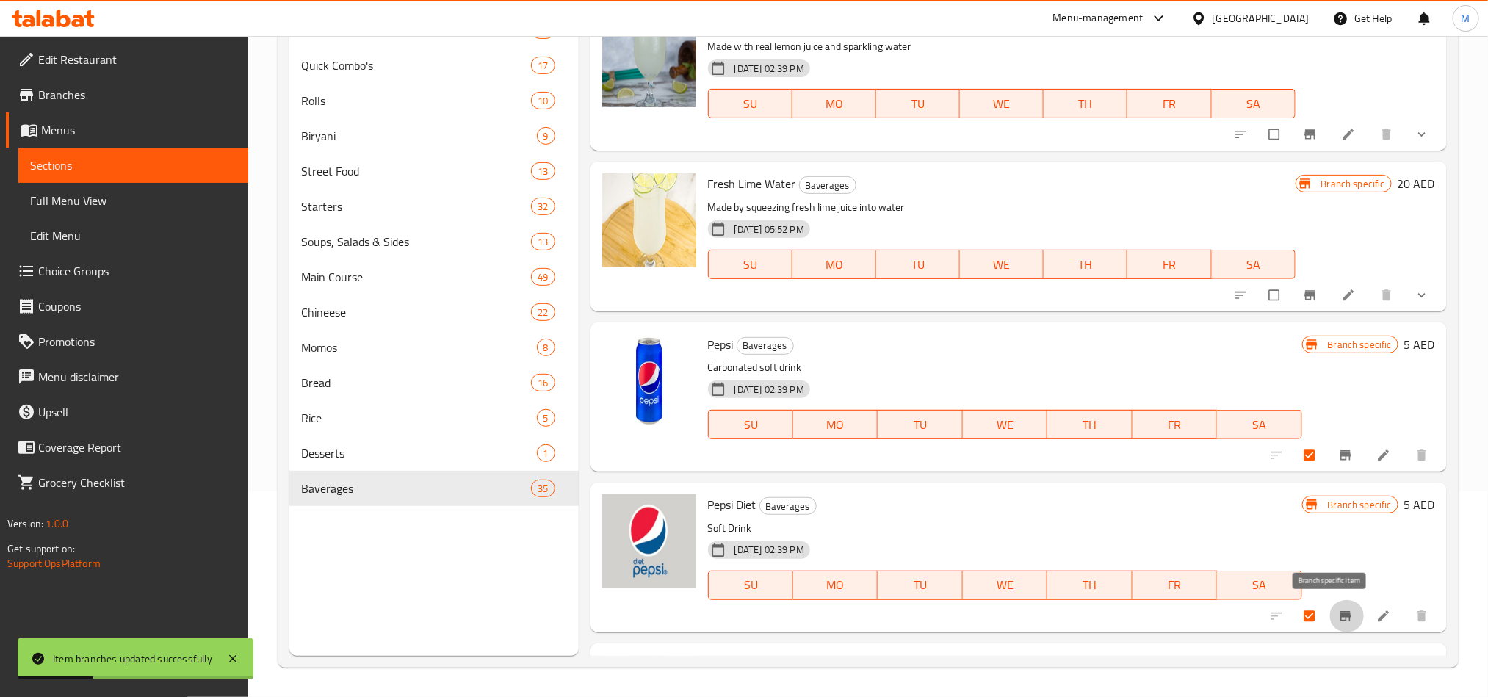
click at [1340, 616] on icon "Branch-specific-item" at bounding box center [1345, 616] width 11 height 10
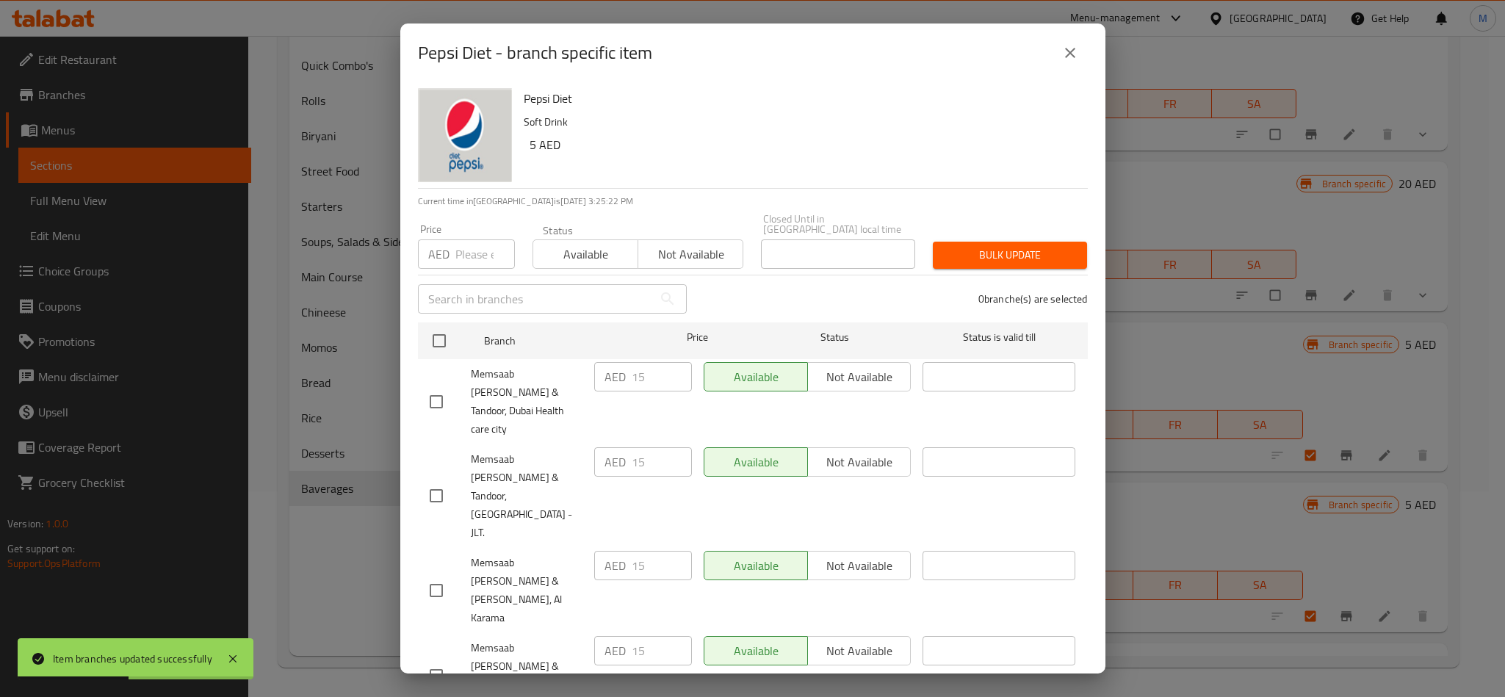
click at [783, 287] on div "0 branche(s) are selected" at bounding box center [896, 299] width 401 height 53
click at [439, 480] on input "checkbox" at bounding box center [436, 495] width 31 height 31
checkbox input "true"
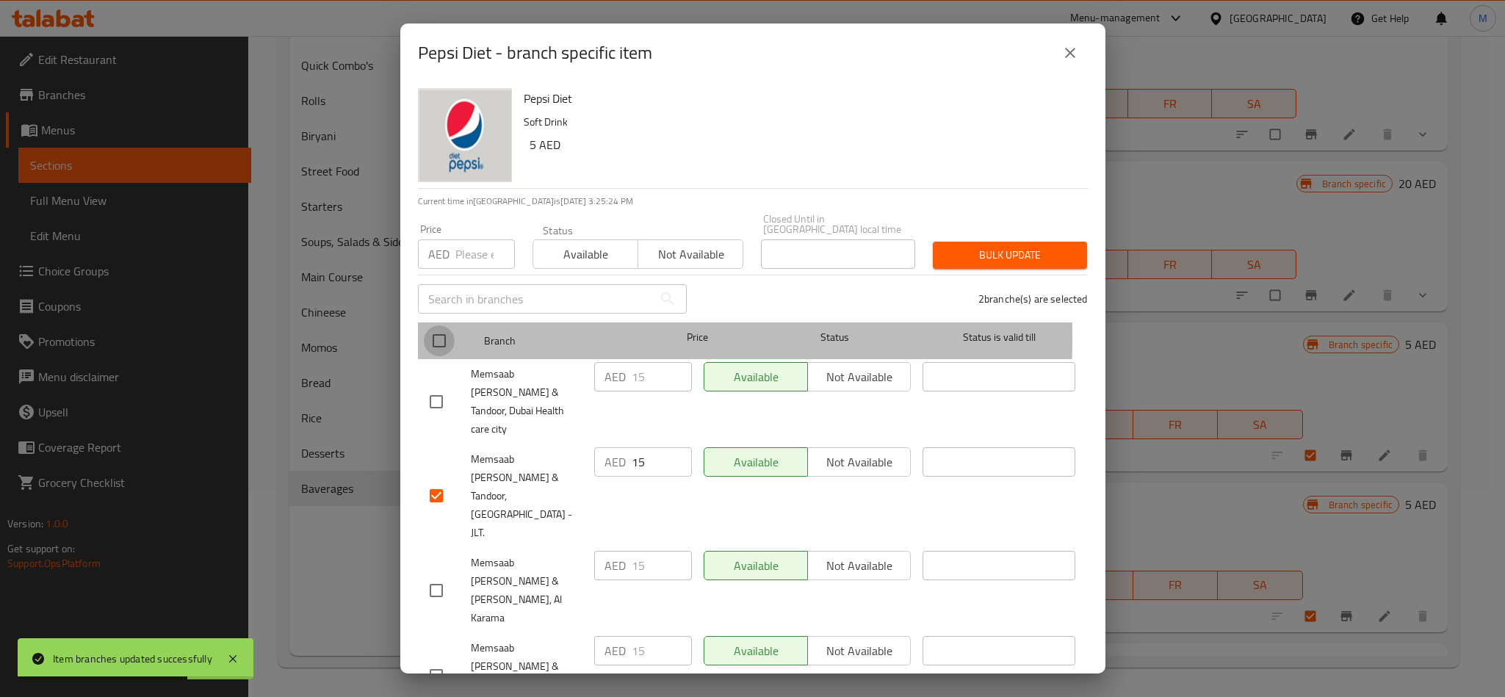
click at [434, 338] on input "checkbox" at bounding box center [439, 340] width 31 height 31
checkbox input "true"
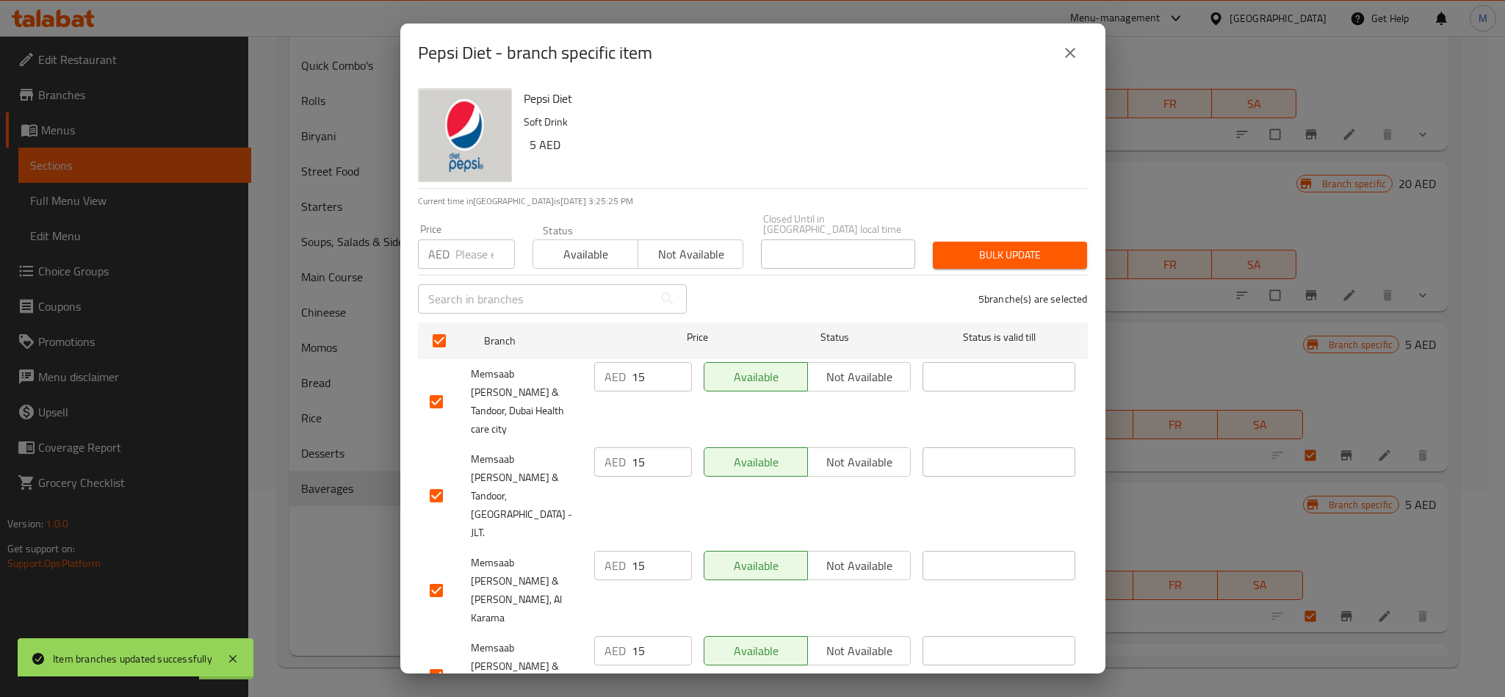
click at [435, 480] on input "checkbox" at bounding box center [436, 495] width 31 height 31
checkbox input "false"
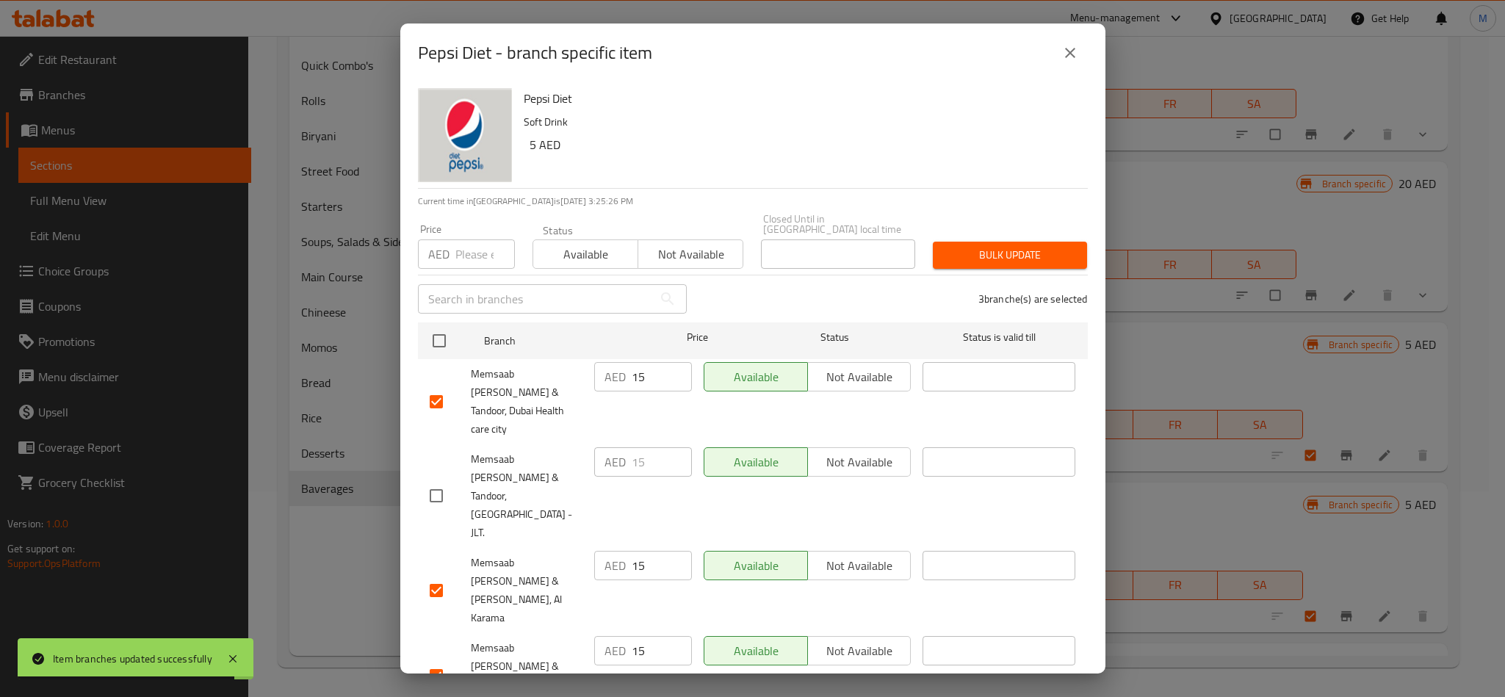
click at [662, 249] on span "Not available" at bounding box center [690, 254] width 93 height 21
click at [976, 260] on span "Bulk update" at bounding box center [1010, 255] width 131 height 18
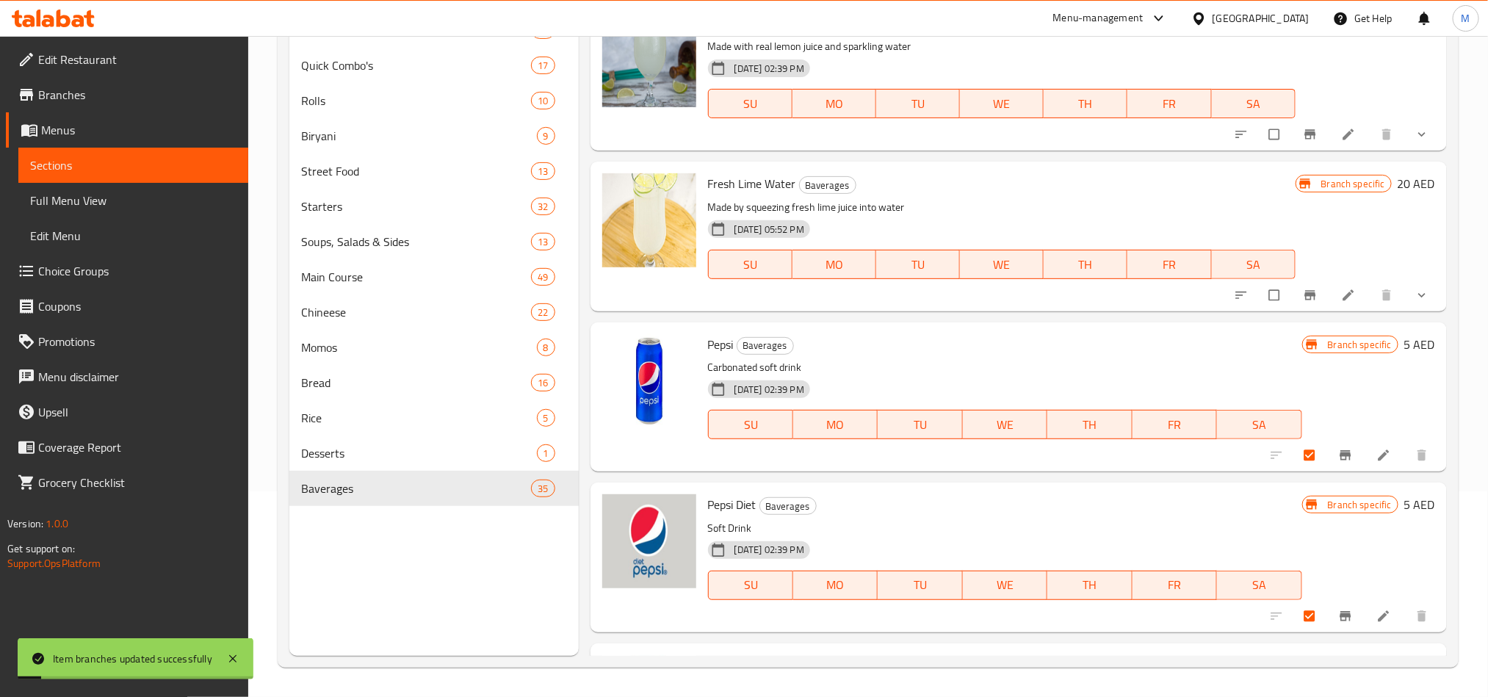
click at [1180, 362] on p "Carbonated soft drink" at bounding box center [1005, 367] width 594 height 18
click at [1329, 456] on button "Branch-specific-item" at bounding box center [1346, 455] width 35 height 32
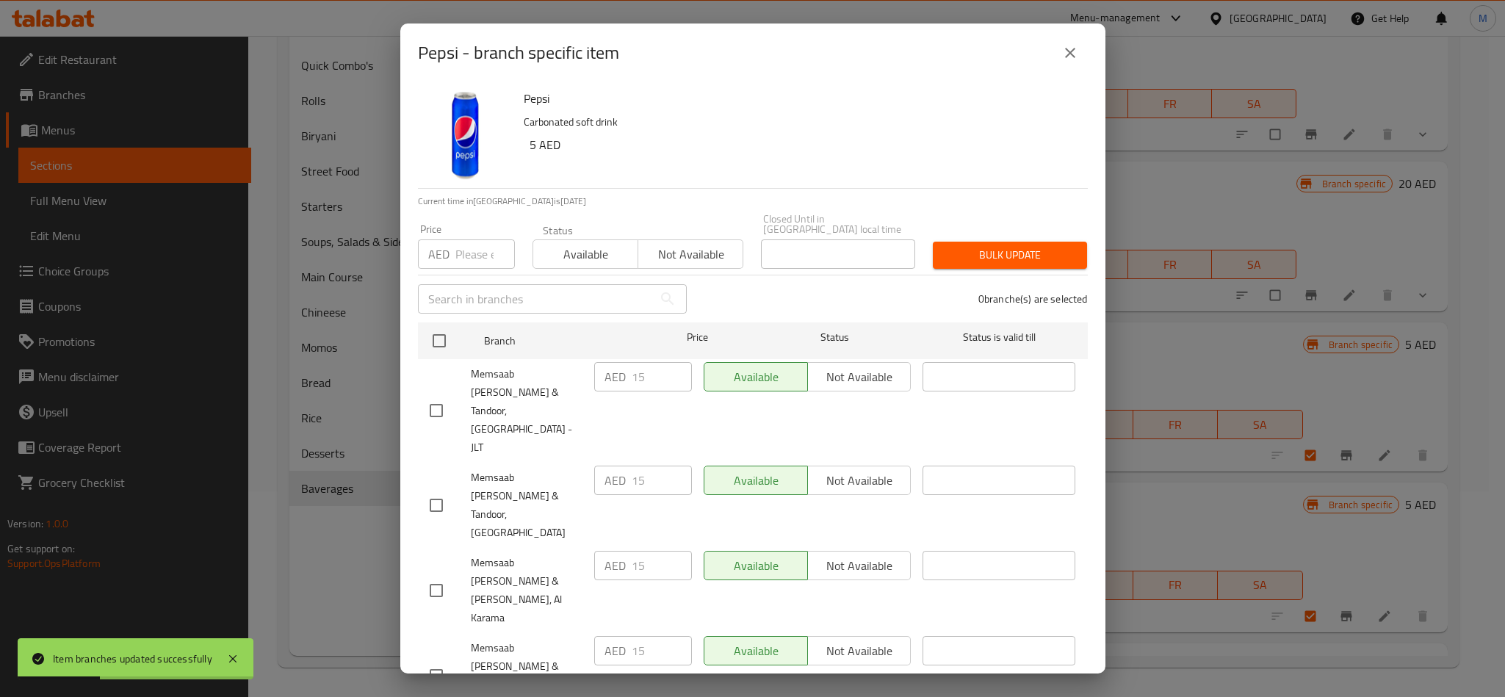
drag, startPoint x: 452, startPoint y: 329, endPoint x: 552, endPoint y: 304, distance: 103.0
click at [445, 331] on input "checkbox" at bounding box center [439, 340] width 31 height 31
checkbox input "true"
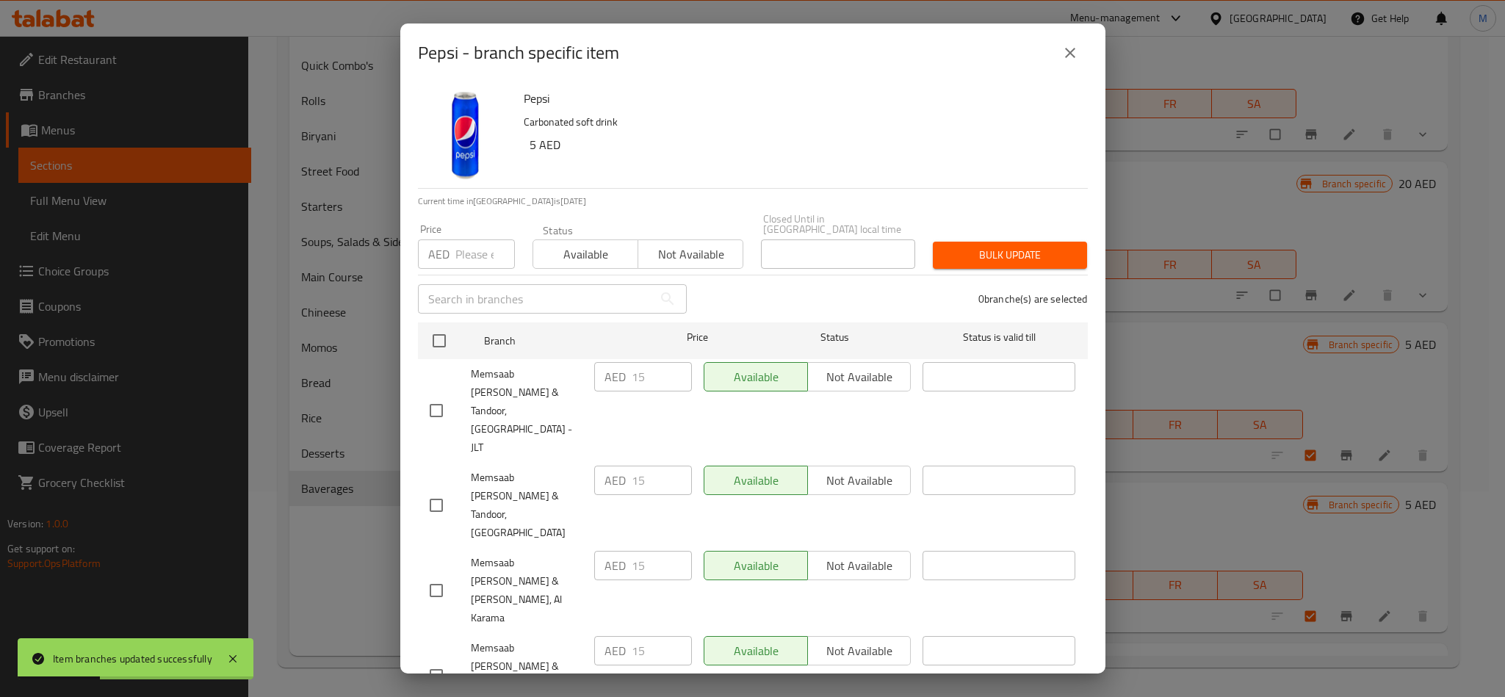
checkbox input "true"
click at [765, 172] on div "Pepsi Carbonated soft drink 5 AED" at bounding box center [800, 135] width 564 height 106
drag, startPoint x: 439, startPoint y: 397, endPoint x: 432, endPoint y: 499, distance: 101.6
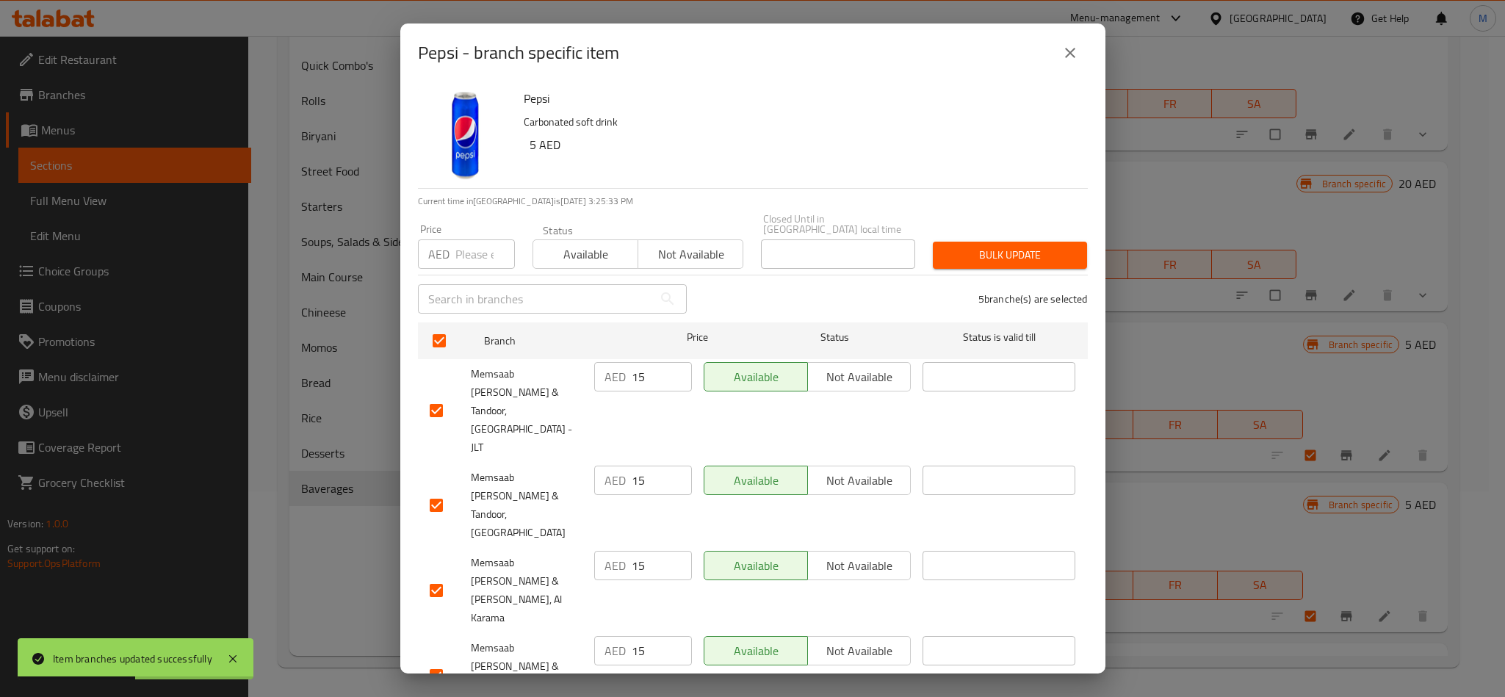
click at [439, 397] on input "checkbox" at bounding box center [436, 410] width 31 height 31
checkbox input "false"
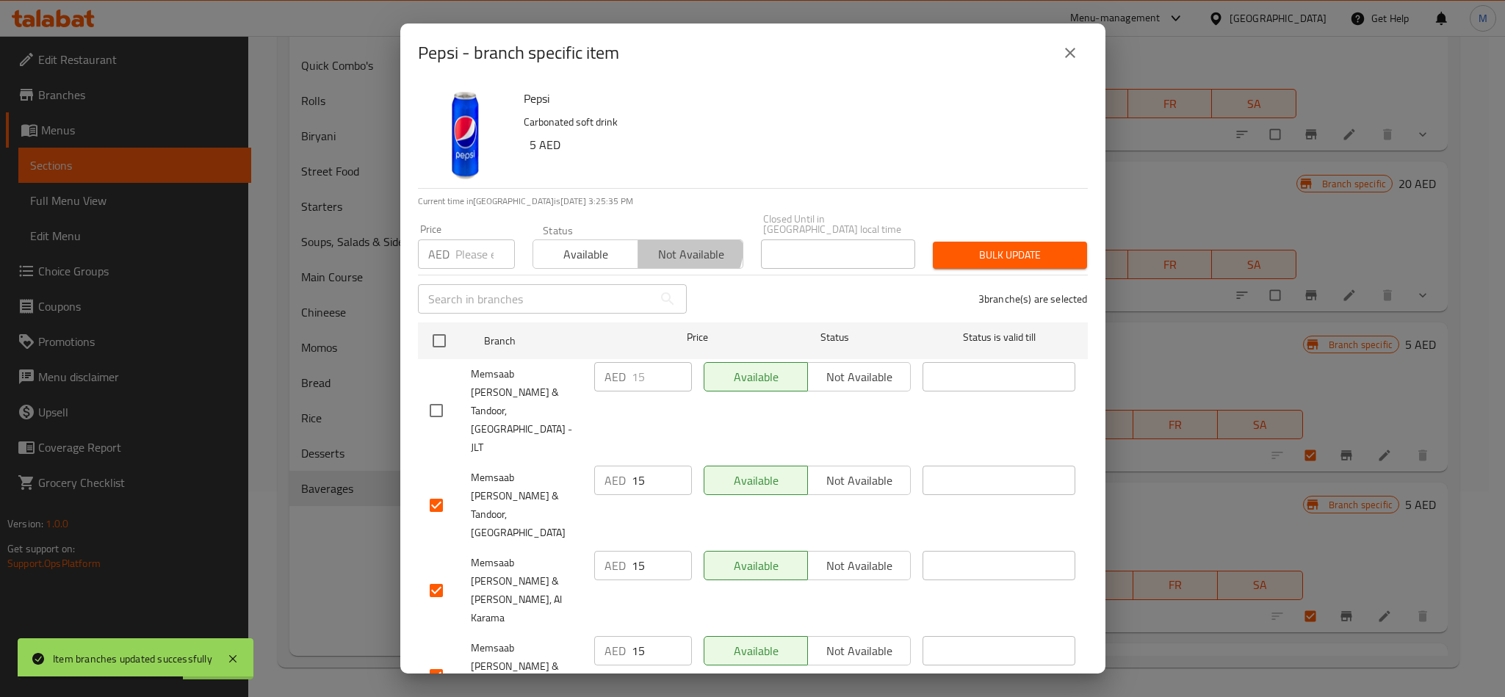
click at [672, 248] on span "Not available" at bounding box center [690, 254] width 93 height 21
click at [1003, 263] on span "Bulk update" at bounding box center [1010, 255] width 131 height 18
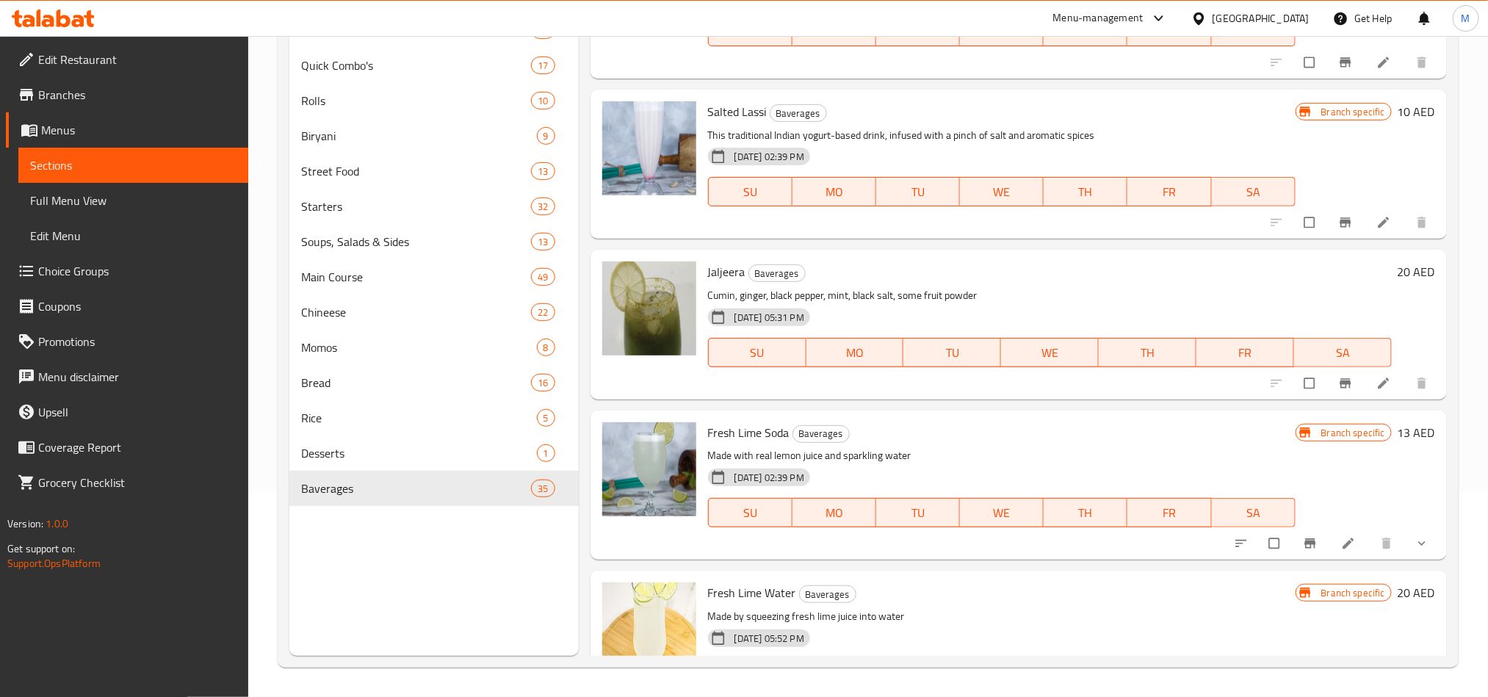
scroll to position [1659, 0]
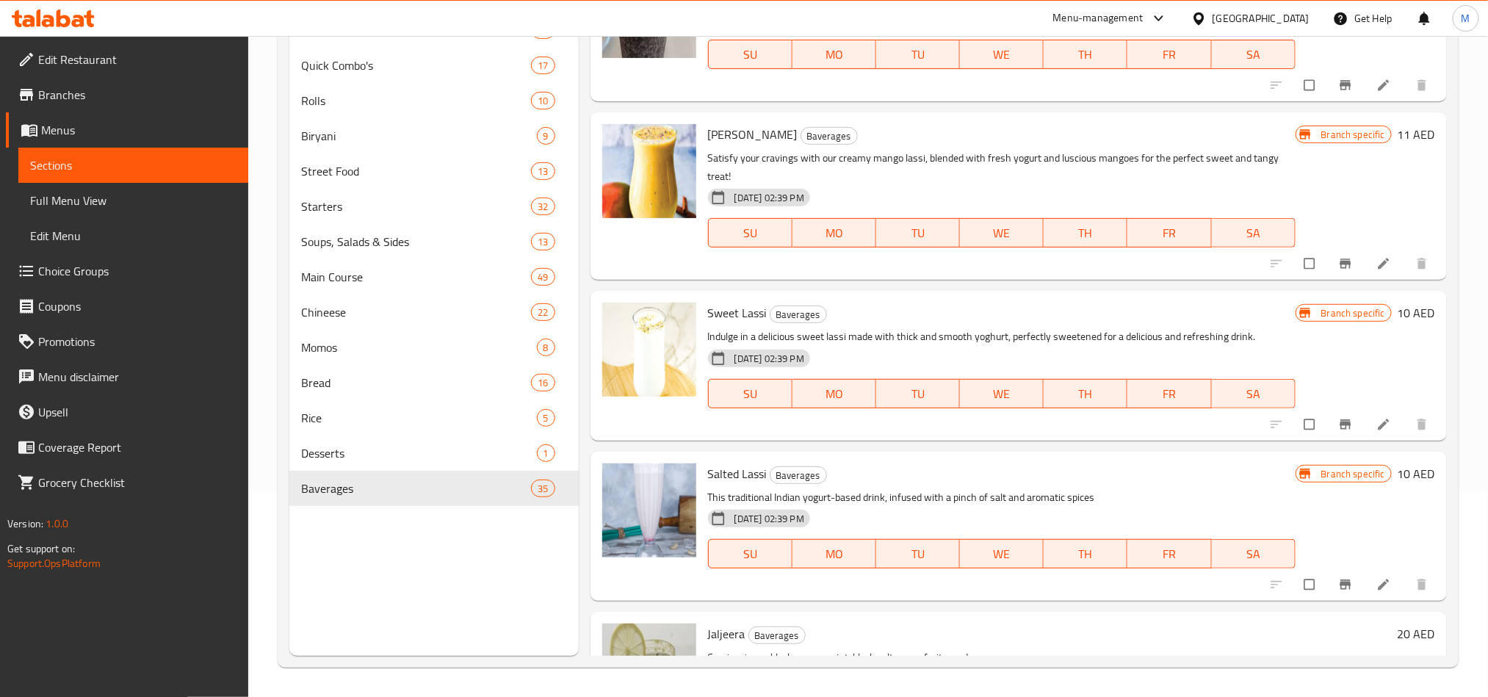
click at [1230, 9] on div "[GEOGRAPHIC_DATA]" at bounding box center [1251, 18] width 142 height 35
click at [1252, 16] on div "[GEOGRAPHIC_DATA]" at bounding box center [1261, 18] width 97 height 16
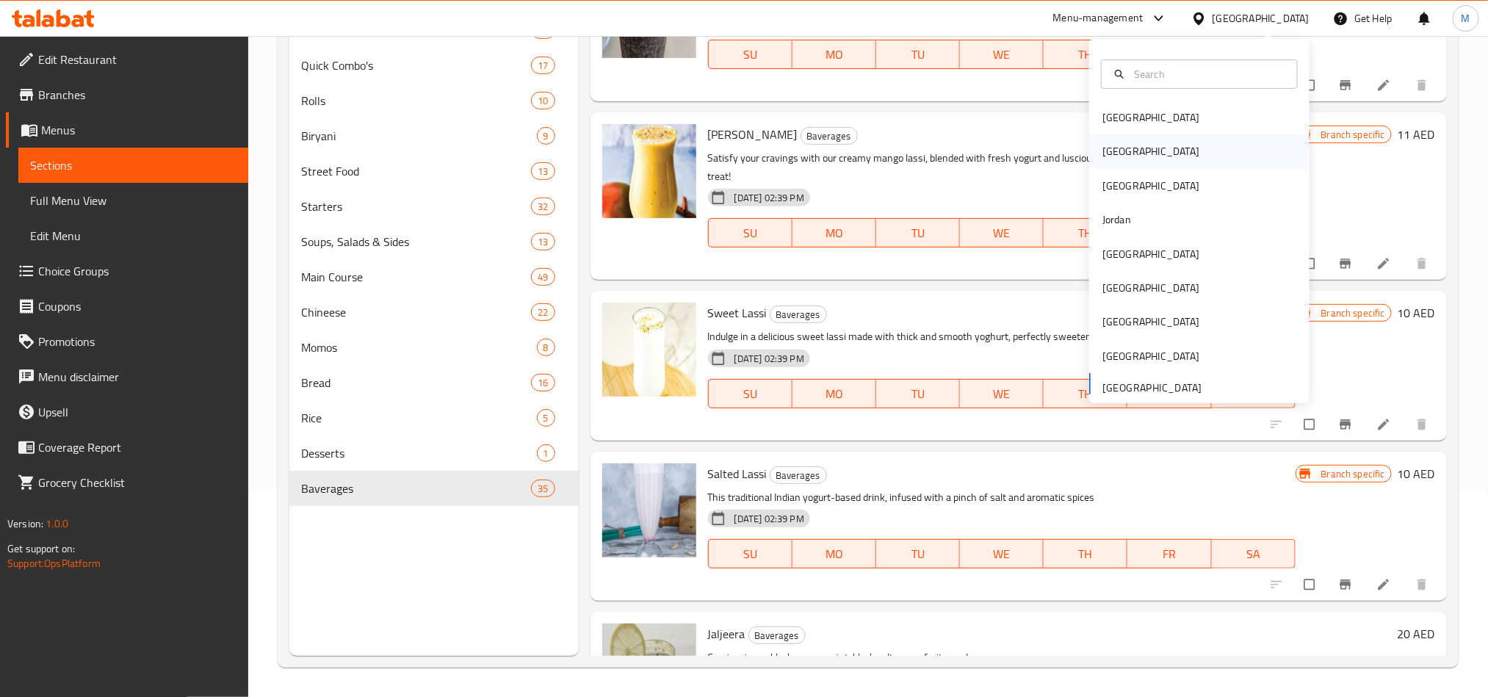
click at [1093, 165] on div "[GEOGRAPHIC_DATA]" at bounding box center [1151, 151] width 120 height 34
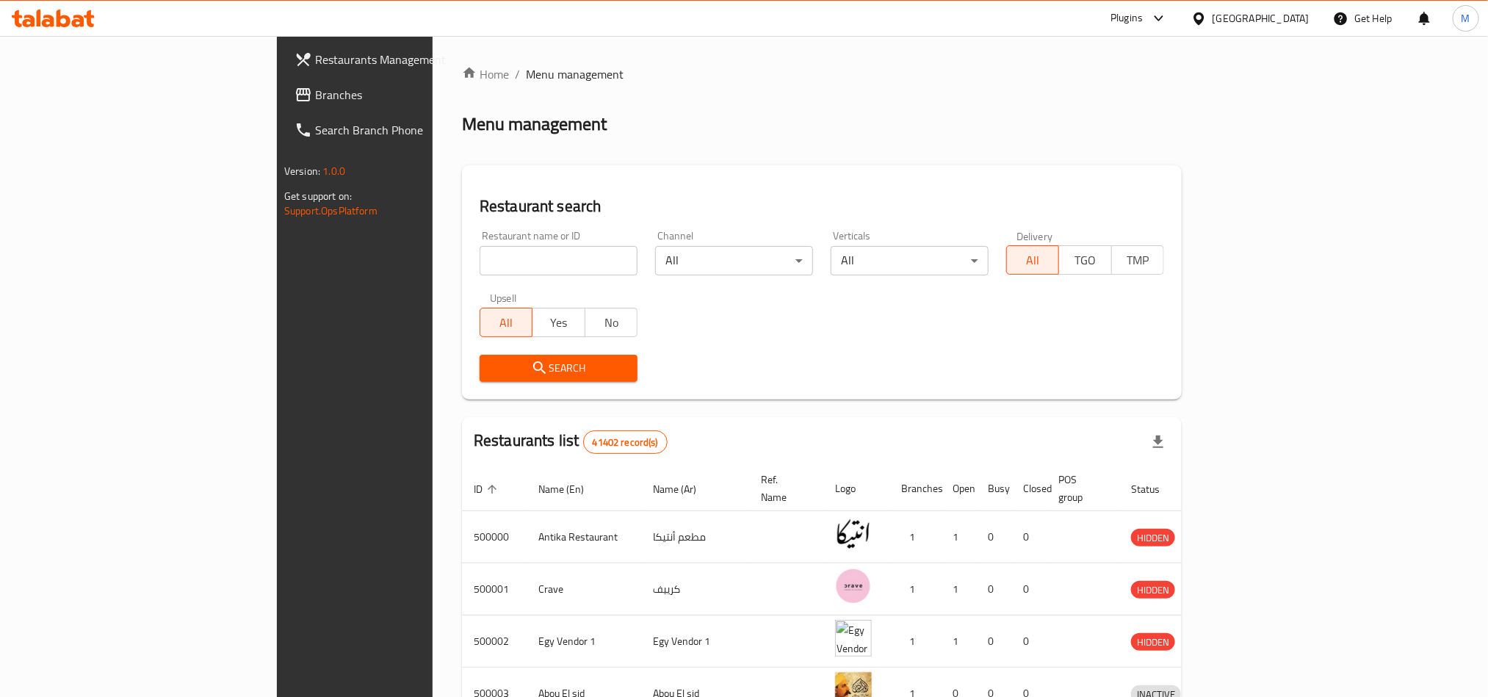
click at [1307, 16] on div "[GEOGRAPHIC_DATA]" at bounding box center [1261, 18] width 97 height 16
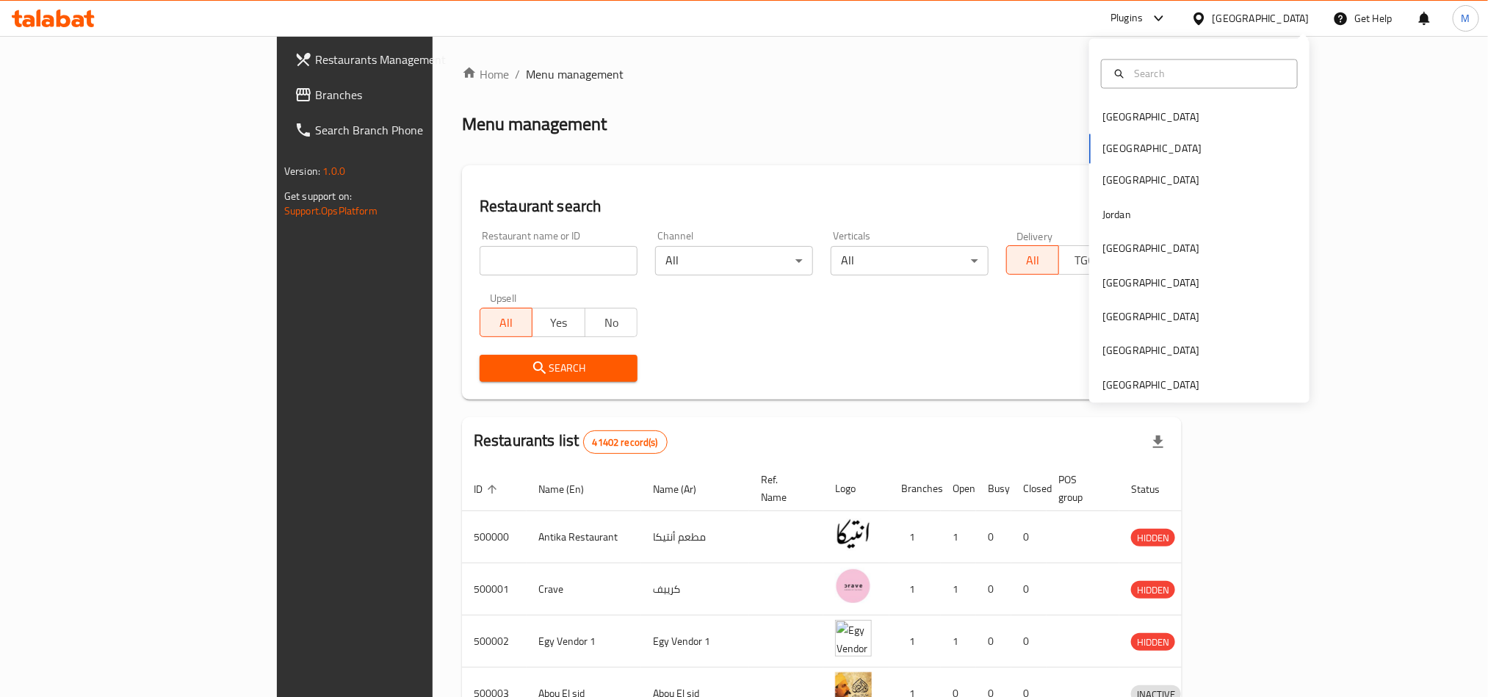
click at [1120, 153] on div "[GEOGRAPHIC_DATA] [GEOGRAPHIC_DATA] [GEOGRAPHIC_DATA] [GEOGRAPHIC_DATA] [GEOGRA…" at bounding box center [1199, 252] width 220 height 302
click at [926, 177] on div "Restaurant search Restaurant name or ID Restaurant name or ID Channel All ​ Ver…" at bounding box center [822, 282] width 720 height 234
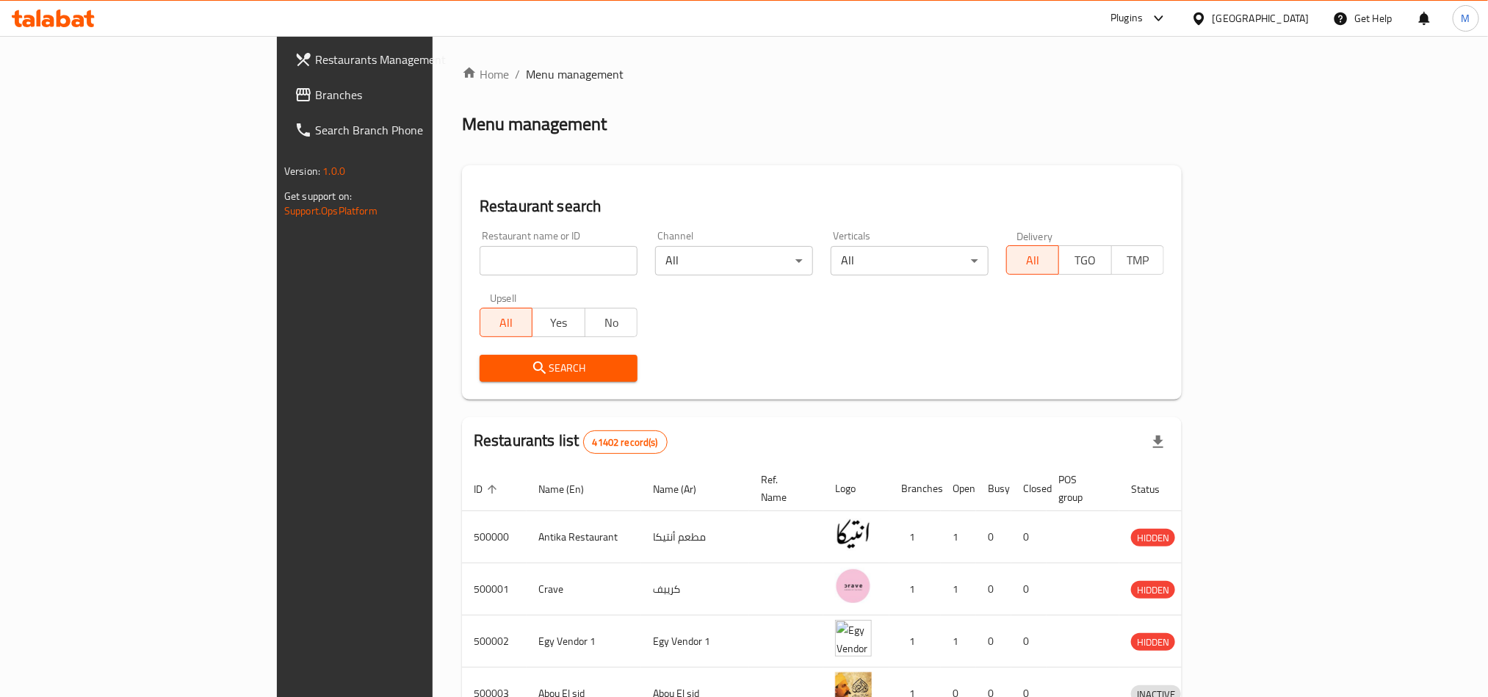
click at [1179, 5] on div "Plugins" at bounding box center [1139, 18] width 80 height 35
click at [1168, 18] on icon at bounding box center [1159, 19] width 18 height 18
click at [1105, 269] on div "Restaurant-Management" at bounding box center [1089, 269] width 115 height 16
